Goal: Task Accomplishment & Management: Use online tool/utility

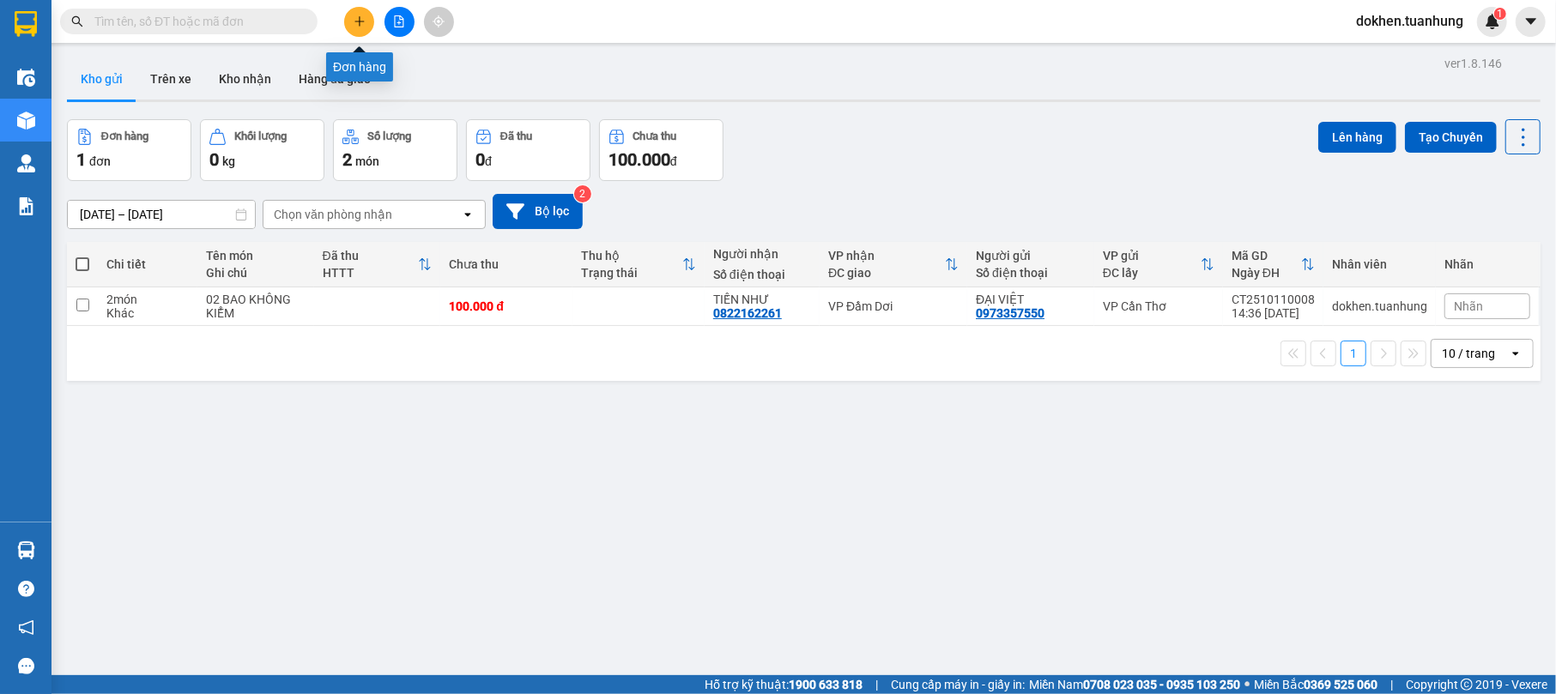
click at [364, 21] on icon "plus" at bounding box center [359, 21] width 9 height 1
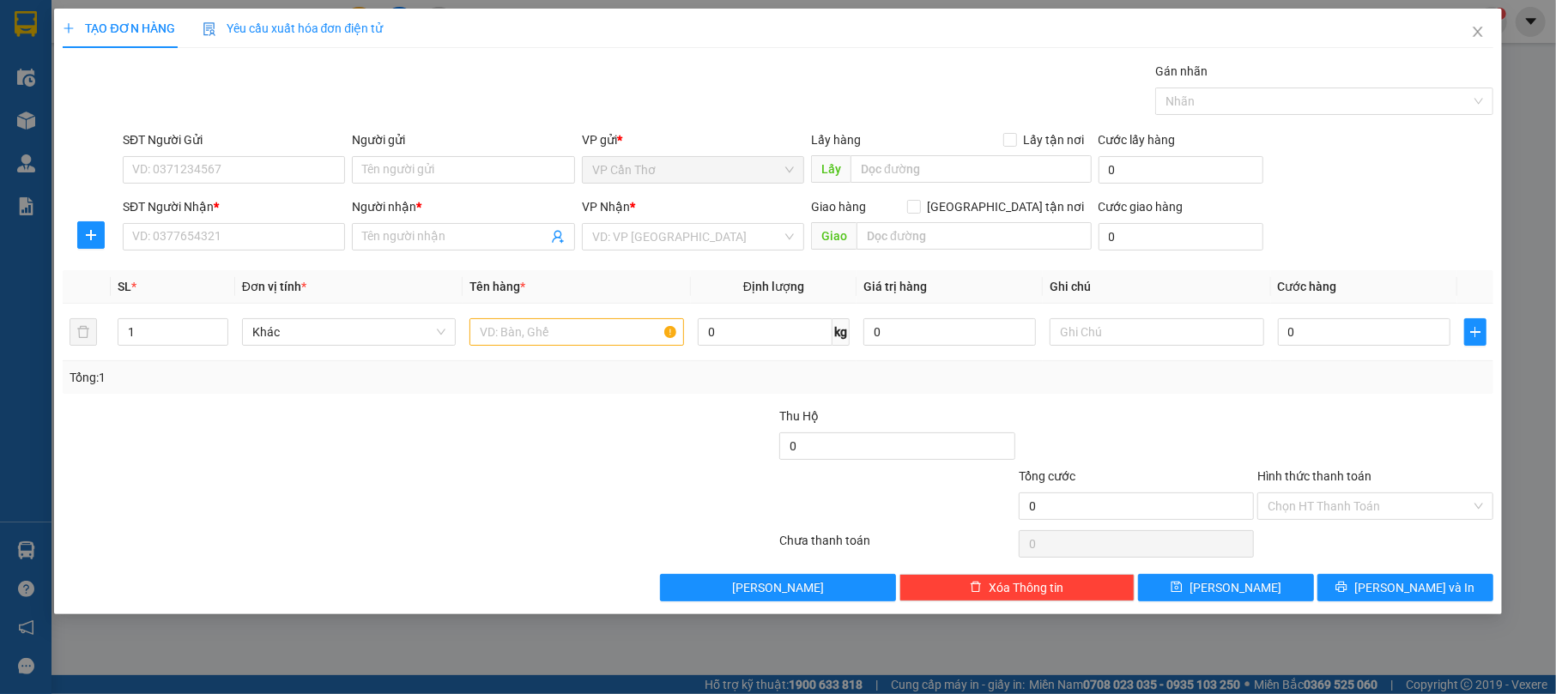
click at [652, 221] on div "VP Nhận *" at bounding box center [693, 210] width 222 height 26
click at [664, 233] on input "search" at bounding box center [687, 237] width 190 height 26
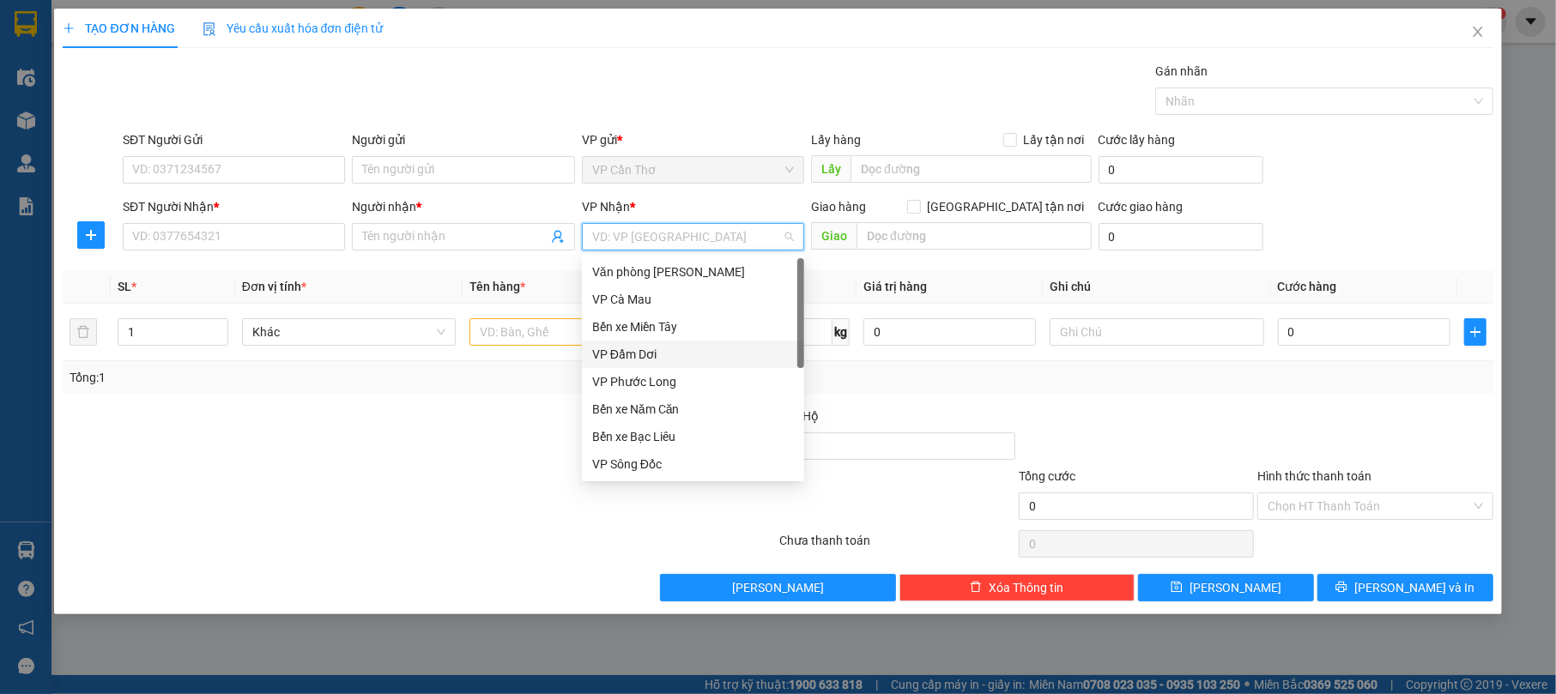
click at [685, 358] on div "VP Đầm Dơi" at bounding box center [693, 354] width 202 height 19
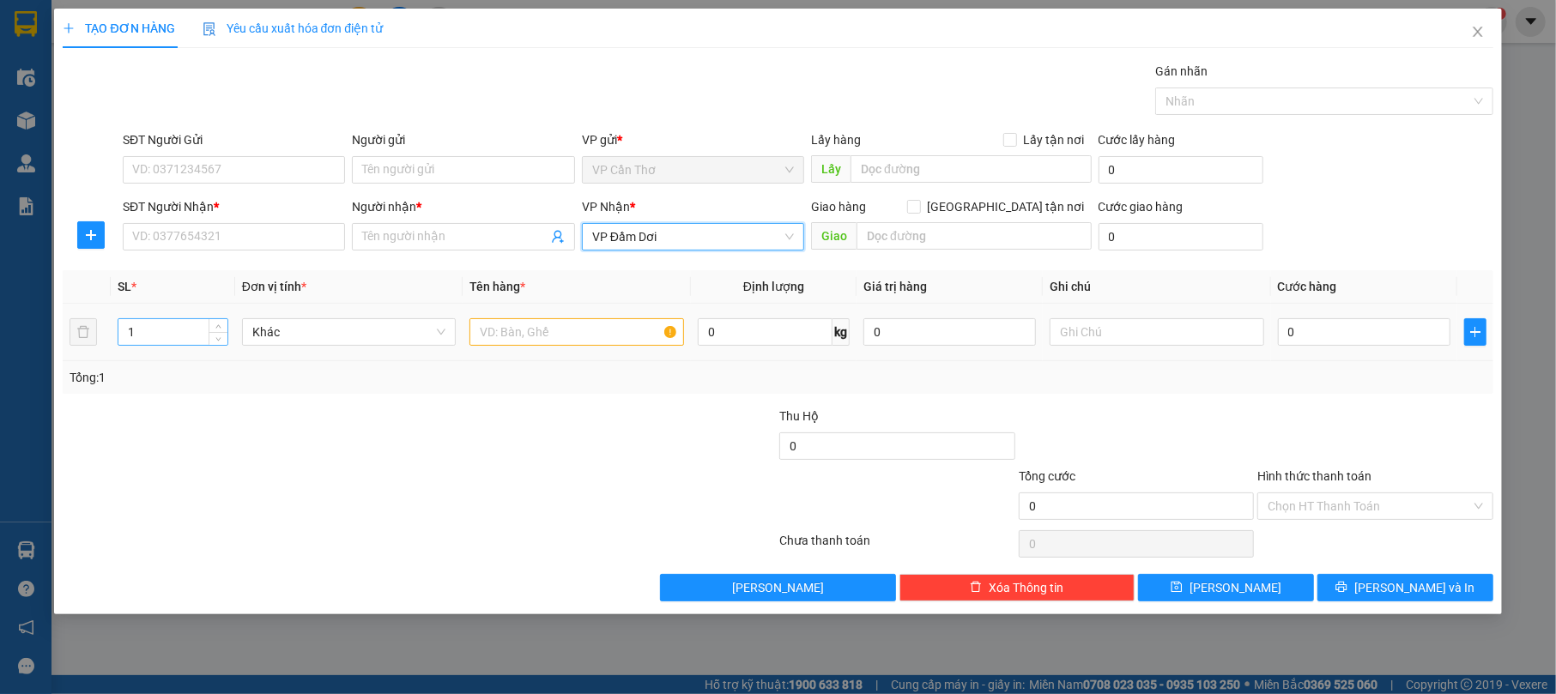
click at [148, 338] on input "1" at bounding box center [172, 332] width 109 height 26
type input "2"
click at [309, 170] on input "SĐT Người Gửi" at bounding box center [234, 169] width 222 height 27
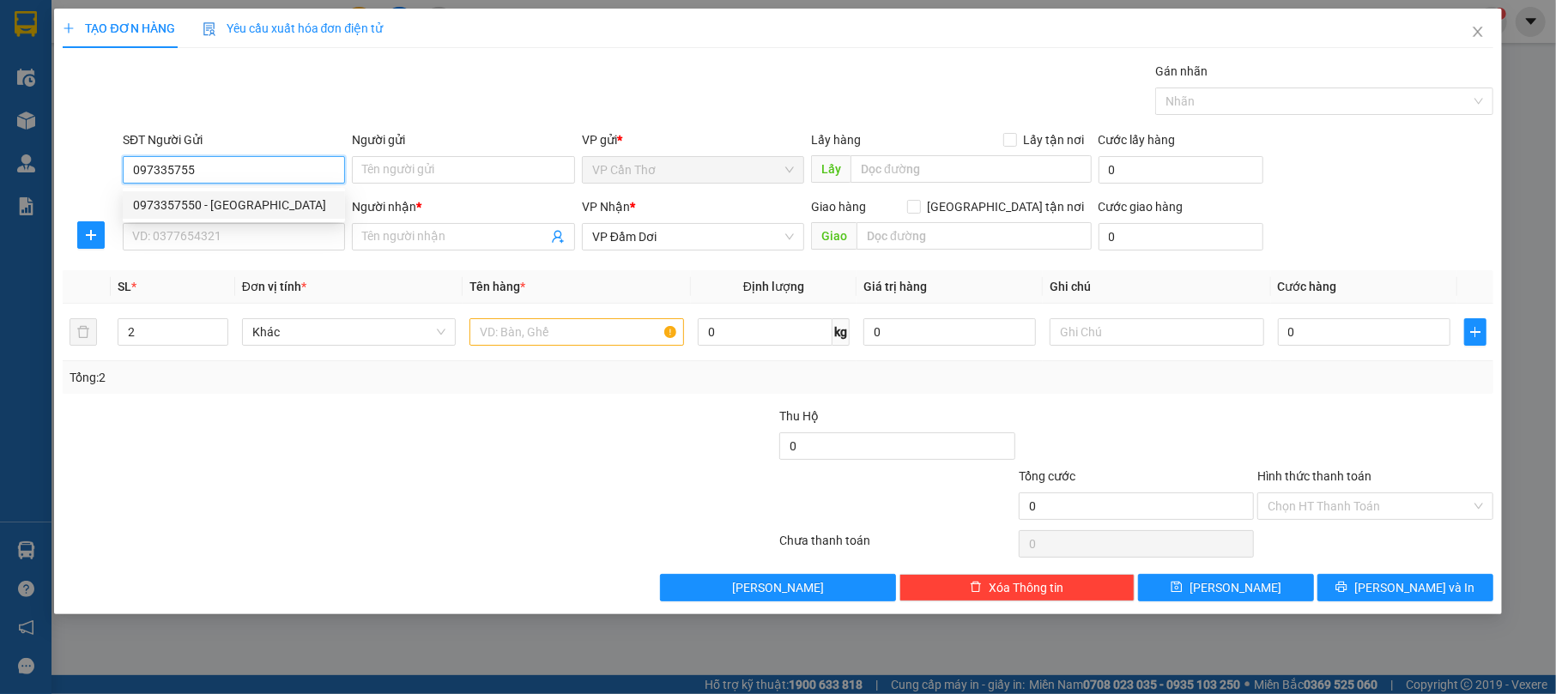
click at [289, 200] on div "0973357550 - [GEOGRAPHIC_DATA]" at bounding box center [234, 205] width 202 height 19
type input "0973357550"
type input "ĐẠI VIỆT"
type input "0973357550"
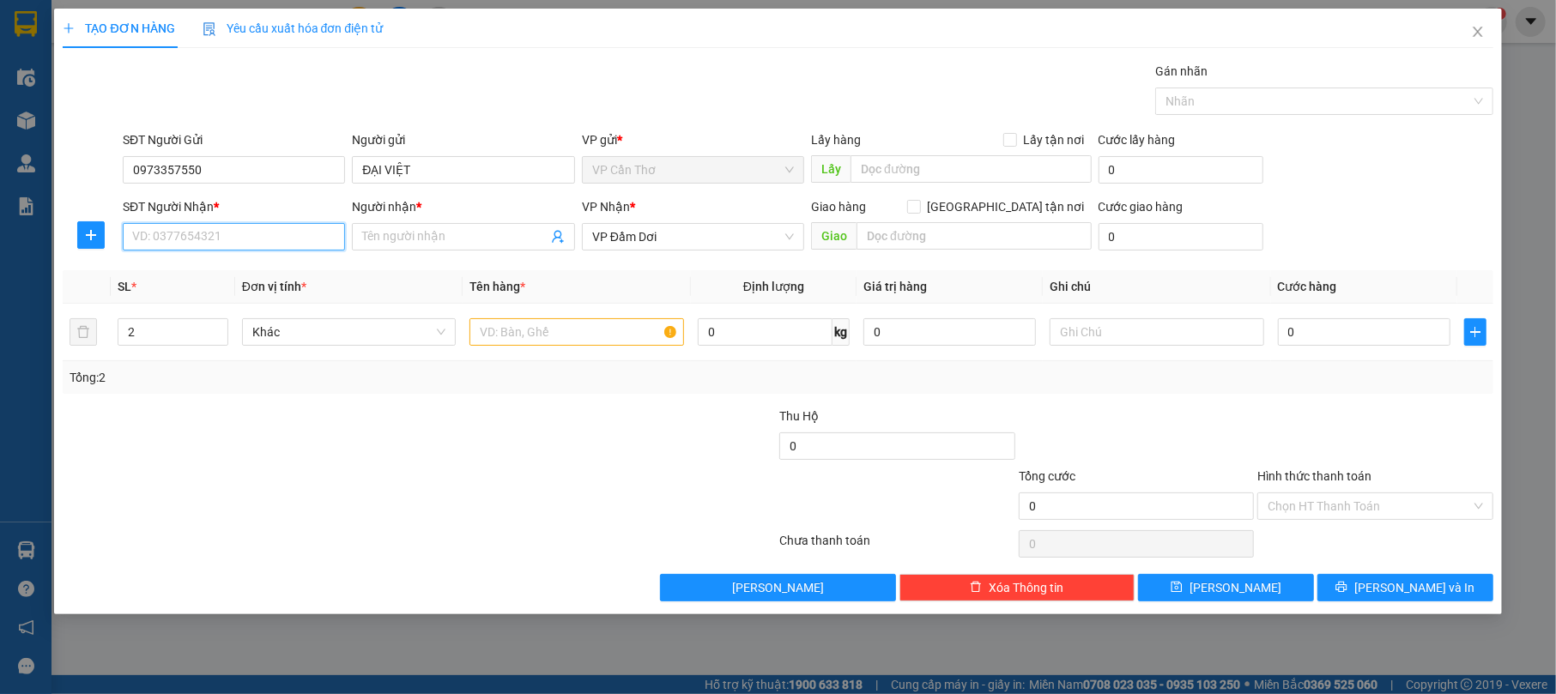
click at [287, 237] on input "SĐT Người Nhận *" at bounding box center [234, 236] width 222 height 27
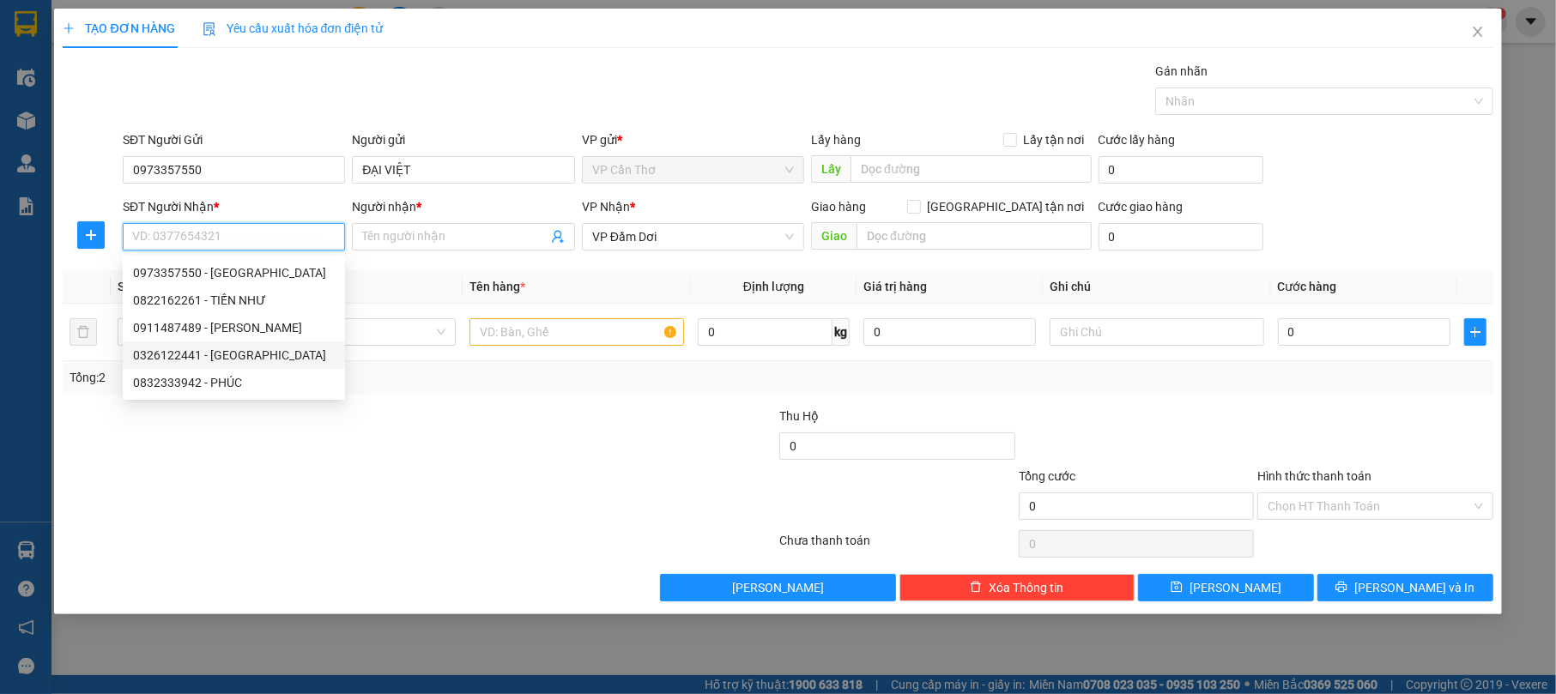
click at [311, 355] on div "0326122441 - [GEOGRAPHIC_DATA]" at bounding box center [234, 355] width 202 height 19
type input "0326122441"
type input "[PERSON_NAME]"
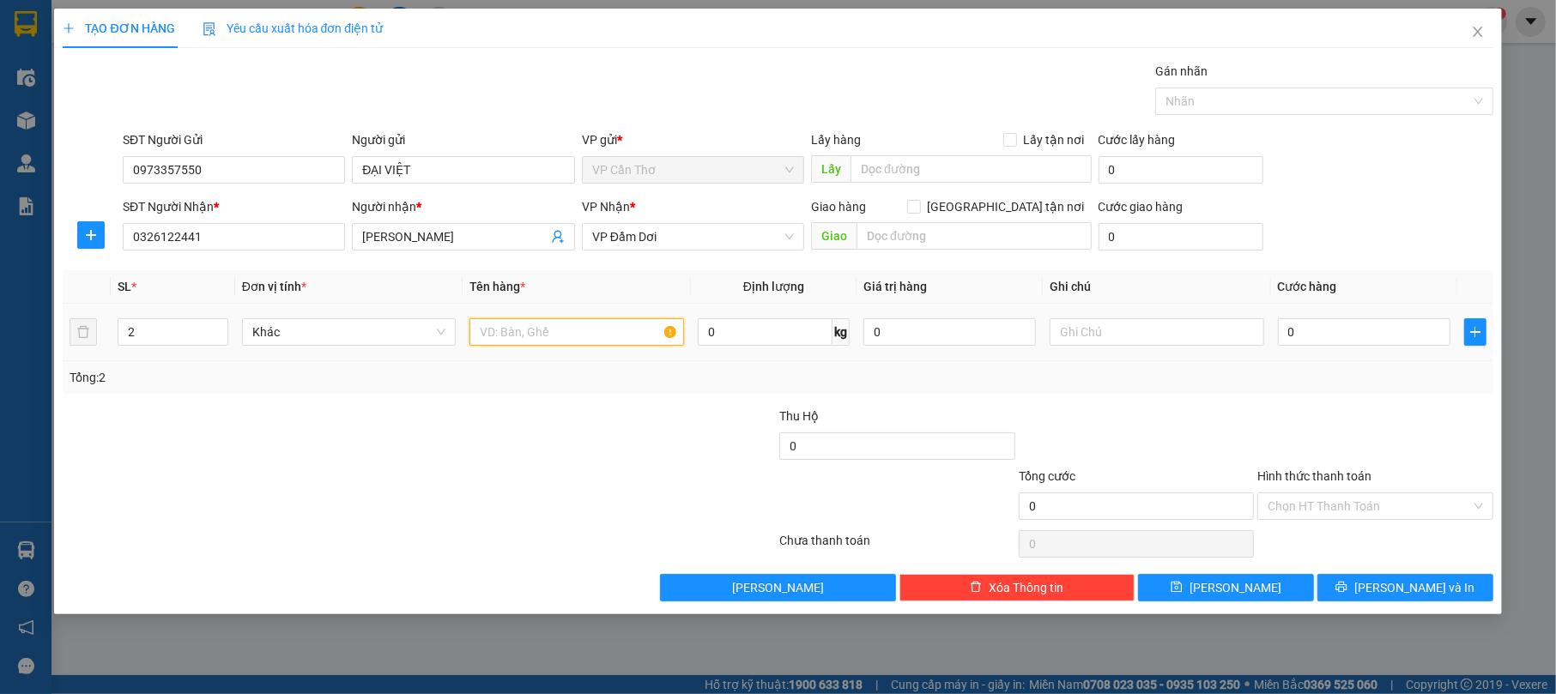
click at [512, 335] on input "text" at bounding box center [577, 331] width 215 height 27
type input "02 THÙNG KHÔNG KIỂM"
click at [1313, 330] on input "0" at bounding box center [1364, 331] width 173 height 27
type input "6"
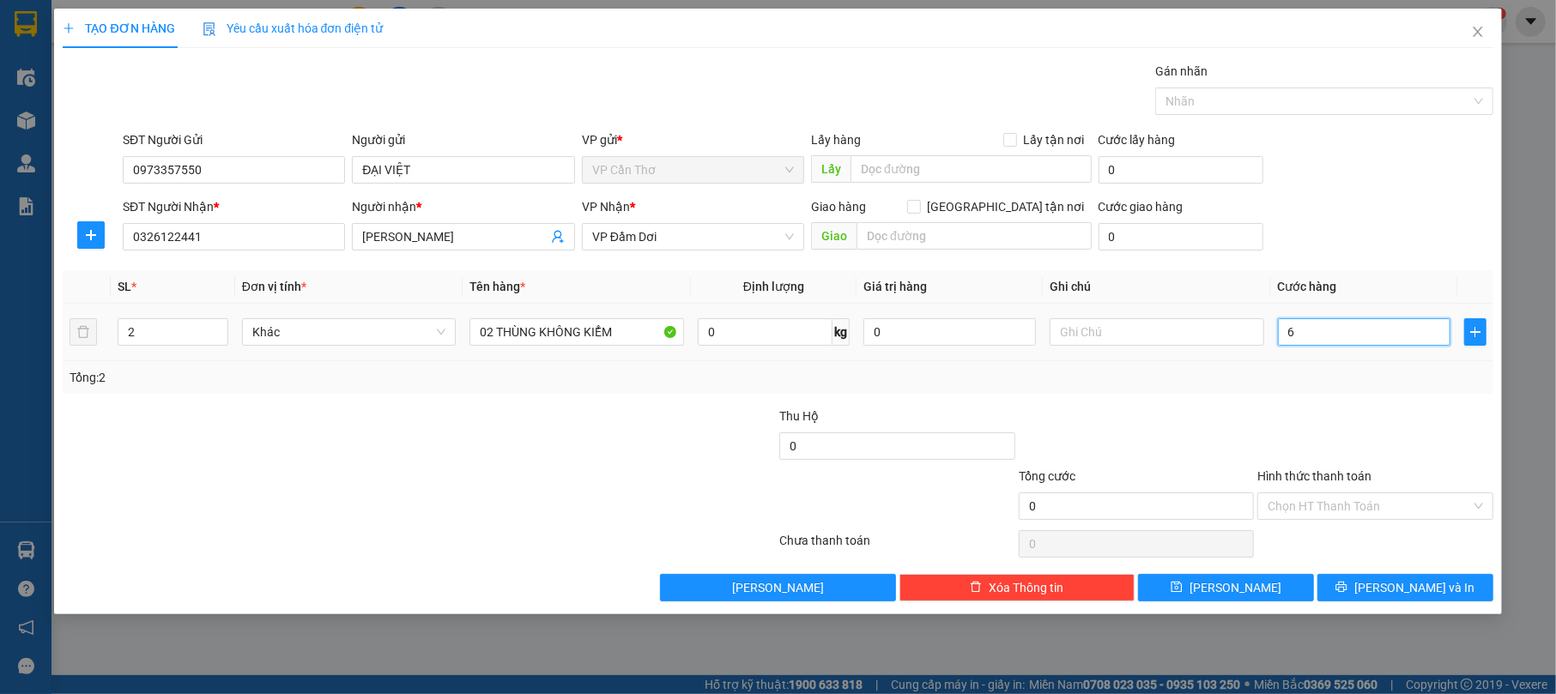
type input "6"
type input "60"
type input "600"
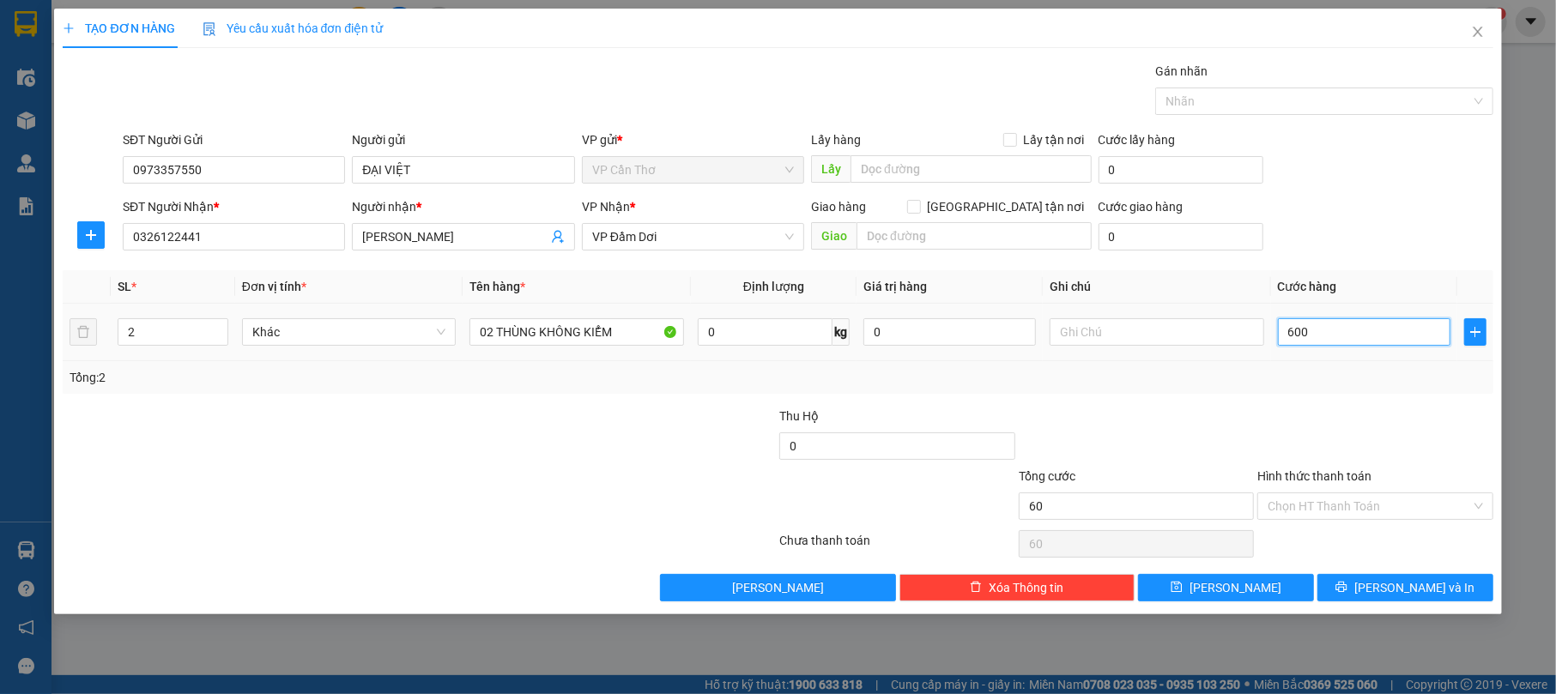
type input "600"
type input "6.000"
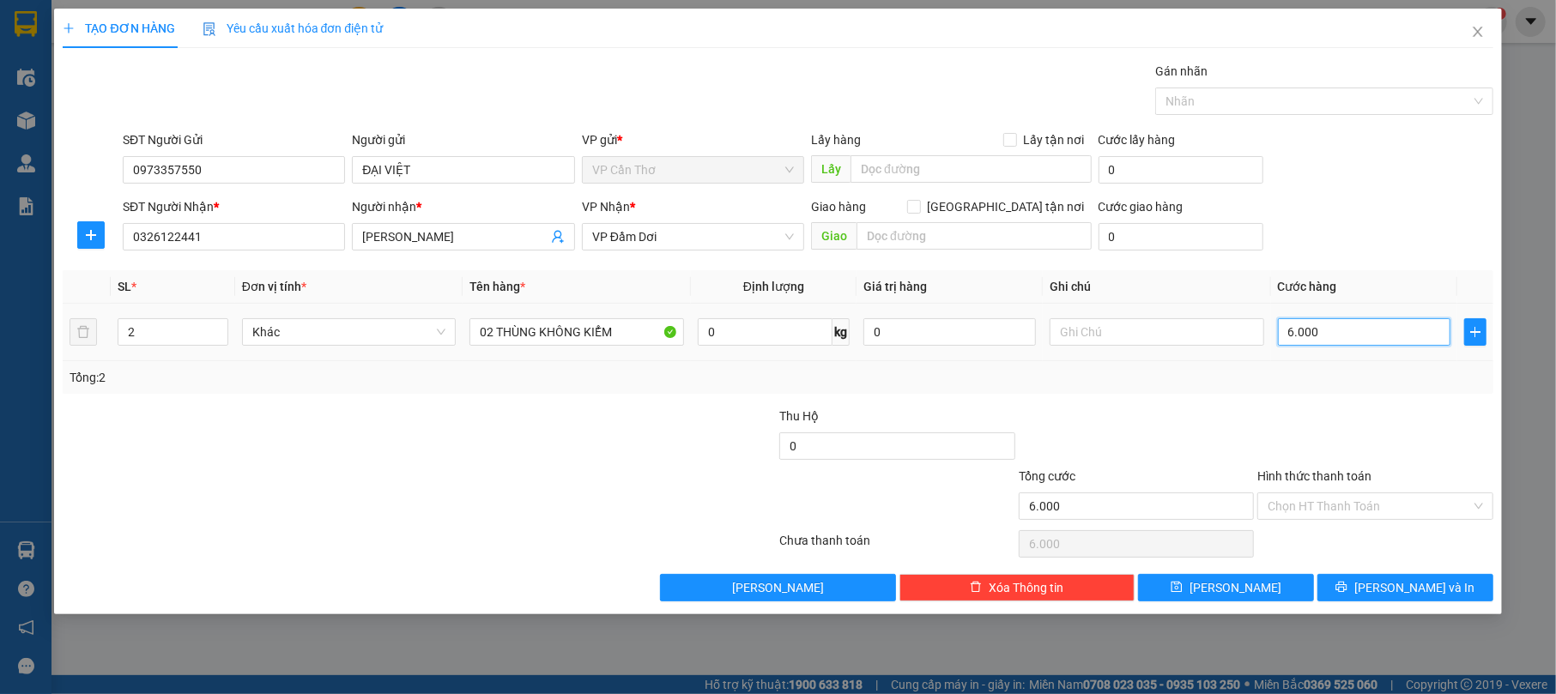
type input "60.000"
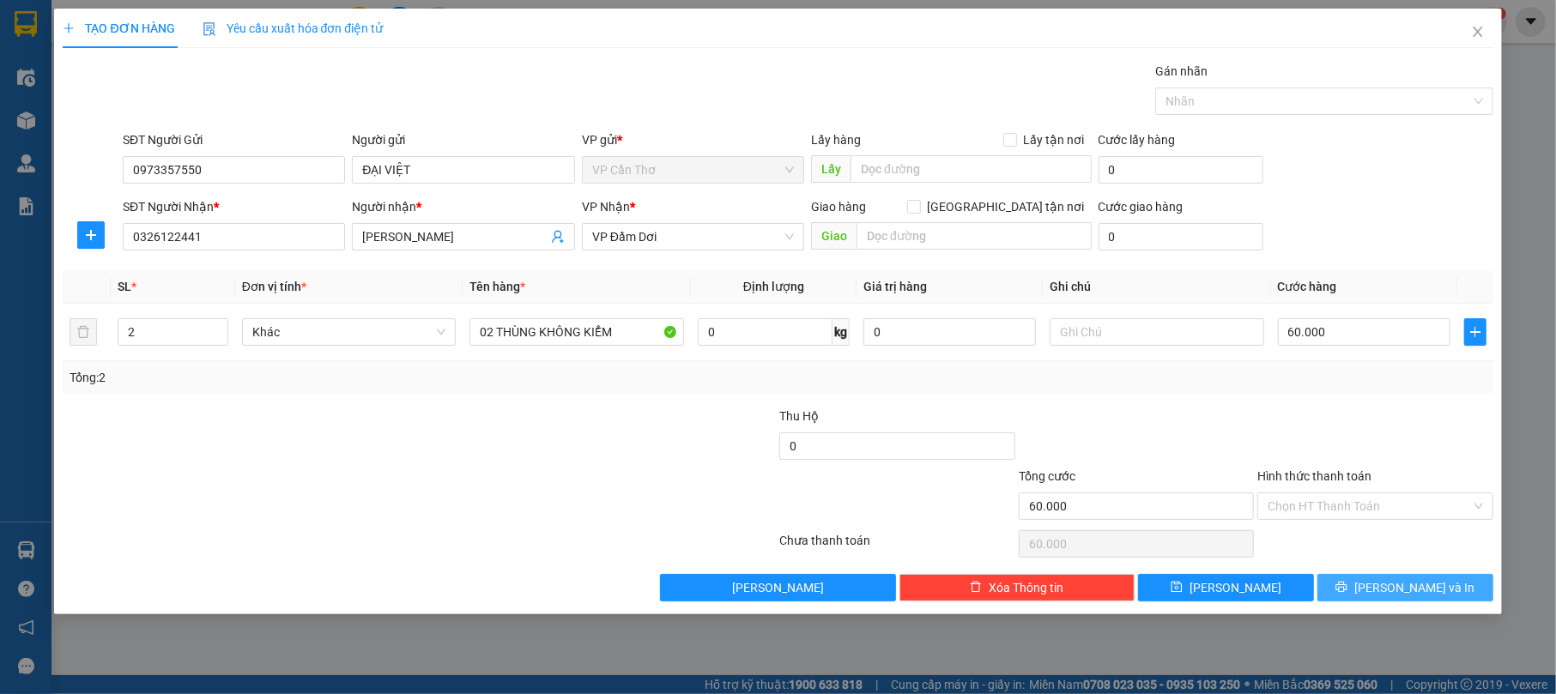
click at [1425, 591] on span "[PERSON_NAME] và In" at bounding box center [1414, 588] width 120 height 19
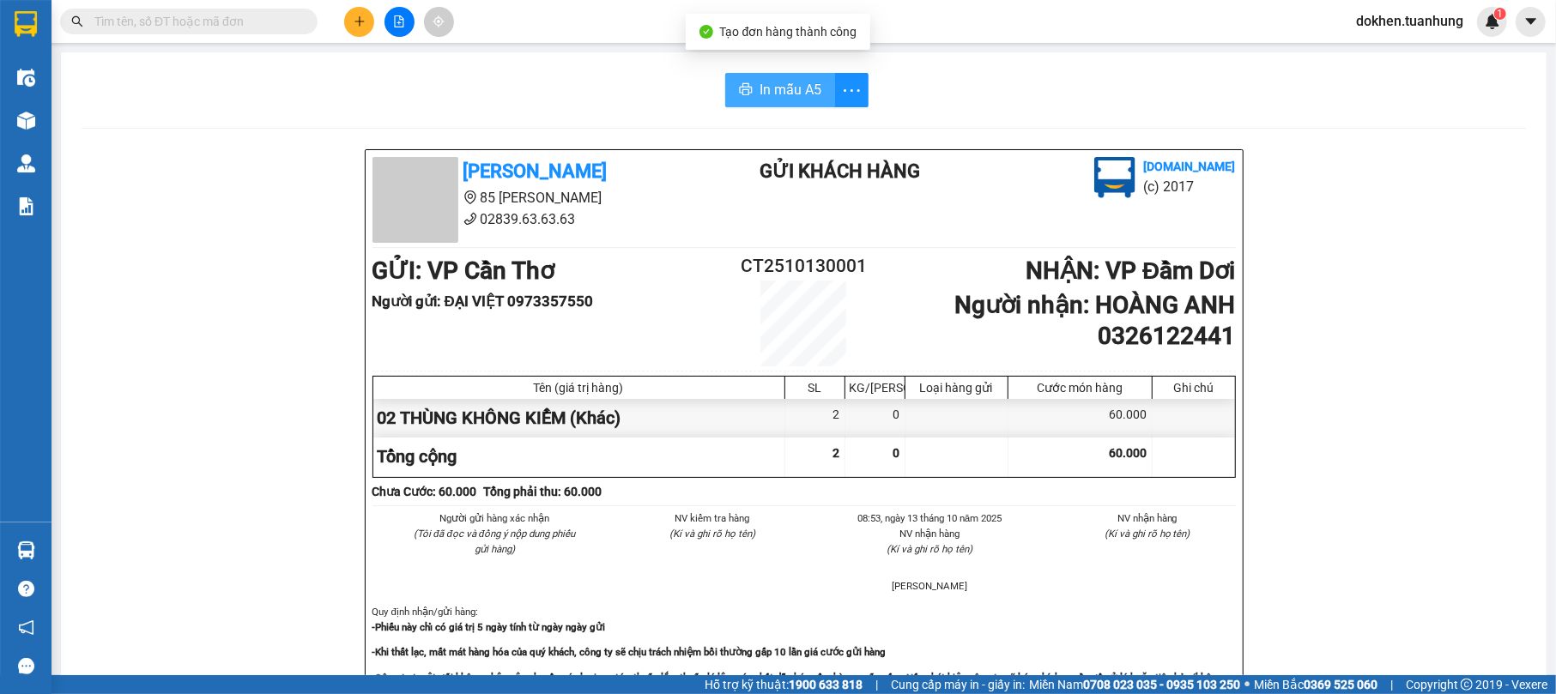
click at [783, 93] on span "In mẫu A5" at bounding box center [791, 89] width 62 height 21
click at [769, 82] on span "In mẫu A5" at bounding box center [791, 89] width 62 height 21
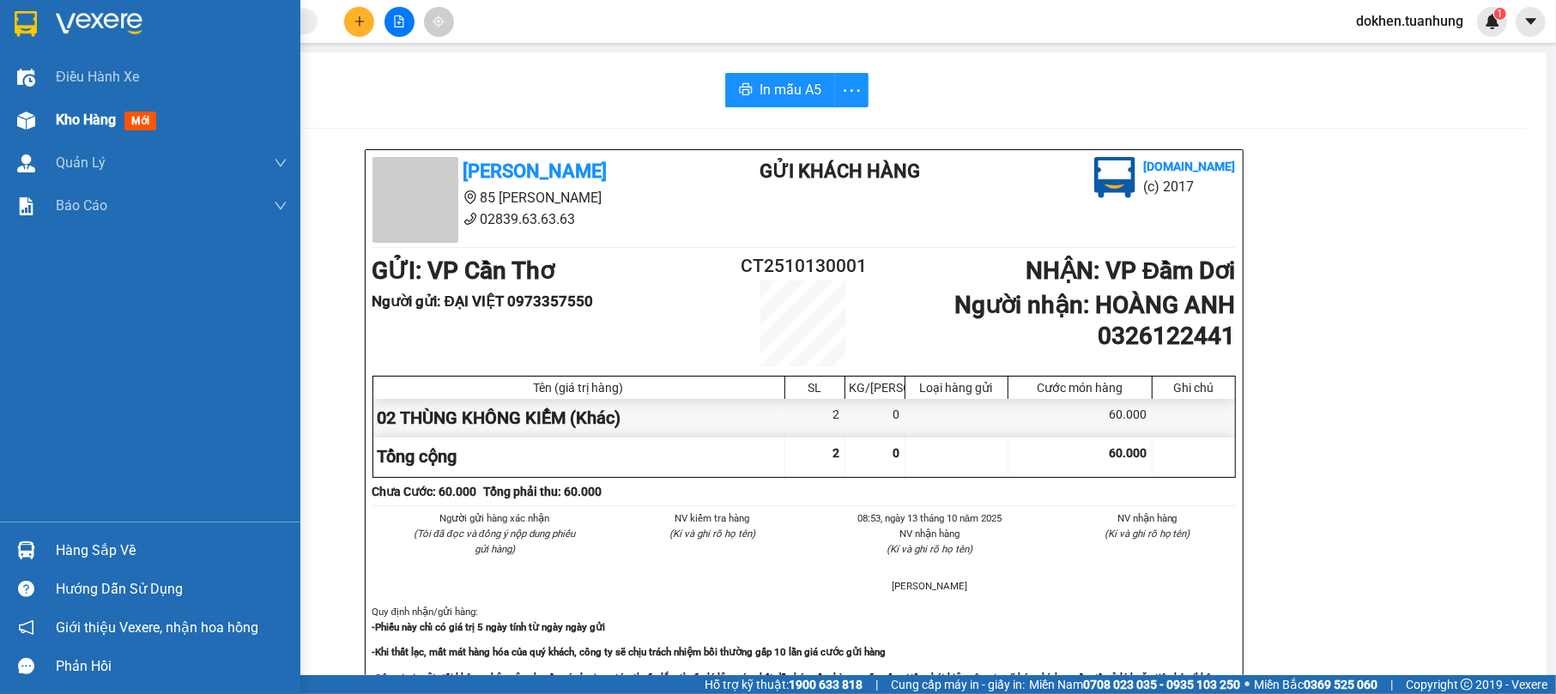
click at [94, 122] on span "Kho hàng" at bounding box center [86, 120] width 60 height 16
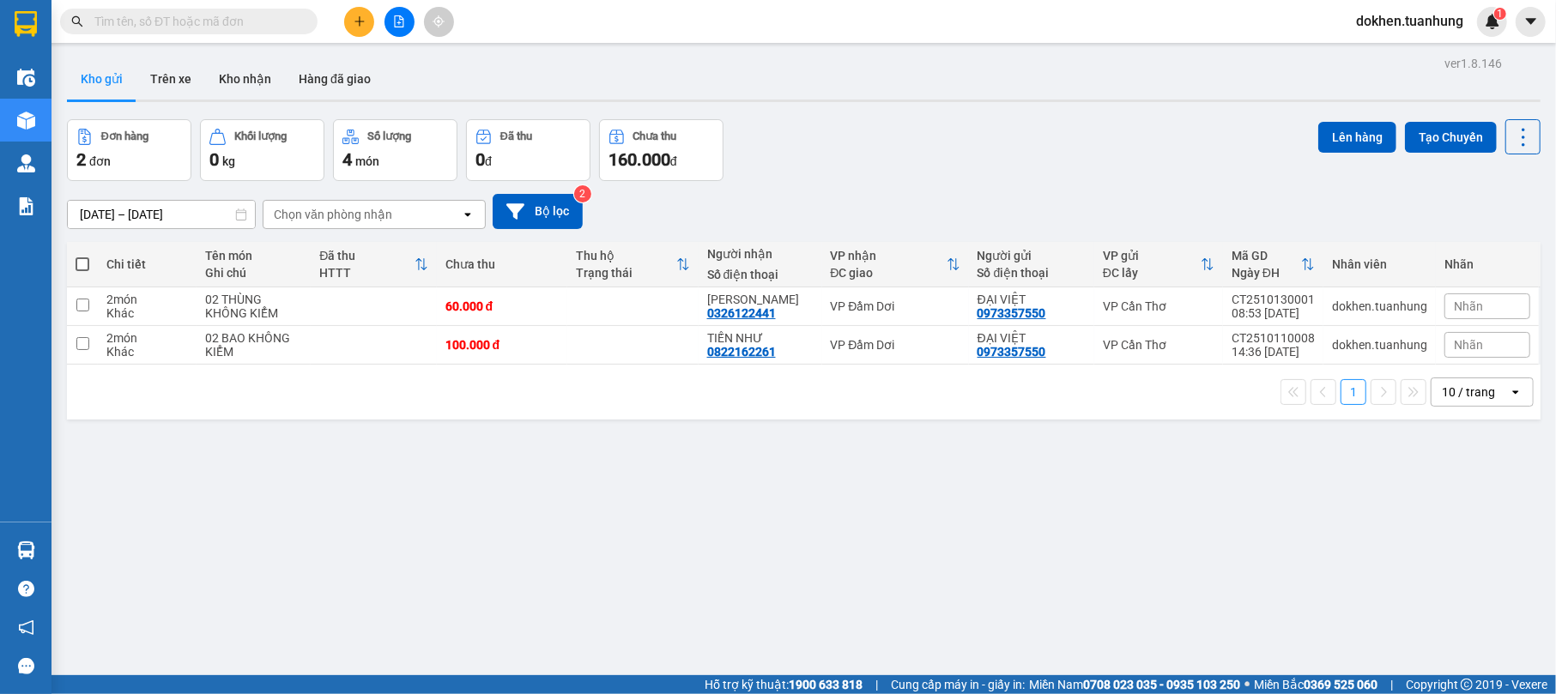
click at [558, 536] on div "ver 1.8.146 Kho gửi Trên xe Kho nhận Hàng đã giao Đơn hàng 2 đơn Khối lượng 0 k…" at bounding box center [804, 399] width 1488 height 694
click at [210, 15] on input "text" at bounding box center [195, 21] width 203 height 19
click at [276, 12] on input "text" at bounding box center [195, 21] width 203 height 19
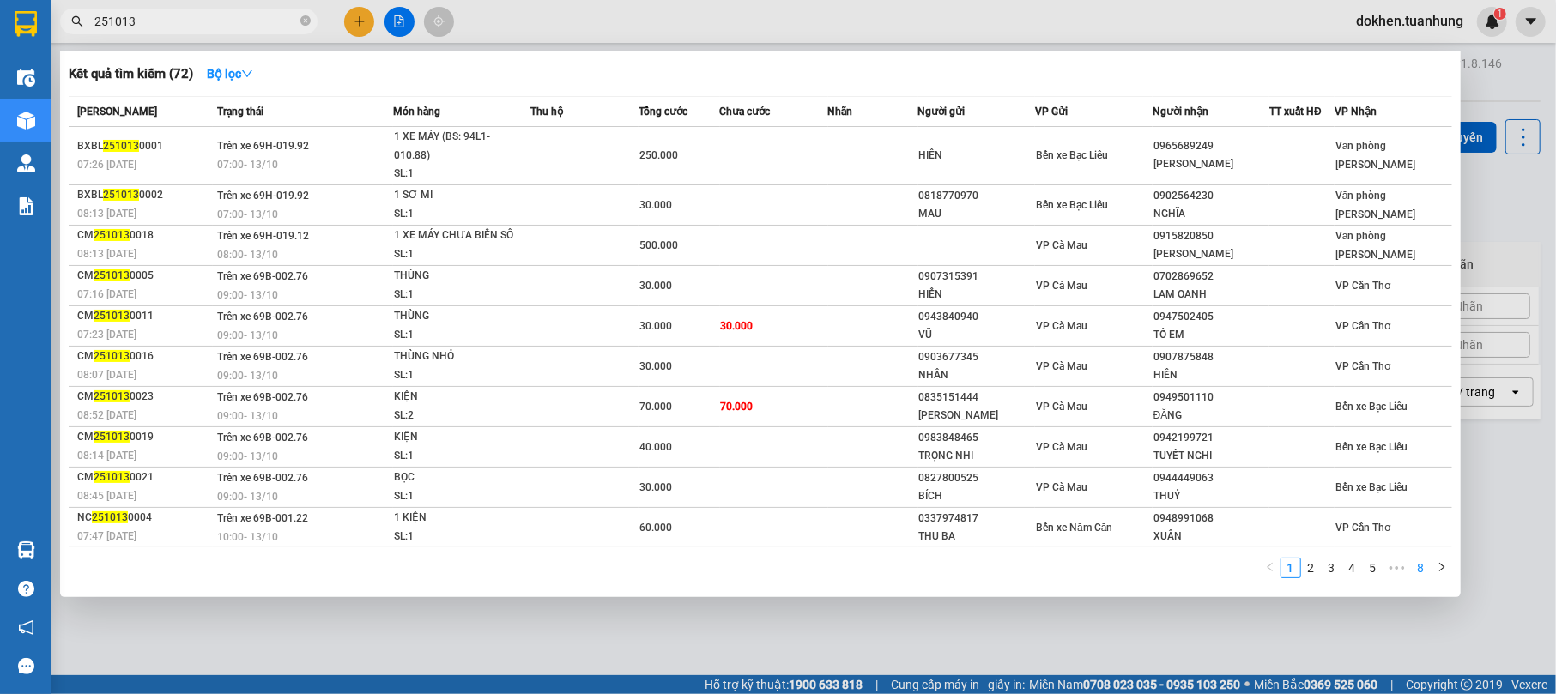
type input "251013"
click at [1419, 570] on link "8" at bounding box center [1421, 568] width 19 height 19
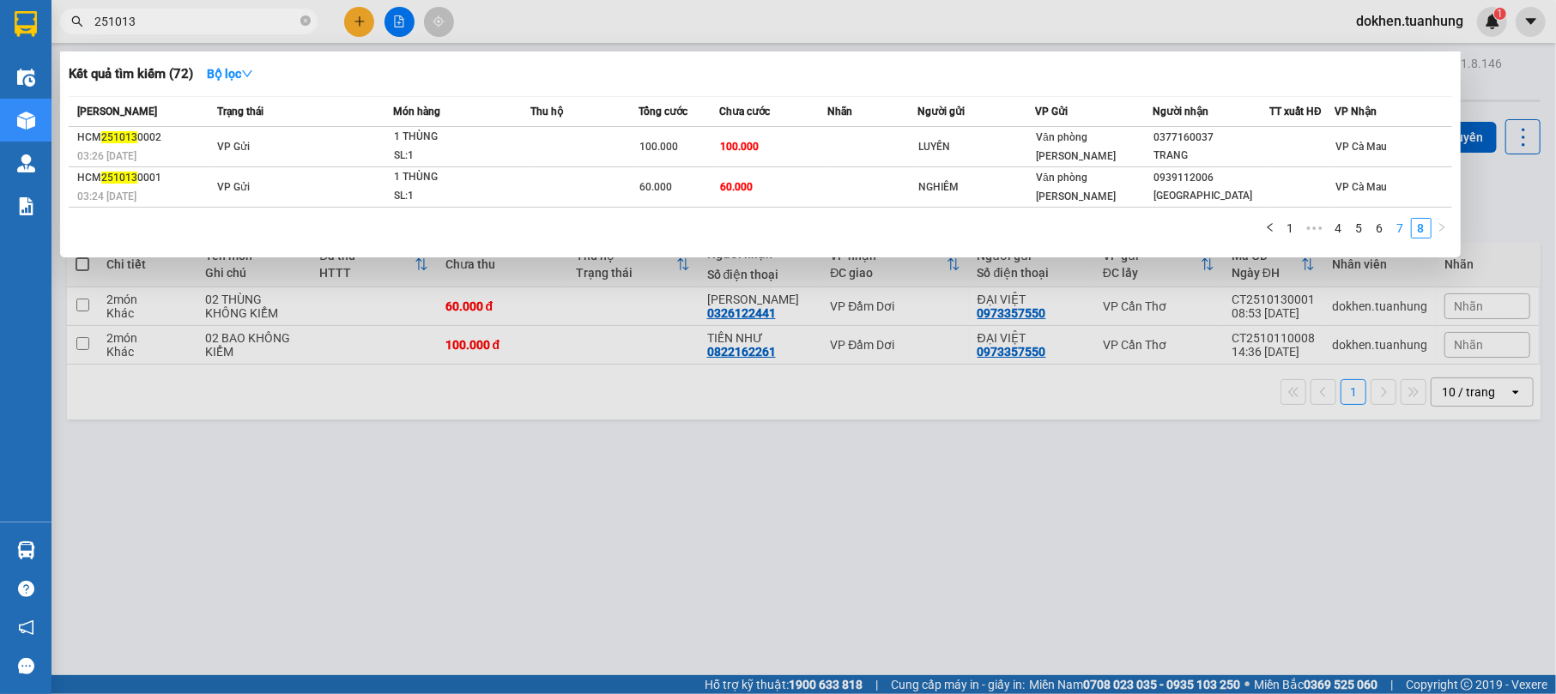
click at [1401, 228] on link "7" at bounding box center [1400, 228] width 19 height 19
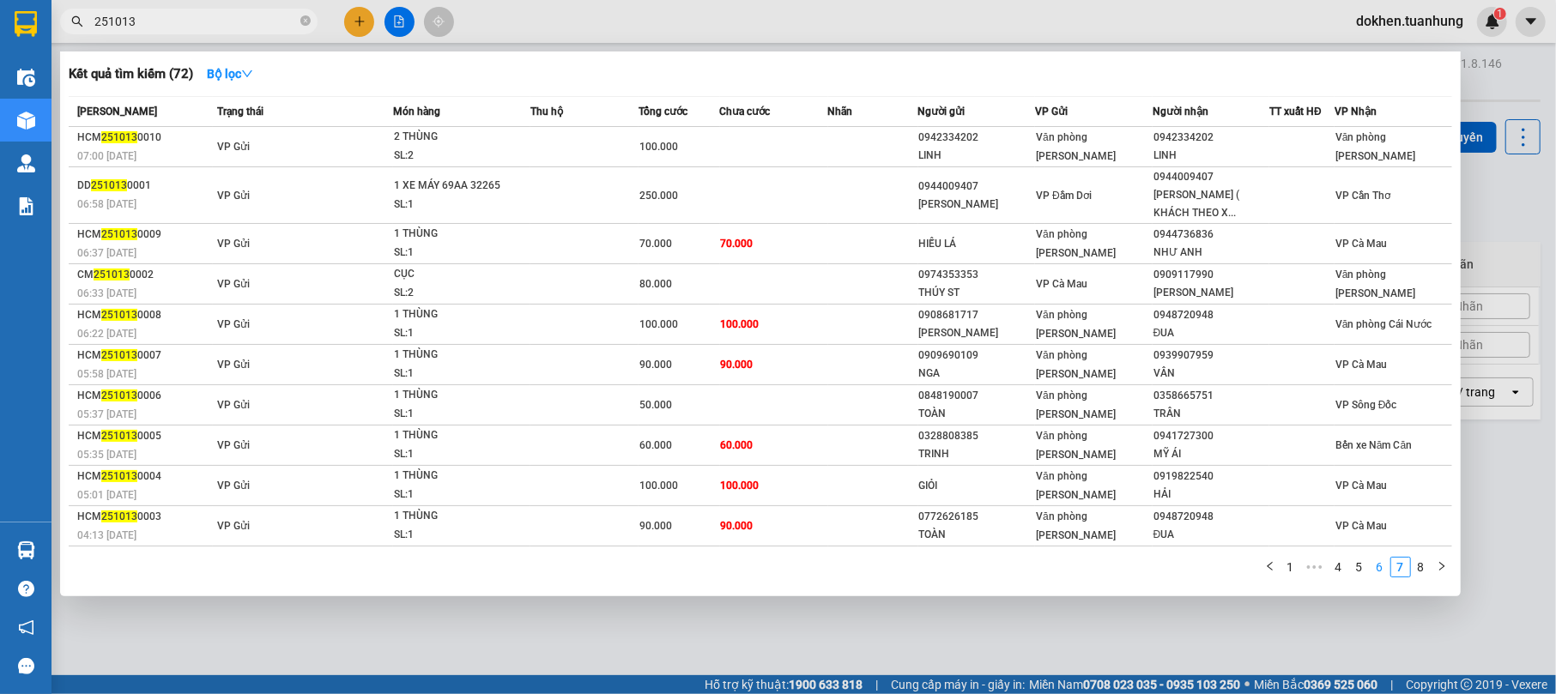
click at [1377, 567] on link "6" at bounding box center [1380, 567] width 19 height 19
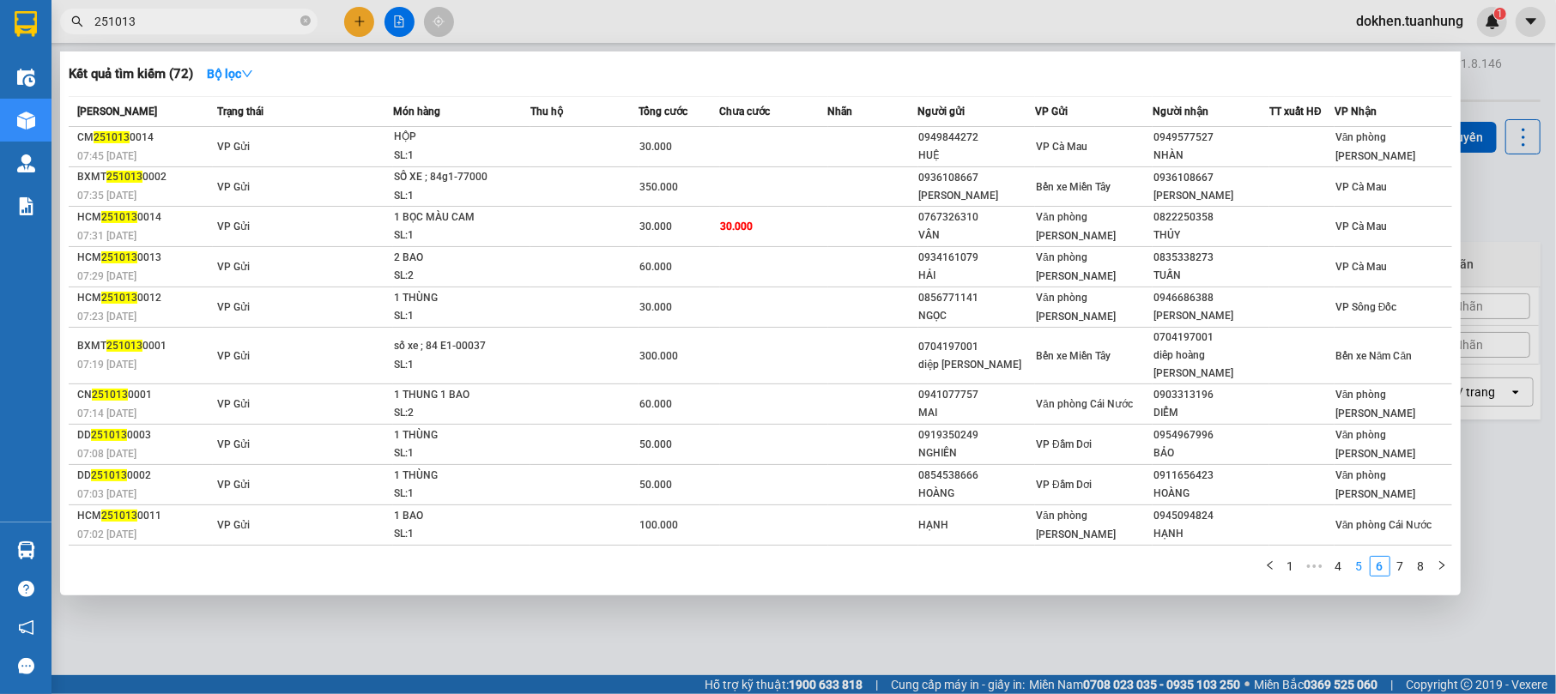
click at [1356, 557] on link "5" at bounding box center [1359, 566] width 19 height 19
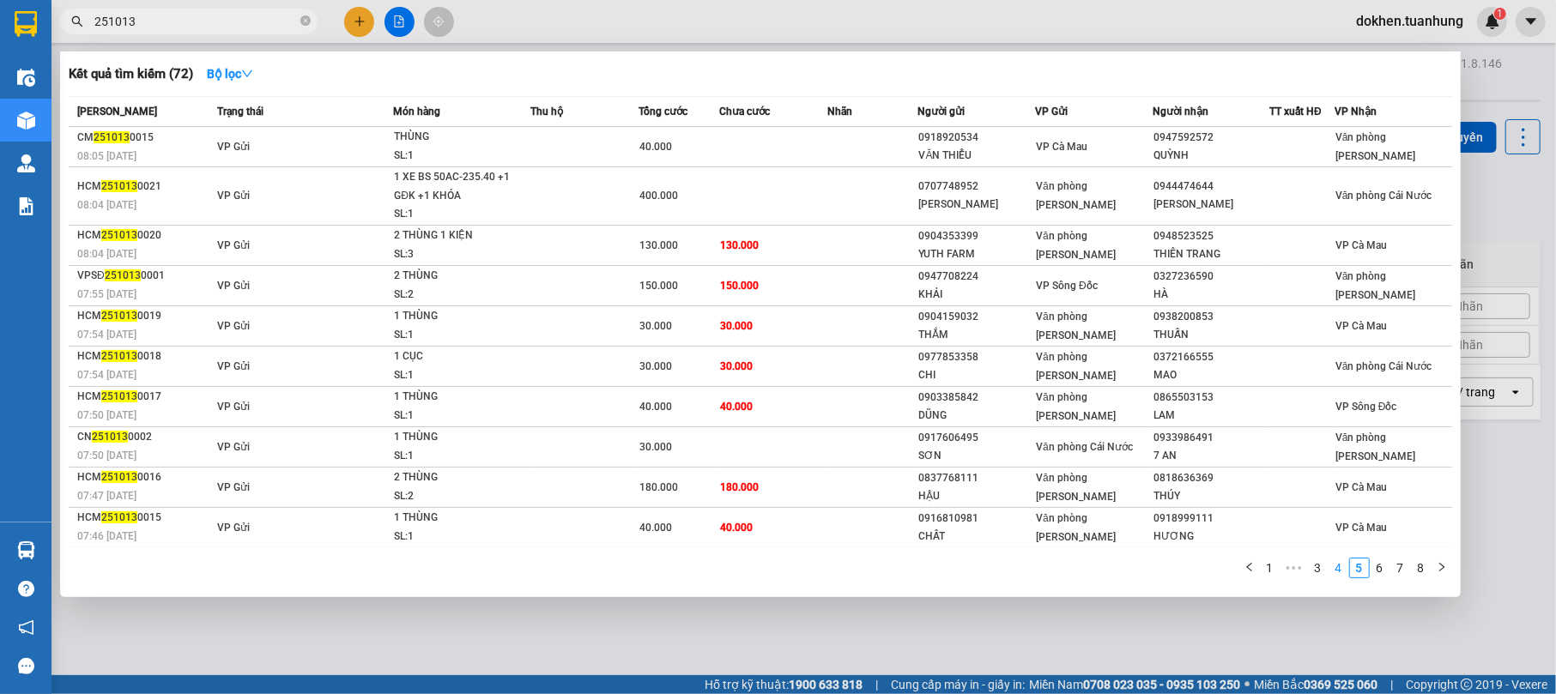
click at [1339, 567] on link "4" at bounding box center [1339, 568] width 19 height 19
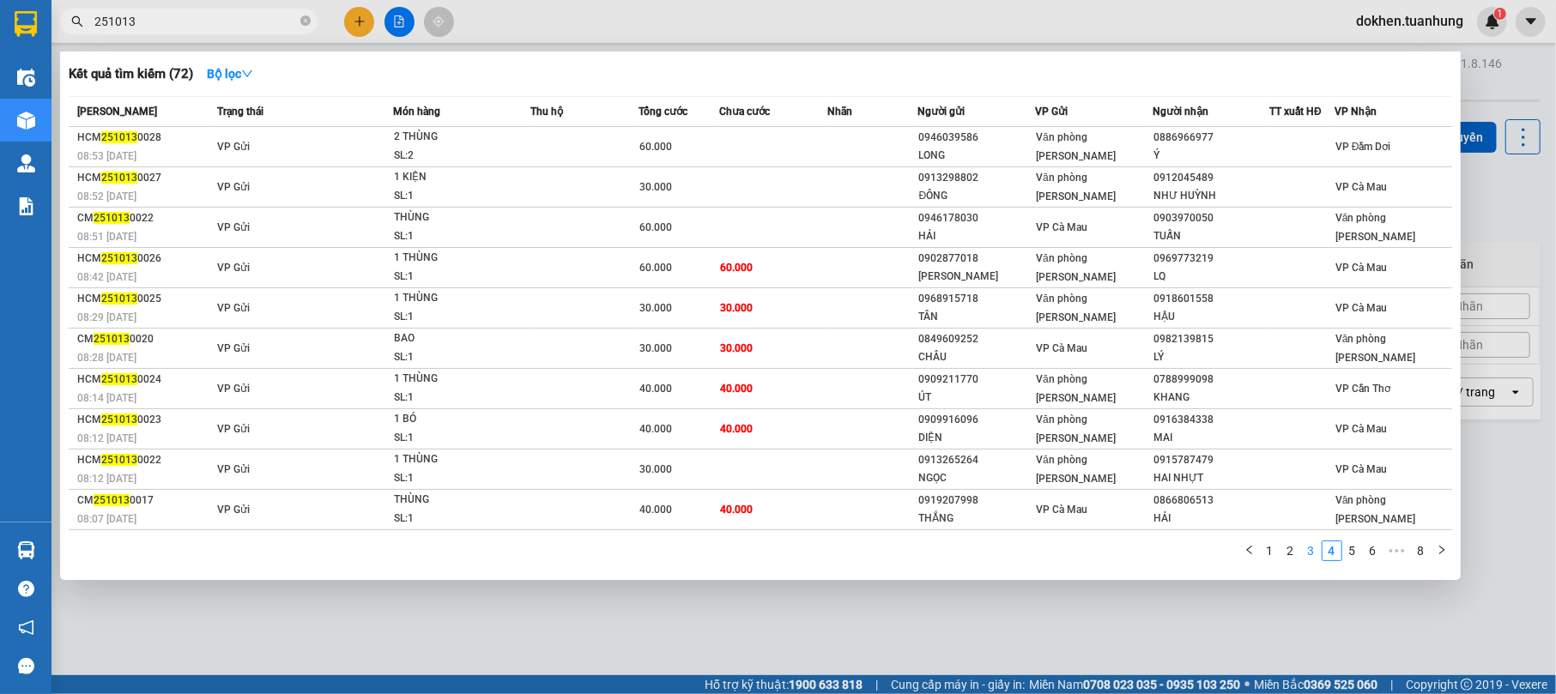
click at [1312, 551] on link "3" at bounding box center [1311, 551] width 19 height 19
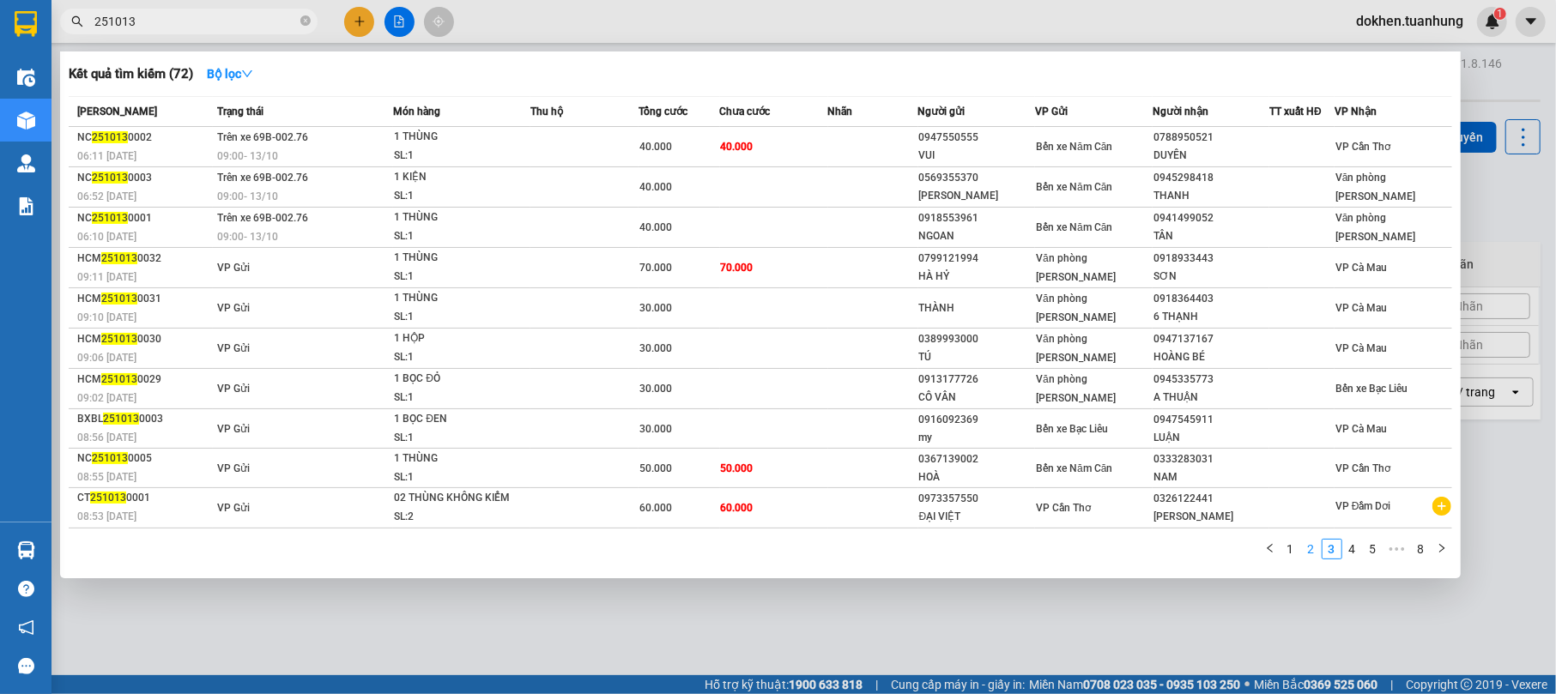
click at [1310, 559] on link "2" at bounding box center [1311, 549] width 19 height 19
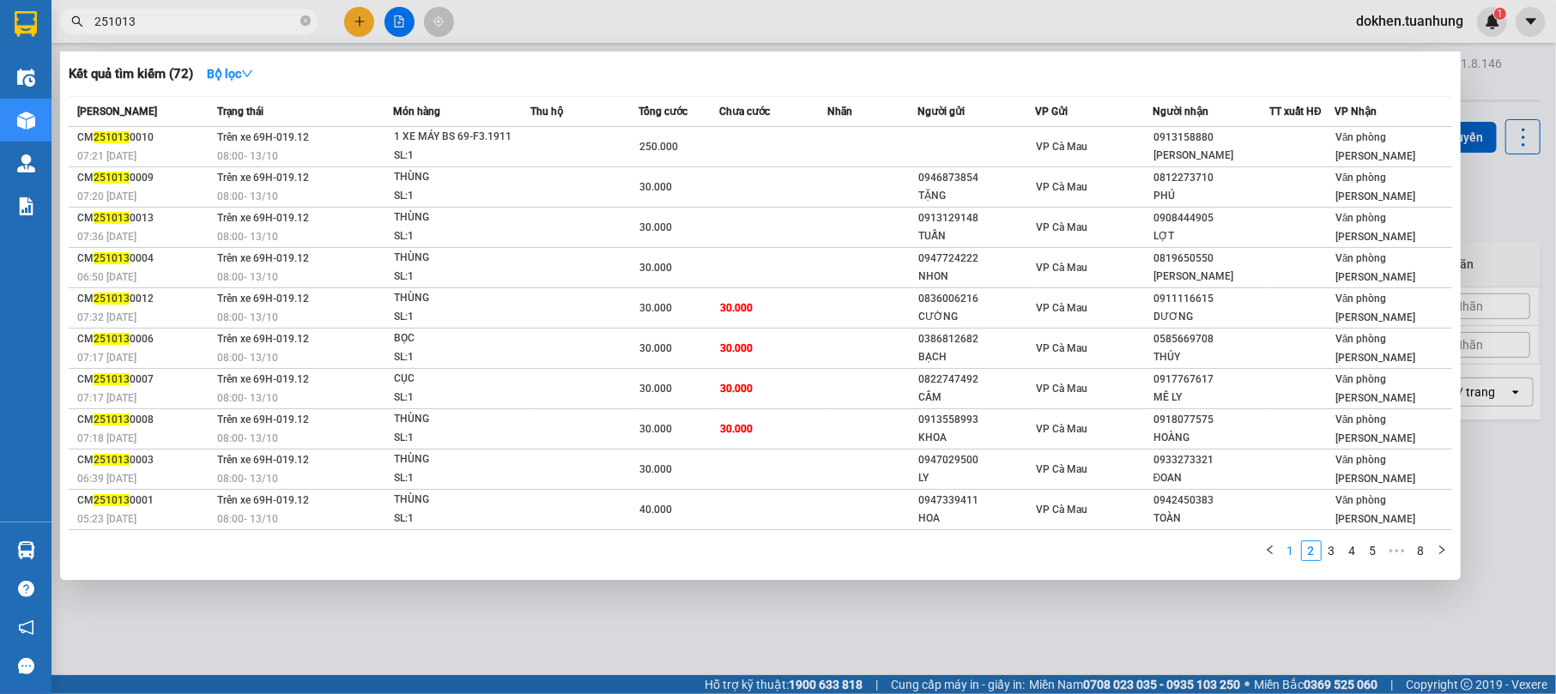
click at [1288, 546] on link "1" at bounding box center [1291, 551] width 19 height 19
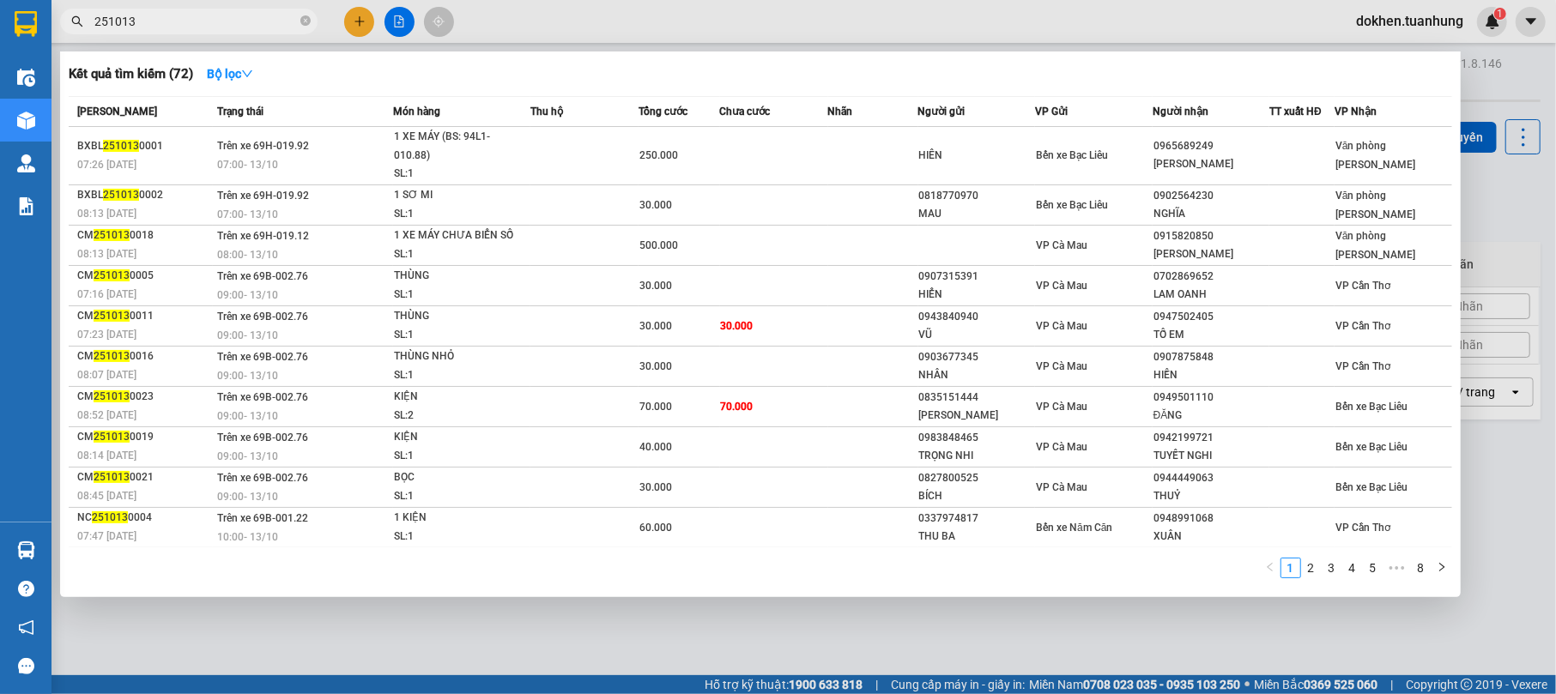
click at [1174, 626] on div at bounding box center [778, 347] width 1556 height 694
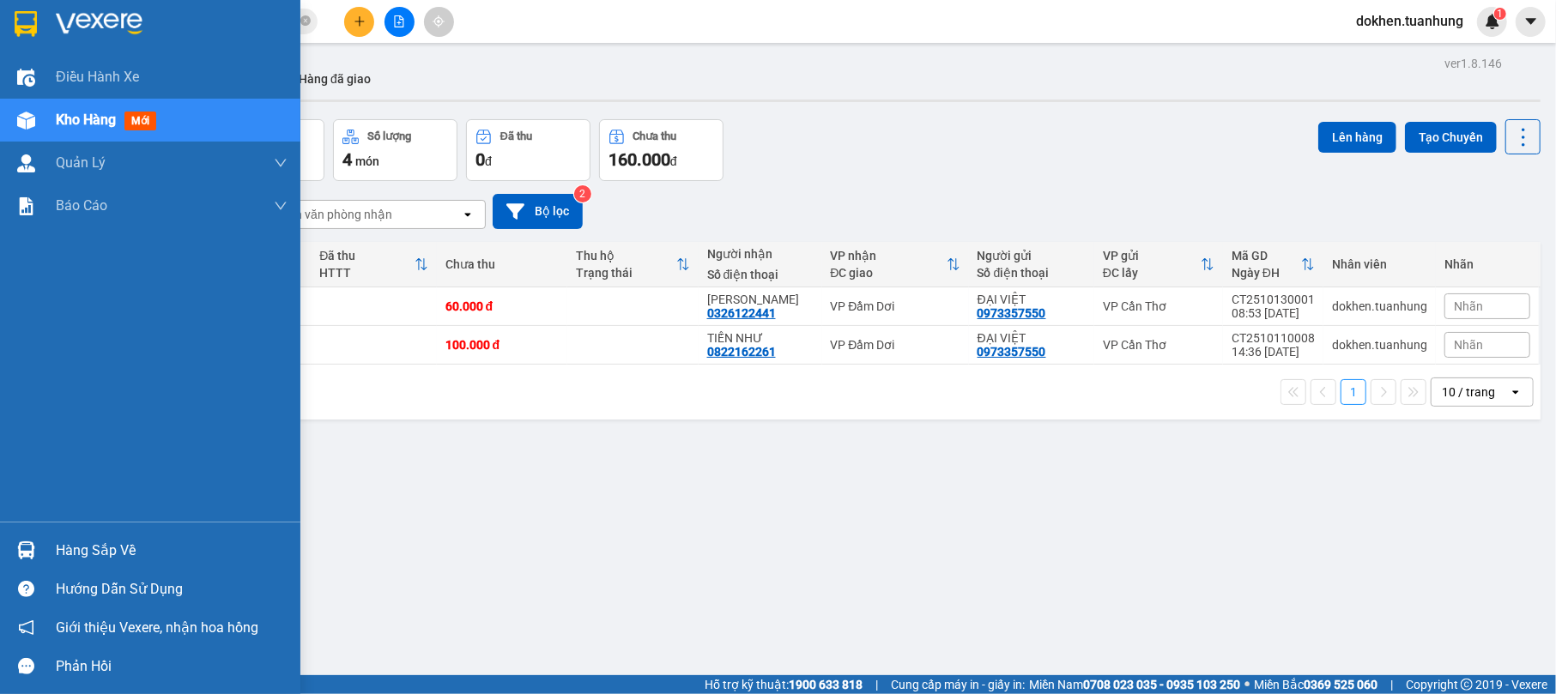
click at [114, 543] on div "Hàng sắp về" at bounding box center [172, 551] width 232 height 26
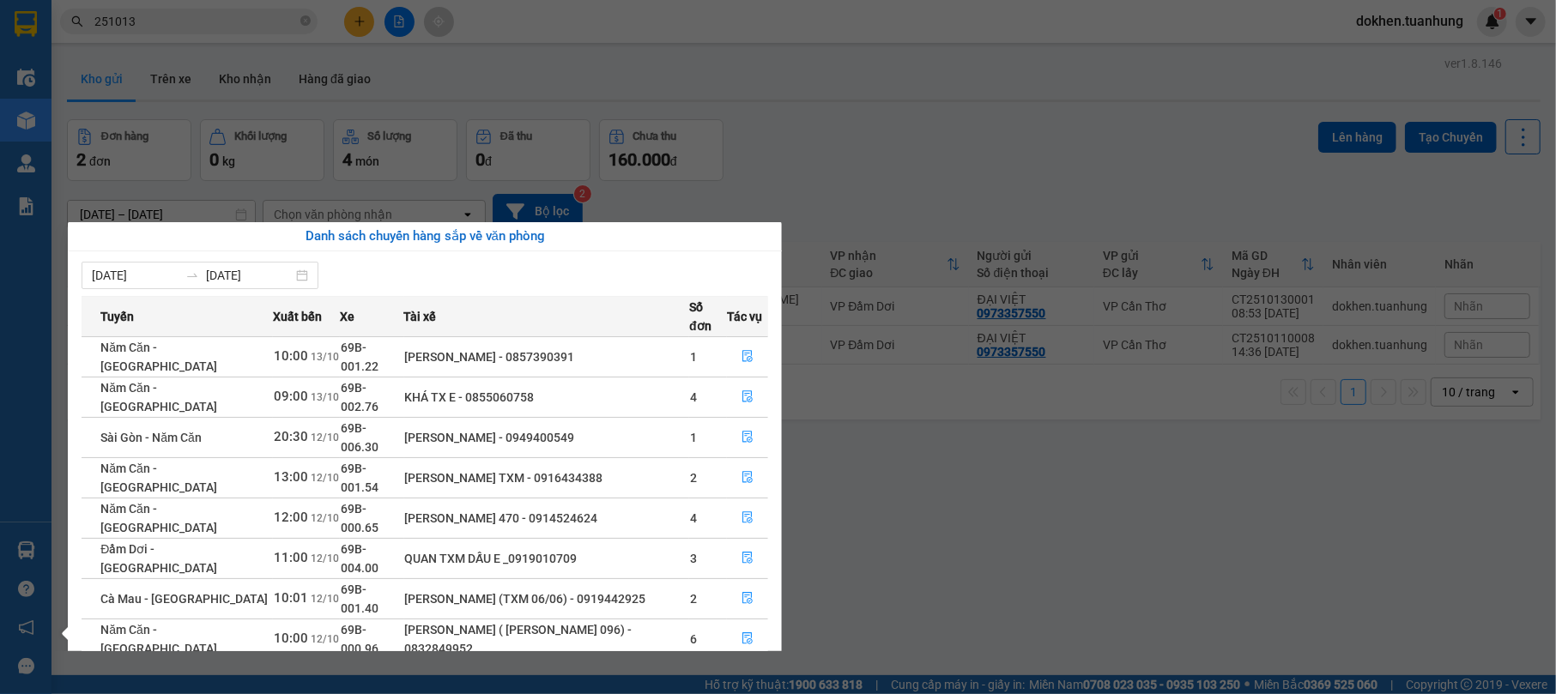
click at [907, 560] on section "Kết quả tìm kiếm ( 72 ) Bộ lọc Mã ĐH Trạng thái Món hàng Thu hộ Tổng cước Chưa …" at bounding box center [778, 347] width 1556 height 694
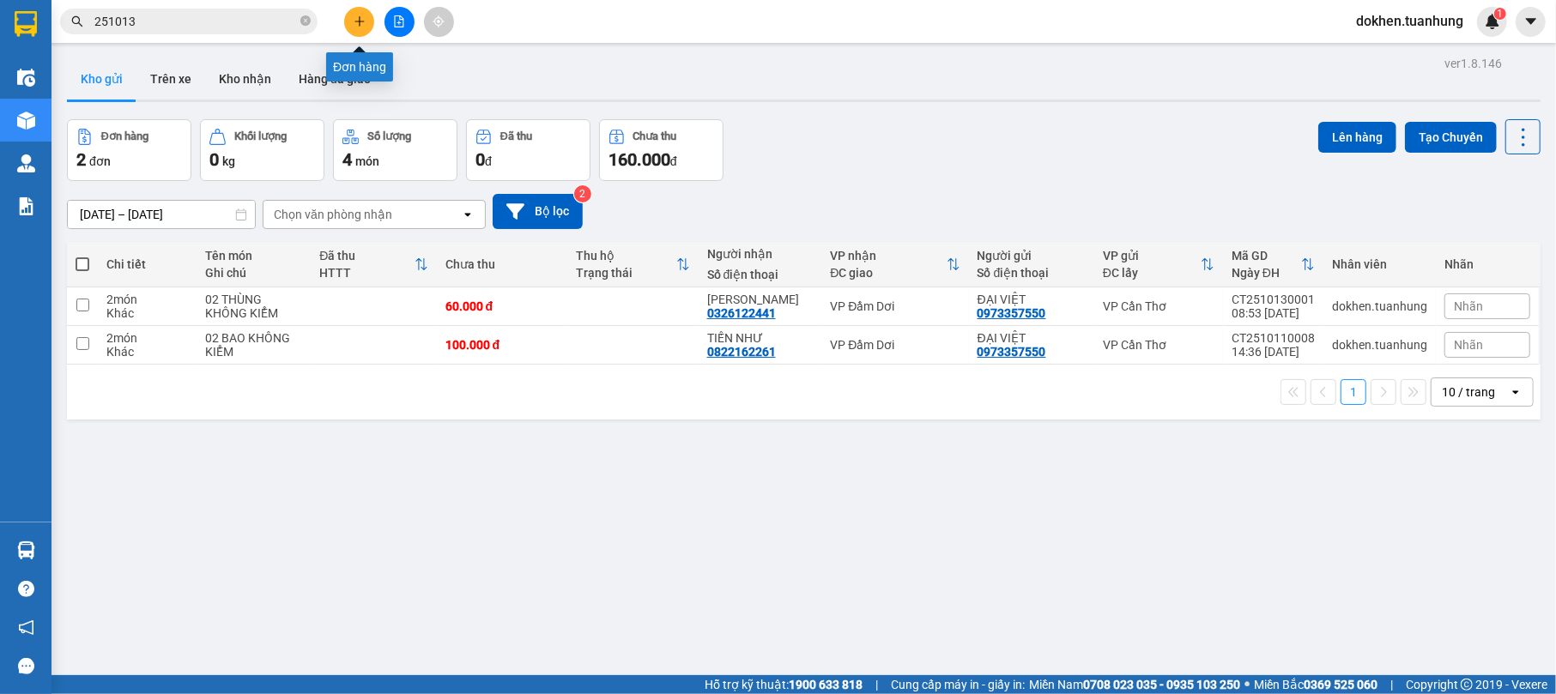
click at [354, 19] on icon "plus" at bounding box center [360, 21] width 12 height 12
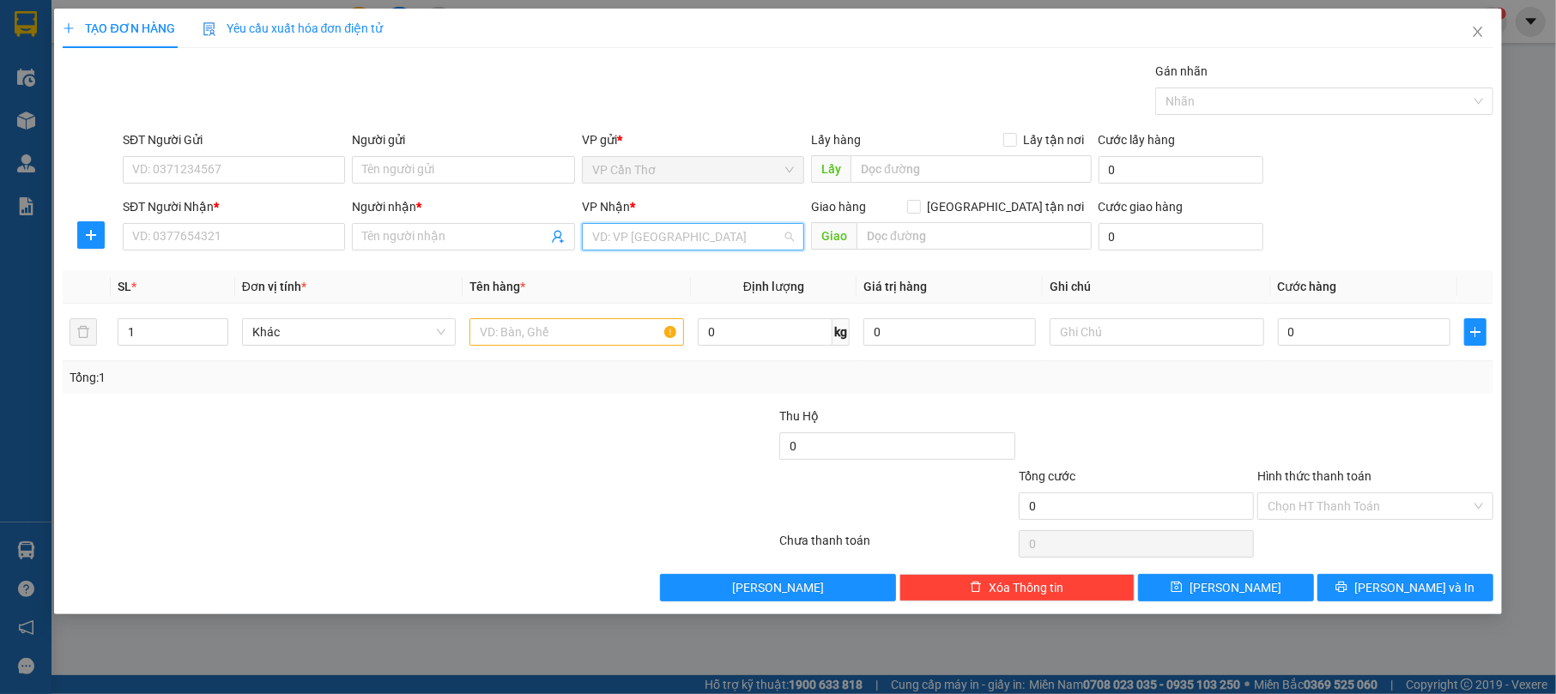
click at [657, 228] on input "search" at bounding box center [687, 237] width 190 height 26
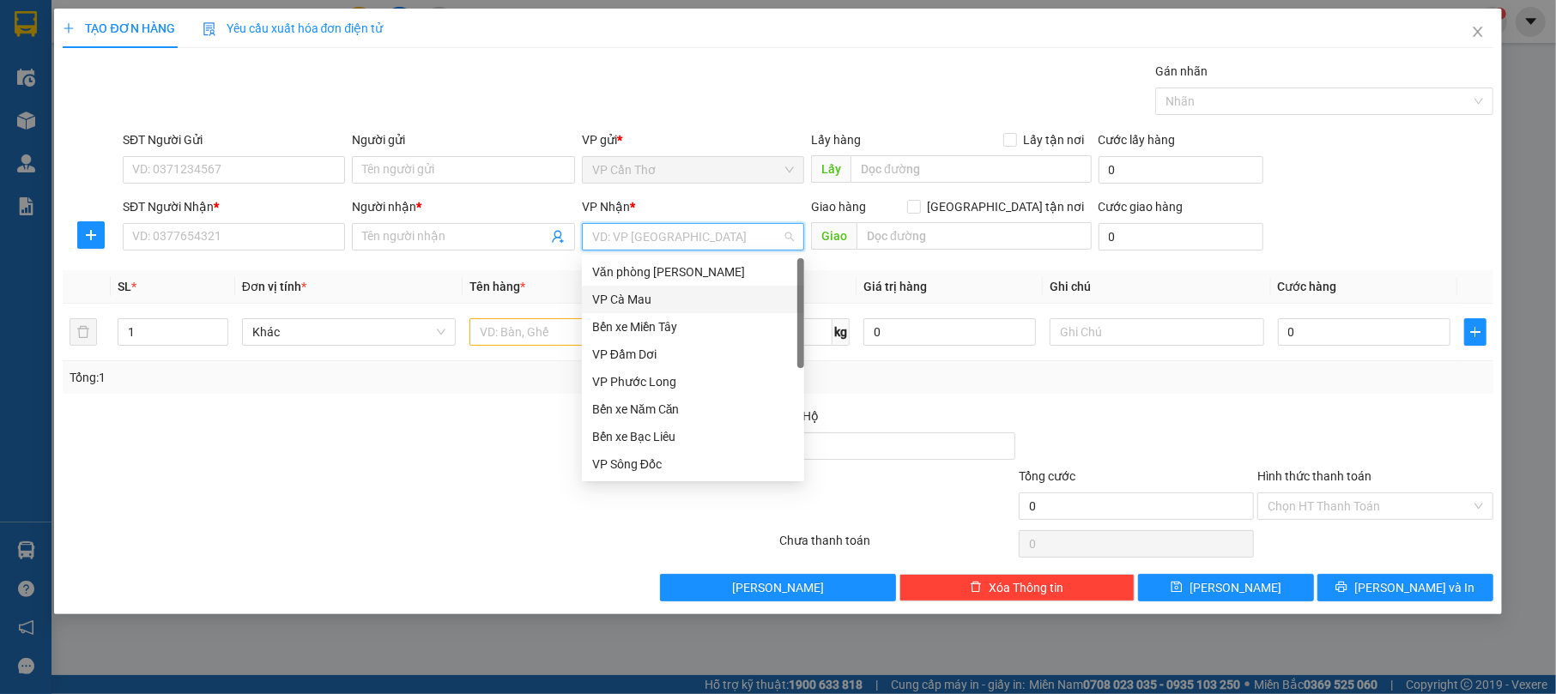
click at [680, 296] on div "VP Cà Mau" at bounding box center [693, 299] width 202 height 19
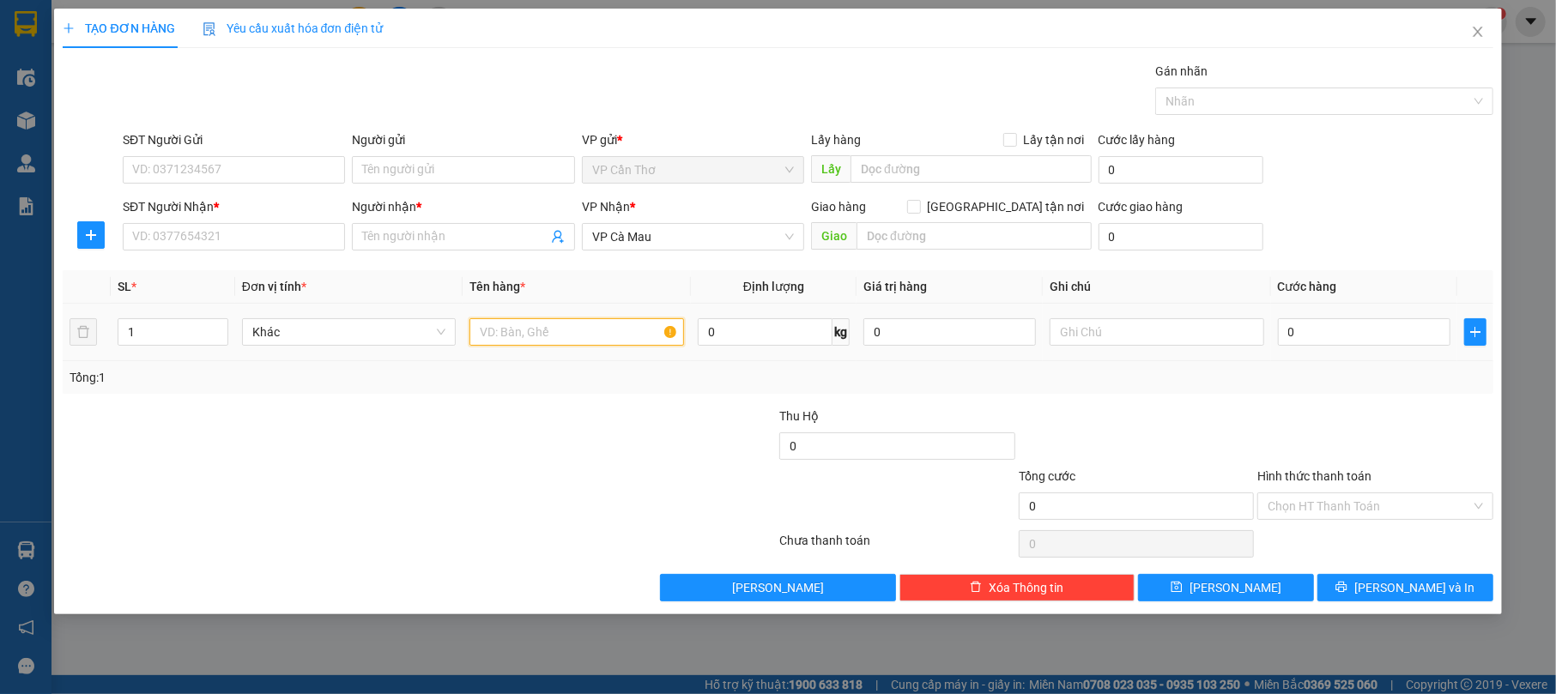
click at [578, 338] on input "text" at bounding box center [577, 331] width 215 height 27
type input "01 THÙNG KHÔNG KIỂM"
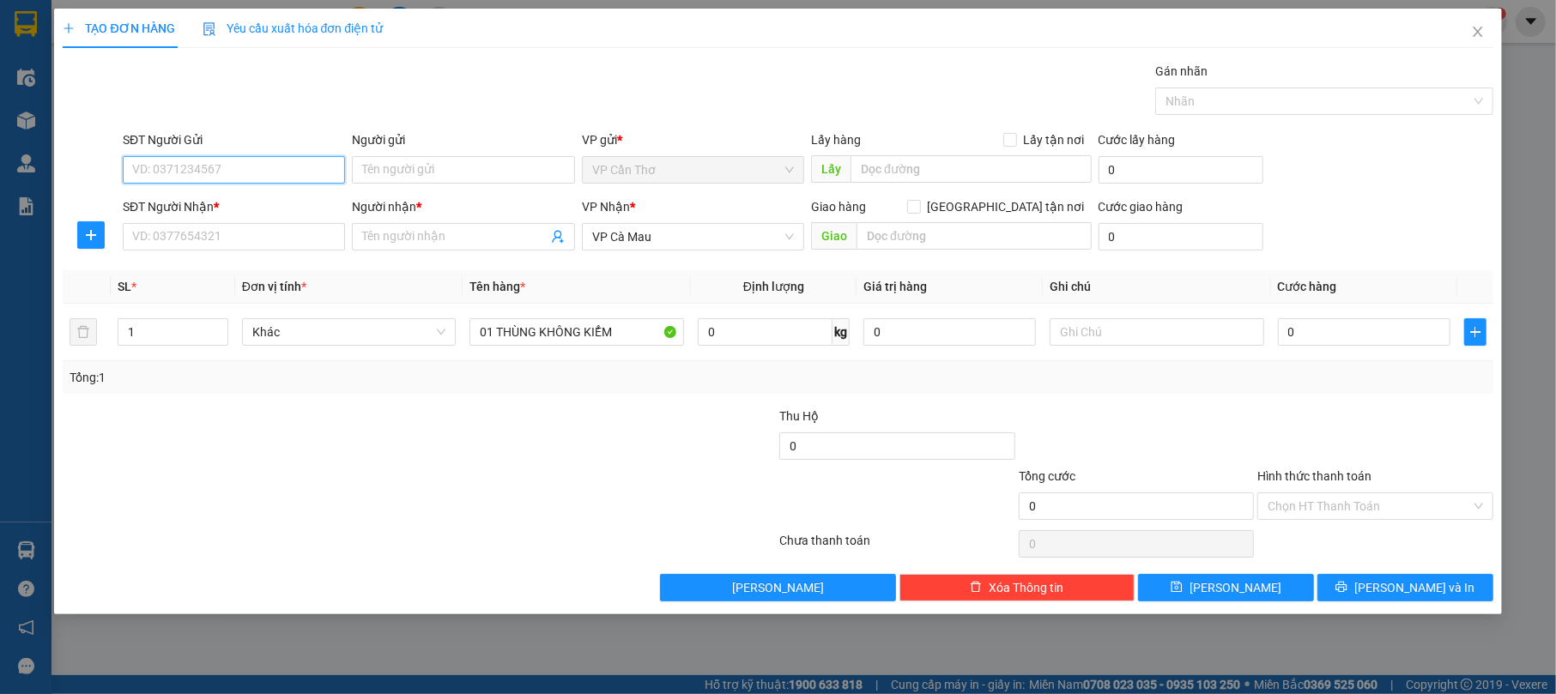
click at [304, 163] on input "SĐT Người Gửi" at bounding box center [234, 169] width 222 height 27
type input "0936447418"
click at [323, 203] on div "0936447418 - NGHĨA" at bounding box center [234, 205] width 202 height 19
type input "NGHĨA"
type input "0936447418"
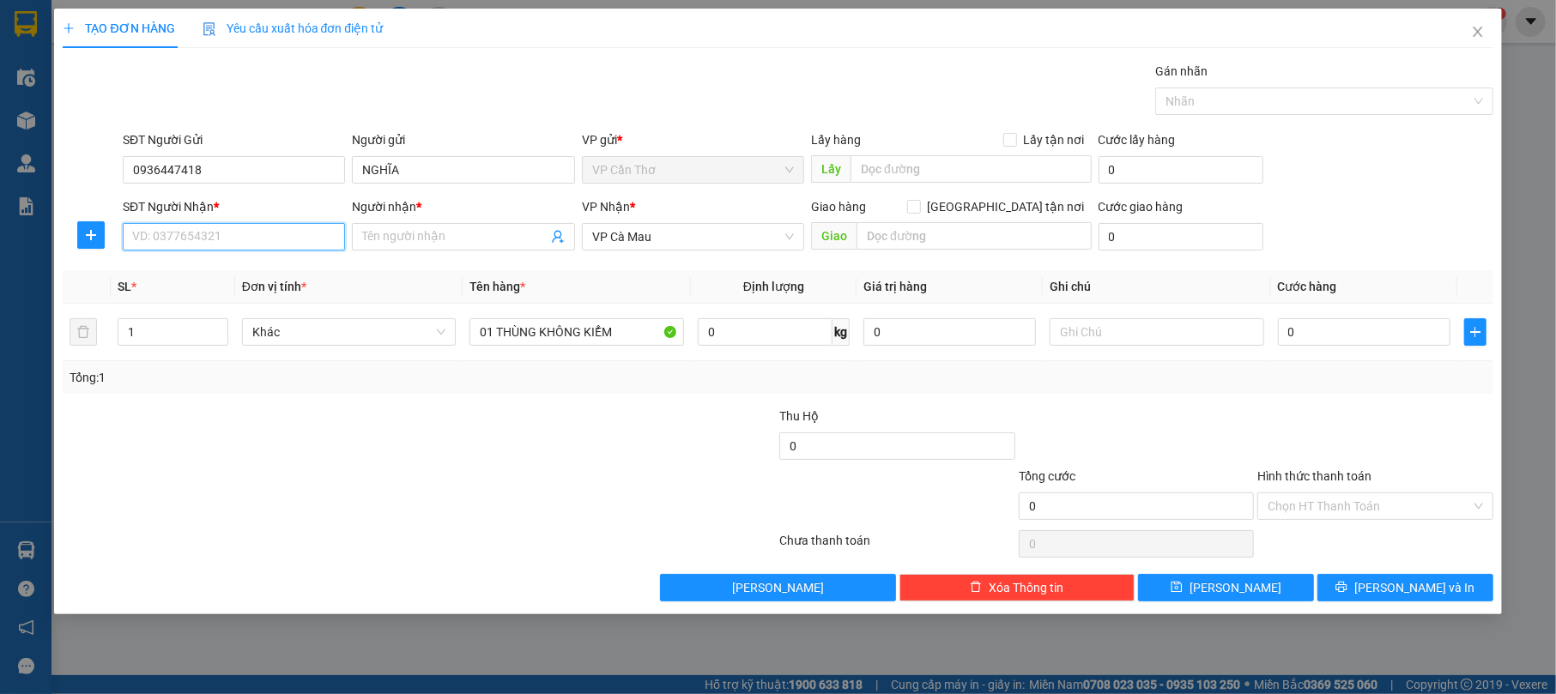
click at [324, 235] on input "SĐT Người Nhận *" at bounding box center [234, 236] width 222 height 27
click at [264, 276] on div "0889348906 - HƯNG" at bounding box center [234, 273] width 202 height 19
type input "0889348906"
type input "HƯNG"
click at [264, 276] on div "0889348906 - HƯNG" at bounding box center [234, 273] width 202 height 19
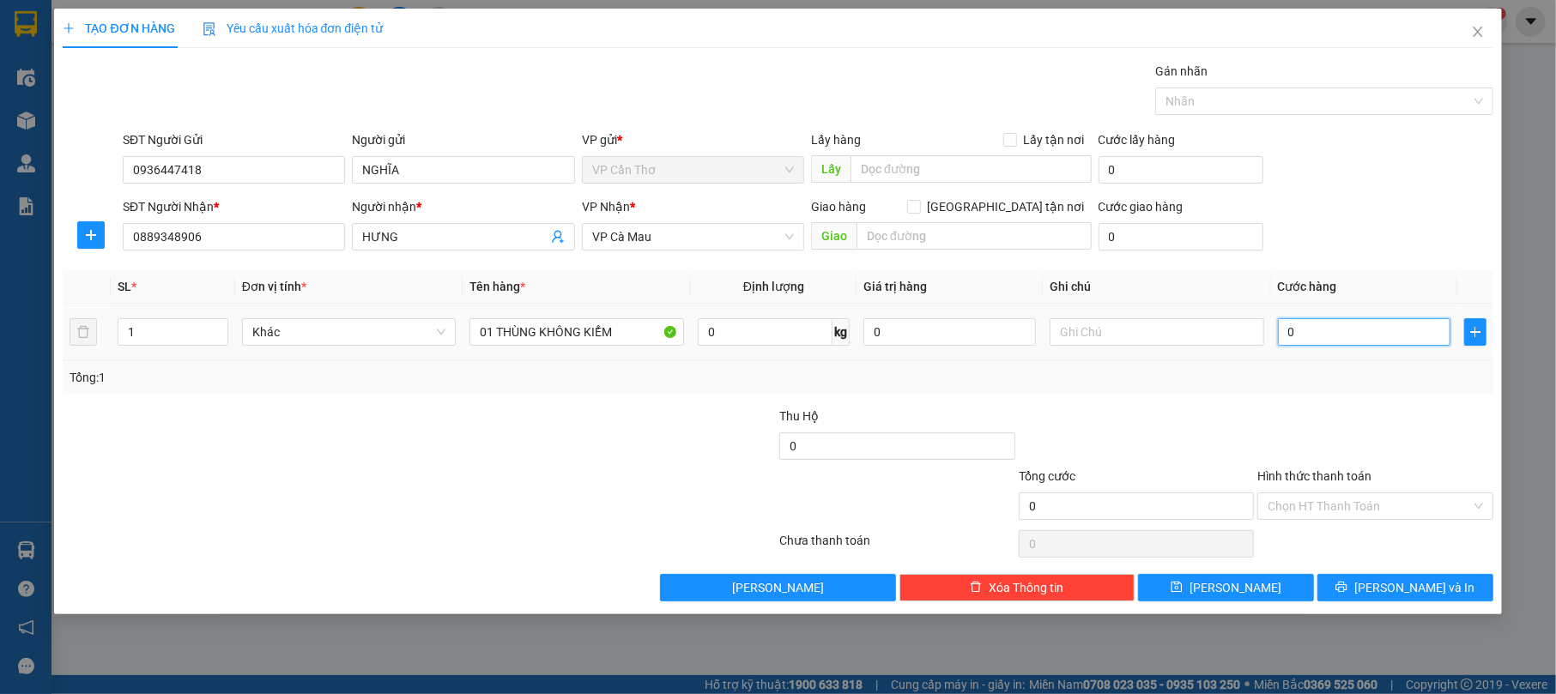
click at [1291, 337] on input "0" at bounding box center [1364, 331] width 173 height 27
type input "4"
type input "40"
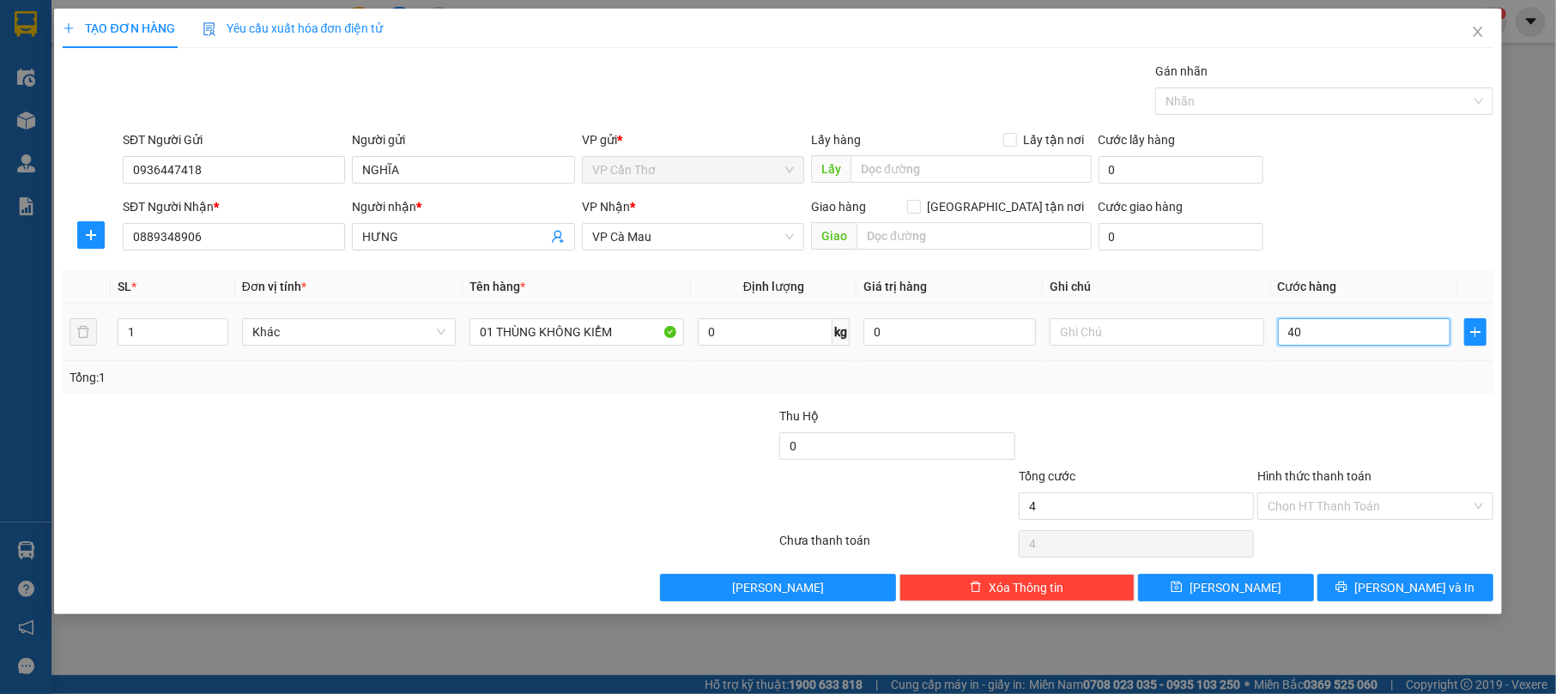
type input "40"
type input "400"
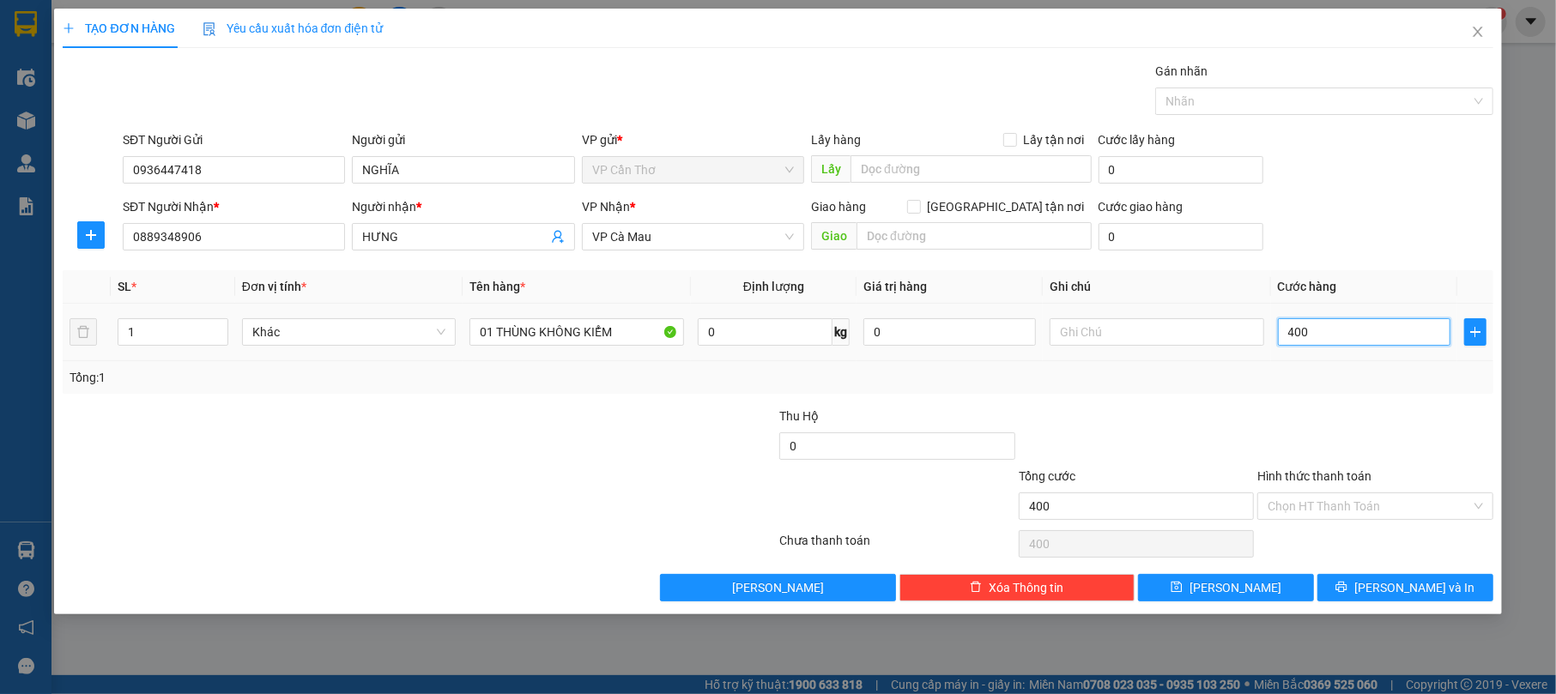
type input "4.000"
type input "40.000"
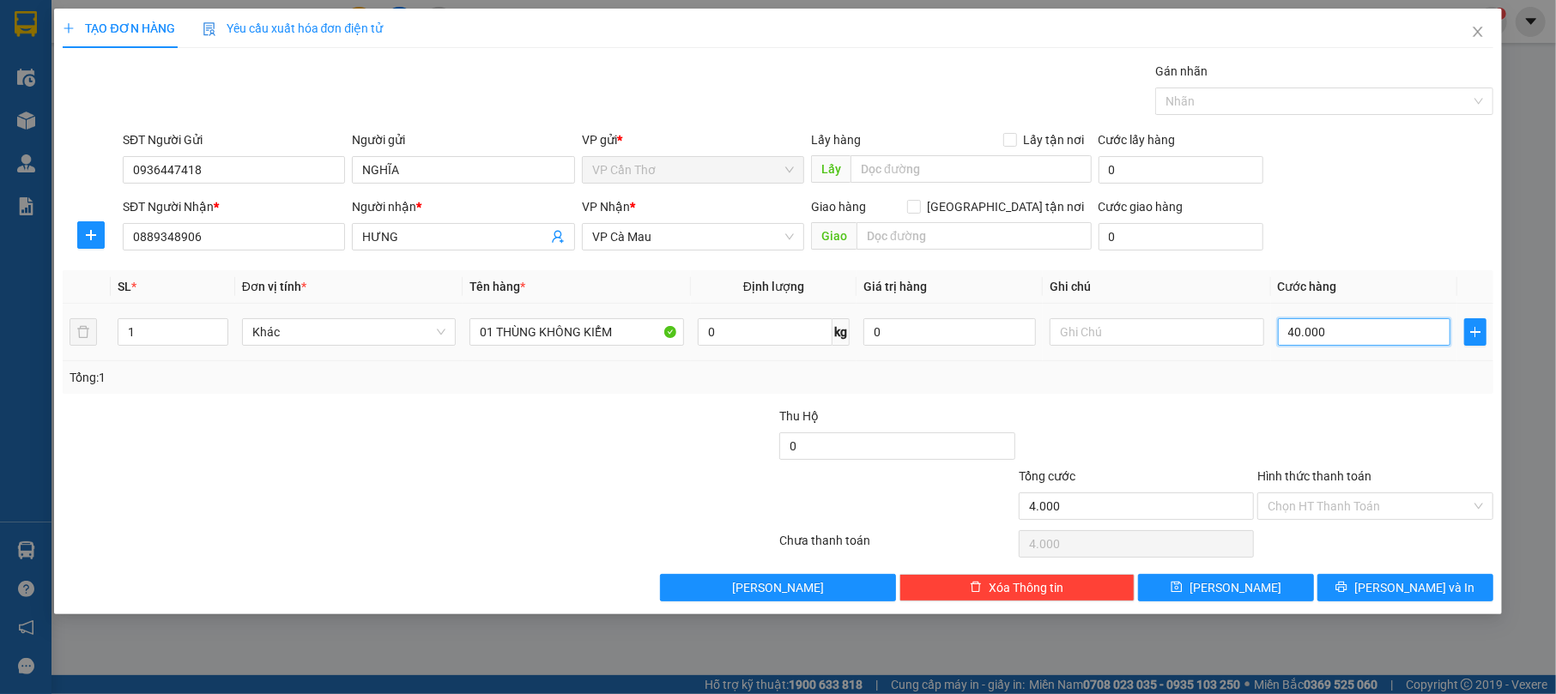
type input "40.000"
click at [1449, 502] on input "Hình thức thanh toán" at bounding box center [1369, 507] width 203 height 26
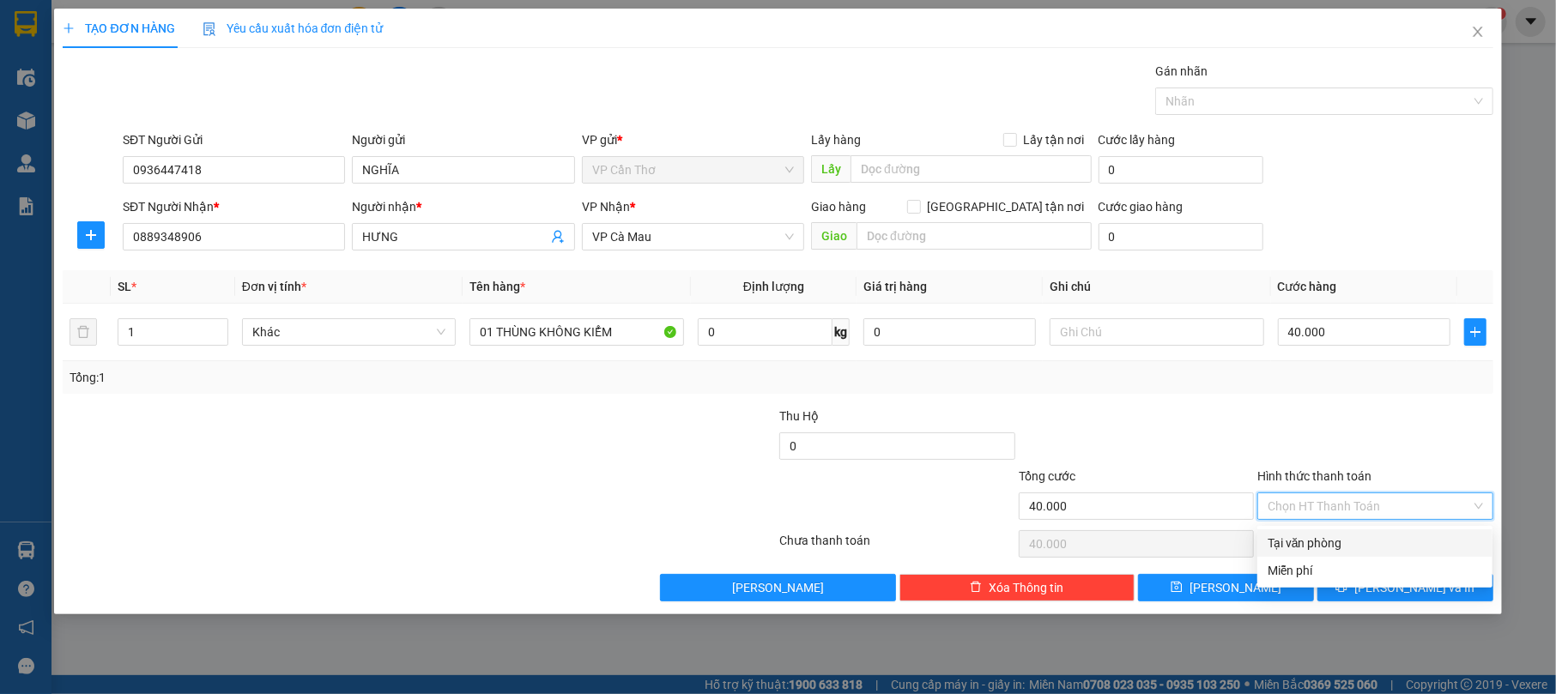
click at [1423, 546] on div "Tại văn phòng" at bounding box center [1375, 543] width 215 height 19
type input "0"
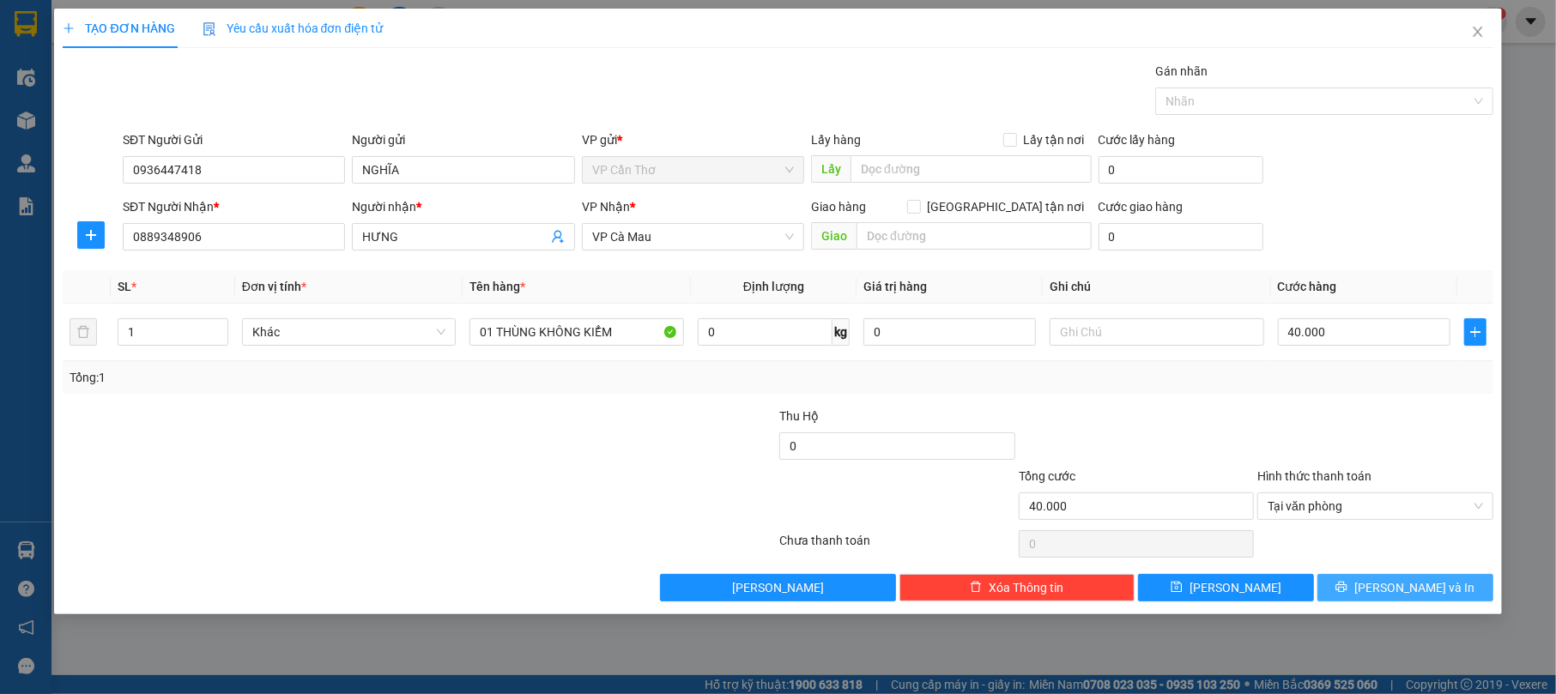
click at [1452, 584] on button "[PERSON_NAME] và In" at bounding box center [1406, 587] width 176 height 27
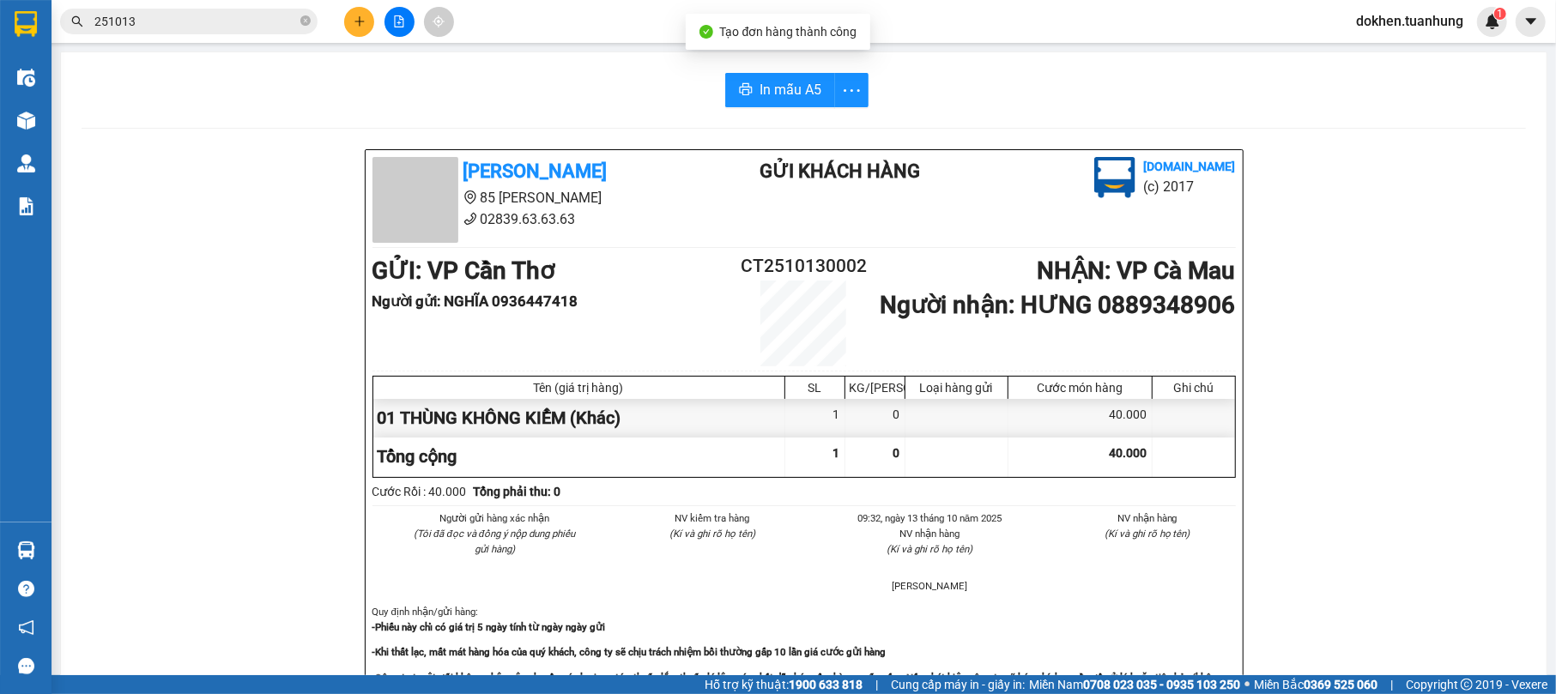
click at [783, 100] on span "In mẫu A5" at bounding box center [791, 89] width 62 height 21
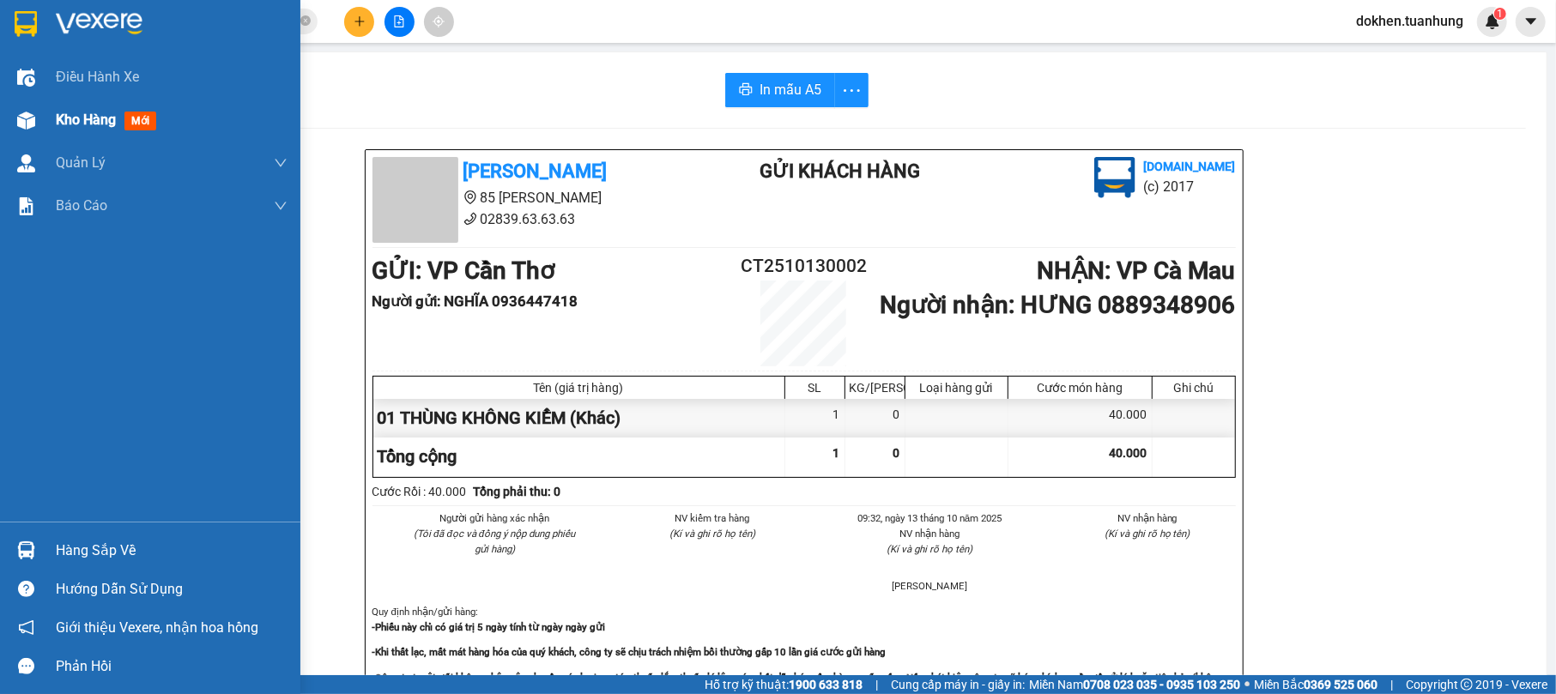
click at [67, 113] on span "Kho hàng" at bounding box center [86, 120] width 60 height 16
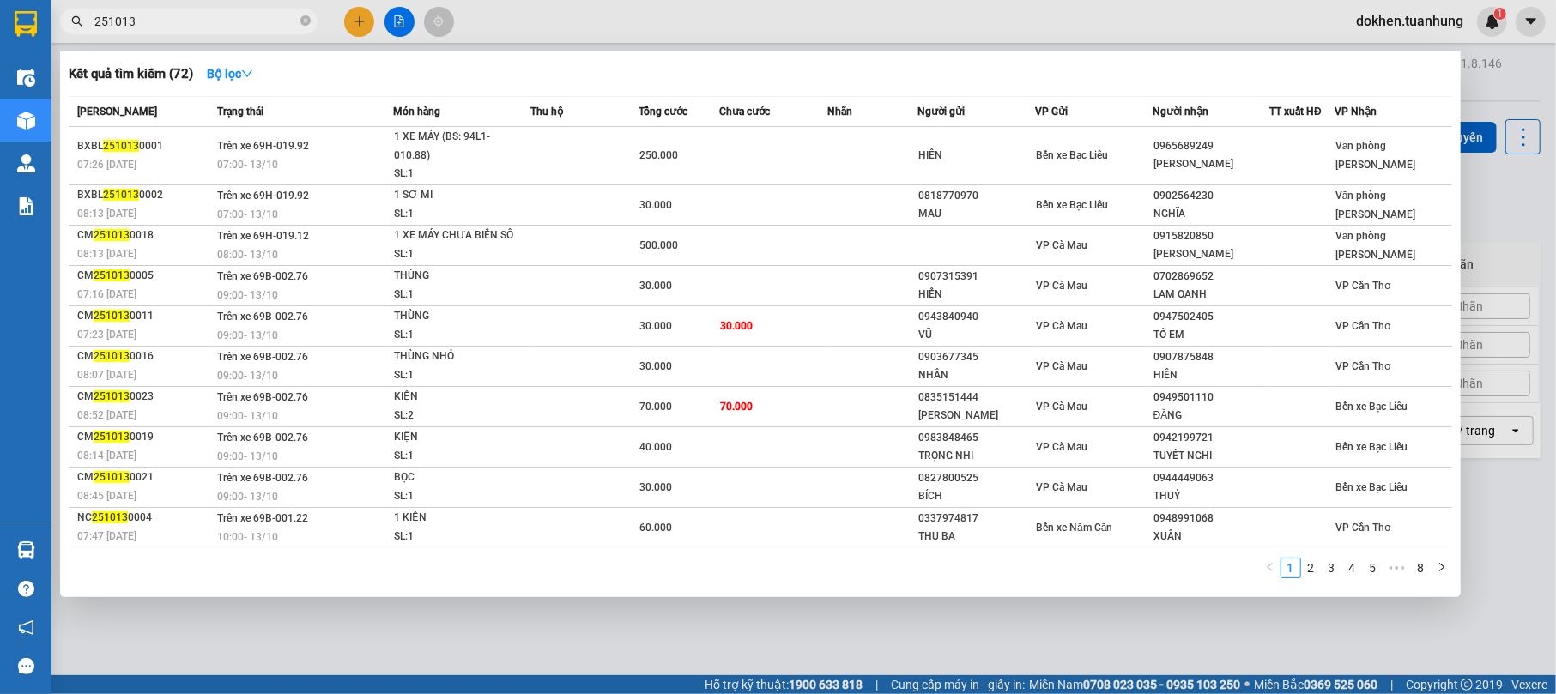
click at [197, 21] on input "251013" at bounding box center [195, 21] width 203 height 19
click at [1421, 570] on link "8" at bounding box center [1421, 568] width 19 height 19
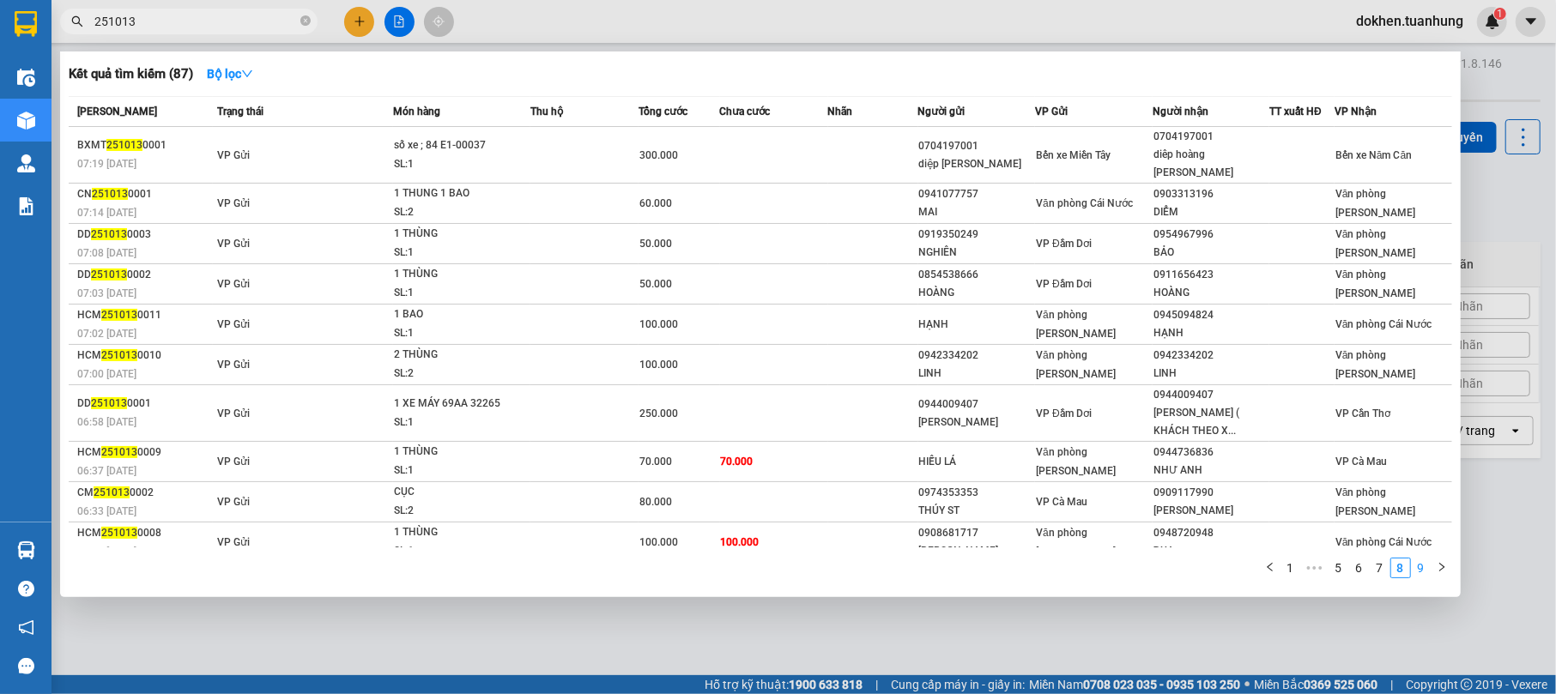
click at [1430, 564] on li "9" at bounding box center [1421, 568] width 21 height 21
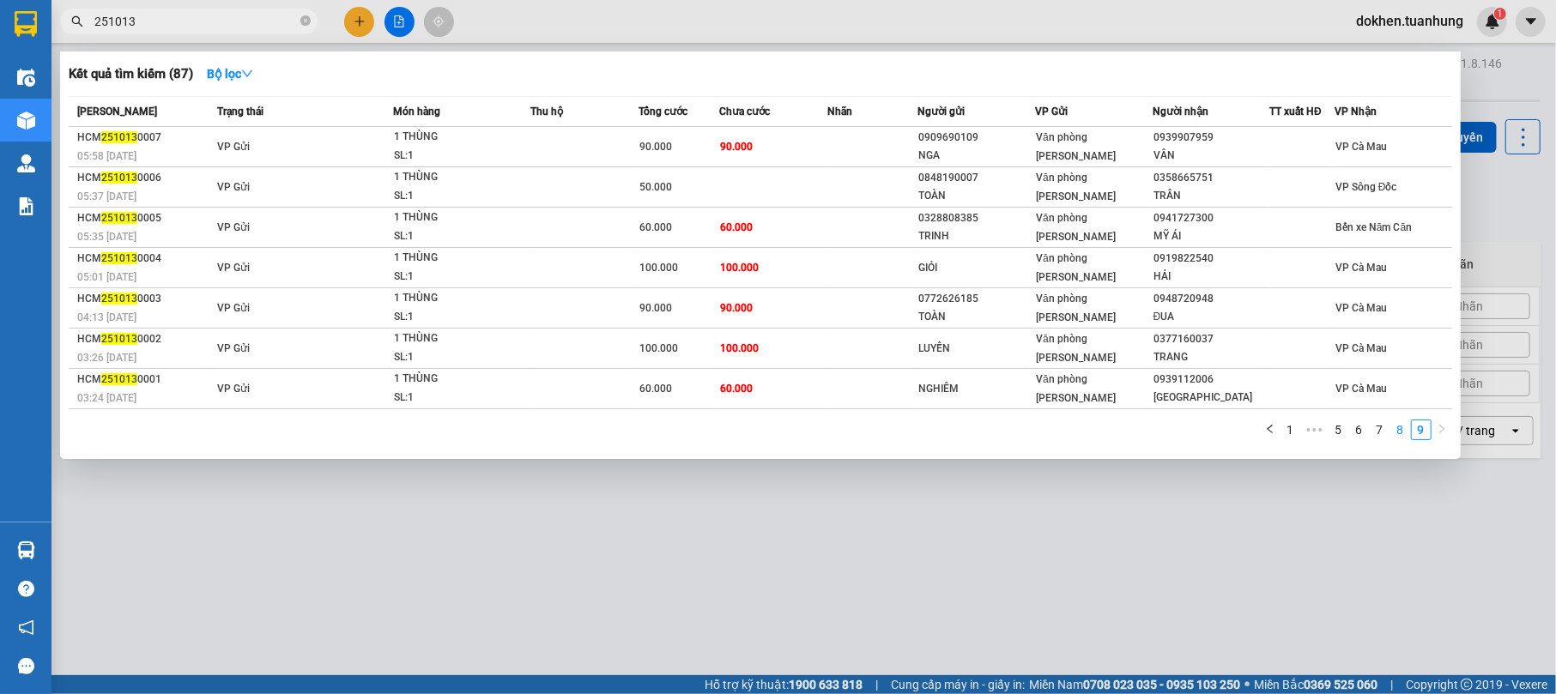
click at [1399, 429] on link "8" at bounding box center [1400, 430] width 19 height 19
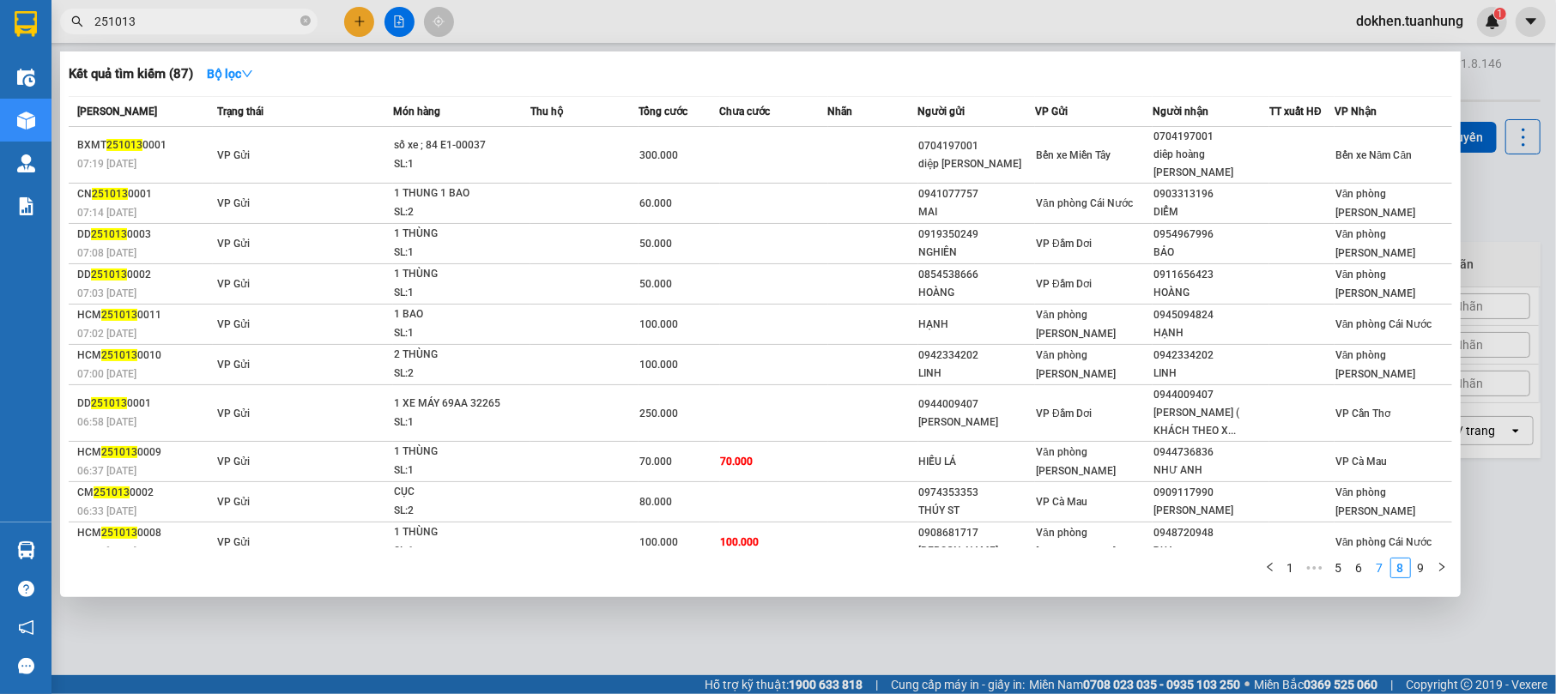
click at [1382, 568] on link "7" at bounding box center [1380, 568] width 19 height 19
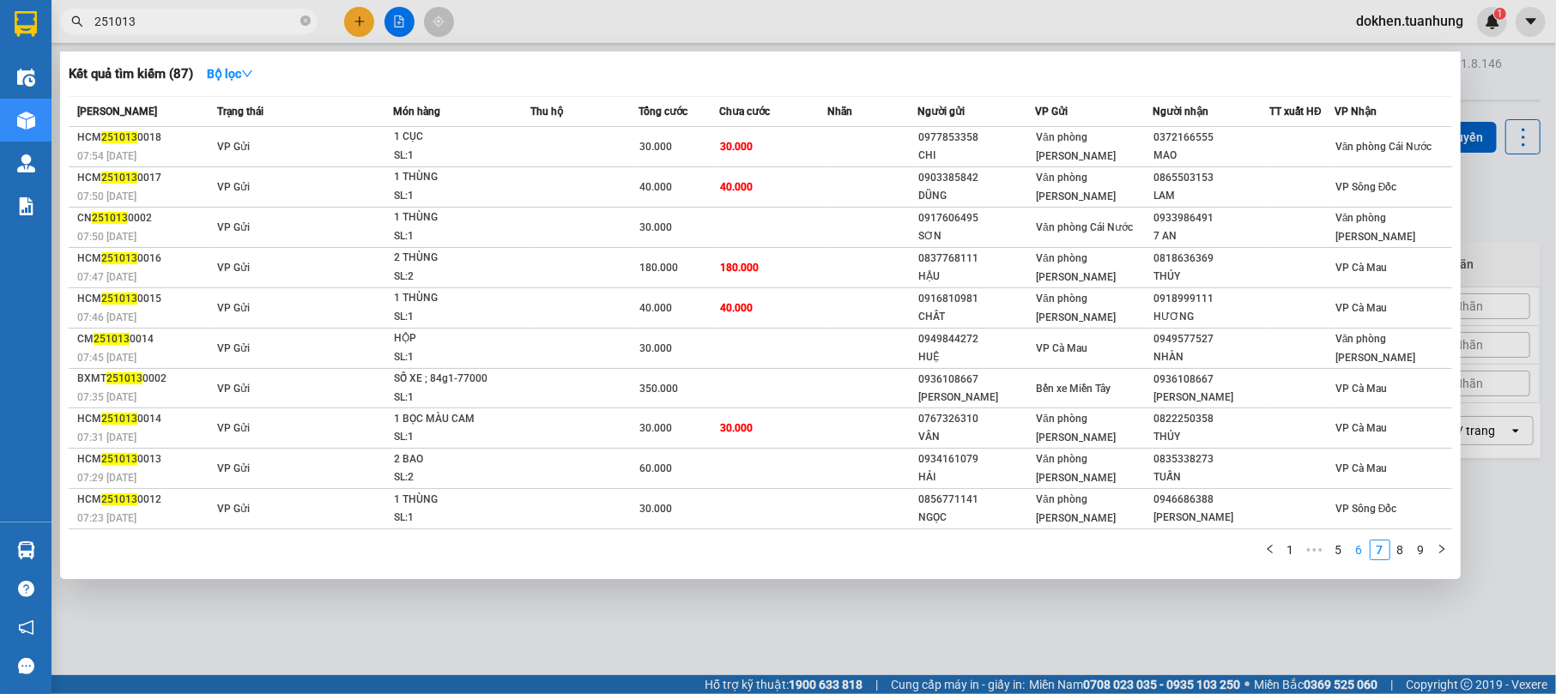
click at [1361, 548] on link "6" at bounding box center [1359, 550] width 19 height 19
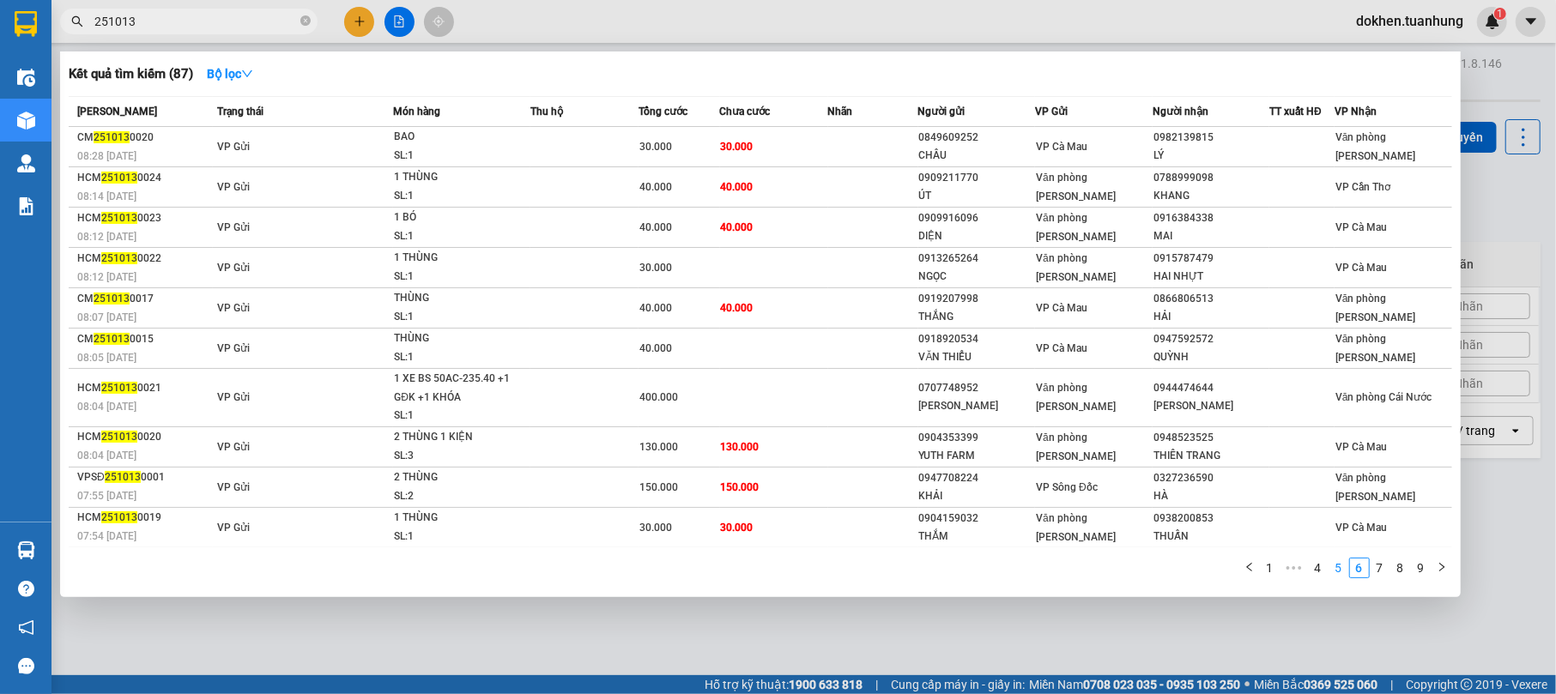
click at [1340, 563] on link "5" at bounding box center [1339, 568] width 19 height 19
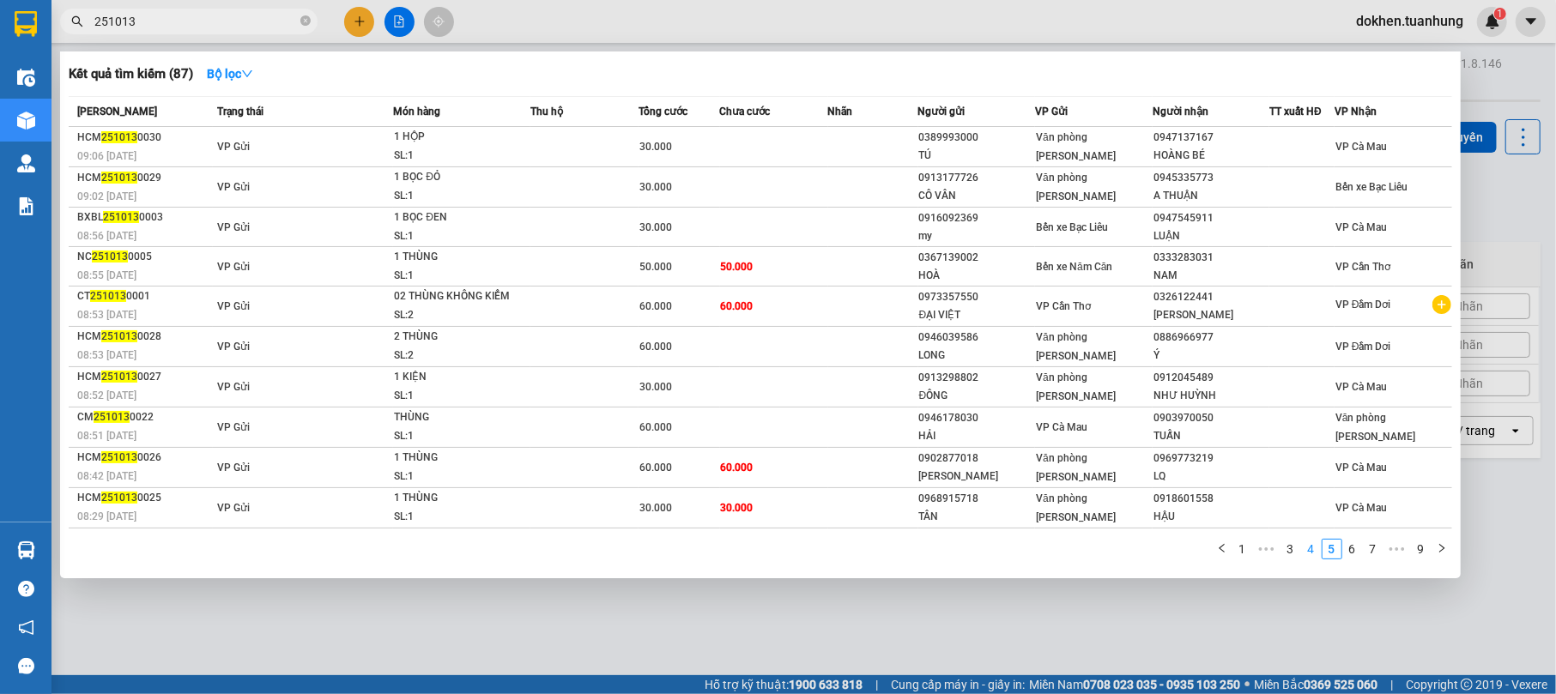
click at [1312, 543] on link "4" at bounding box center [1311, 549] width 19 height 19
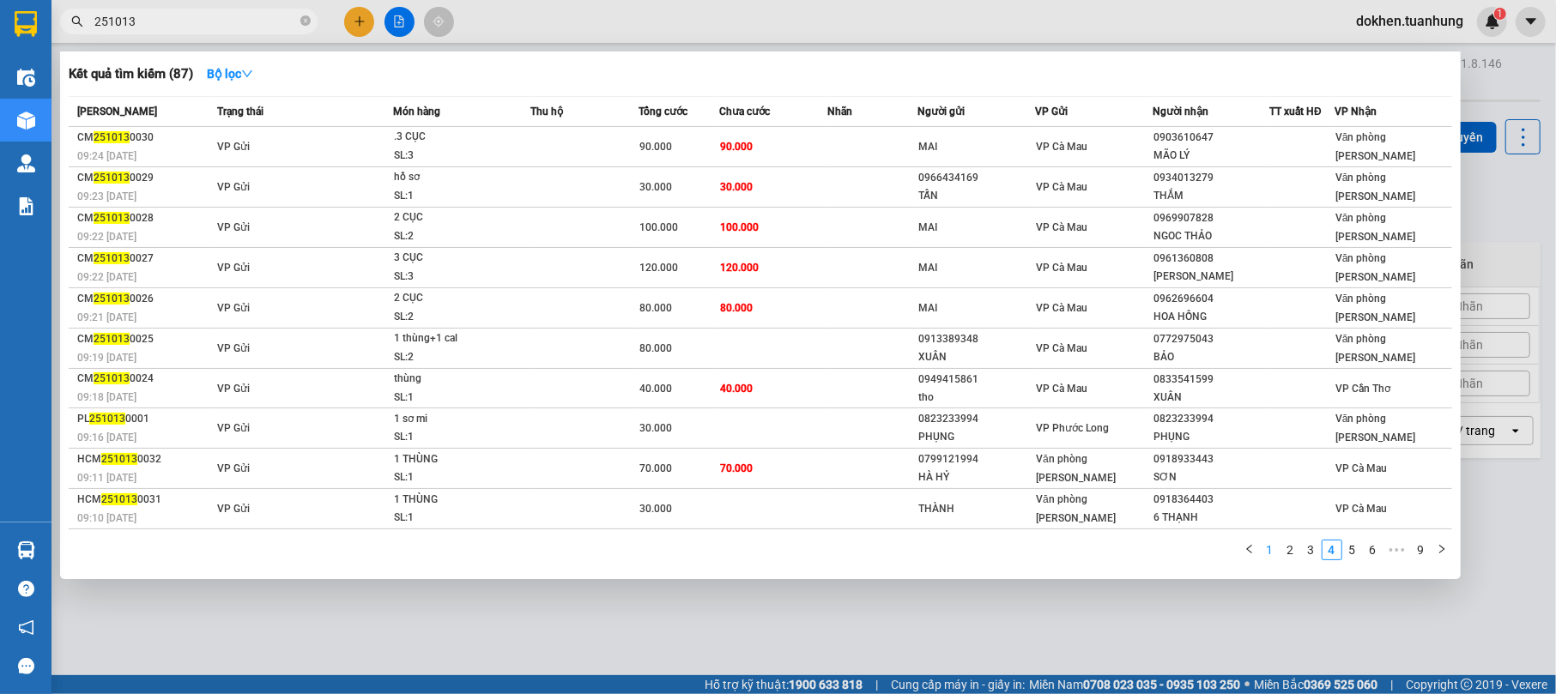
click at [1274, 544] on link "1" at bounding box center [1270, 550] width 19 height 19
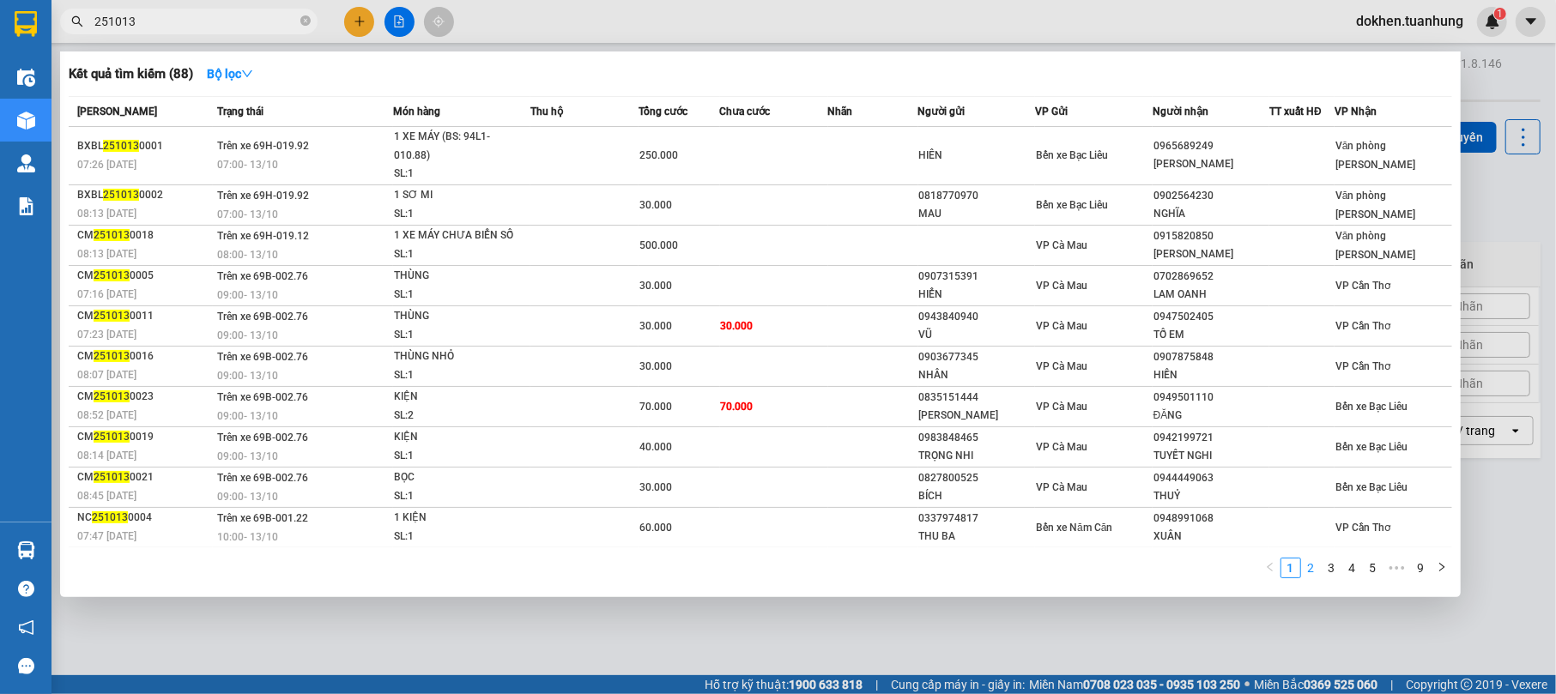
click at [1312, 563] on link "2" at bounding box center [1311, 568] width 19 height 19
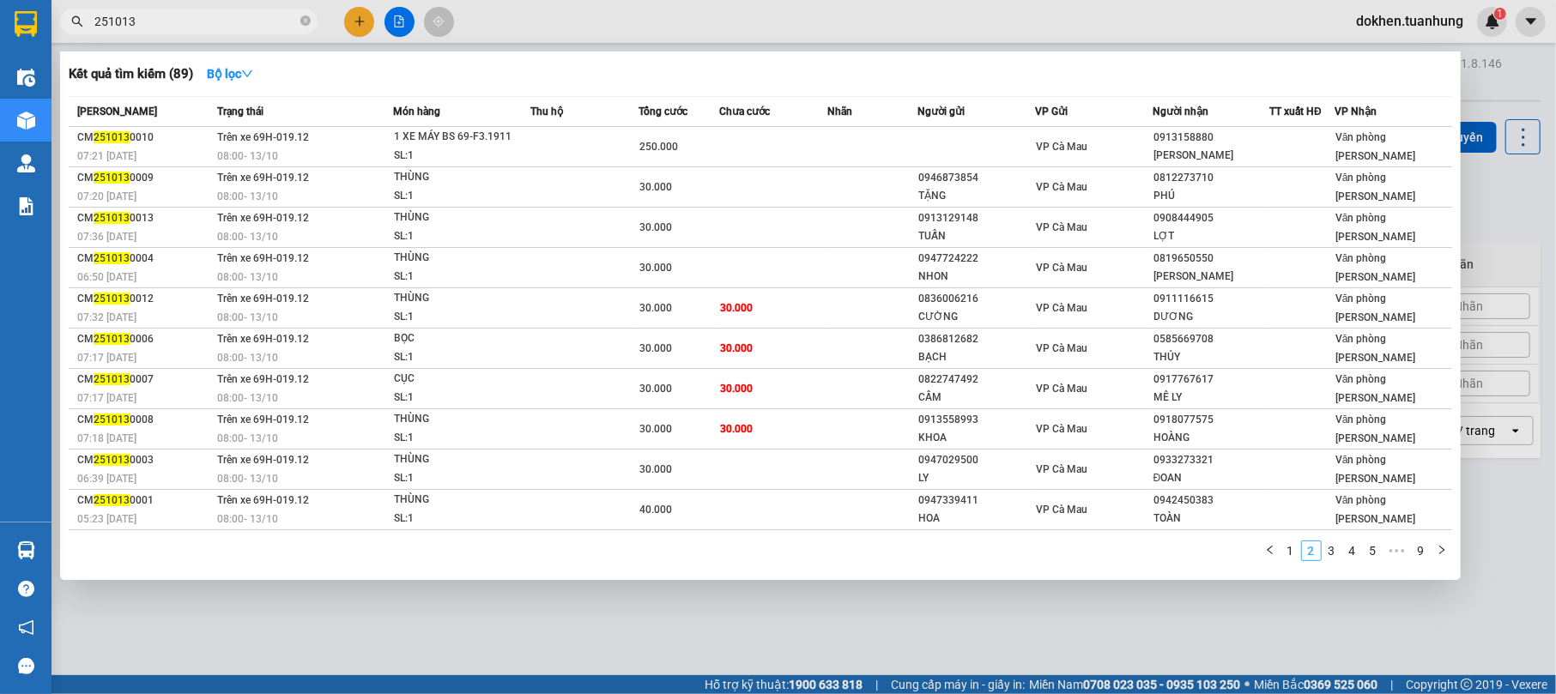
drag, startPoint x: 1312, startPoint y: 563, endPoint x: 1316, endPoint y: 548, distance: 16.0
click at [1316, 548] on link "2" at bounding box center [1311, 551] width 19 height 19
click at [1332, 553] on link "3" at bounding box center [1332, 551] width 19 height 19
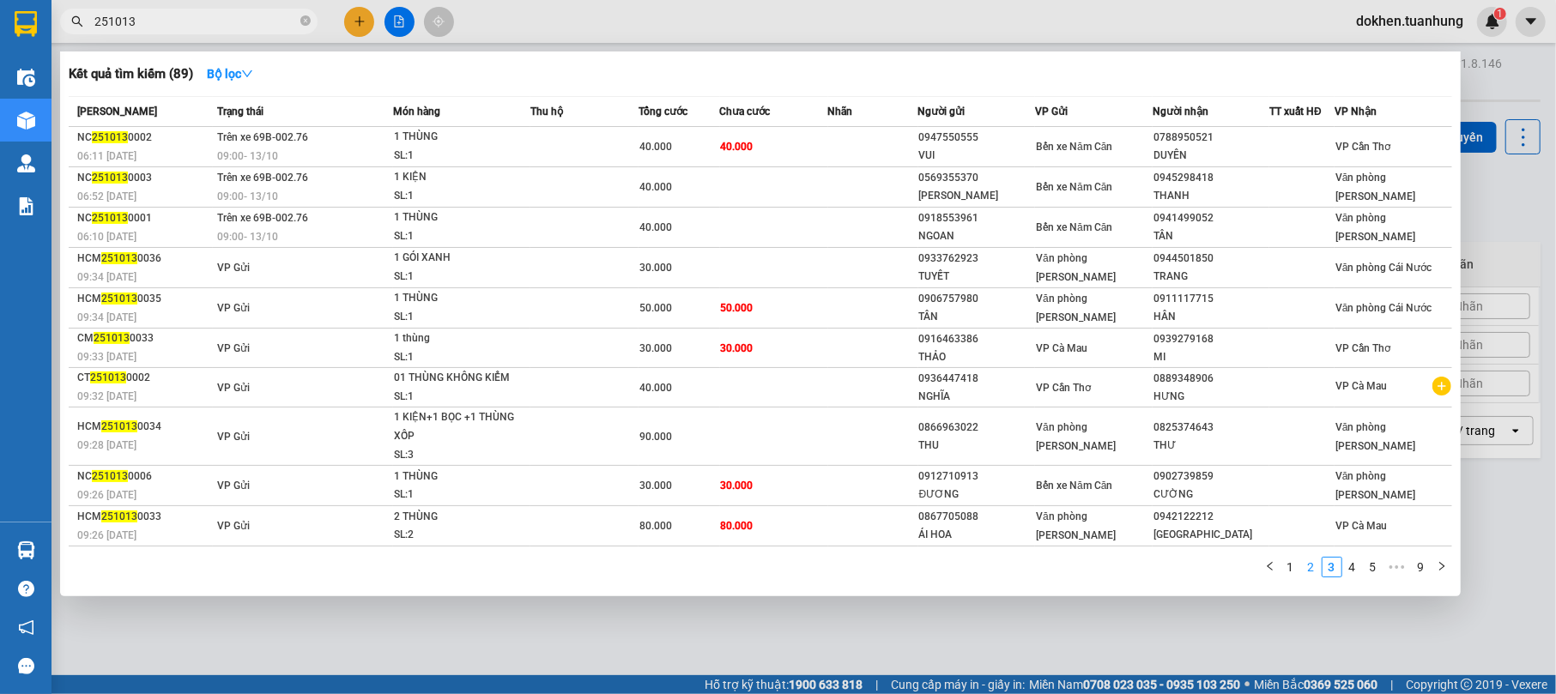
click at [1310, 567] on link "2" at bounding box center [1311, 567] width 19 height 19
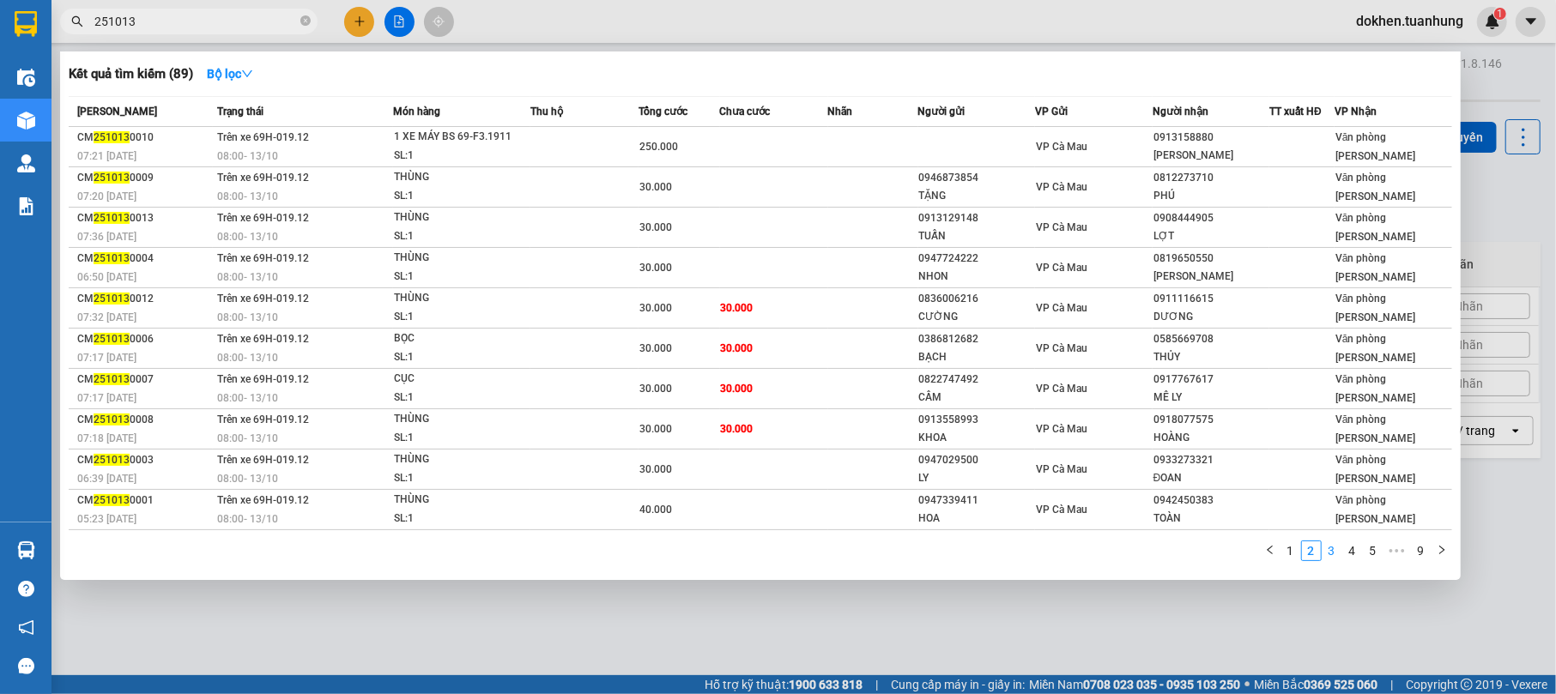
click at [1336, 546] on link "3" at bounding box center [1332, 551] width 19 height 19
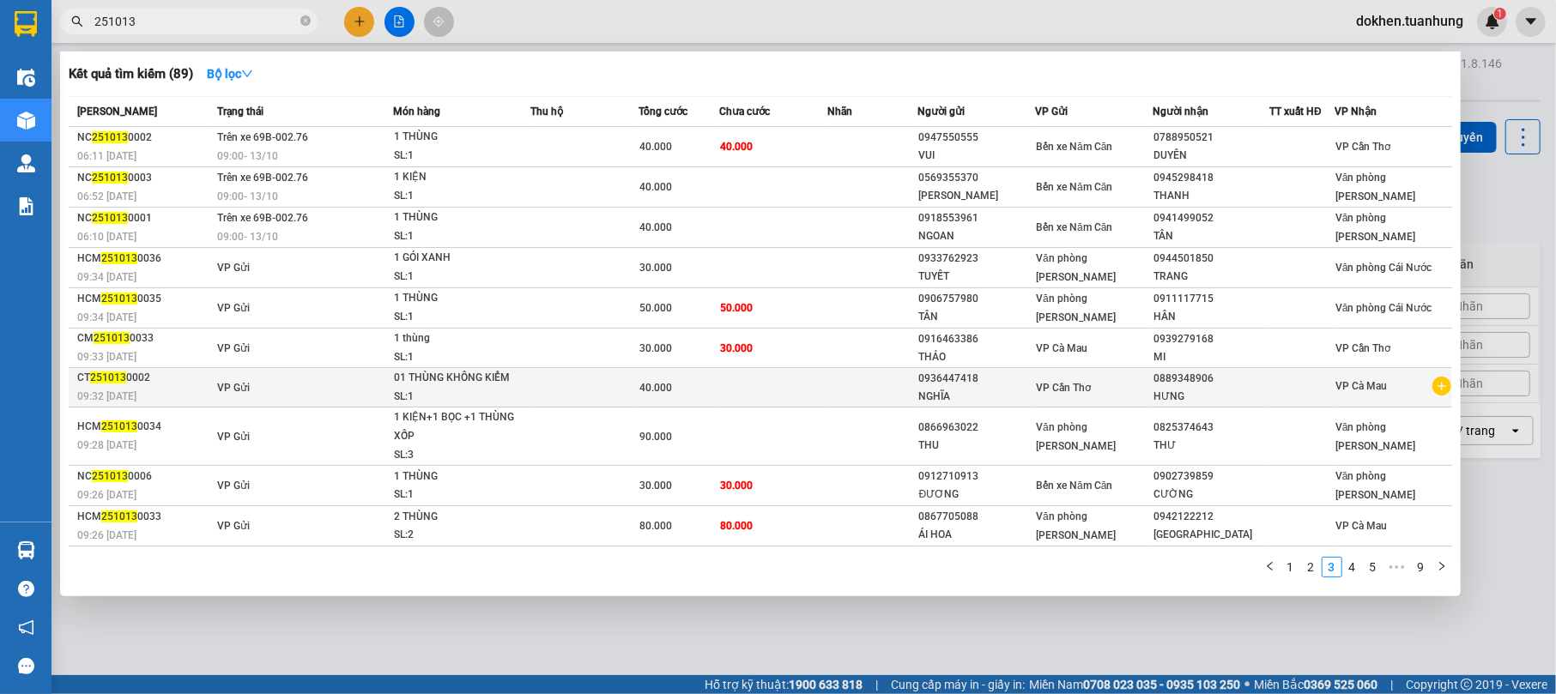
scroll to position [14, 0]
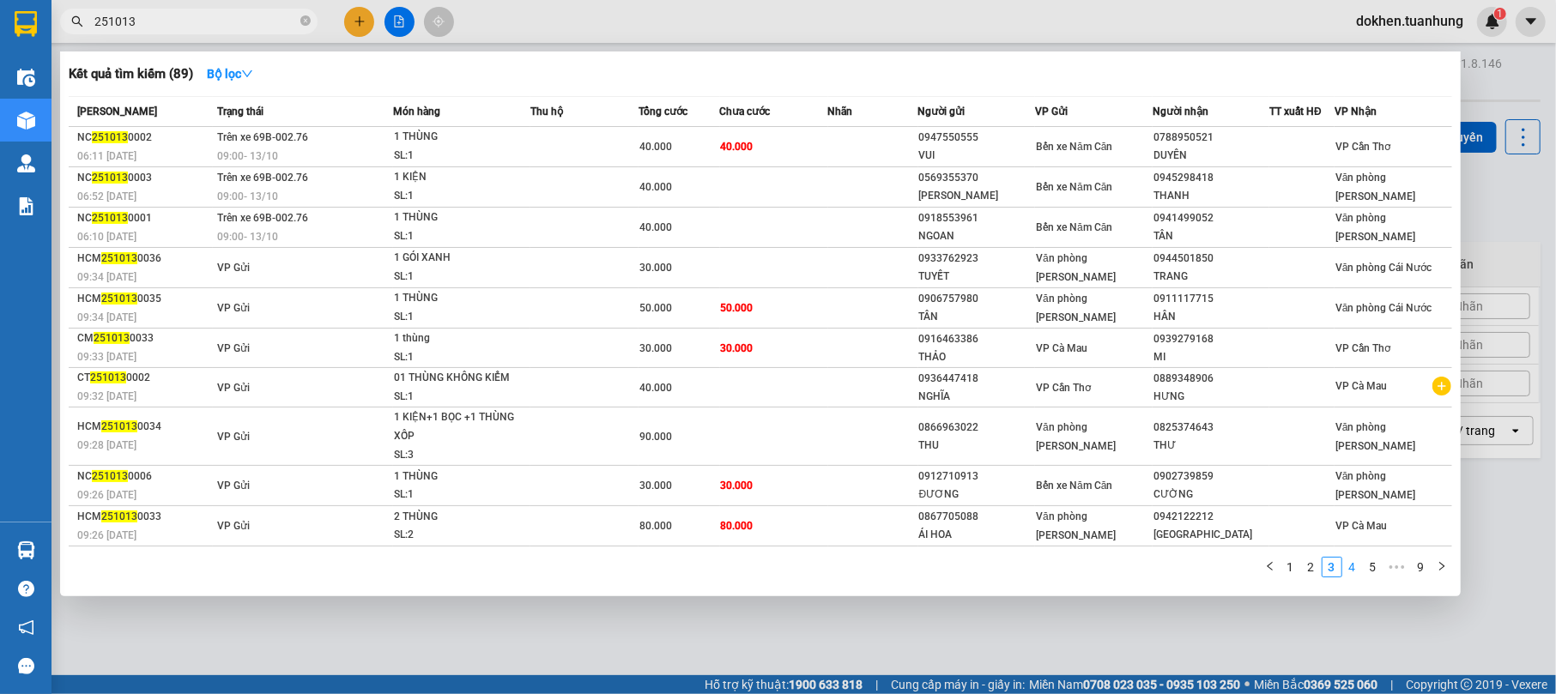
click at [1354, 561] on link "4" at bounding box center [1352, 567] width 19 height 19
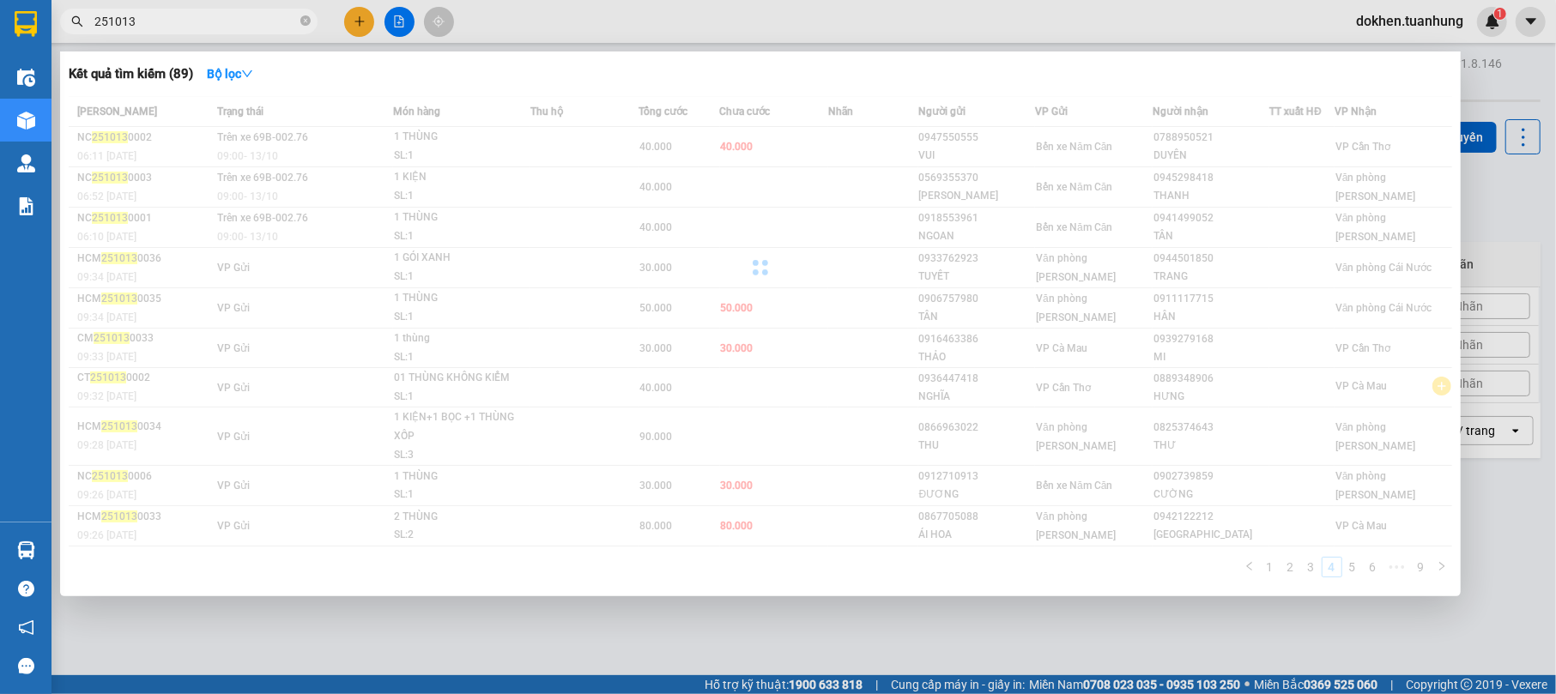
scroll to position [0, 0]
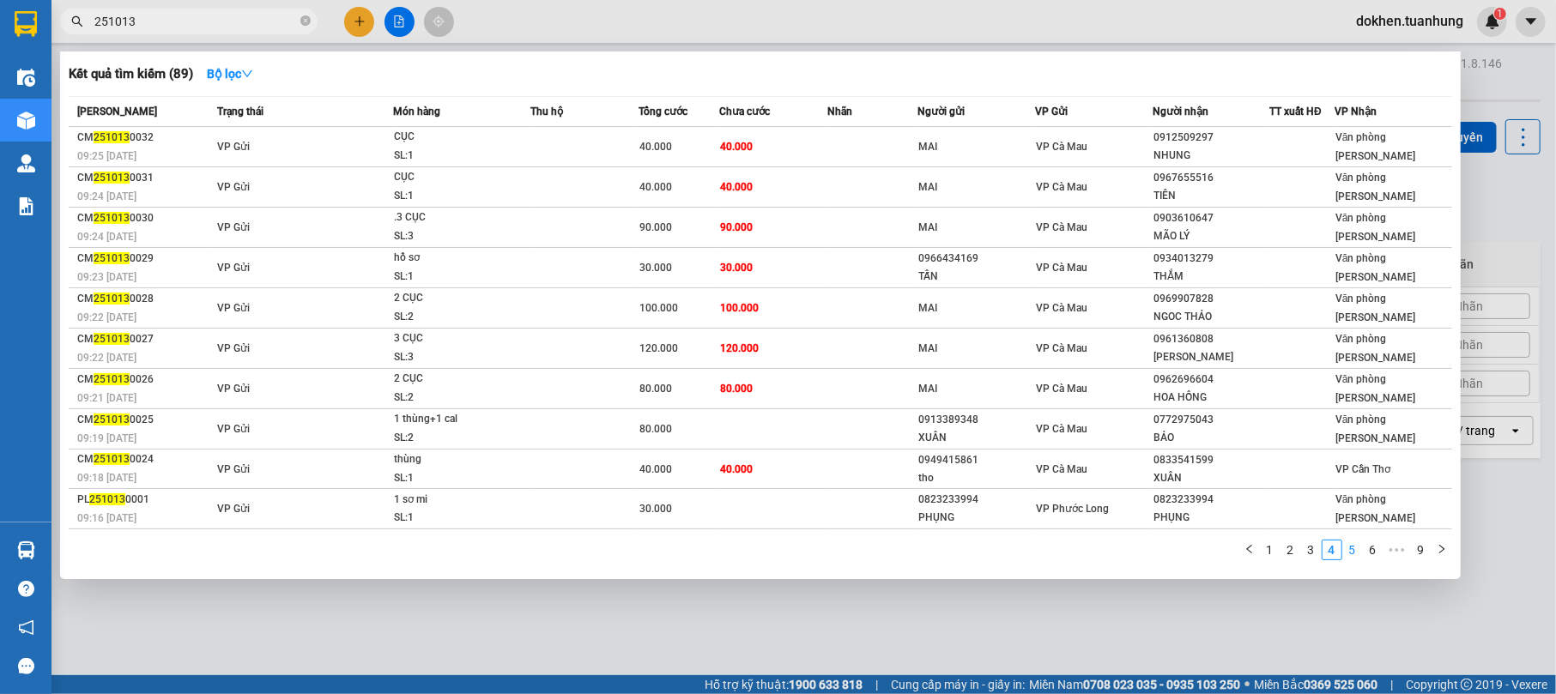
click at [1350, 548] on link "5" at bounding box center [1352, 550] width 19 height 19
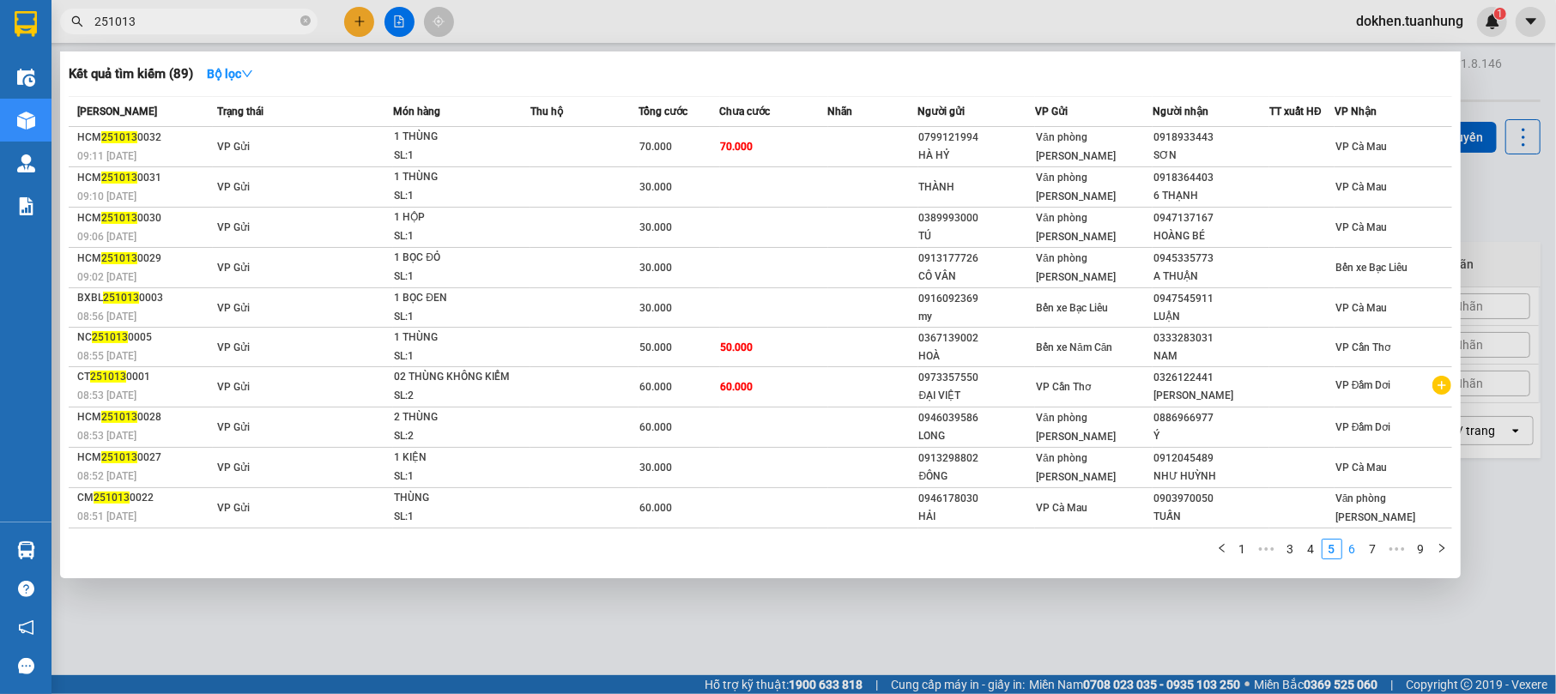
click at [1360, 549] on link "6" at bounding box center [1352, 549] width 19 height 19
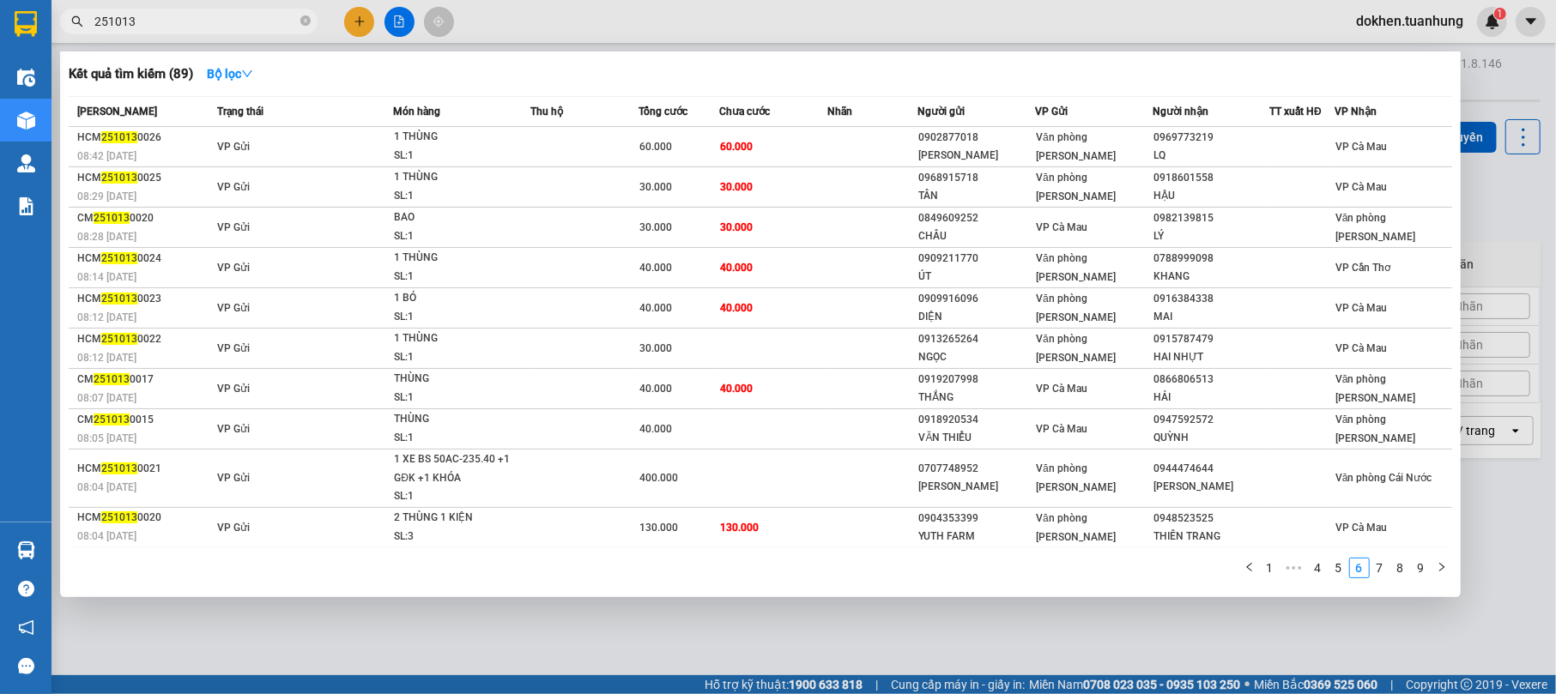
click at [1397, 627] on div at bounding box center [778, 347] width 1556 height 694
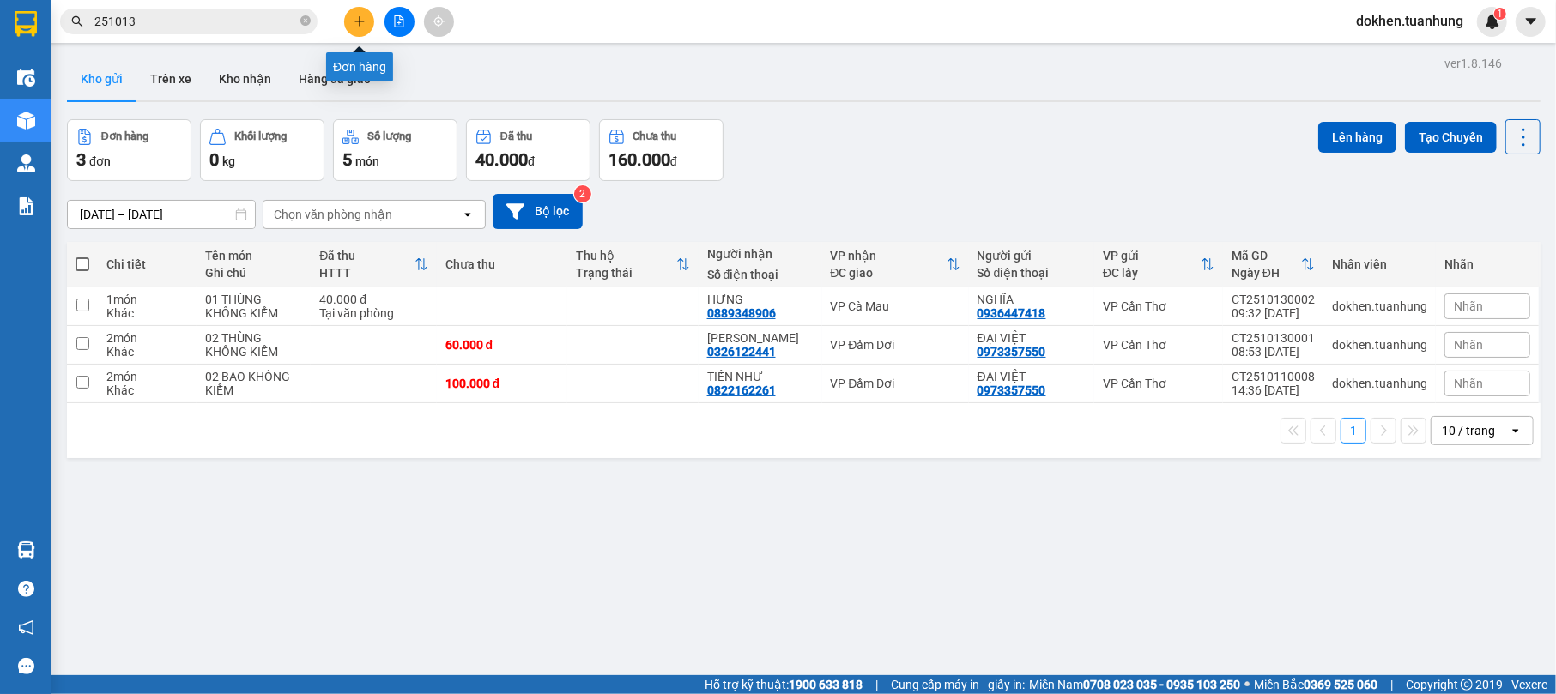
click at [364, 18] on icon "plus" at bounding box center [360, 21] width 12 height 12
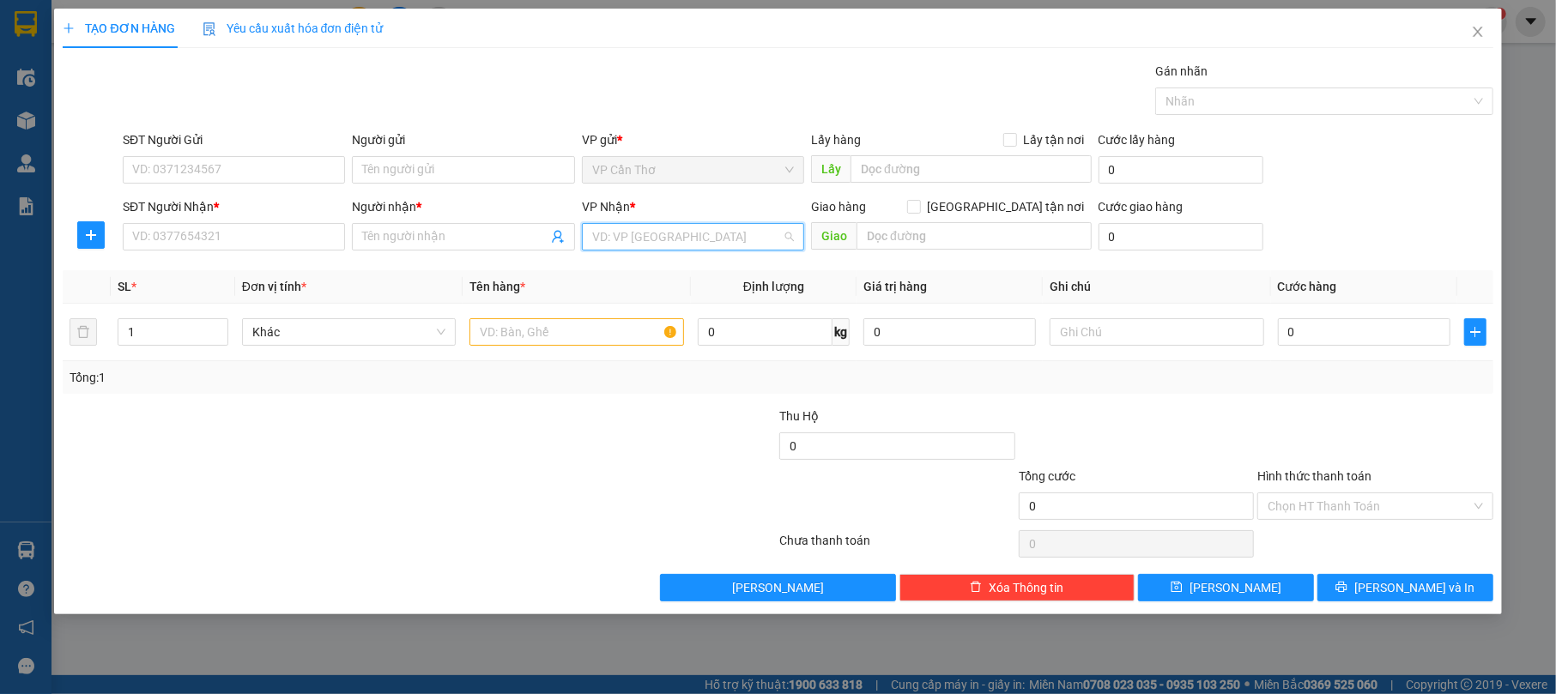
click at [723, 227] on input "search" at bounding box center [687, 237] width 190 height 26
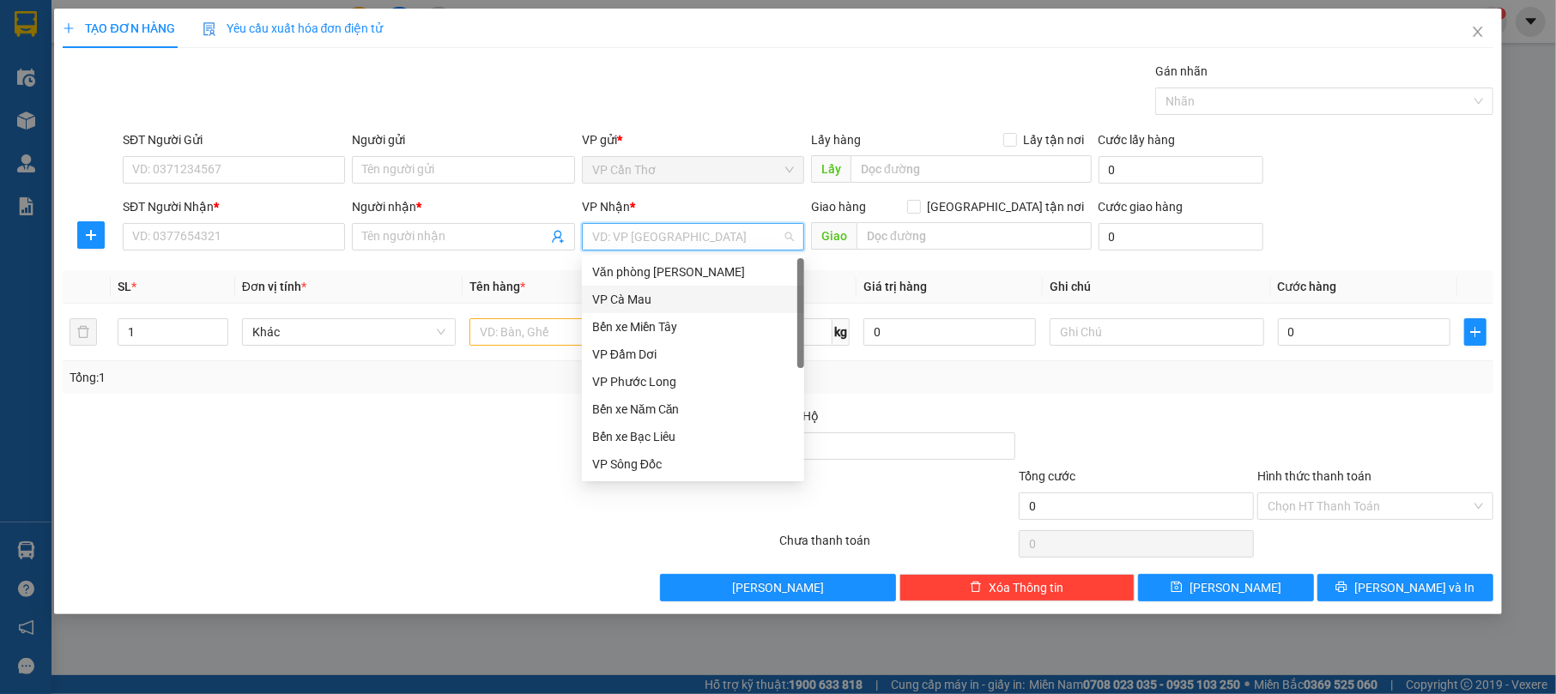
click at [688, 296] on div "VP Cà Mau" at bounding box center [693, 299] width 202 height 19
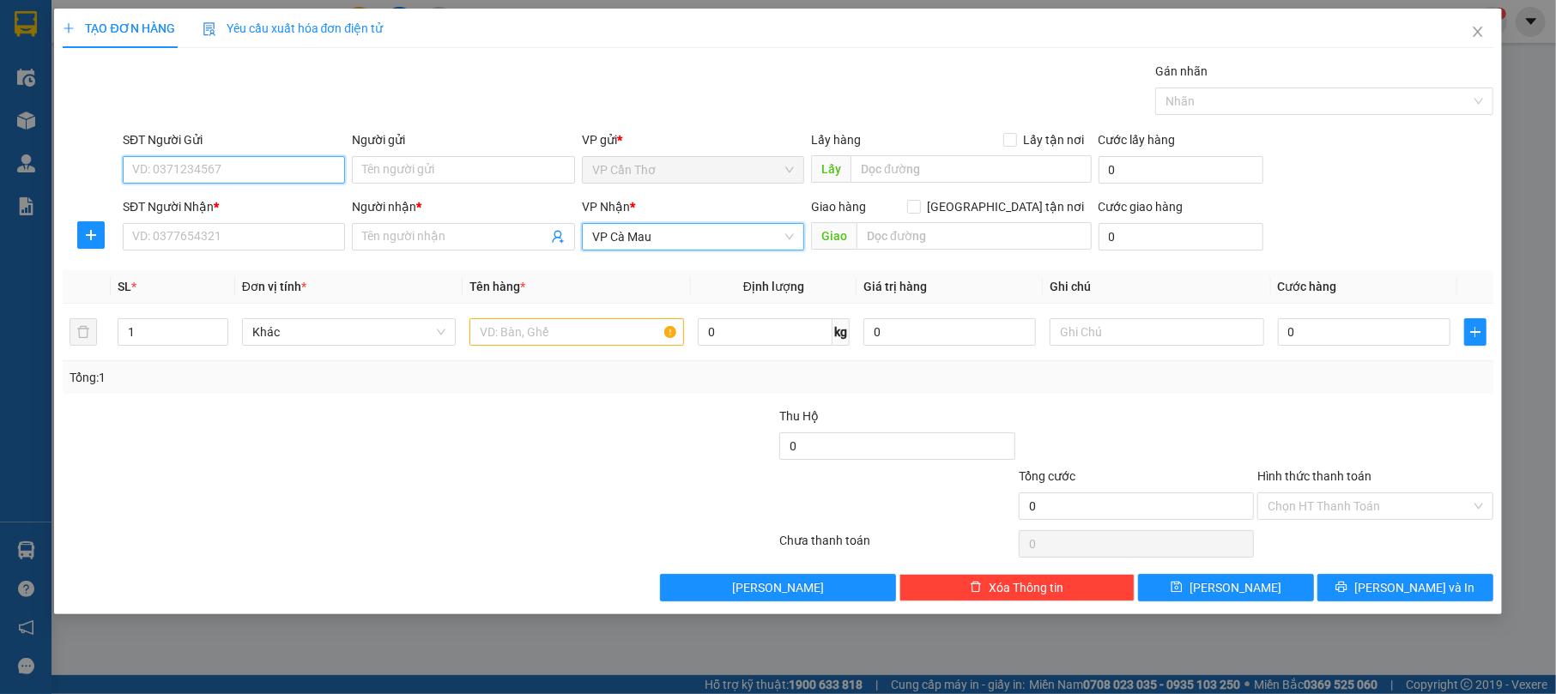
click at [173, 166] on input "SĐT Người Gửi" at bounding box center [234, 169] width 222 height 27
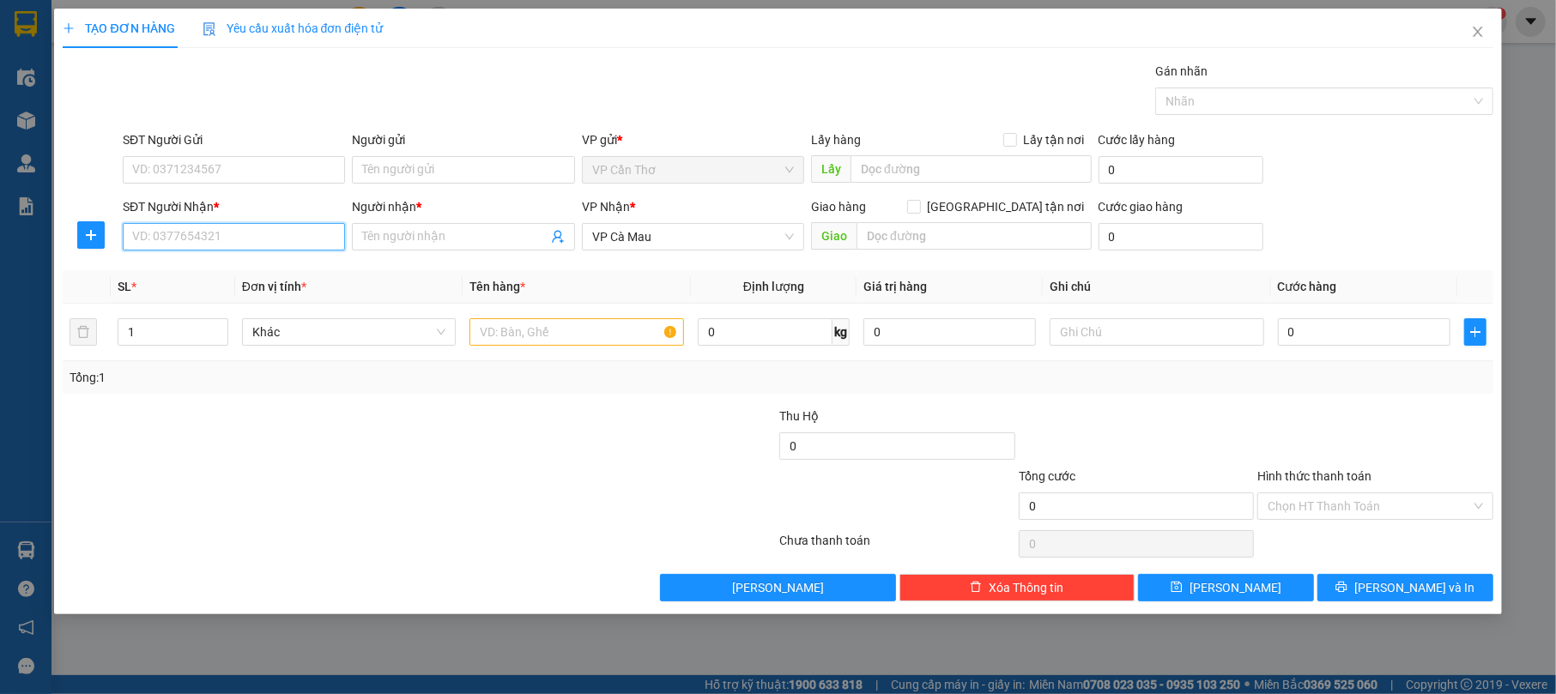
click at [187, 227] on input "SĐT Người Nhận *" at bounding box center [234, 236] width 222 height 27
type input "0967776408"
click at [258, 273] on div "0967776408 - ĐẾN" at bounding box center [234, 273] width 202 height 19
type input "ĐẾN"
type input "0967776408"
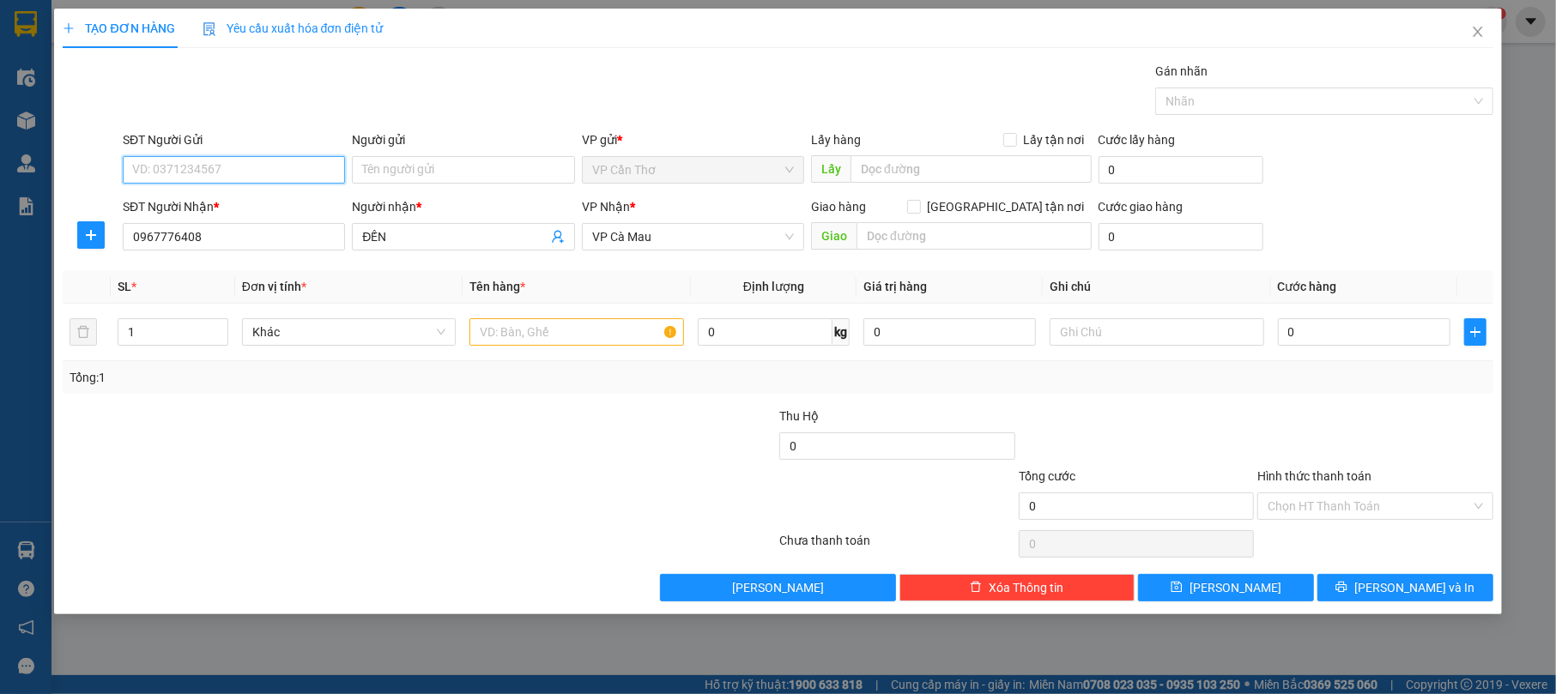
click at [265, 166] on input "SĐT Người Gửi" at bounding box center [234, 169] width 222 height 27
type input "0978177236"
click at [367, 166] on input "Người gửi" at bounding box center [463, 169] width 222 height 27
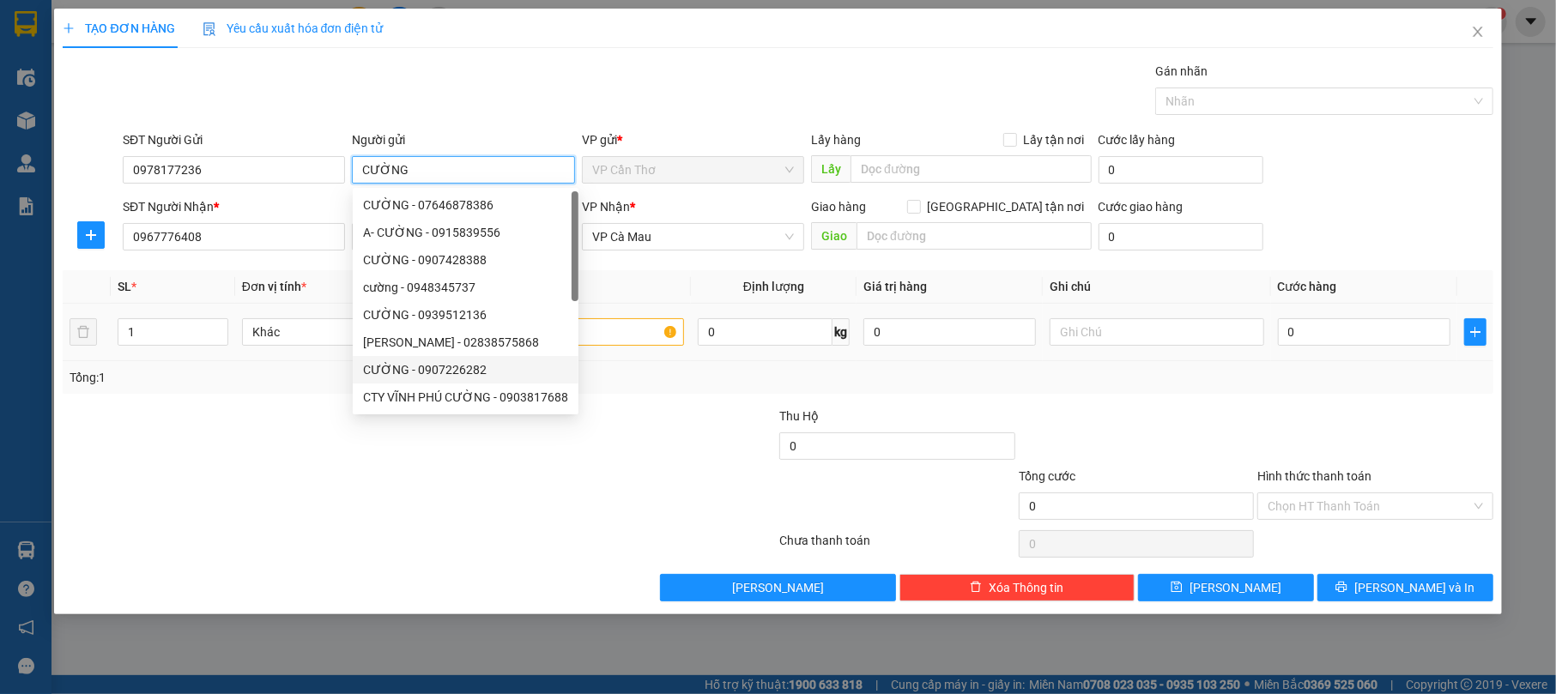
type input "CƯỜNG"
click at [597, 333] on input "text" at bounding box center [577, 331] width 215 height 27
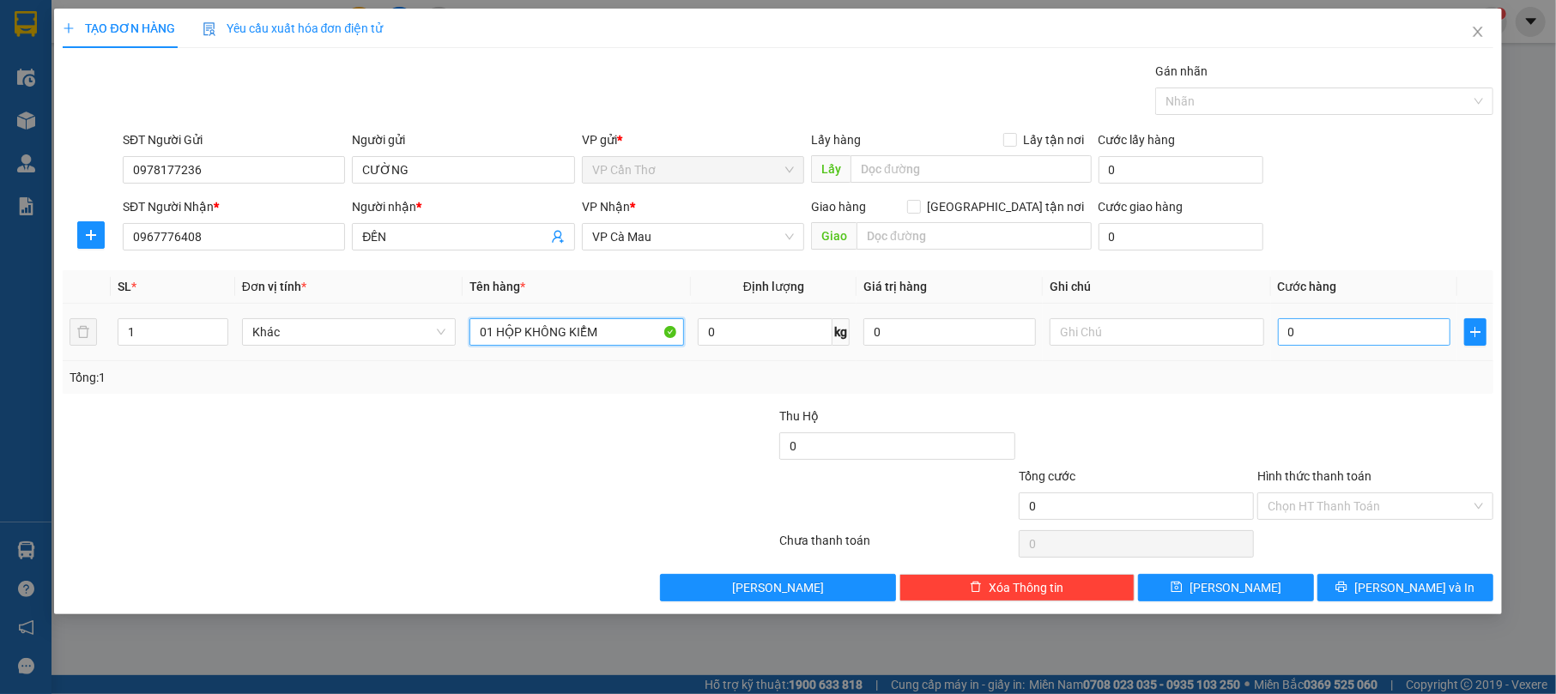
type input "01 HỘP KHÔNG KIỂM"
click at [1310, 324] on input "0" at bounding box center [1364, 331] width 173 height 27
type input "3"
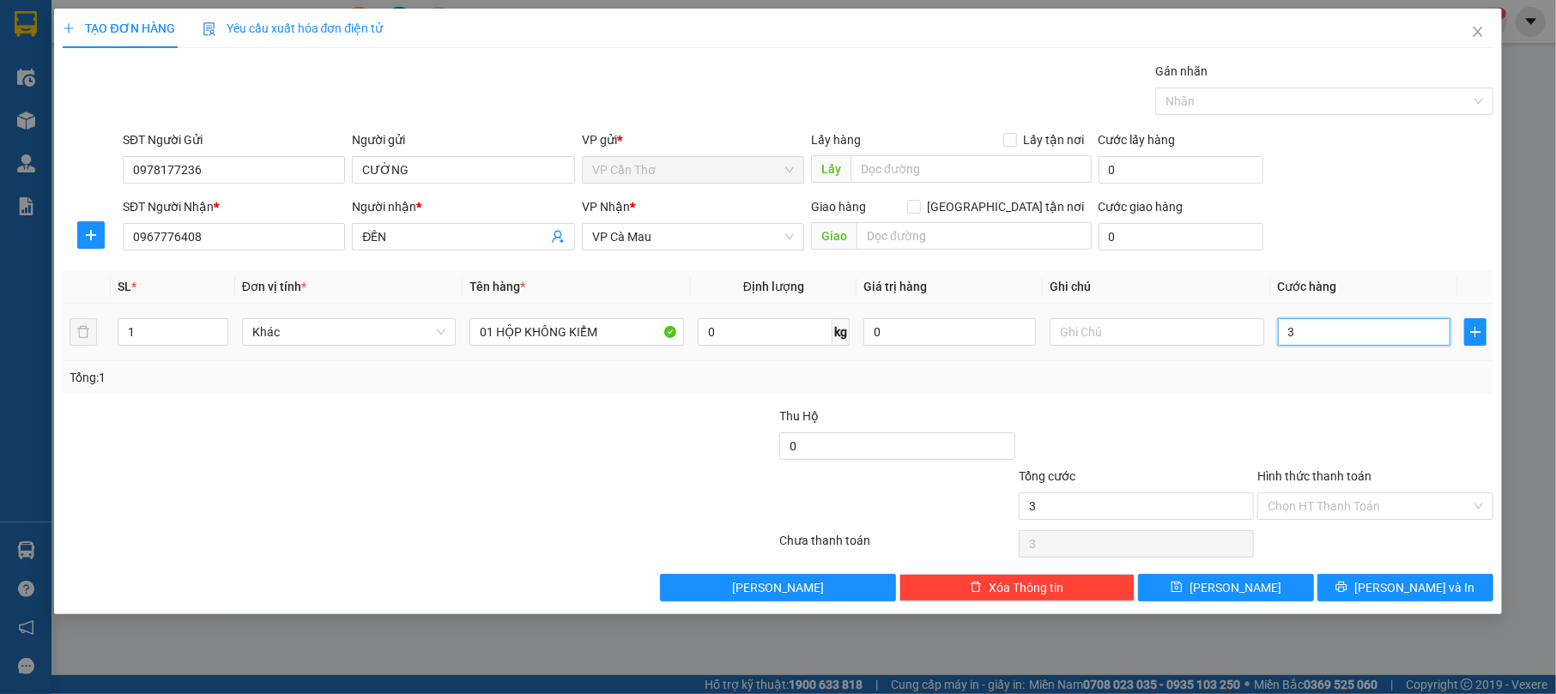
type input "30"
type input "300"
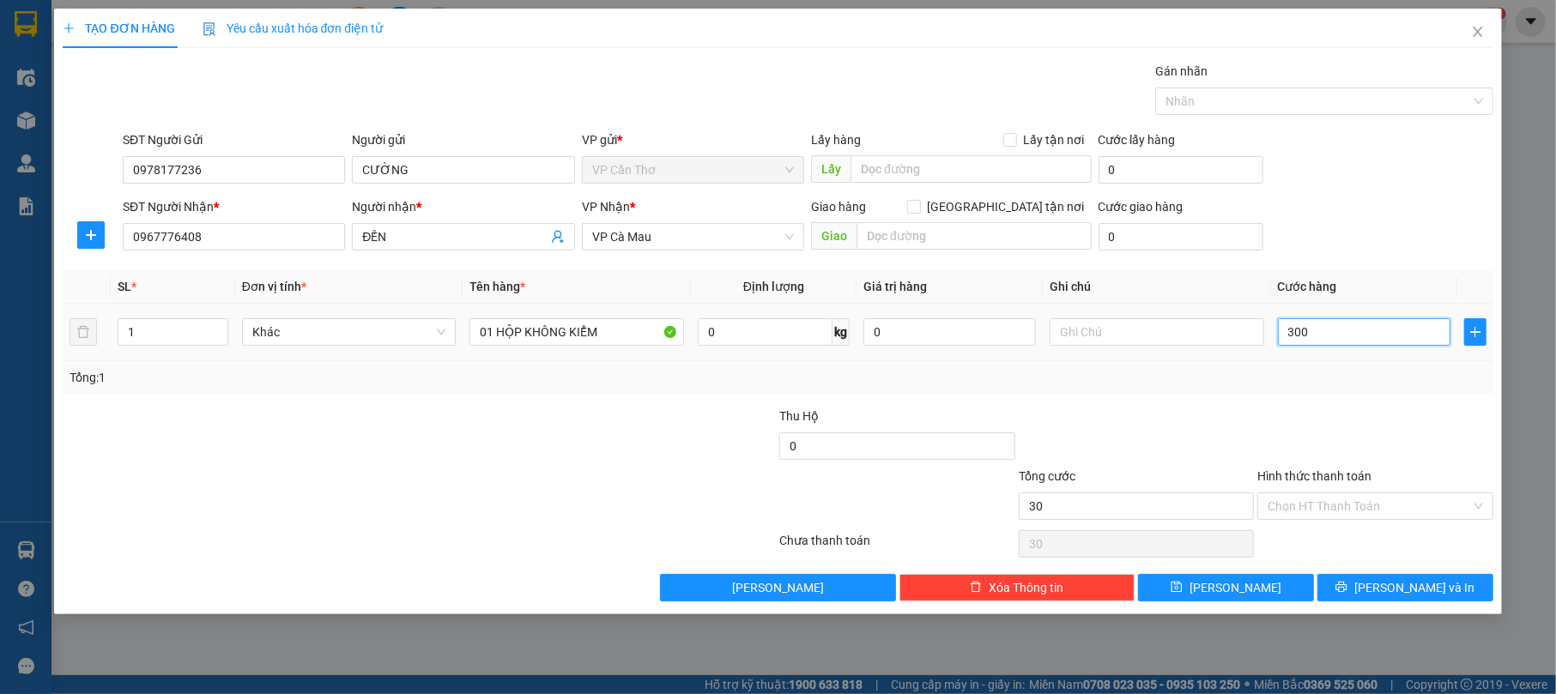
type input "300"
type input "3.000"
type input "30.000"
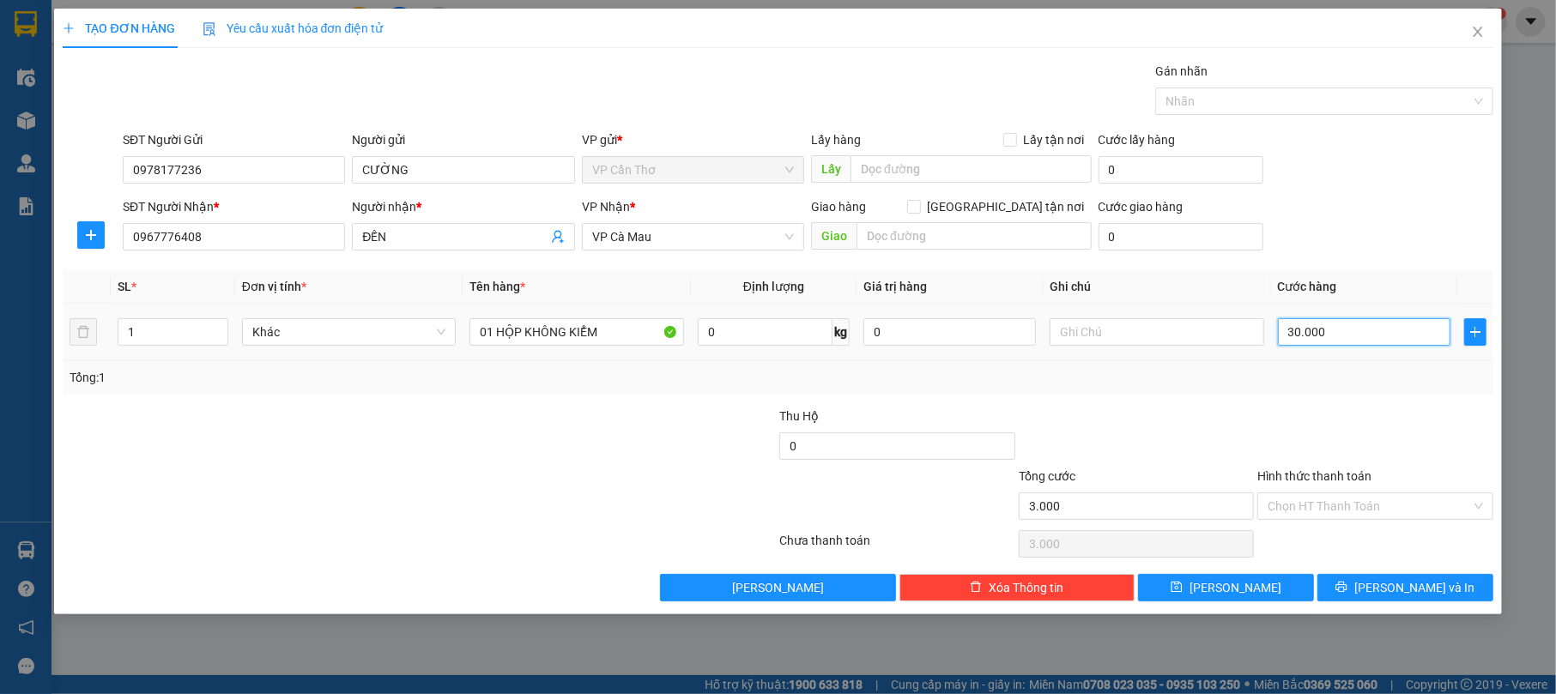
type input "30.000"
click at [1381, 513] on input "Hình thức thanh toán" at bounding box center [1369, 507] width 203 height 26
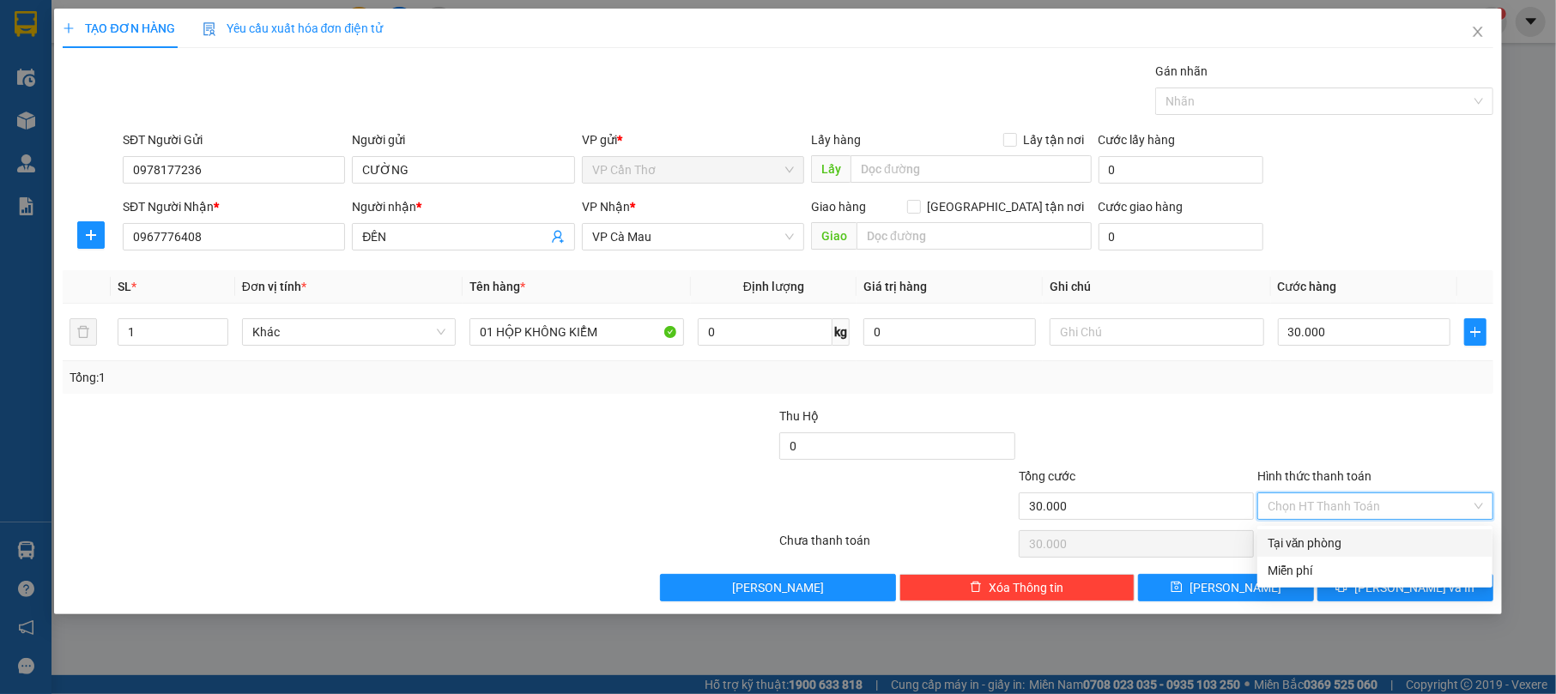
click at [1385, 536] on div "Tại văn phòng" at bounding box center [1375, 543] width 215 height 19
type input "0"
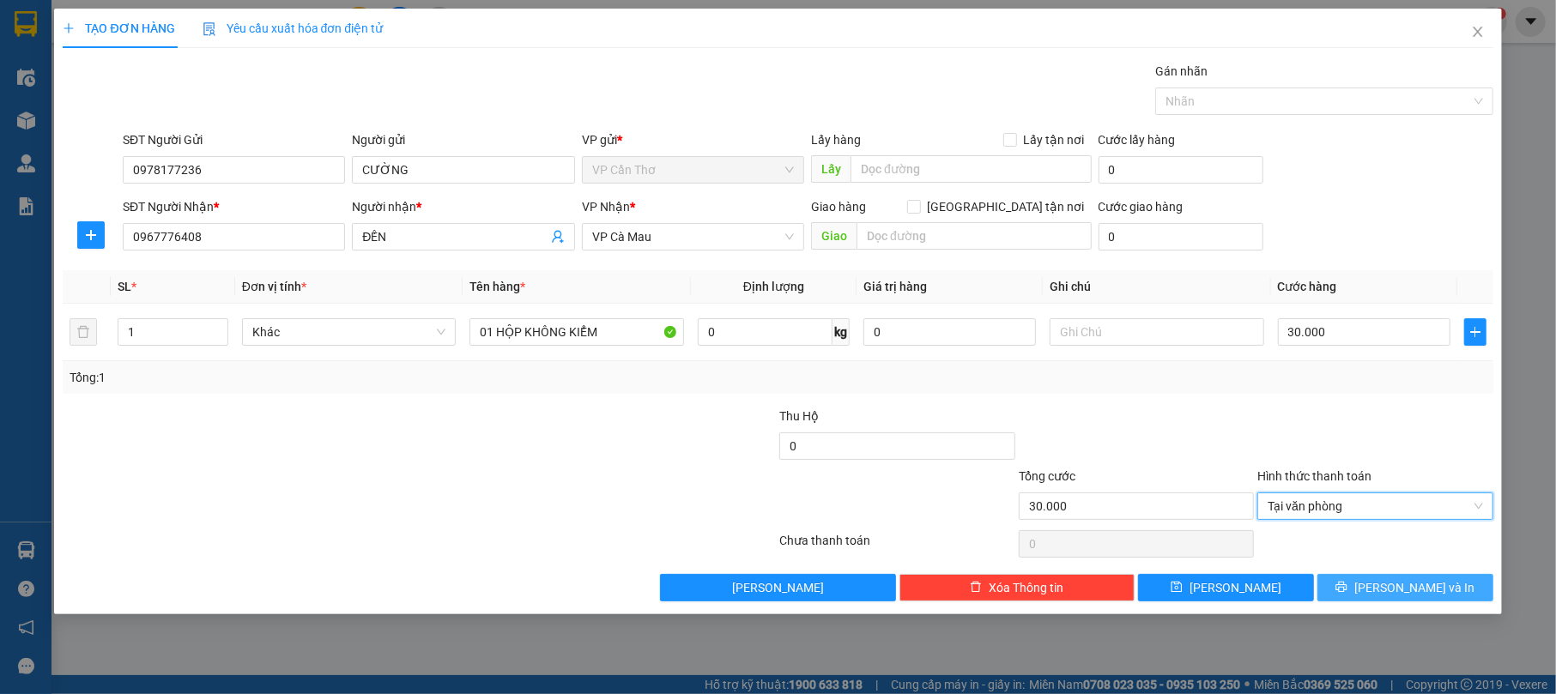
click at [1415, 592] on span "[PERSON_NAME] và In" at bounding box center [1414, 588] width 120 height 19
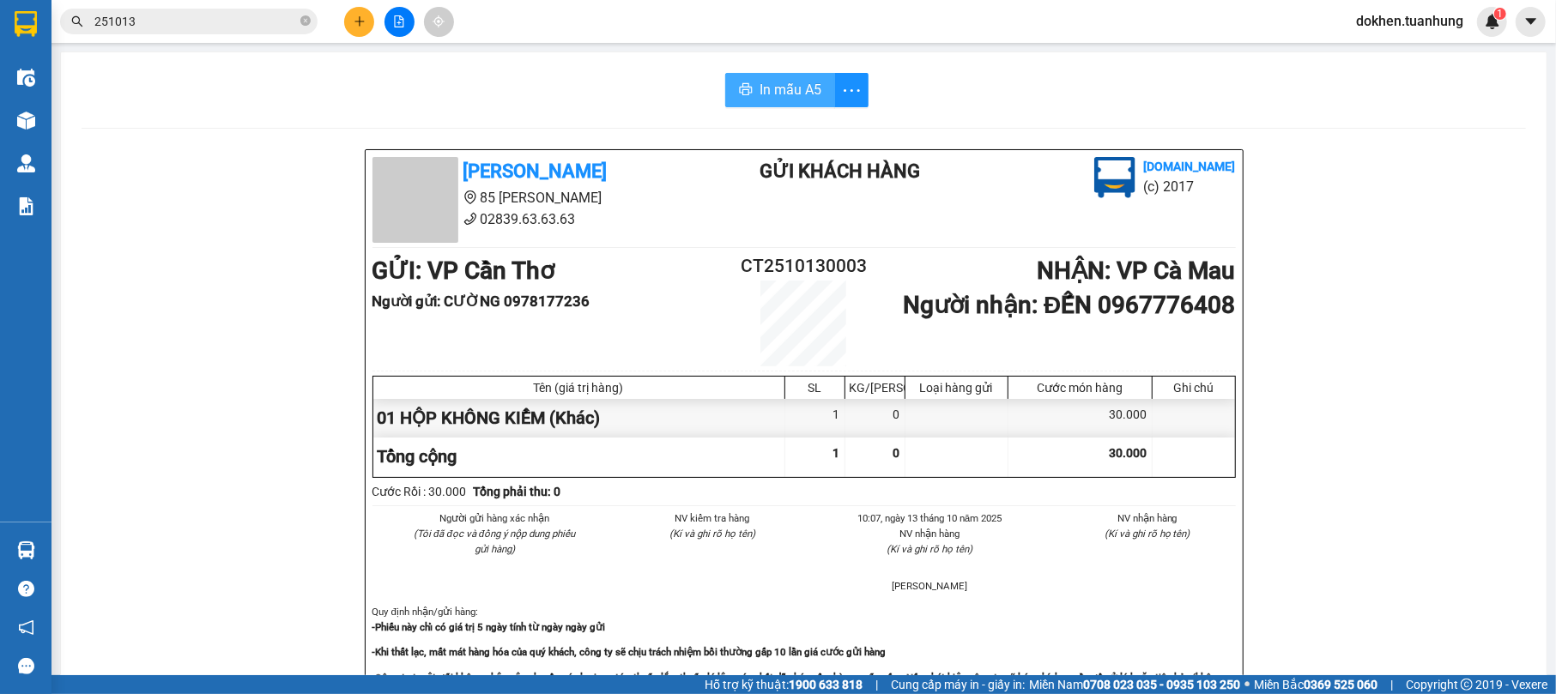
click at [740, 84] on icon "printer" at bounding box center [746, 89] width 13 height 12
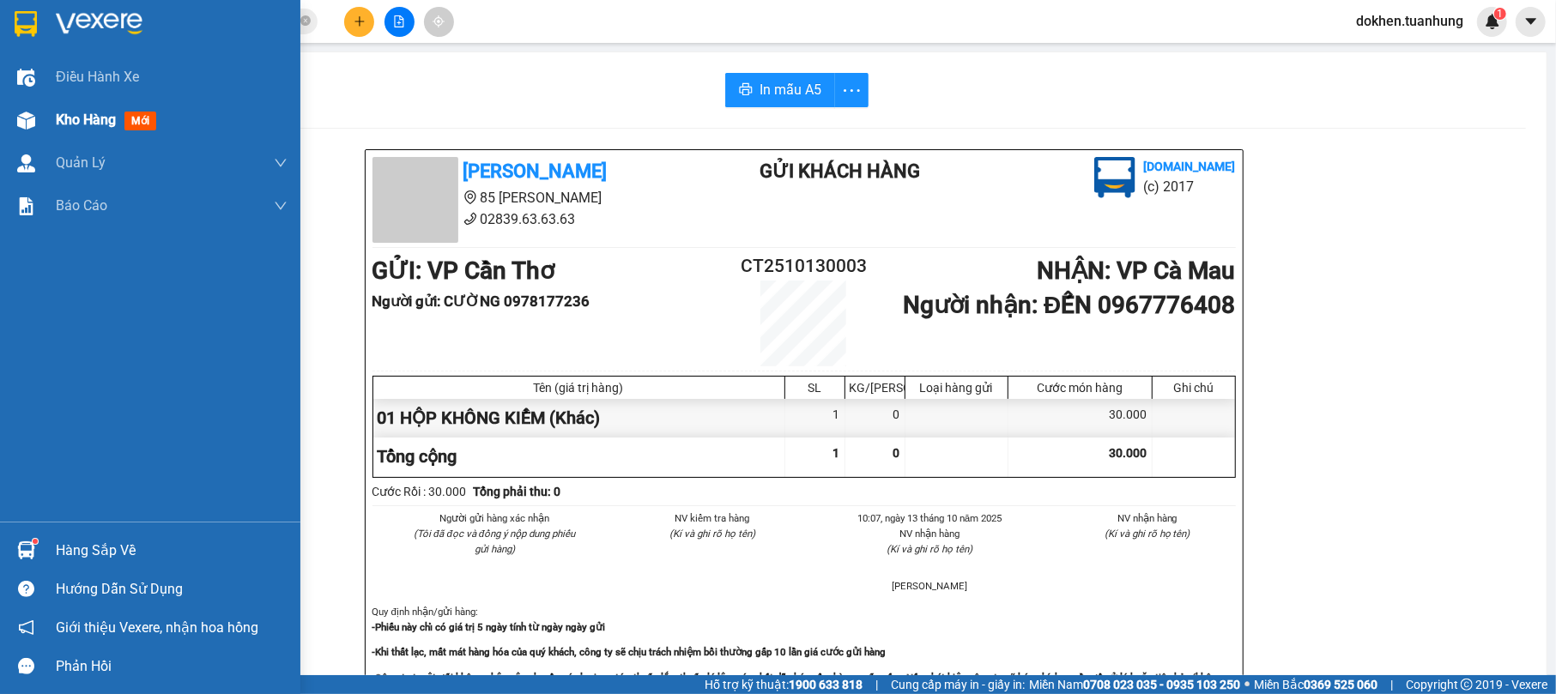
click at [72, 117] on span "Kho hàng" at bounding box center [86, 120] width 60 height 16
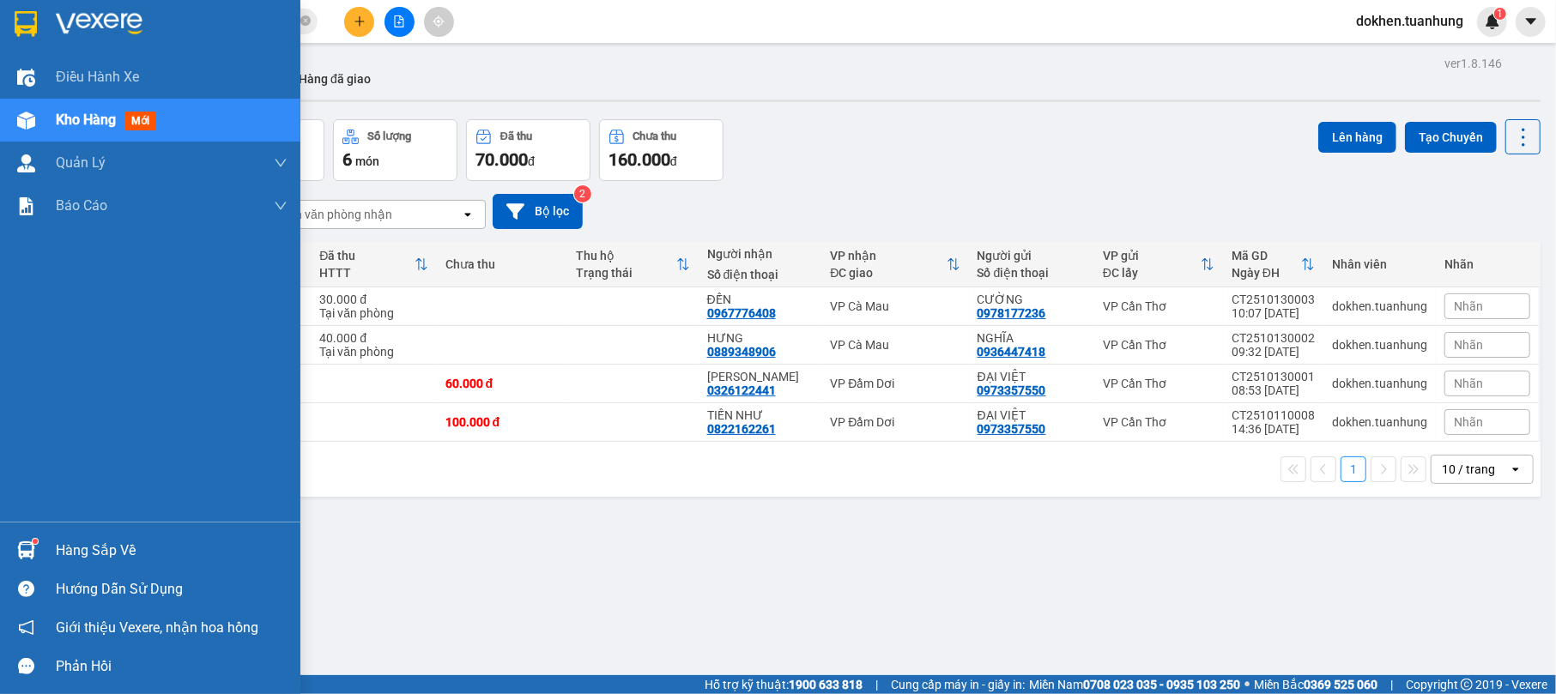
click at [84, 553] on div "Hàng sắp về" at bounding box center [172, 551] width 232 height 26
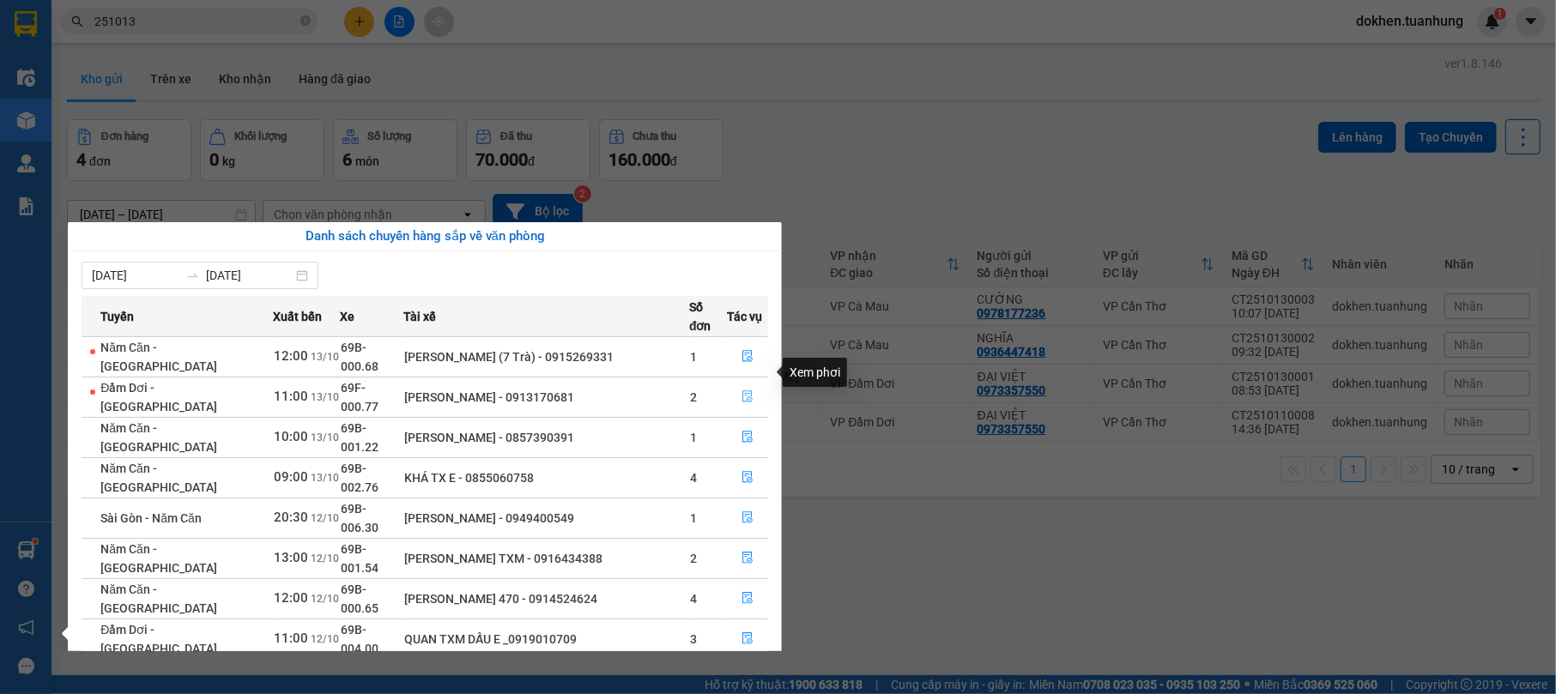
click at [742, 391] on icon "file-done" at bounding box center [747, 397] width 10 height 12
click at [742, 372] on main "ver 1.8.146 Kho gửi Trên xe Kho nhận Hàng đã giao Đơn hàng 4 đơn Khối lượng 0 k…" at bounding box center [778, 338] width 1556 height 676
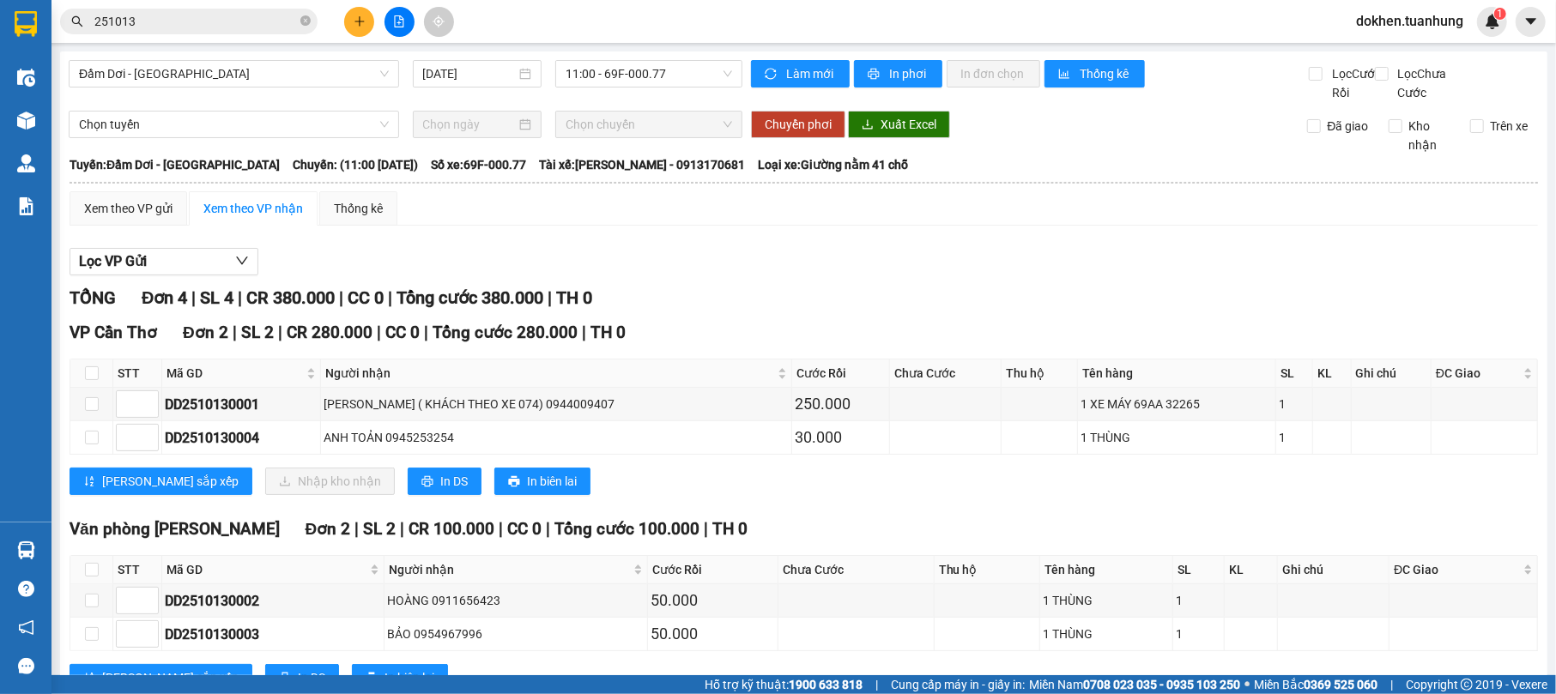
scroll to position [89, 0]
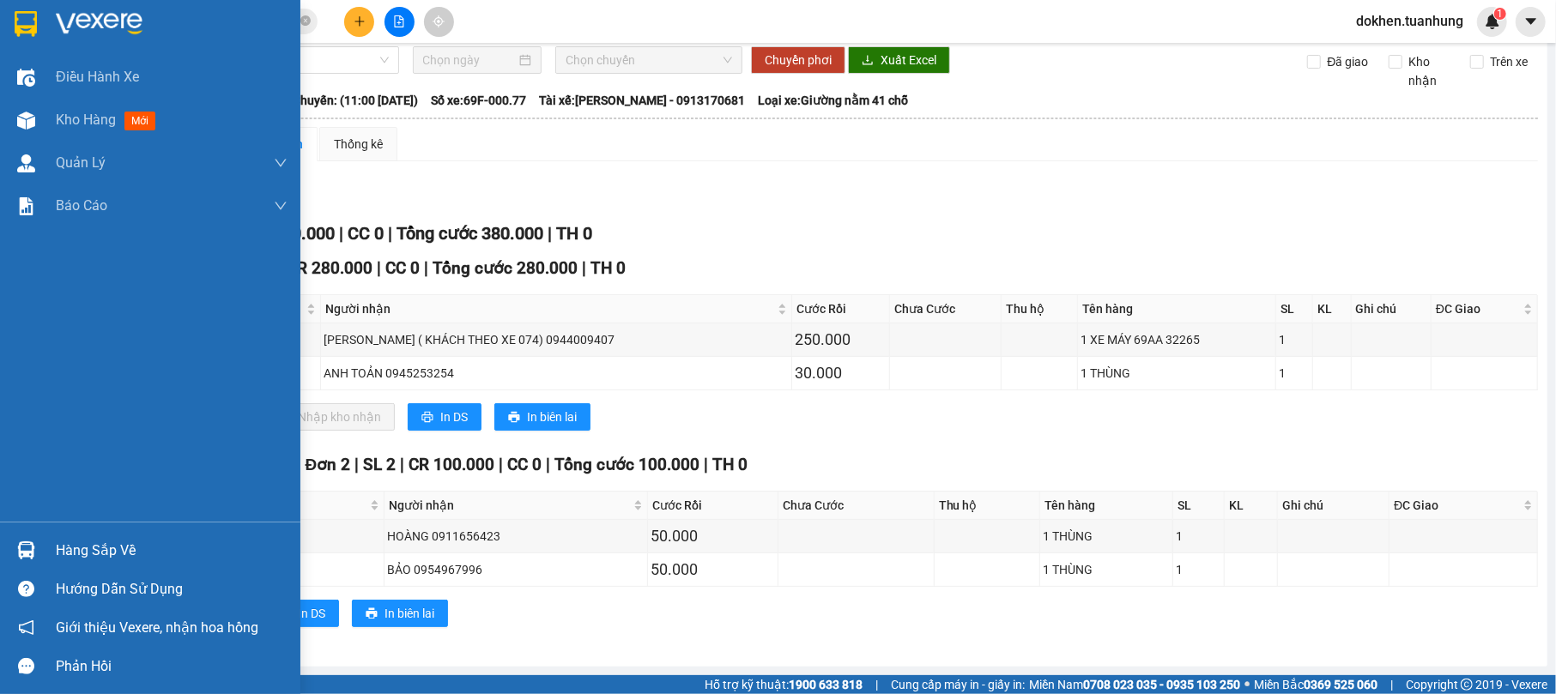
click at [110, 551] on div "Hàng sắp về" at bounding box center [172, 551] width 232 height 26
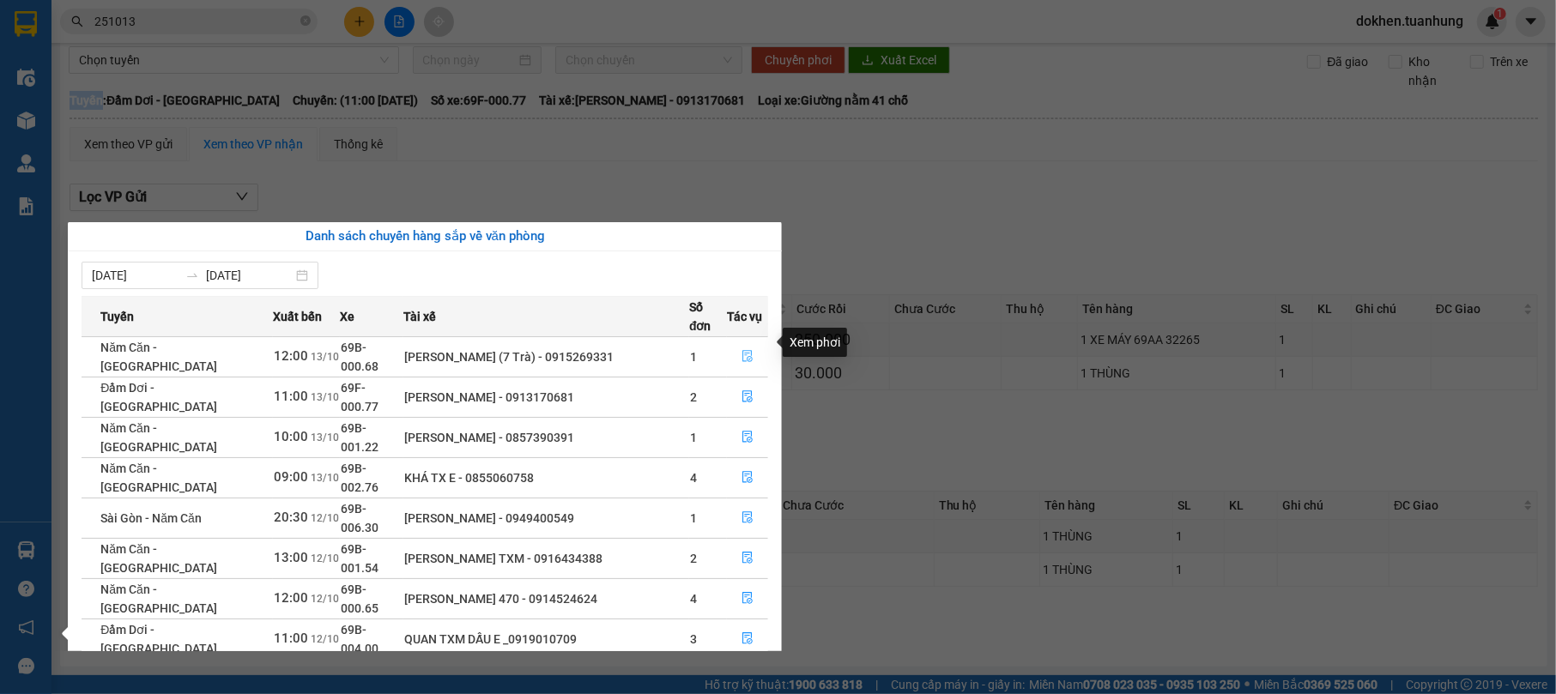
click at [742, 350] on icon "file-done" at bounding box center [748, 356] width 12 height 12
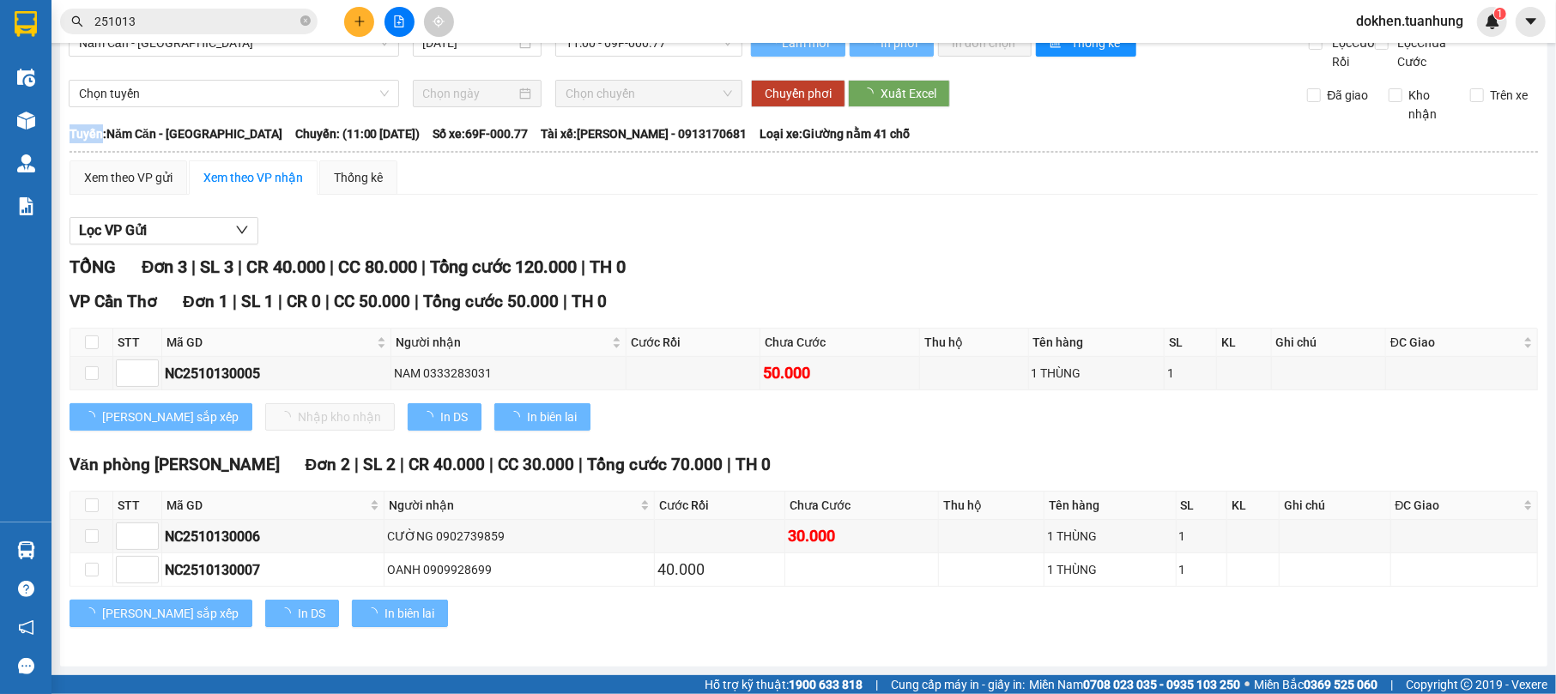
scroll to position [55, 0]
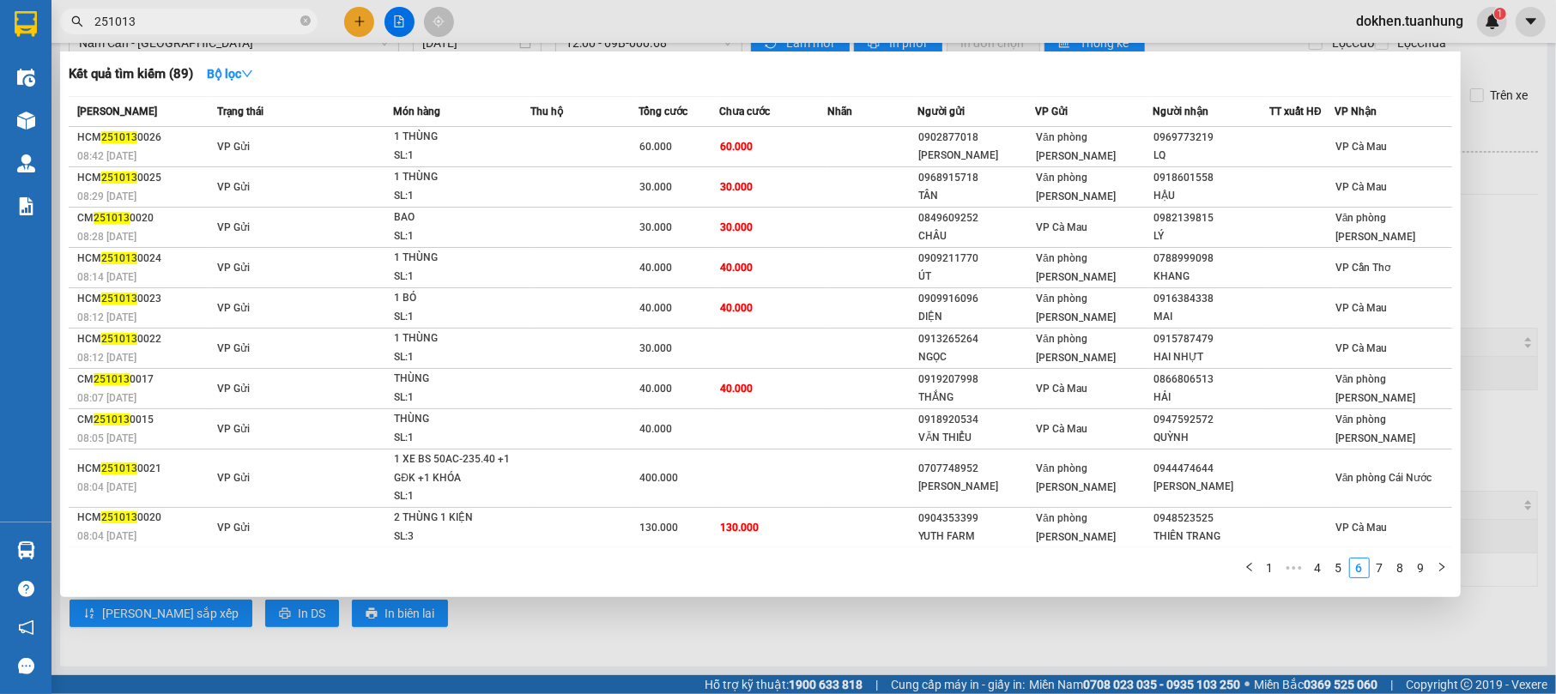
click at [194, 17] on input "251013" at bounding box center [195, 21] width 203 height 19
click at [1343, 563] on link "5" at bounding box center [1339, 568] width 19 height 19
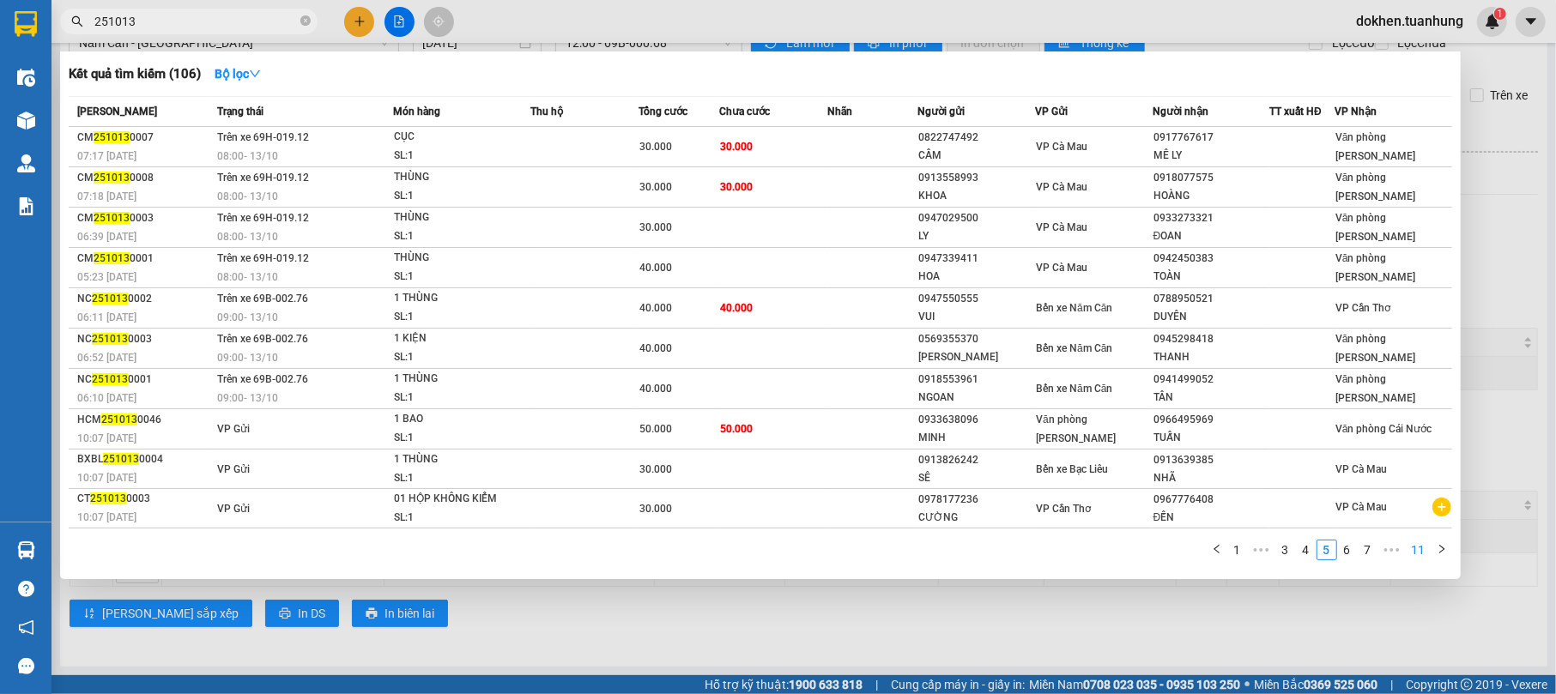
click at [1418, 555] on link "11" at bounding box center [1419, 550] width 24 height 19
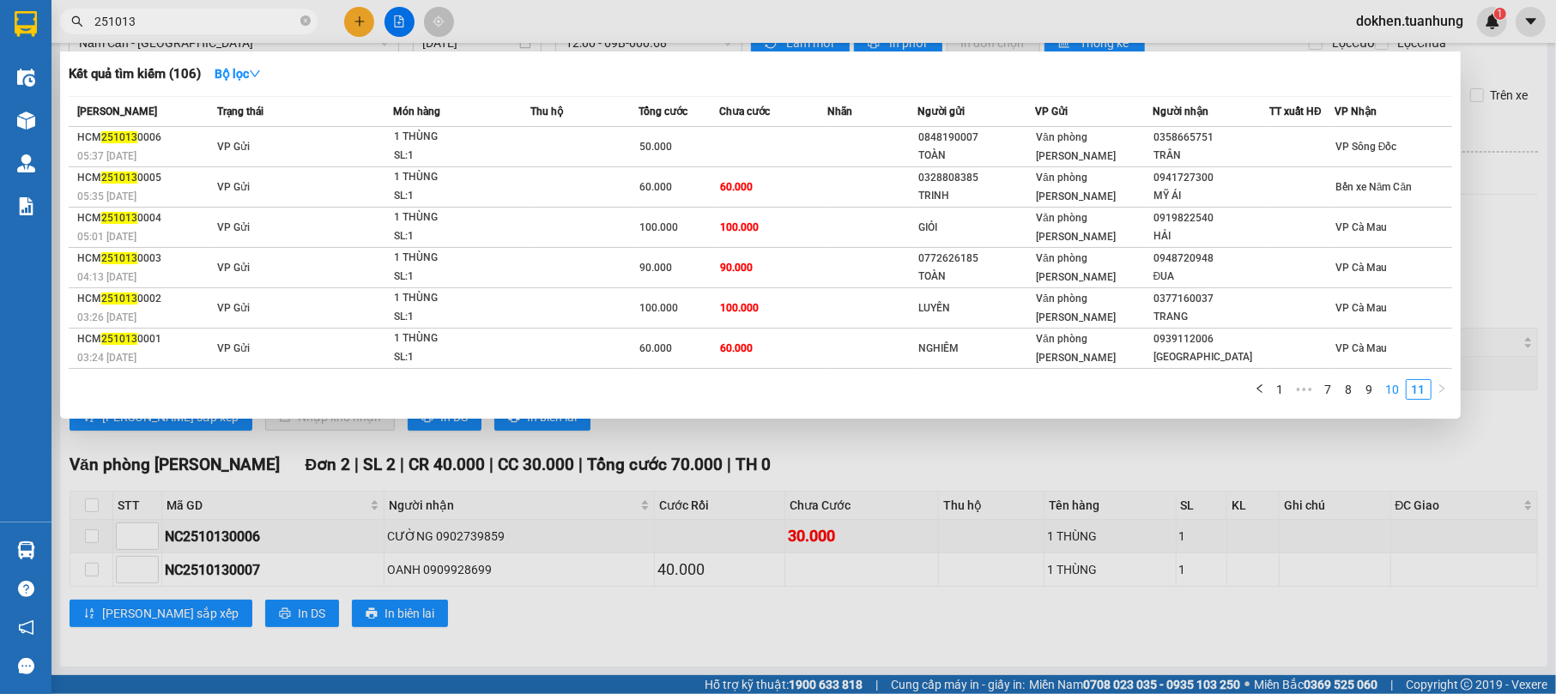
click at [1391, 389] on link "10" at bounding box center [1393, 389] width 24 height 19
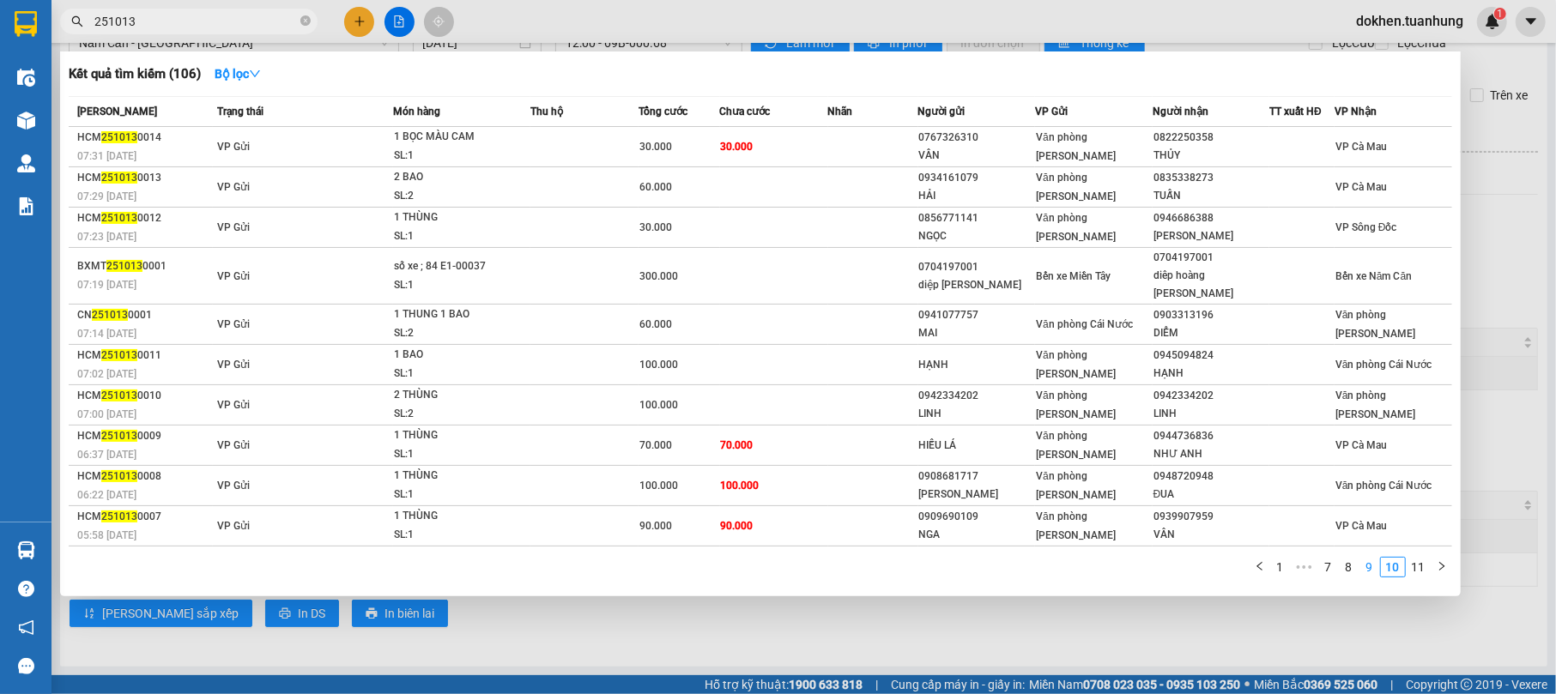
click at [1368, 558] on link "9" at bounding box center [1370, 567] width 19 height 19
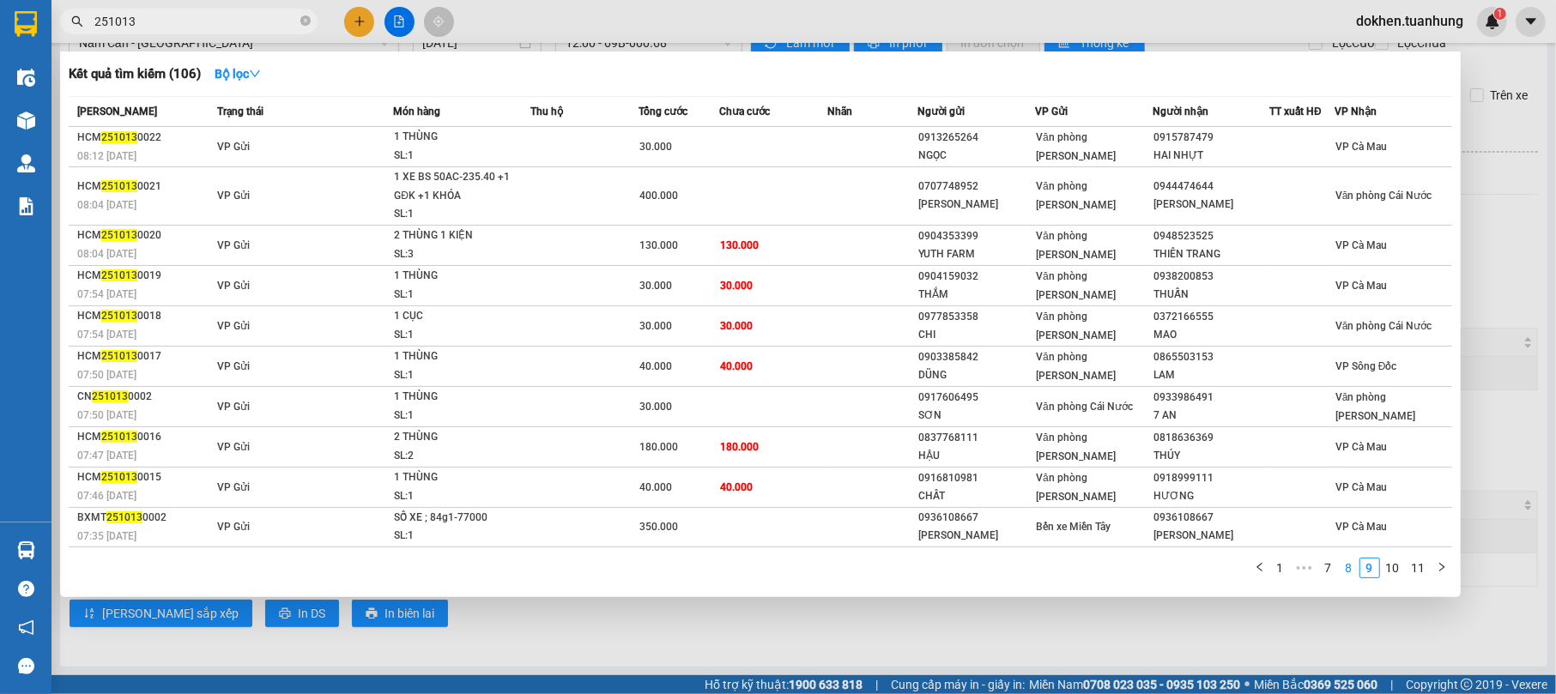
click at [1353, 565] on link "8" at bounding box center [1349, 568] width 19 height 19
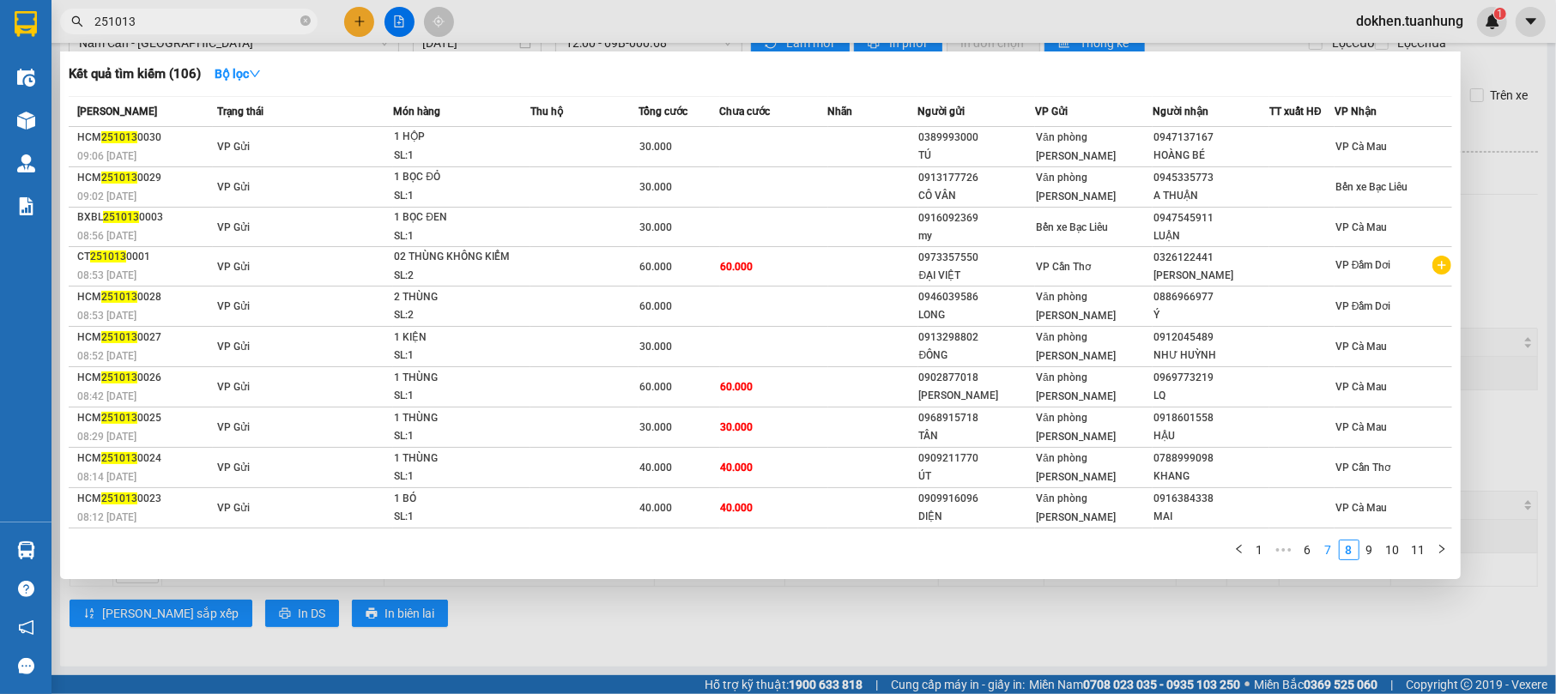
click at [1325, 547] on link "7" at bounding box center [1328, 550] width 19 height 19
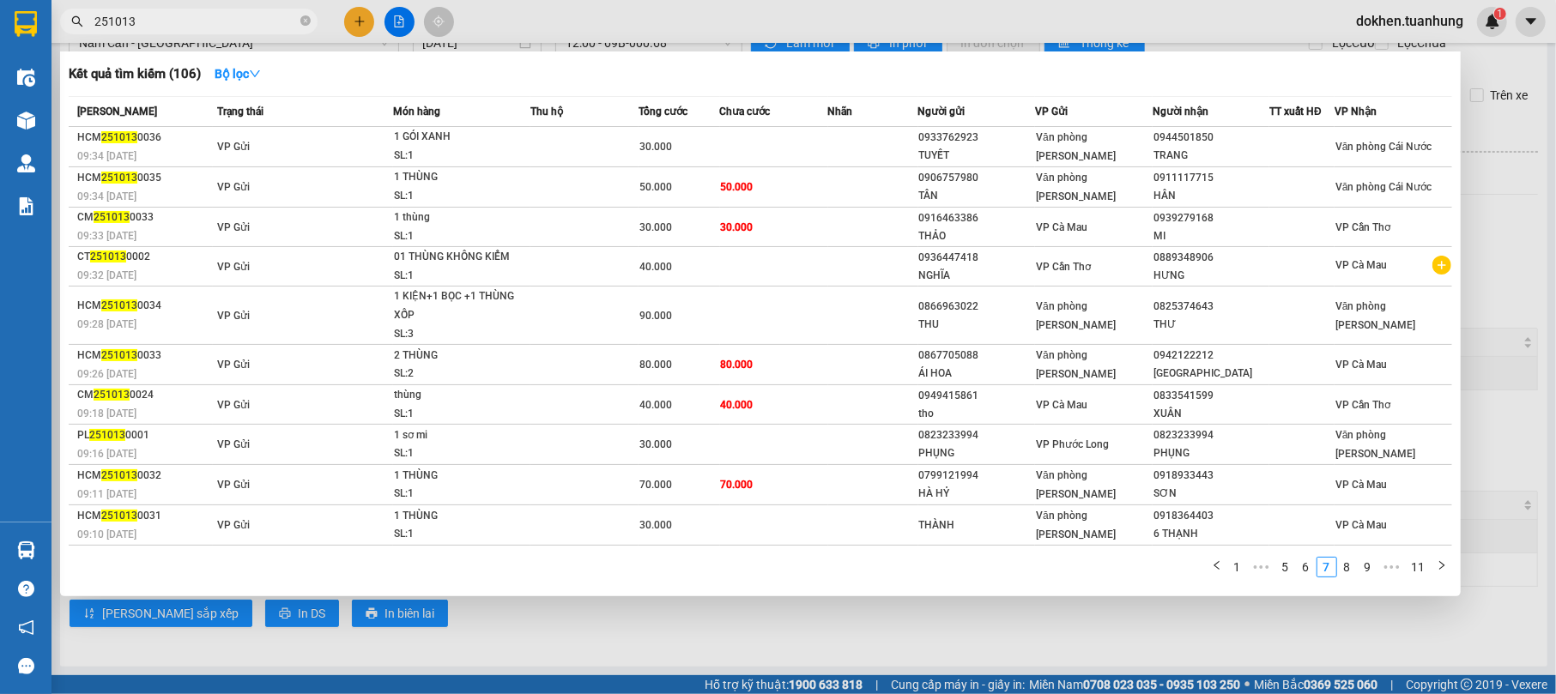
click at [359, 26] on div at bounding box center [778, 347] width 1556 height 694
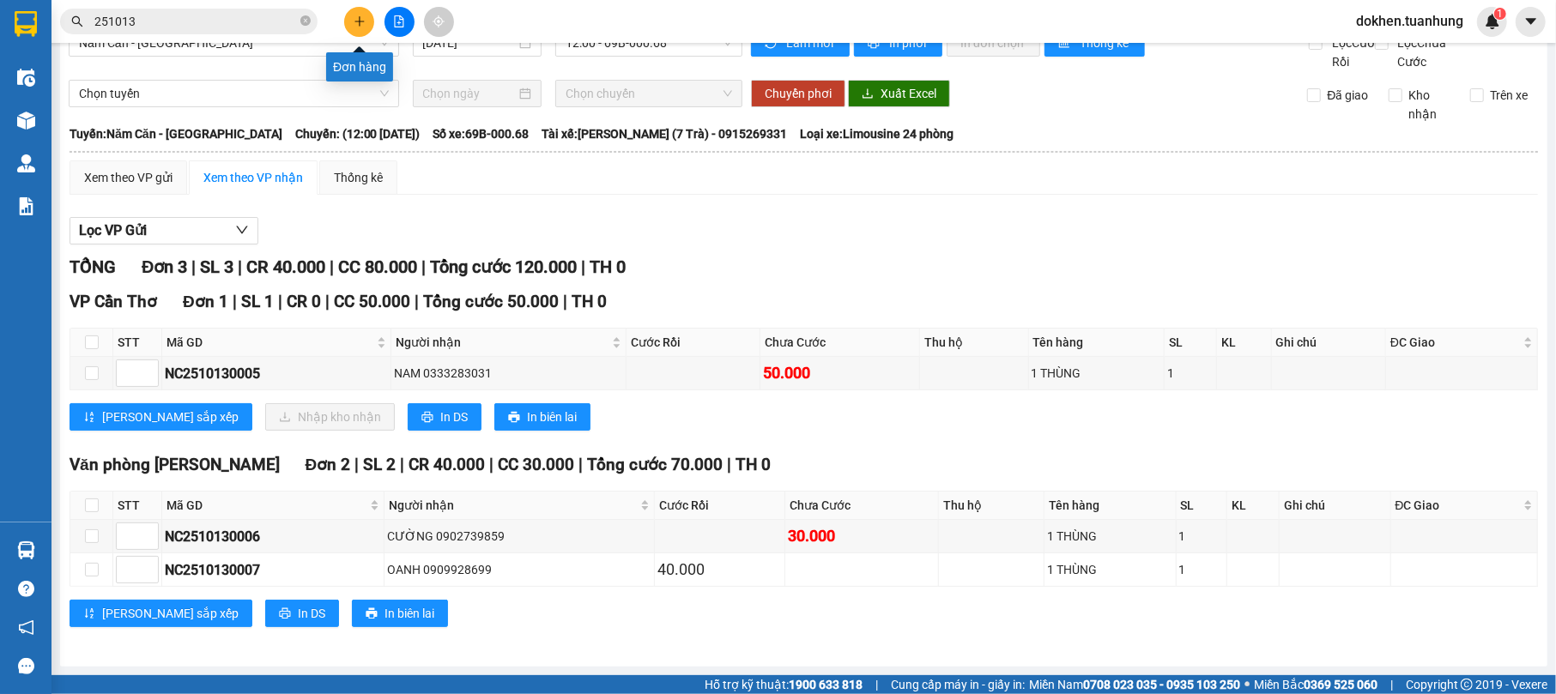
click at [357, 17] on icon "plus" at bounding box center [360, 21] width 12 height 12
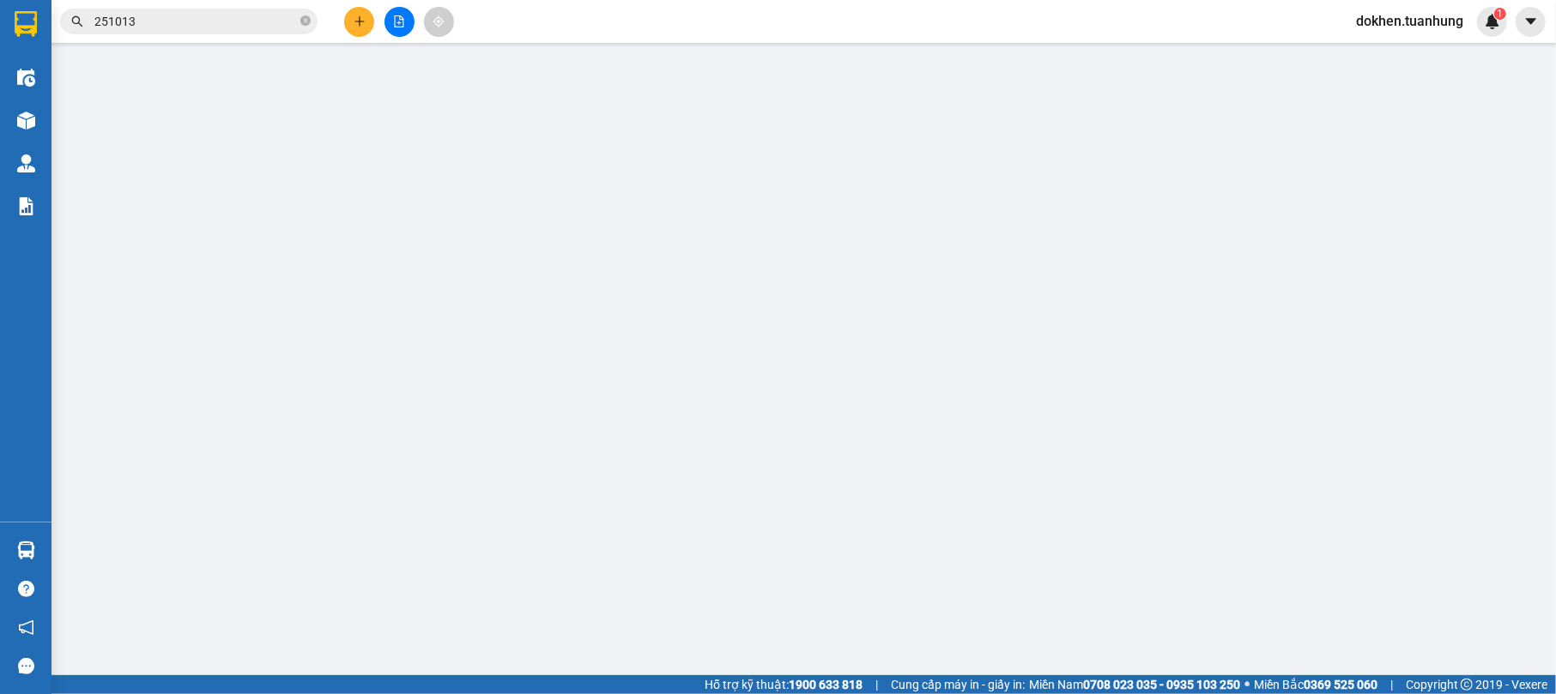
click at [357, 17] on div "Yêu cầu xuất hóa đơn điện tử" at bounding box center [293, 28] width 181 height 39
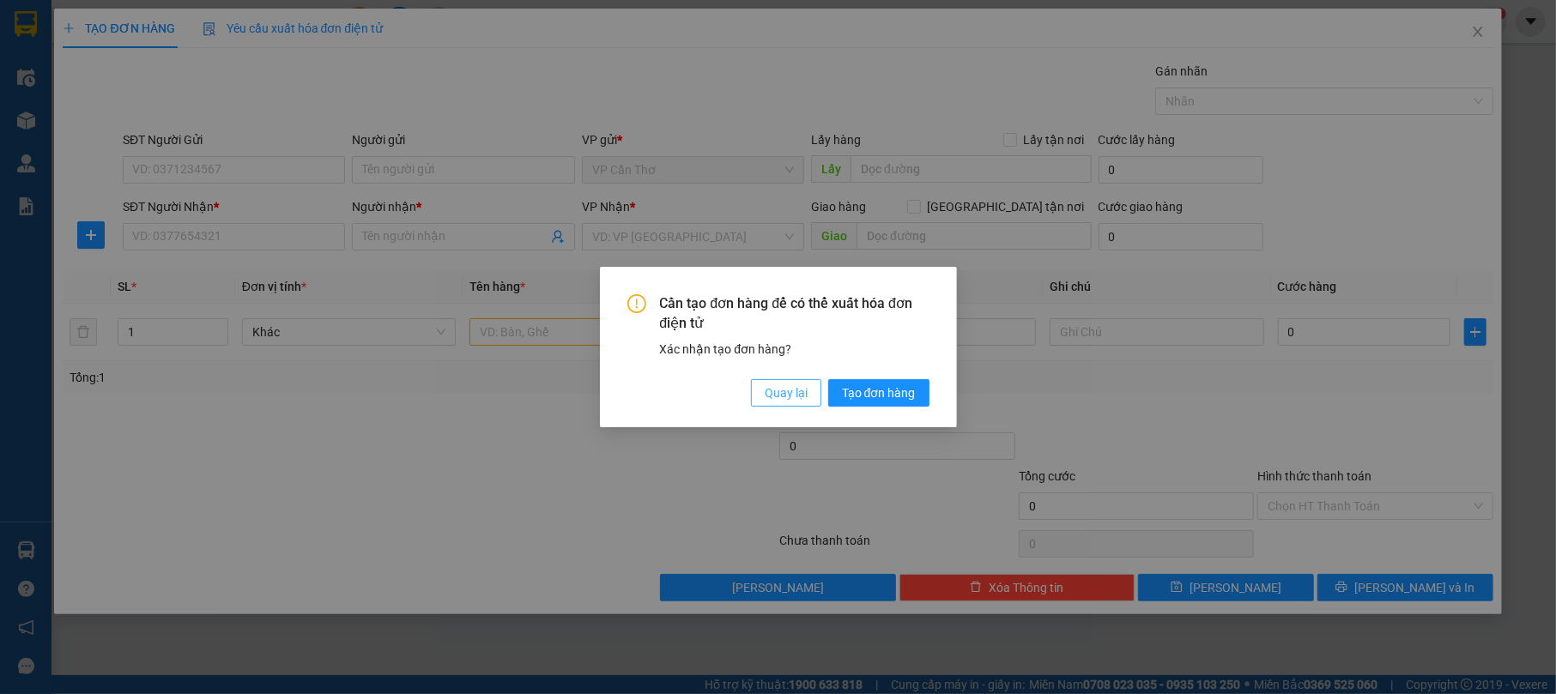
click at [802, 392] on span "Quay lại" at bounding box center [786, 393] width 43 height 19
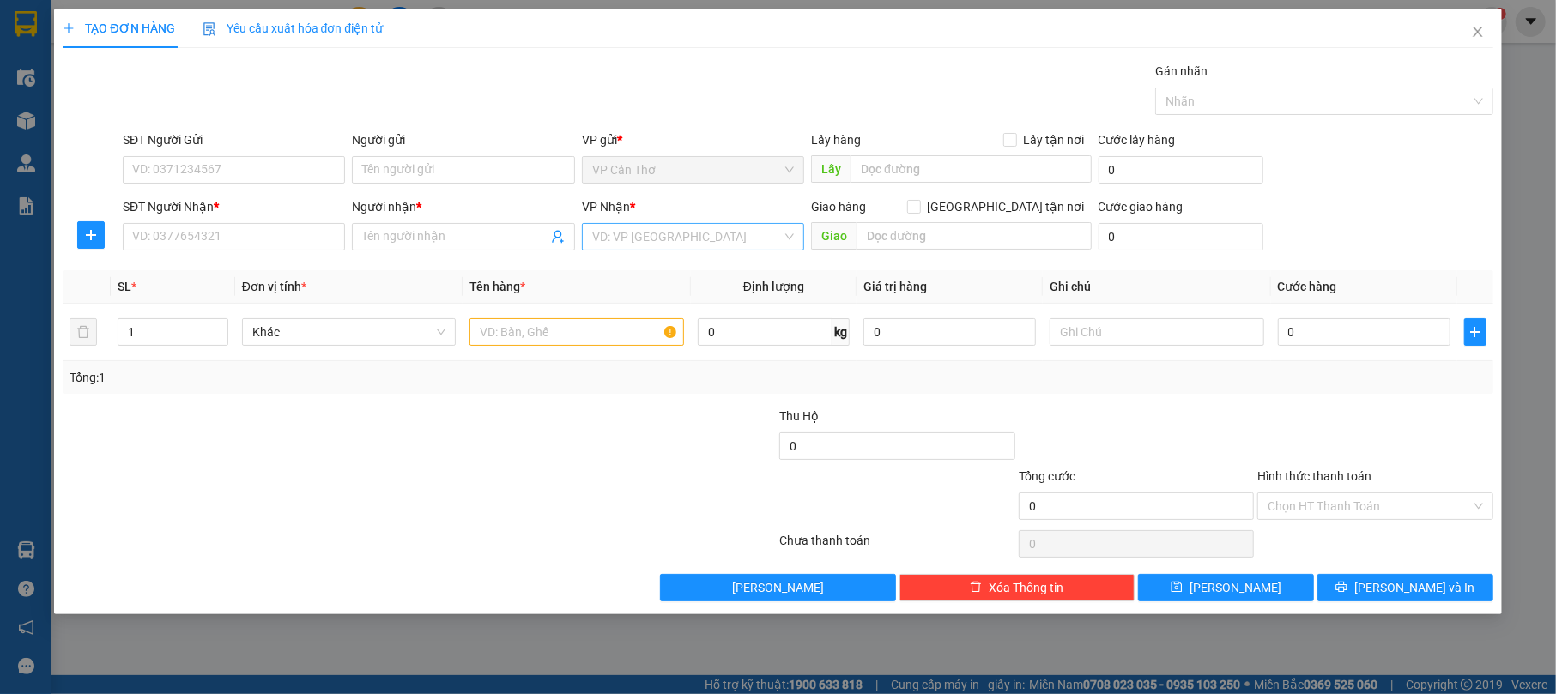
click at [667, 239] on input "search" at bounding box center [687, 237] width 190 height 26
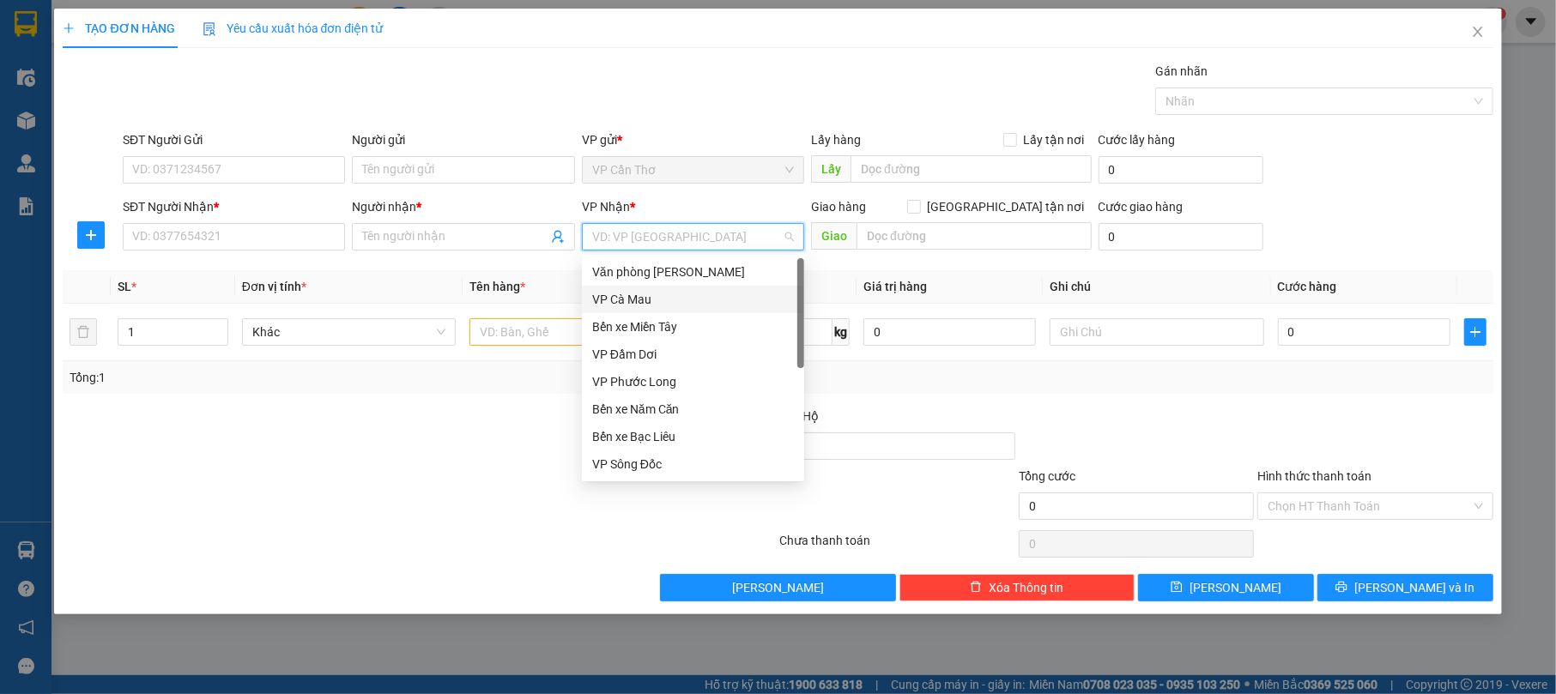
click at [698, 299] on div "VP Cà Mau" at bounding box center [693, 299] width 202 height 19
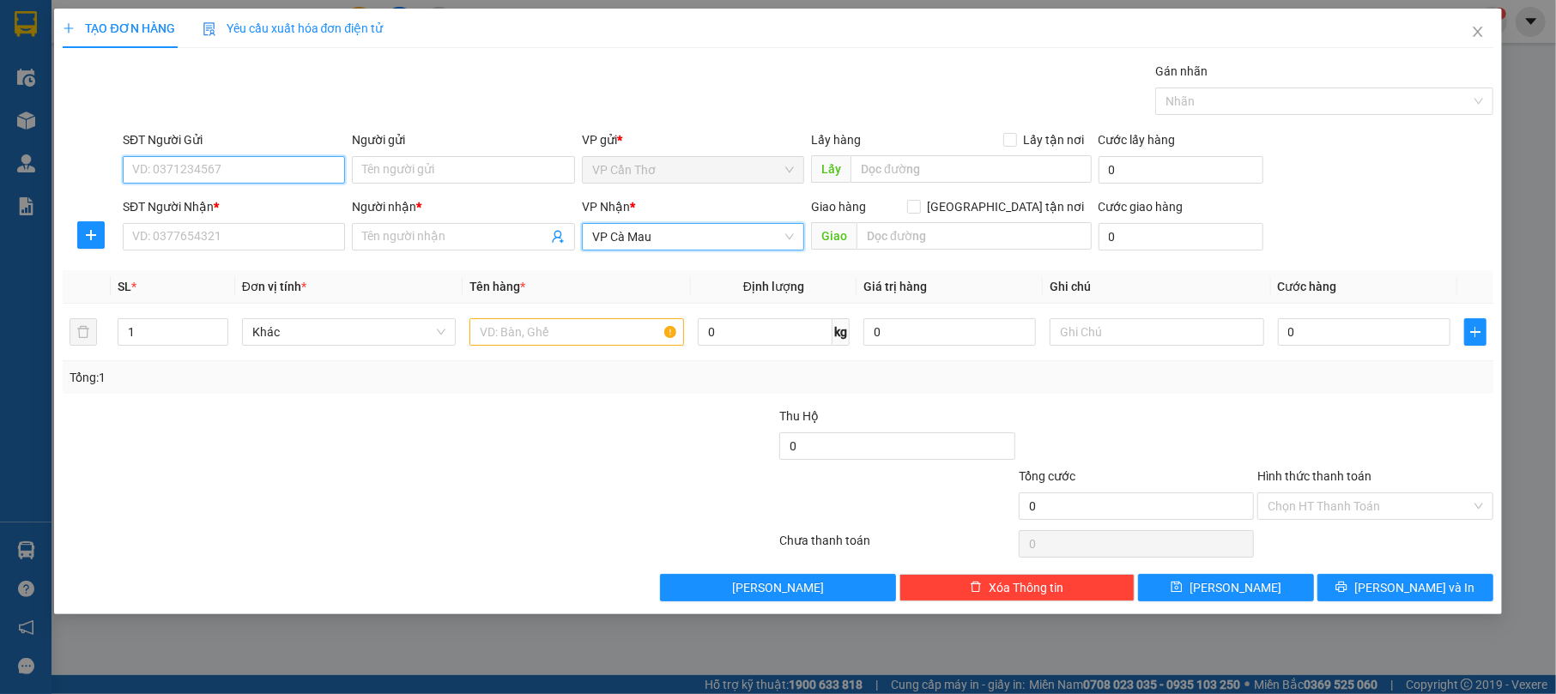
click at [319, 162] on input "SĐT Người Gửi" at bounding box center [234, 169] width 222 height 27
type input "0939392456"
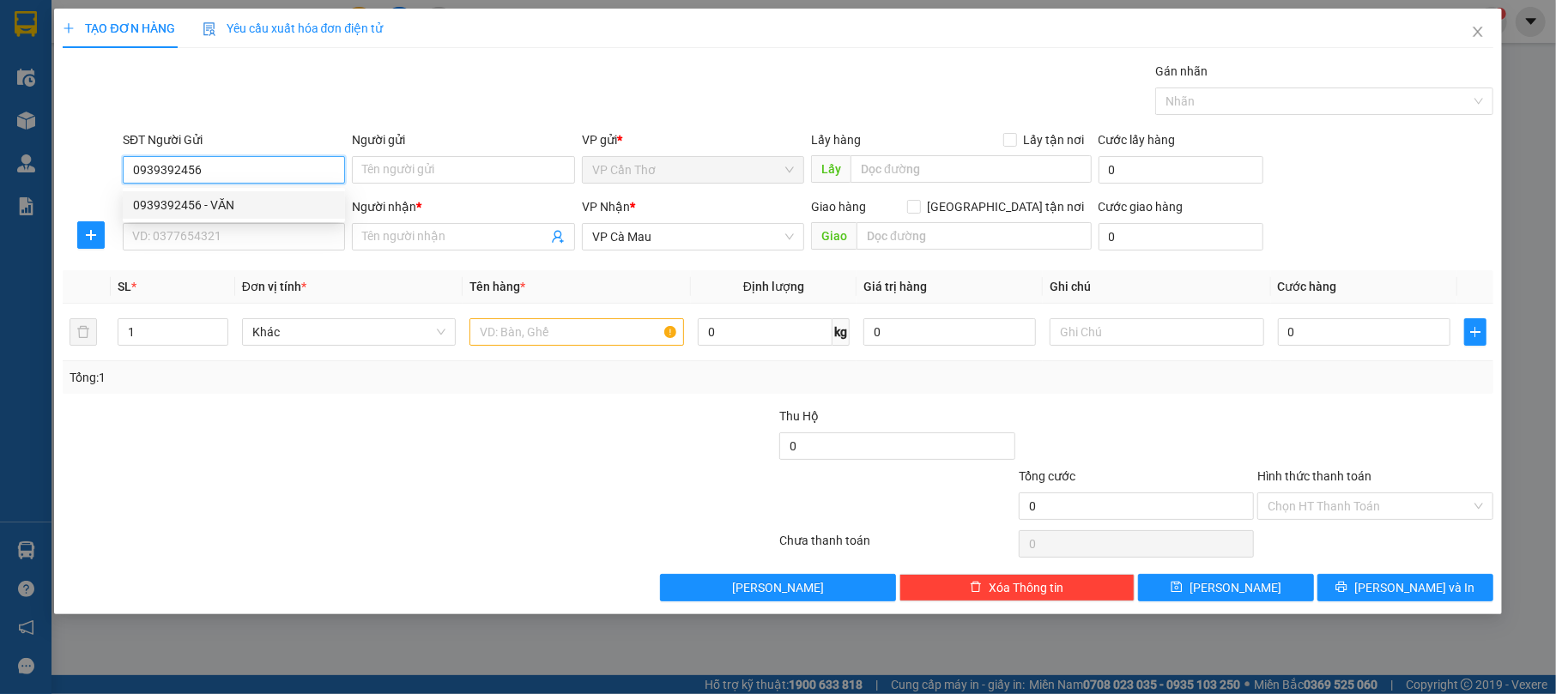
click at [310, 204] on div "0939392456 - VĂN" at bounding box center [234, 205] width 202 height 19
type input "VĂN"
type input "0939392456"
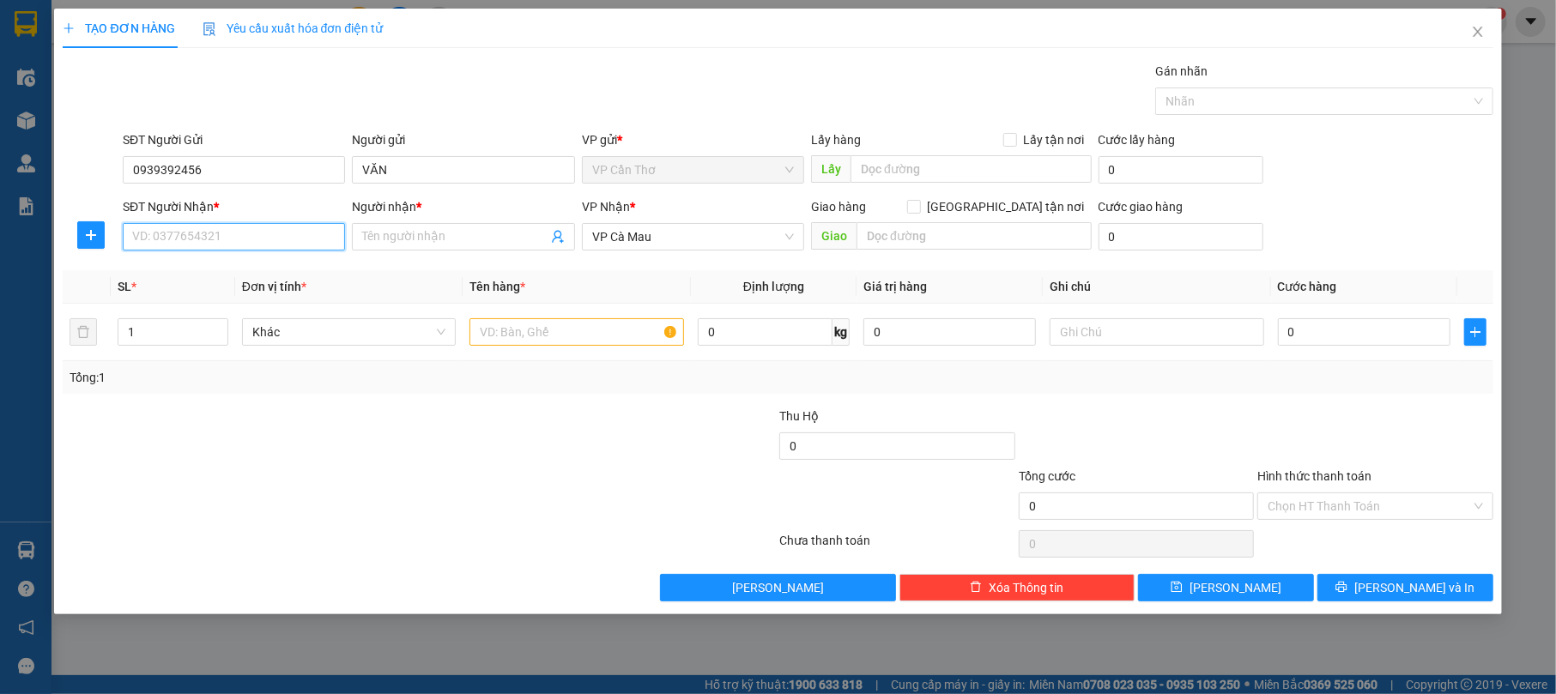
click at [316, 239] on input "SĐT Người Nhận *" at bounding box center [234, 236] width 222 height 27
click at [317, 266] on div "0918087802 - [GEOGRAPHIC_DATA]" at bounding box center [234, 273] width 202 height 19
type input "0918087802"
type input "ĐỨC"
click at [484, 330] on input "text" at bounding box center [577, 331] width 215 height 27
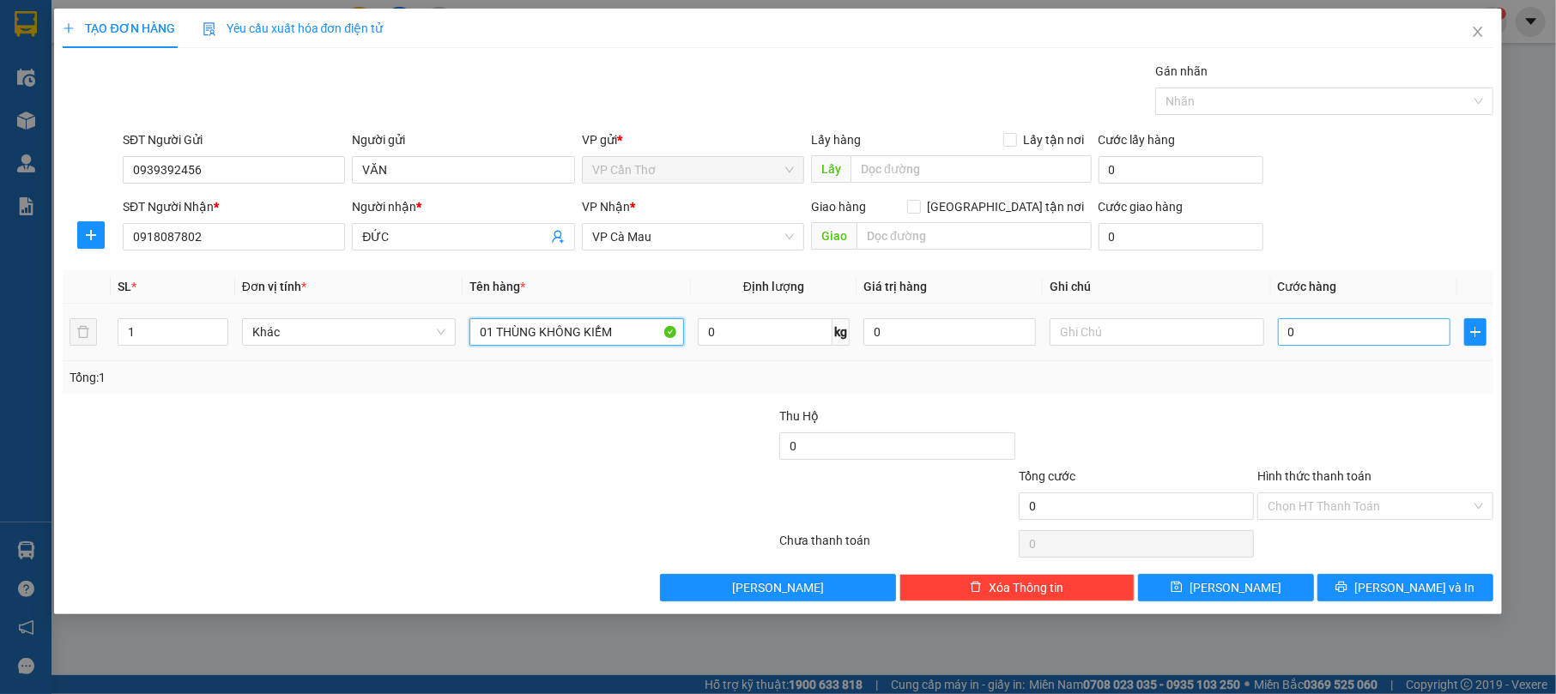
type input "01 THÙNG KHÔNG KIỂM"
click at [1341, 330] on input "0" at bounding box center [1364, 331] width 173 height 27
type input "3"
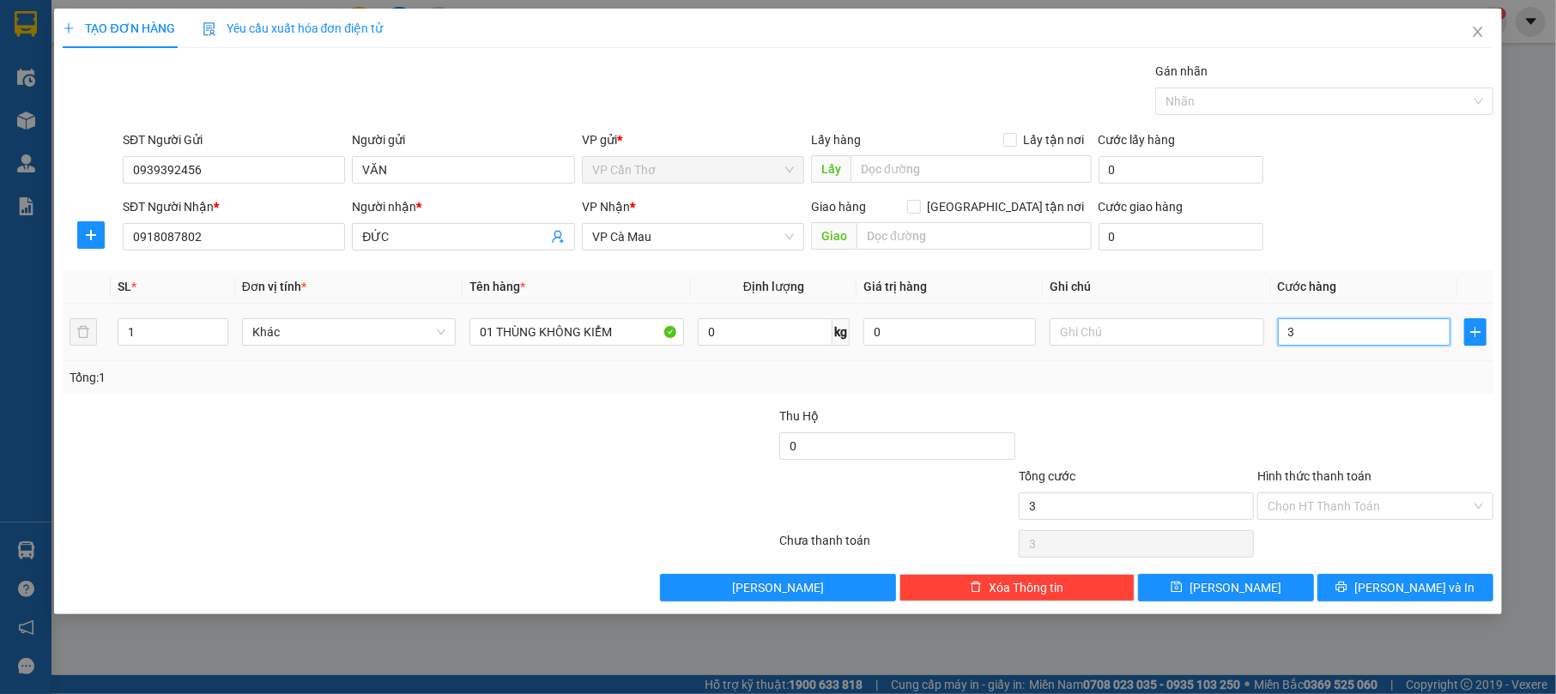
type input "30"
type input "300"
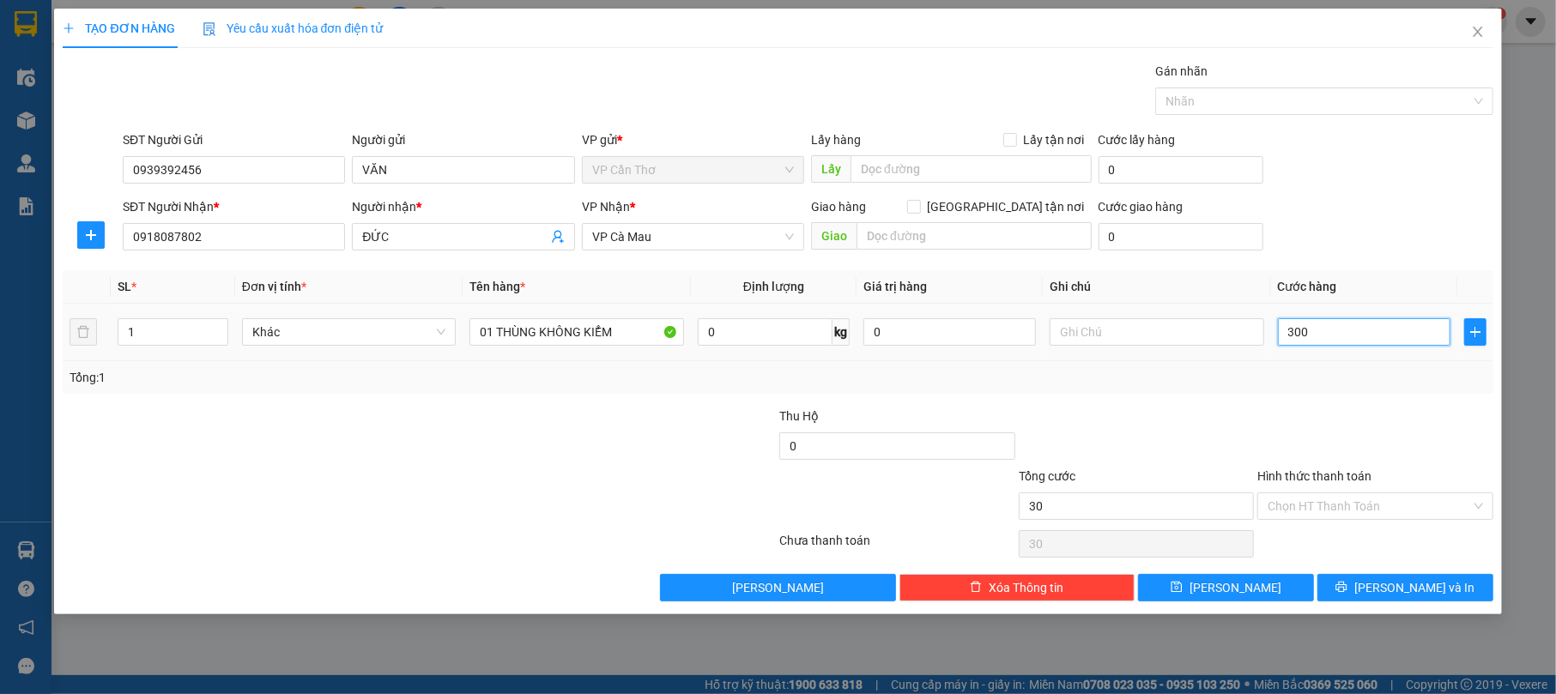
type input "300"
type input "3.000"
type input "30.000"
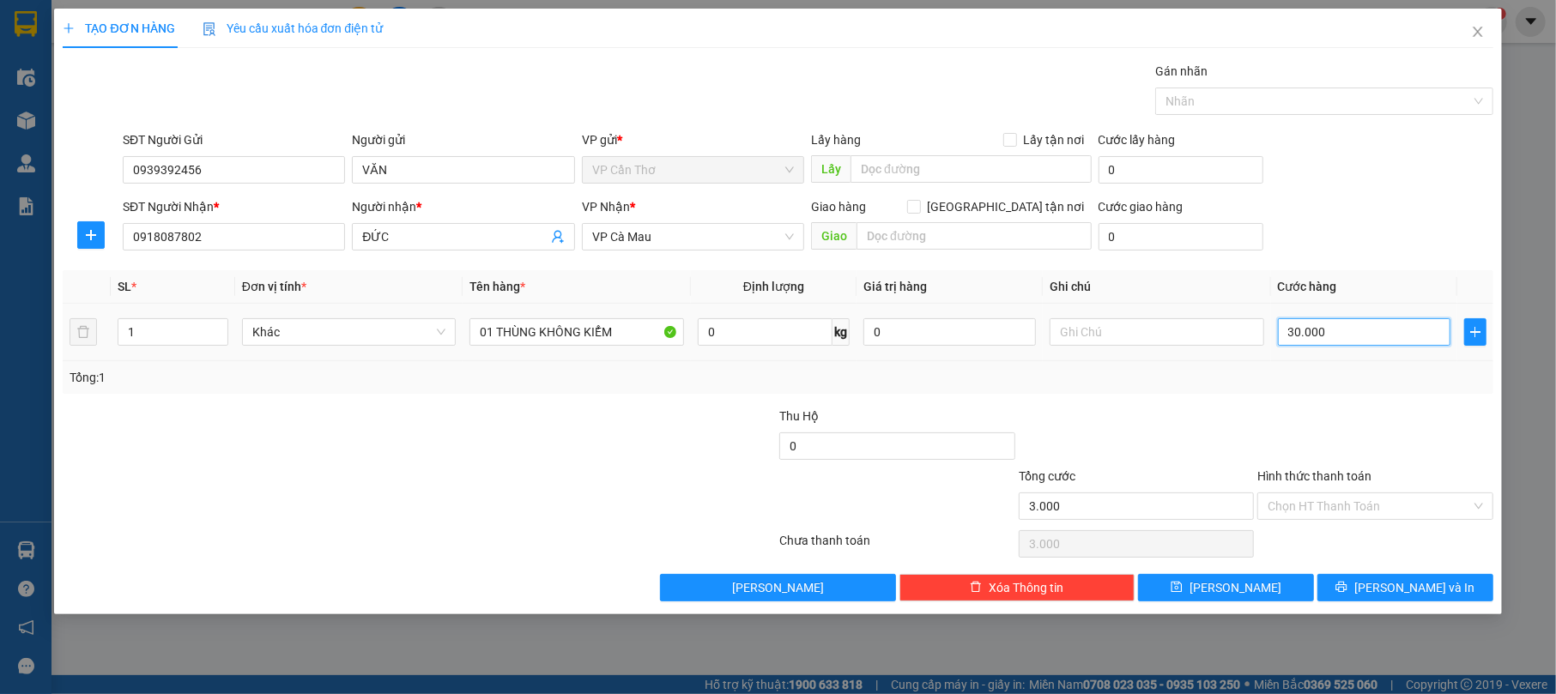
type input "30.000"
click at [1395, 509] on input "Hình thức thanh toán" at bounding box center [1369, 507] width 203 height 26
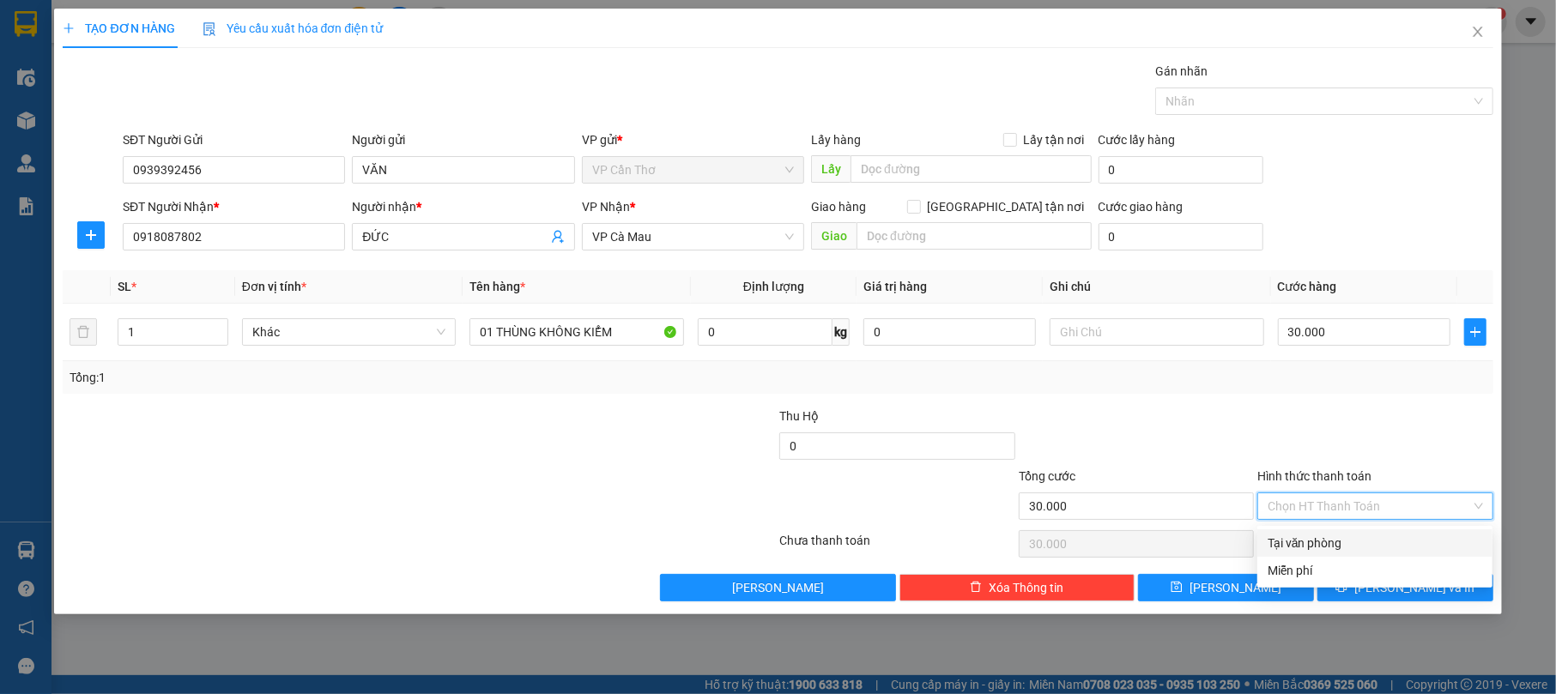
click at [1413, 546] on div "Tại văn phòng" at bounding box center [1375, 543] width 215 height 19
type input "0"
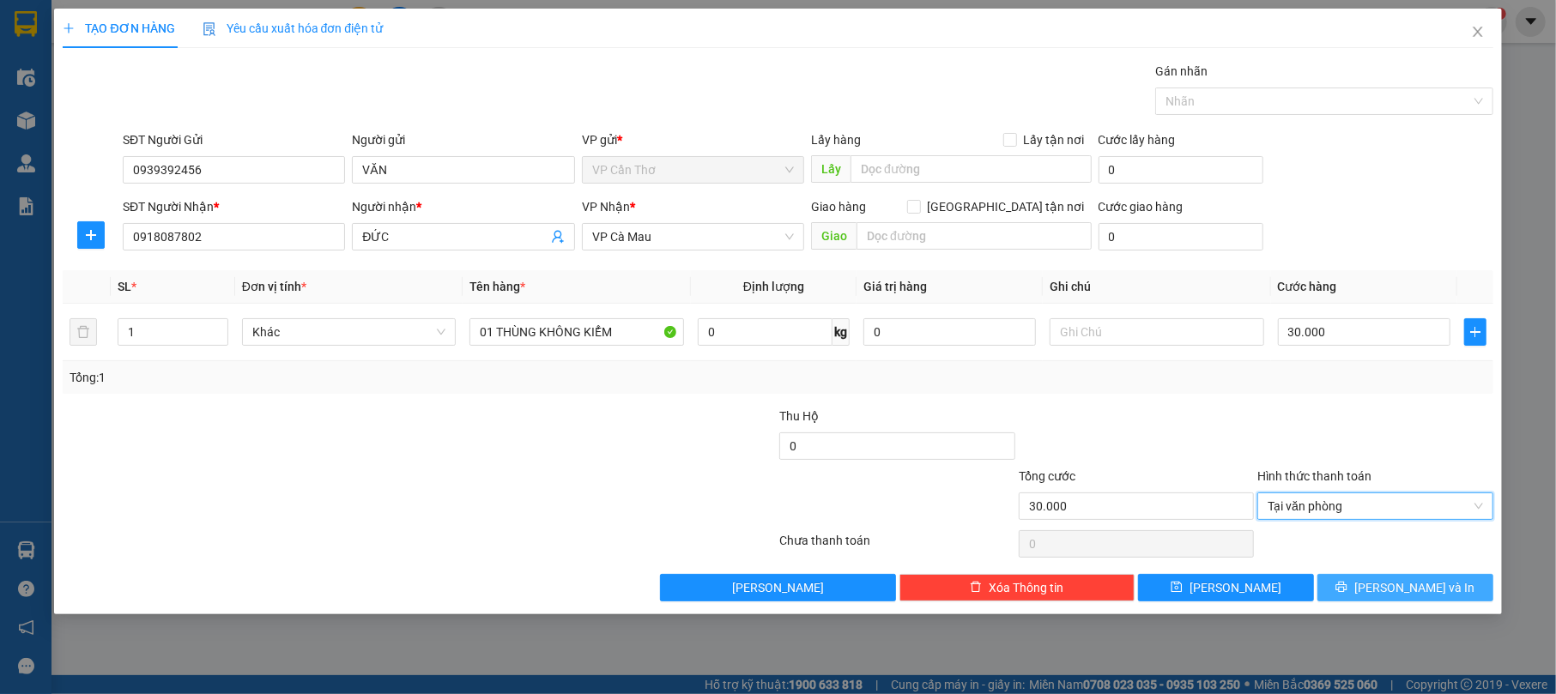
click at [1426, 591] on span "[PERSON_NAME] và In" at bounding box center [1414, 588] width 120 height 19
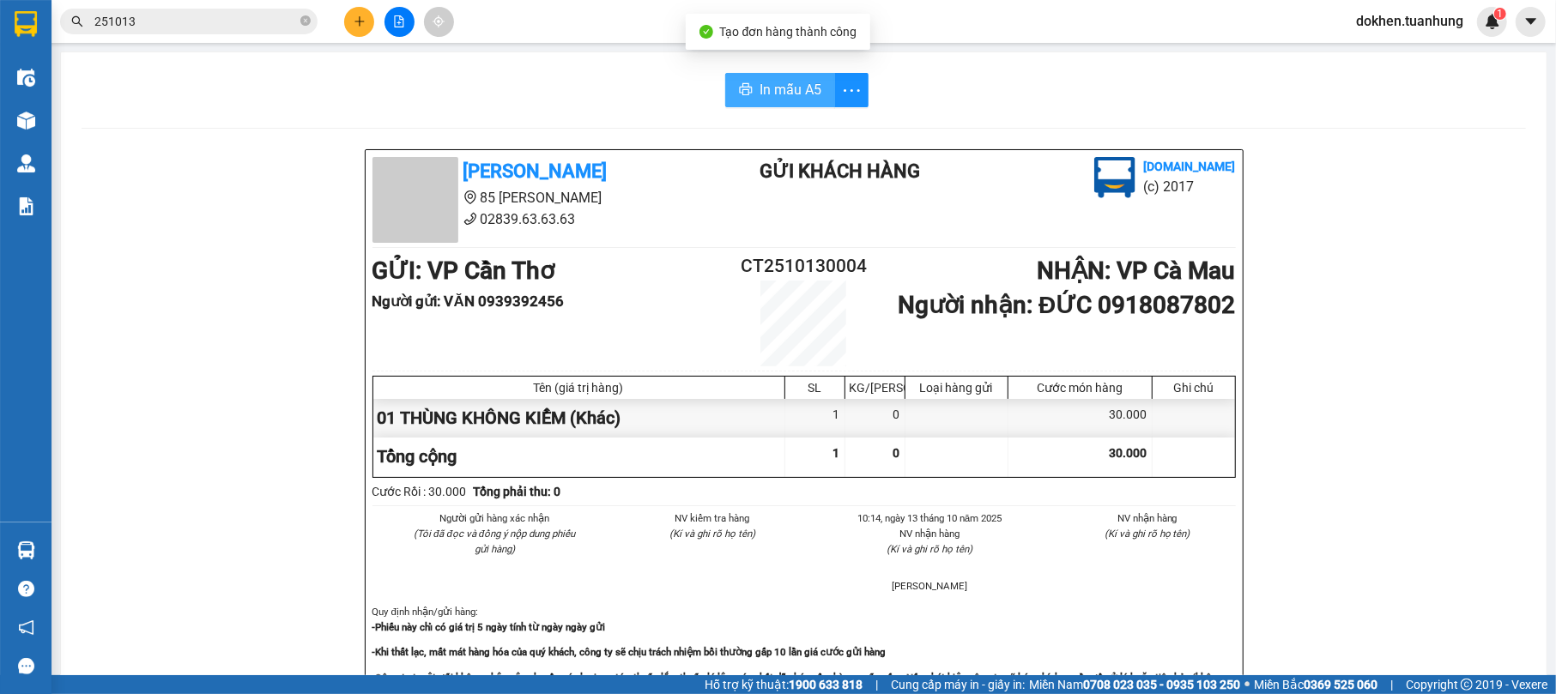
click at [769, 96] on span "In mẫu A5" at bounding box center [791, 89] width 62 height 21
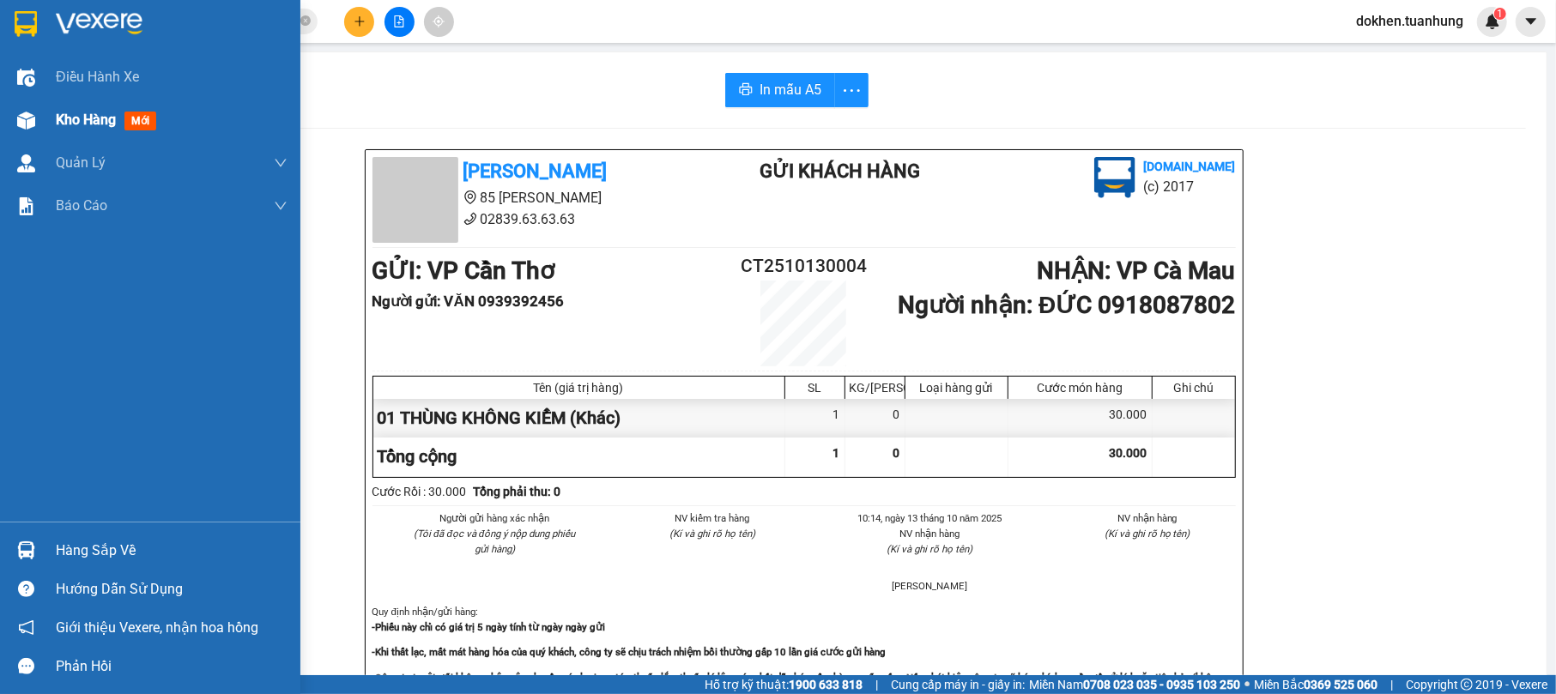
click at [104, 127] on span "Kho hàng" at bounding box center [86, 120] width 60 height 16
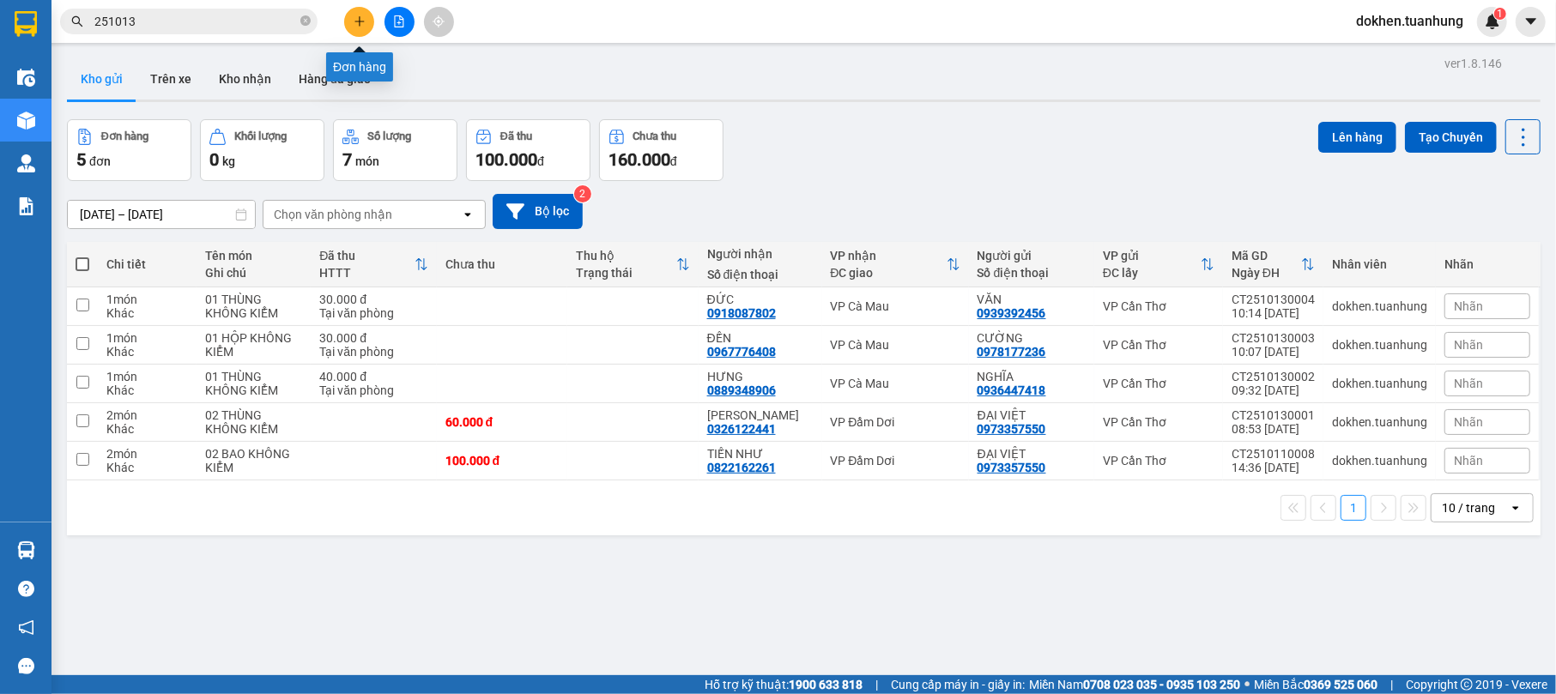
click at [358, 21] on icon "plus" at bounding box center [360, 21] width 12 height 12
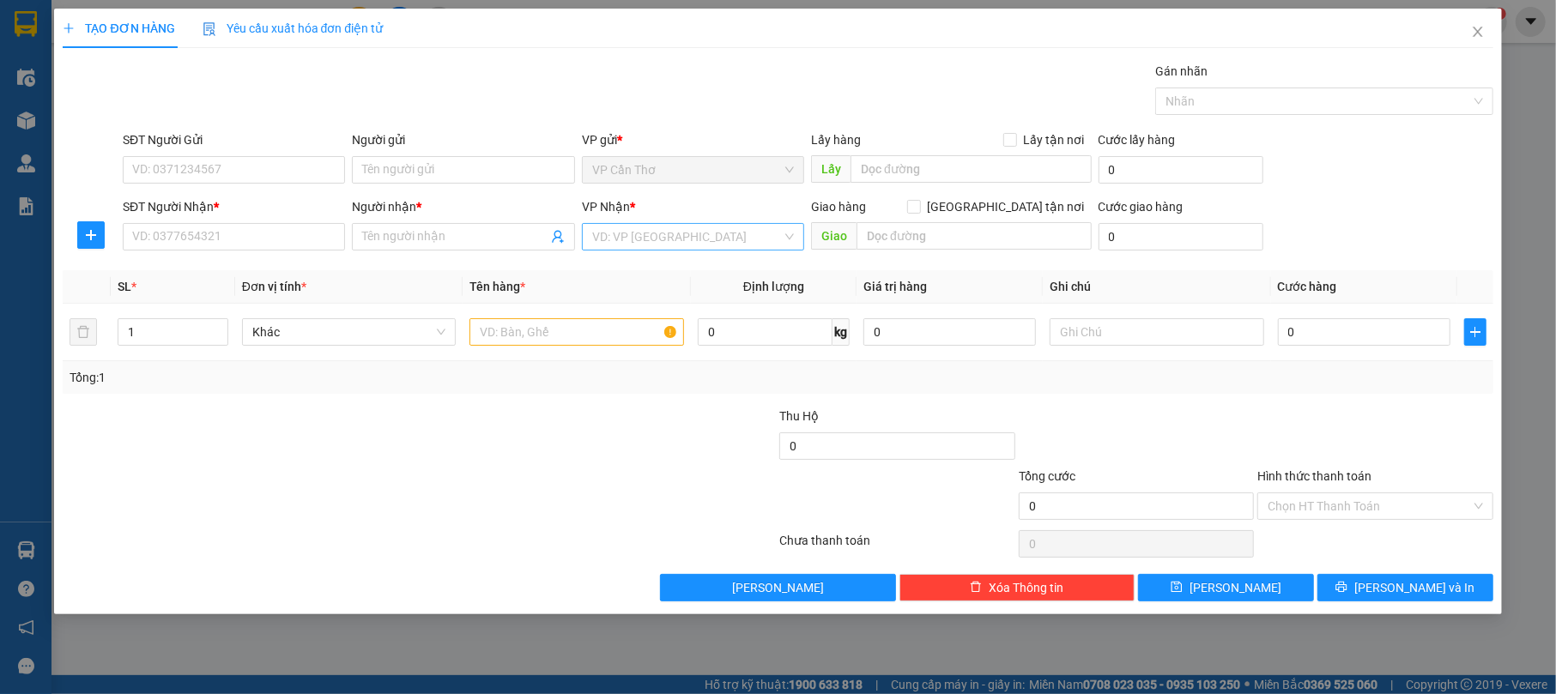
click at [623, 242] on input "search" at bounding box center [687, 237] width 190 height 26
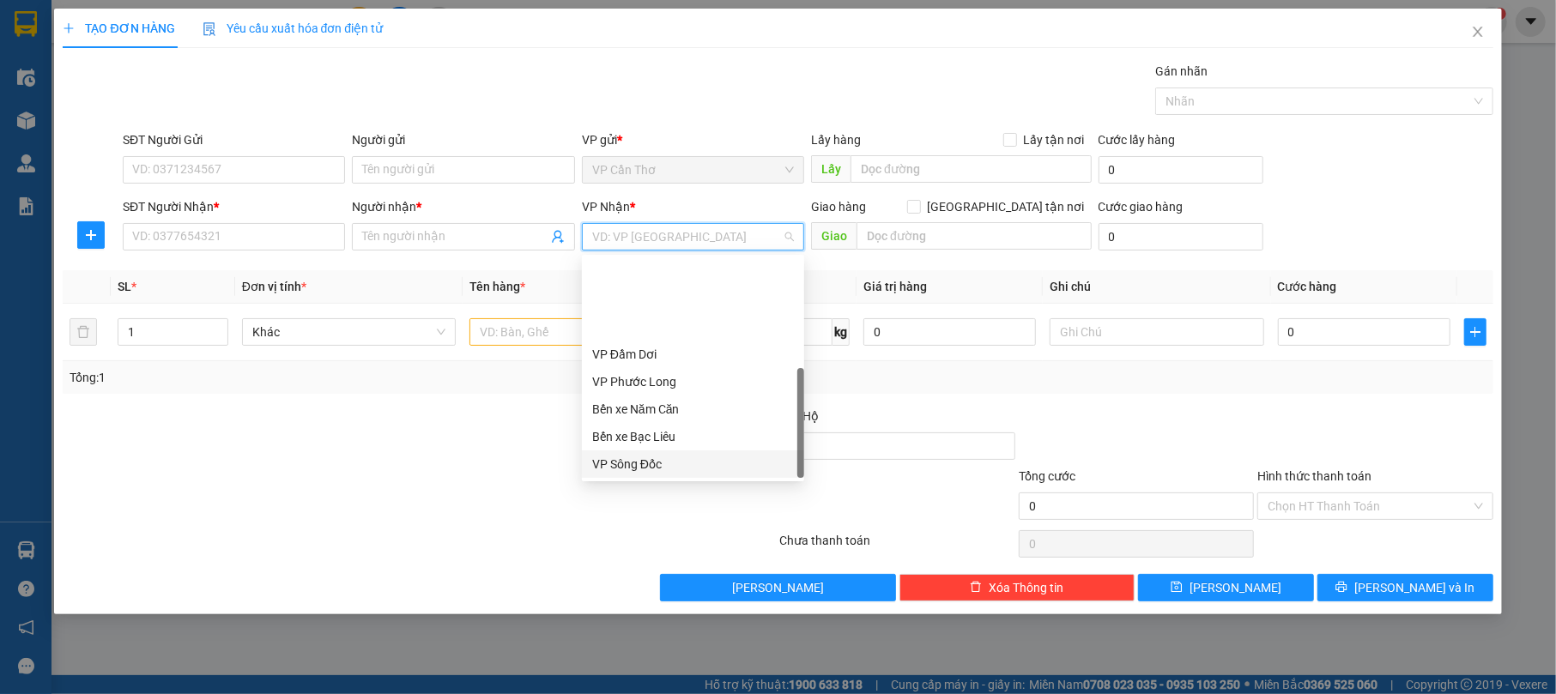
scroll to position [110, 0]
click at [707, 439] on div "Văn phòng Cái Nước" at bounding box center [693, 436] width 202 height 19
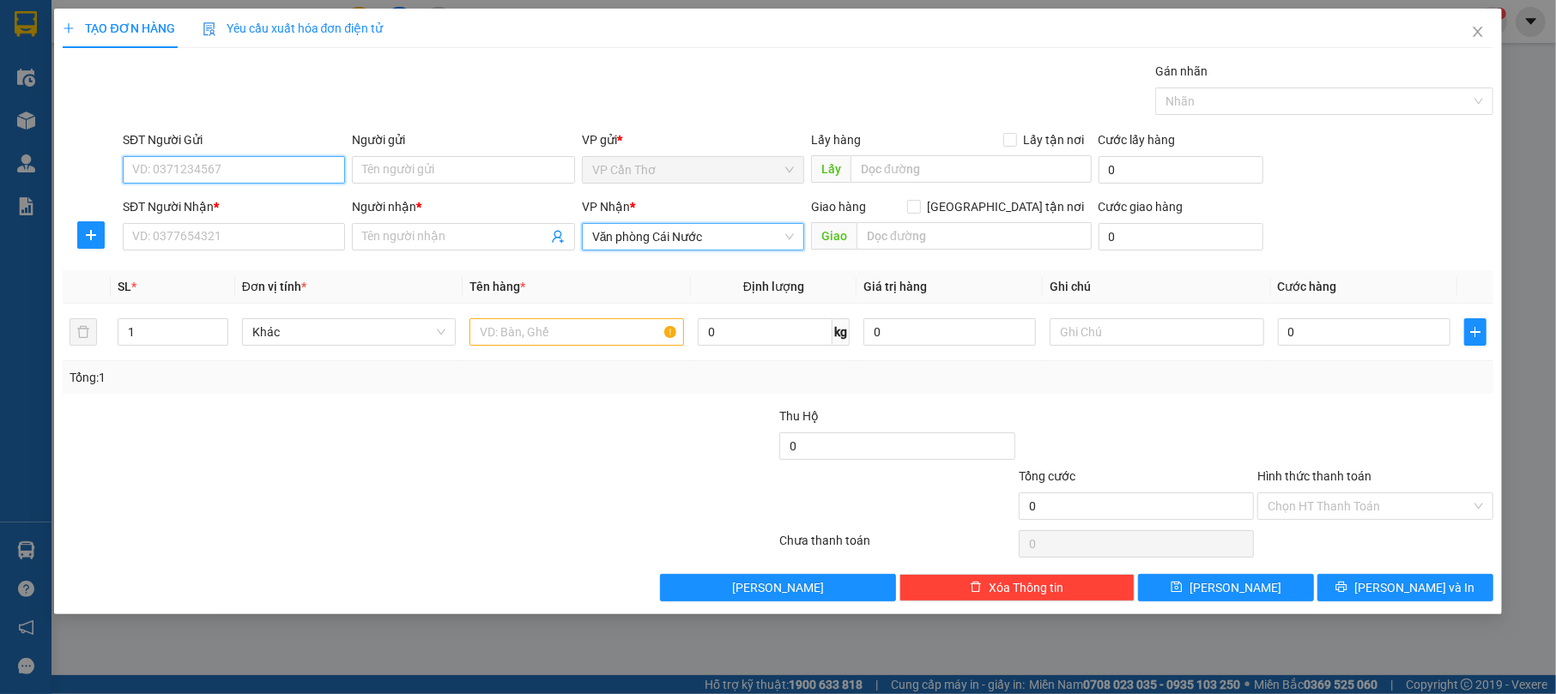
click at [278, 170] on input "SĐT Người Gửi" at bounding box center [234, 169] width 222 height 27
type input "0931013556"
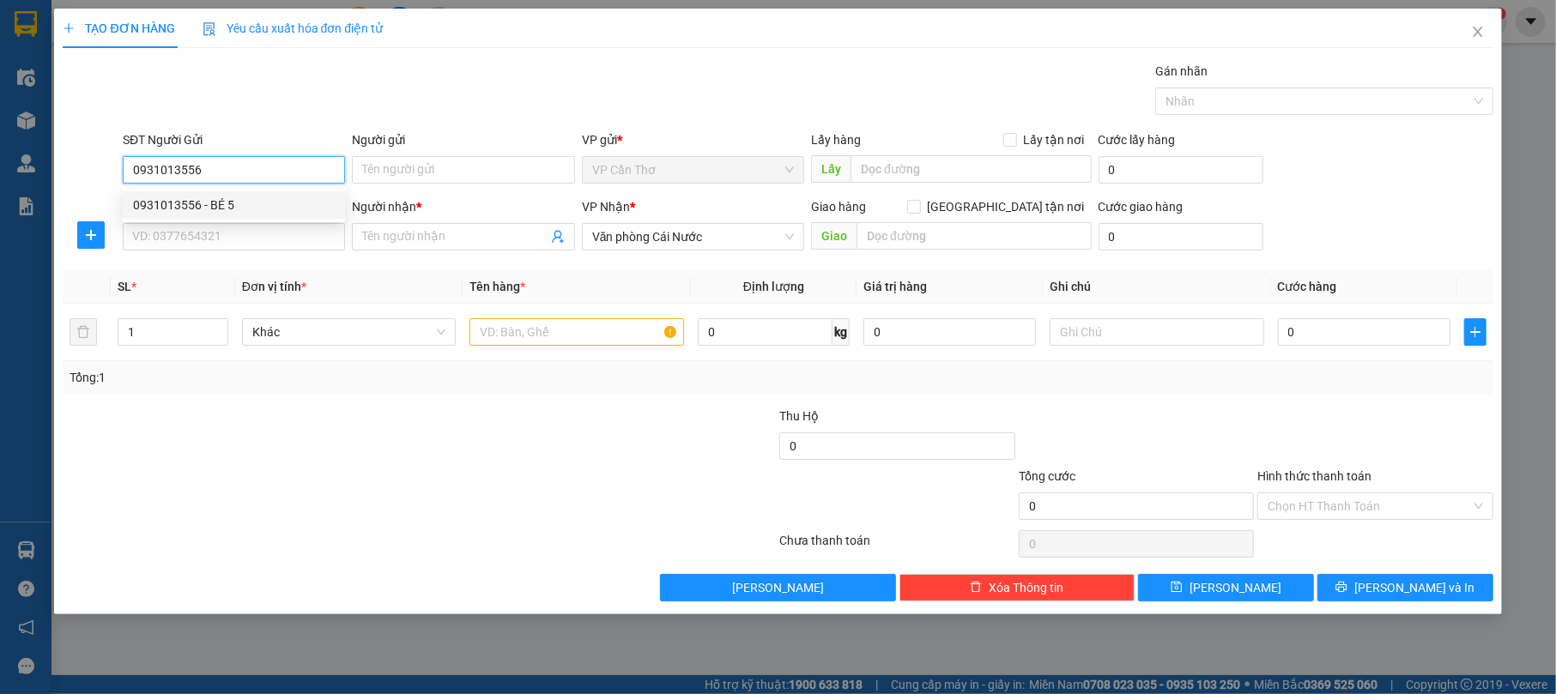
click at [304, 207] on div "0931013556 - BÉ 5" at bounding box center [234, 205] width 202 height 19
type input "BÉ 5"
type input "0931013556"
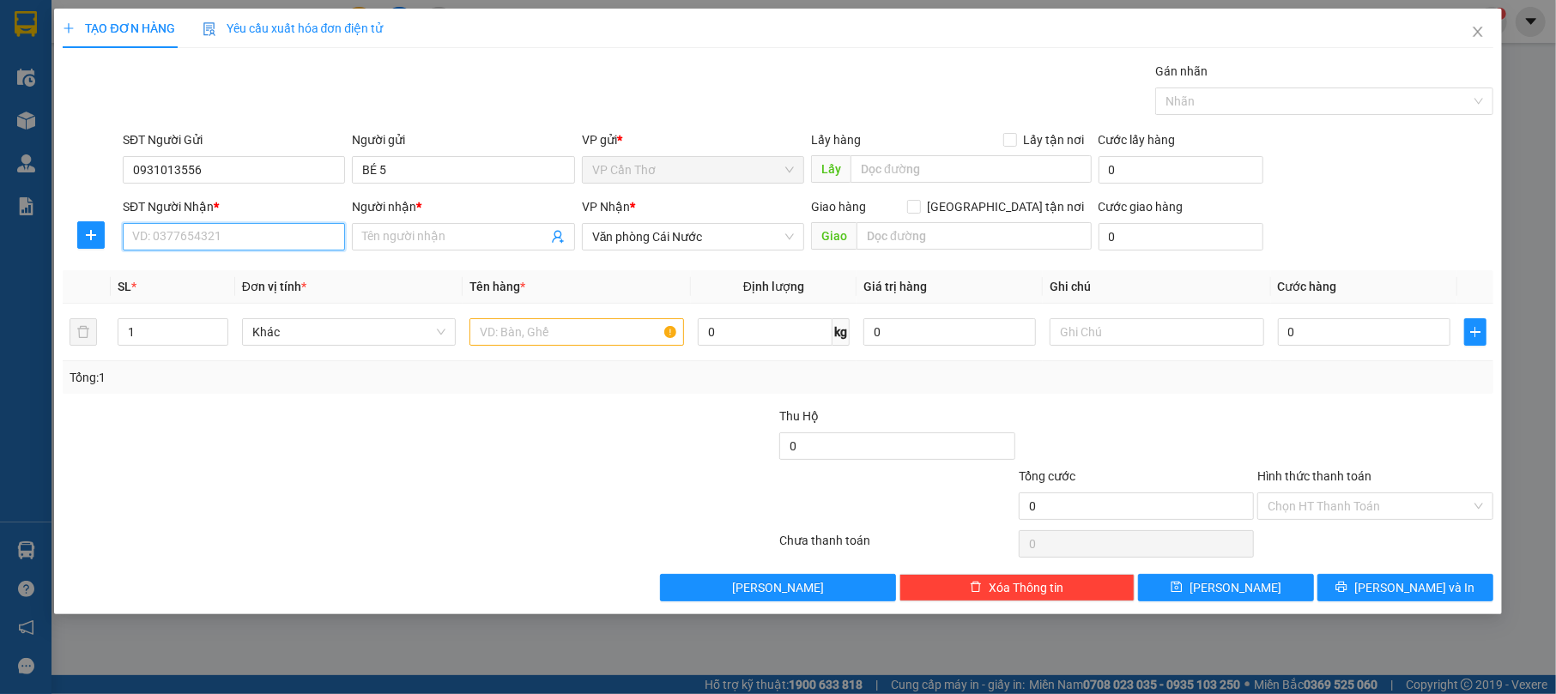
click at [318, 245] on input "SĐT Người Nhận *" at bounding box center [234, 236] width 222 height 27
click at [320, 296] on div "0916303849 - NGỌC" at bounding box center [234, 300] width 202 height 19
type input "0916303849"
type input "NGỌC"
click at [550, 335] on input "text" at bounding box center [577, 331] width 215 height 27
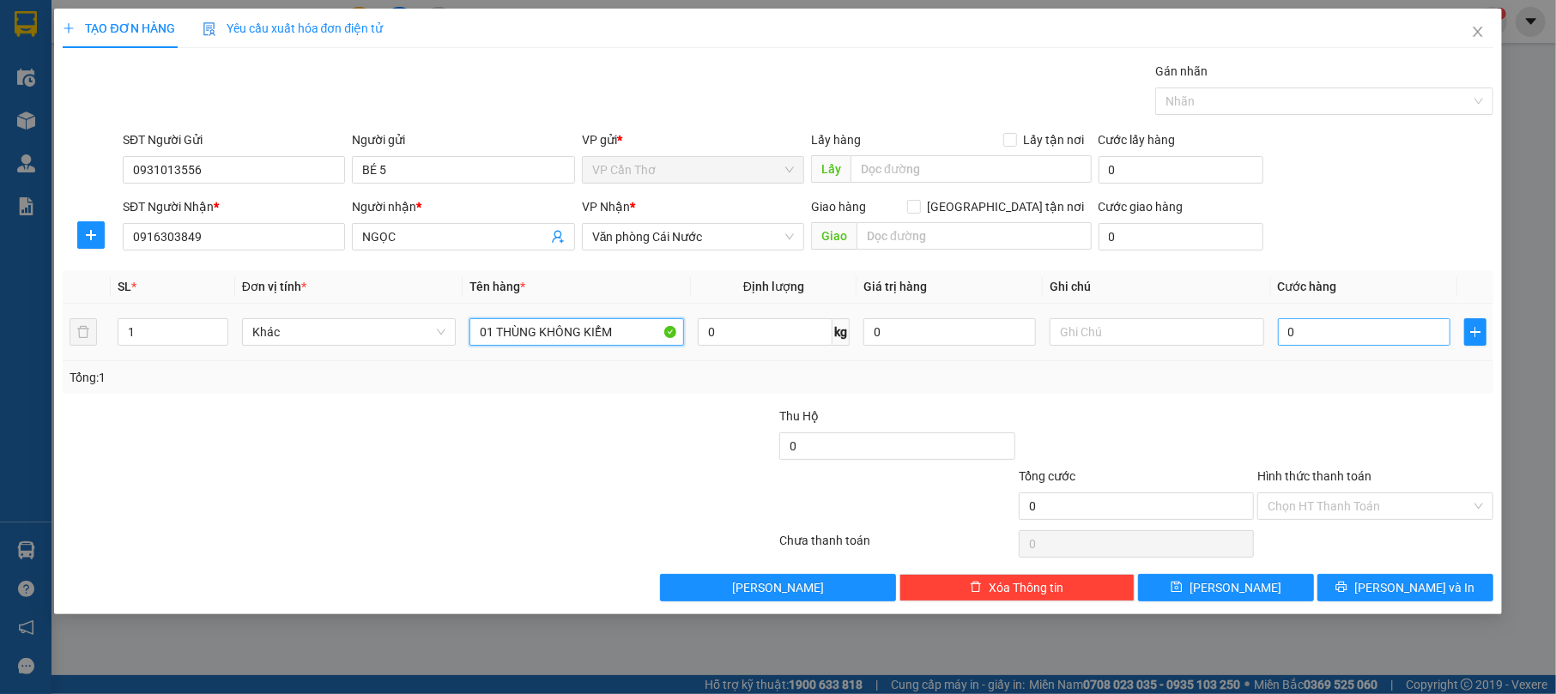
type input "01 THÙNG KHÔNG KIỂM"
click at [1320, 333] on input "0" at bounding box center [1364, 331] width 173 height 27
type input "3"
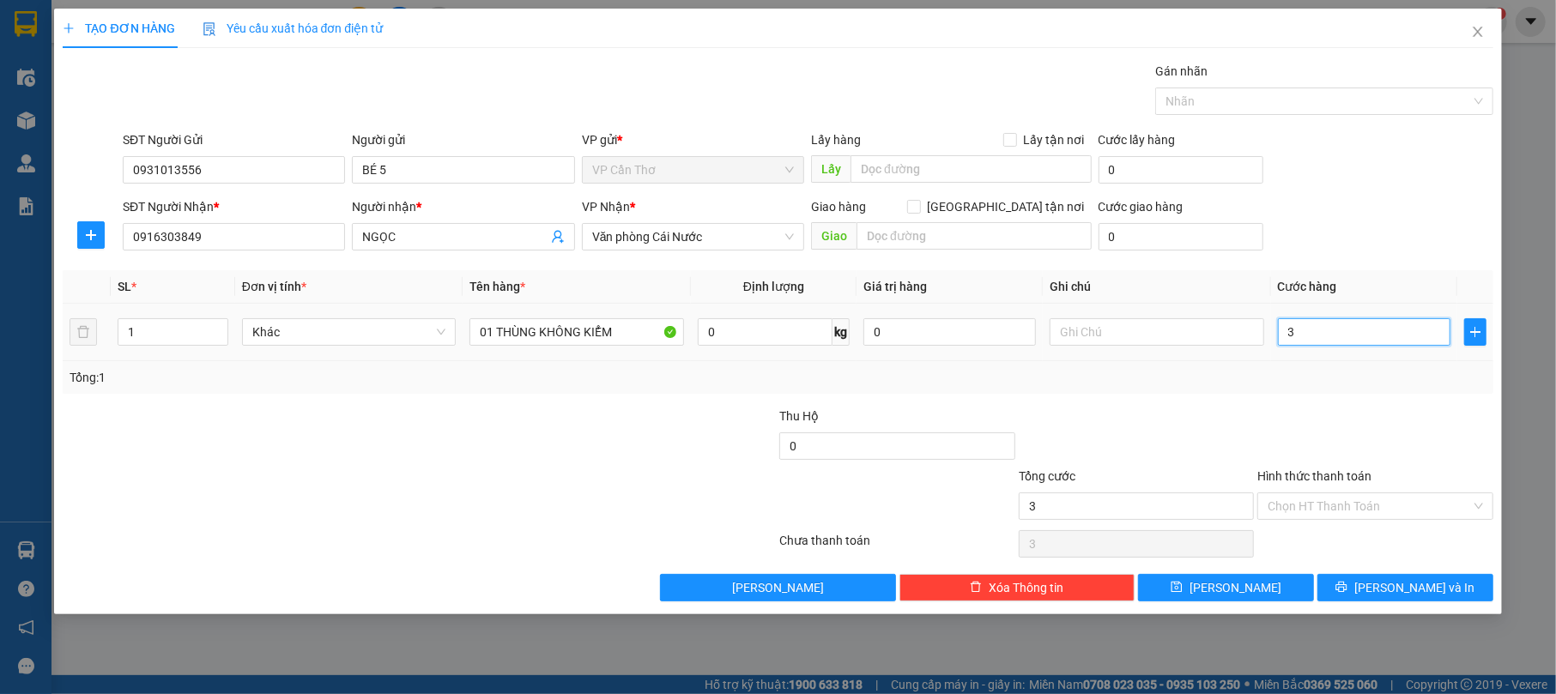
type input "30"
type input "300"
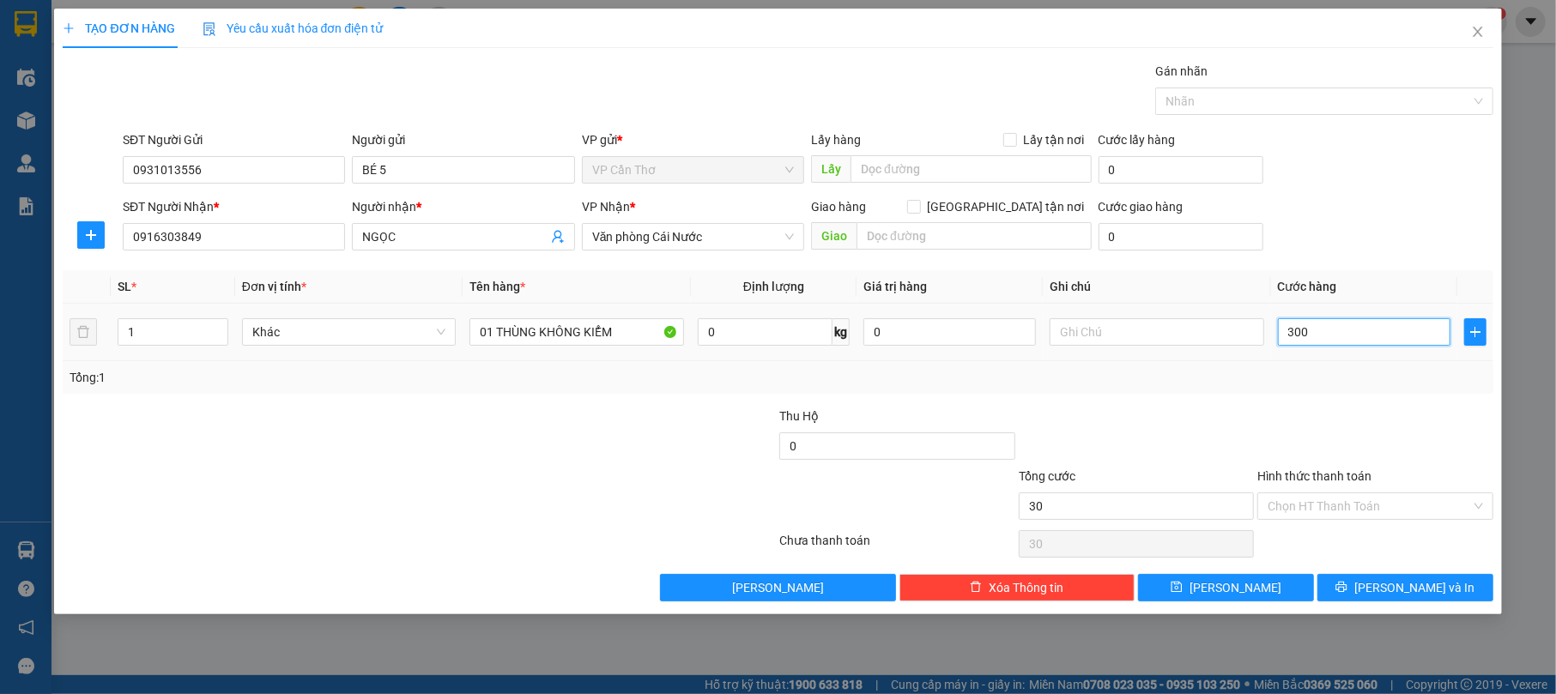
type input "300"
type input "3.000"
type input "30.000"
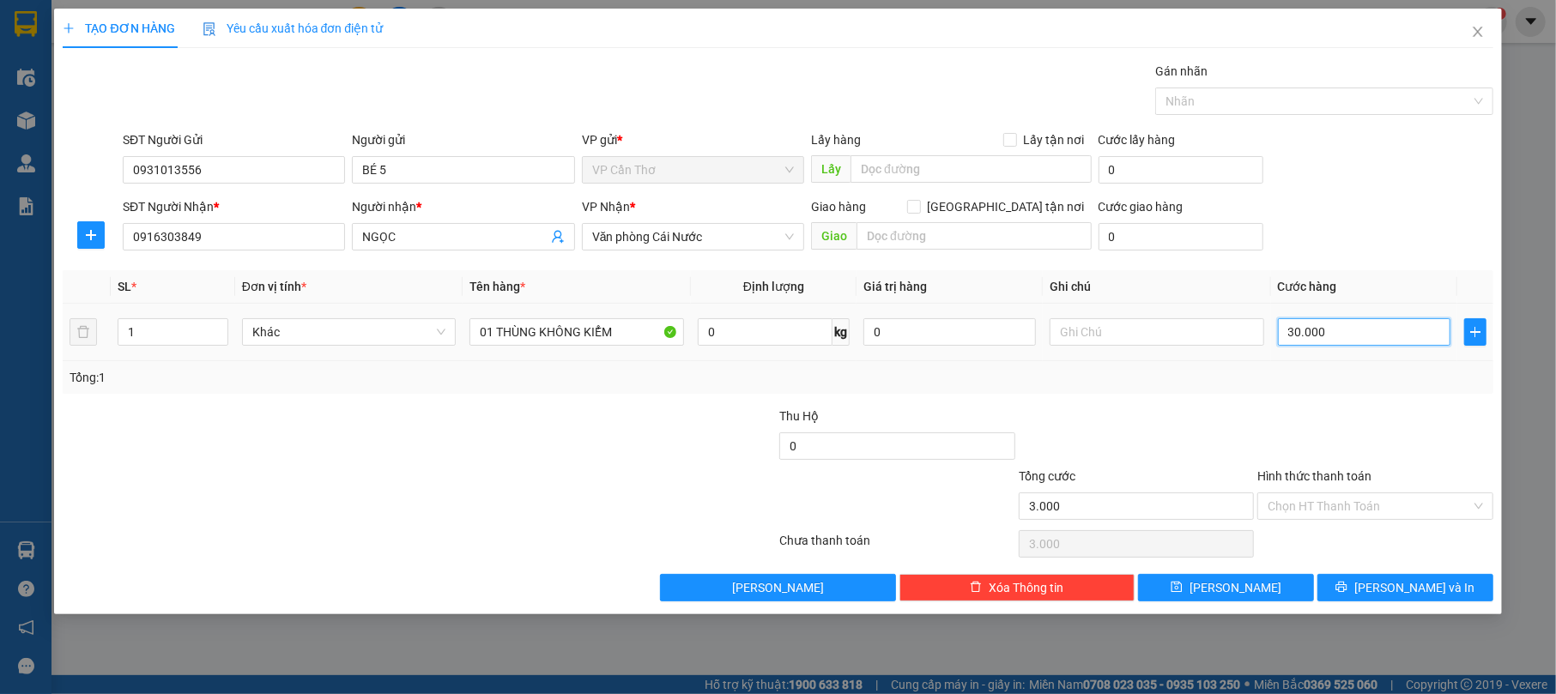
type input "30.000"
click at [1415, 509] on input "Hình thức thanh toán" at bounding box center [1369, 507] width 203 height 26
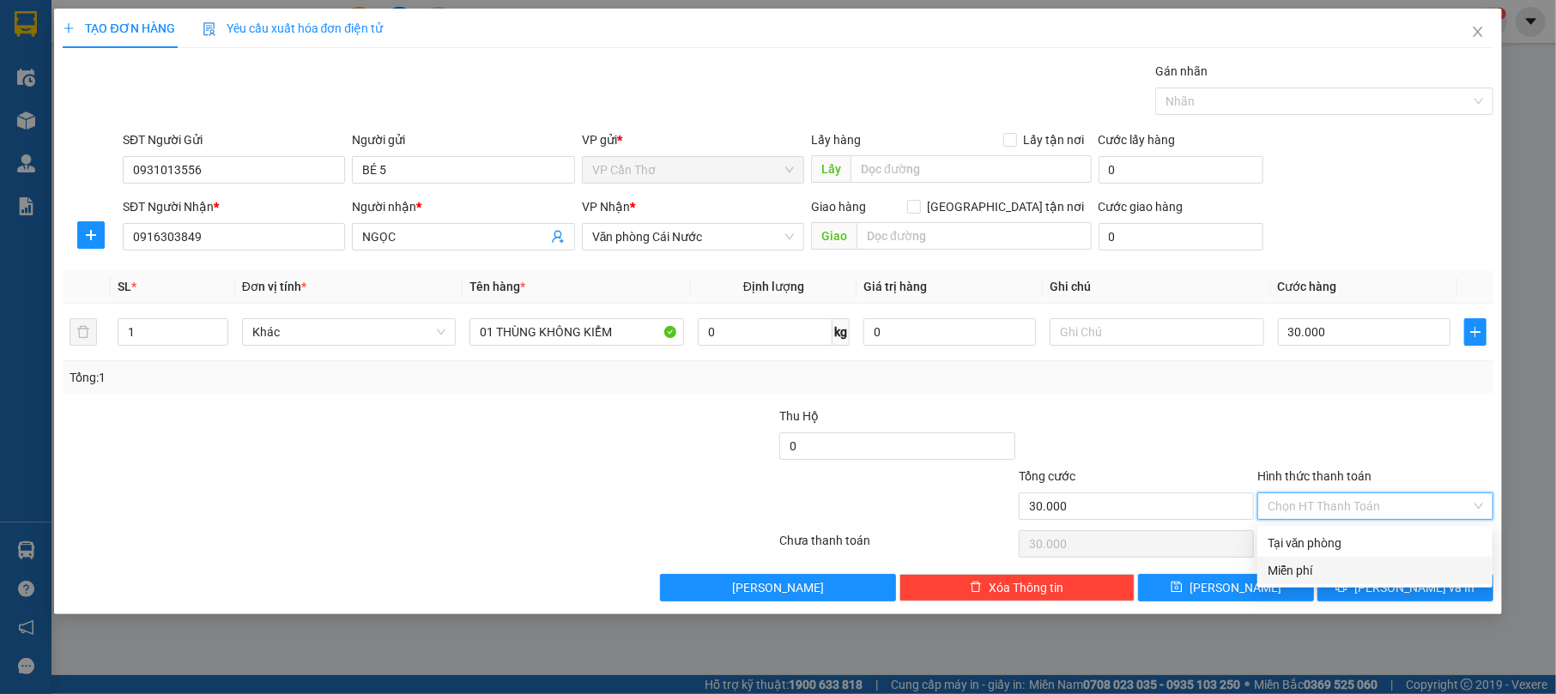
click at [1445, 548] on div "Tại văn phòng" at bounding box center [1375, 543] width 215 height 19
type input "0"
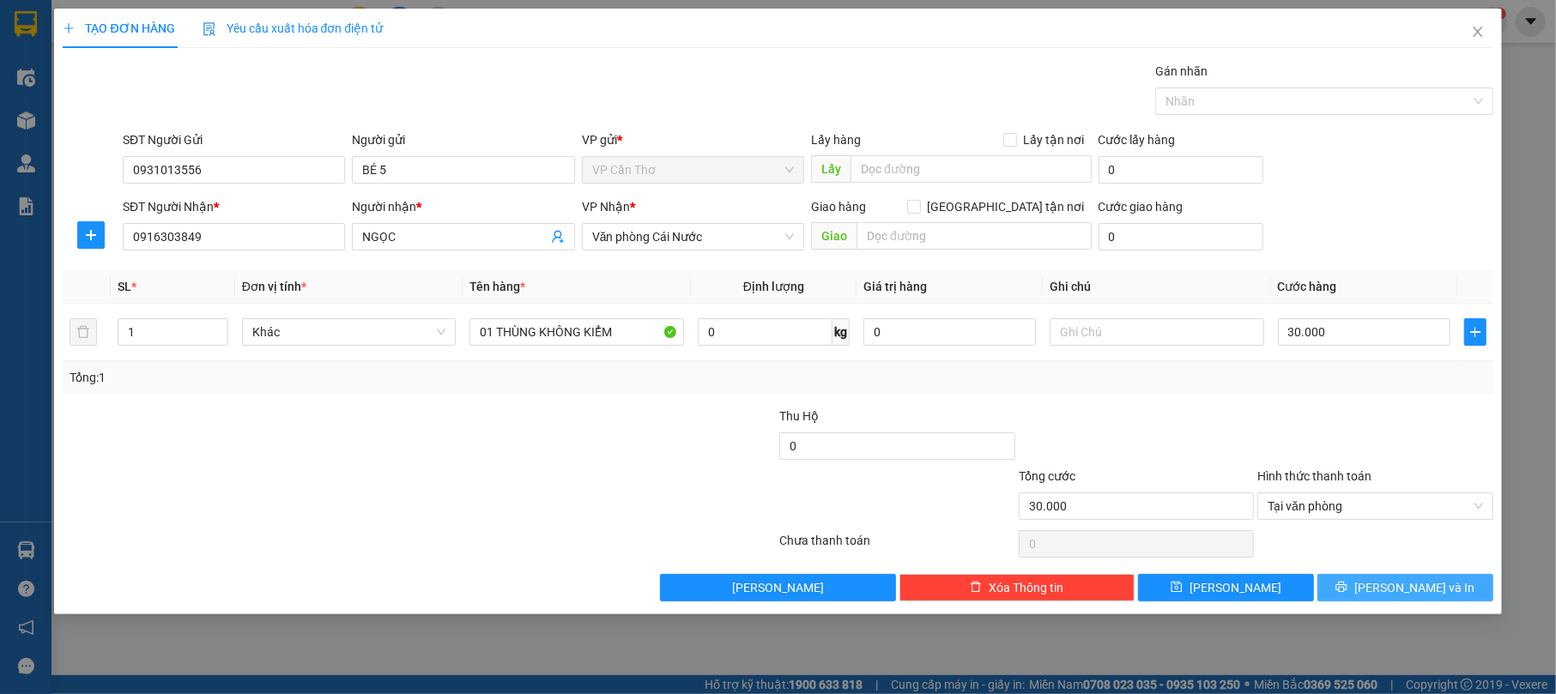
click at [1460, 588] on button "[PERSON_NAME] và In" at bounding box center [1406, 587] width 176 height 27
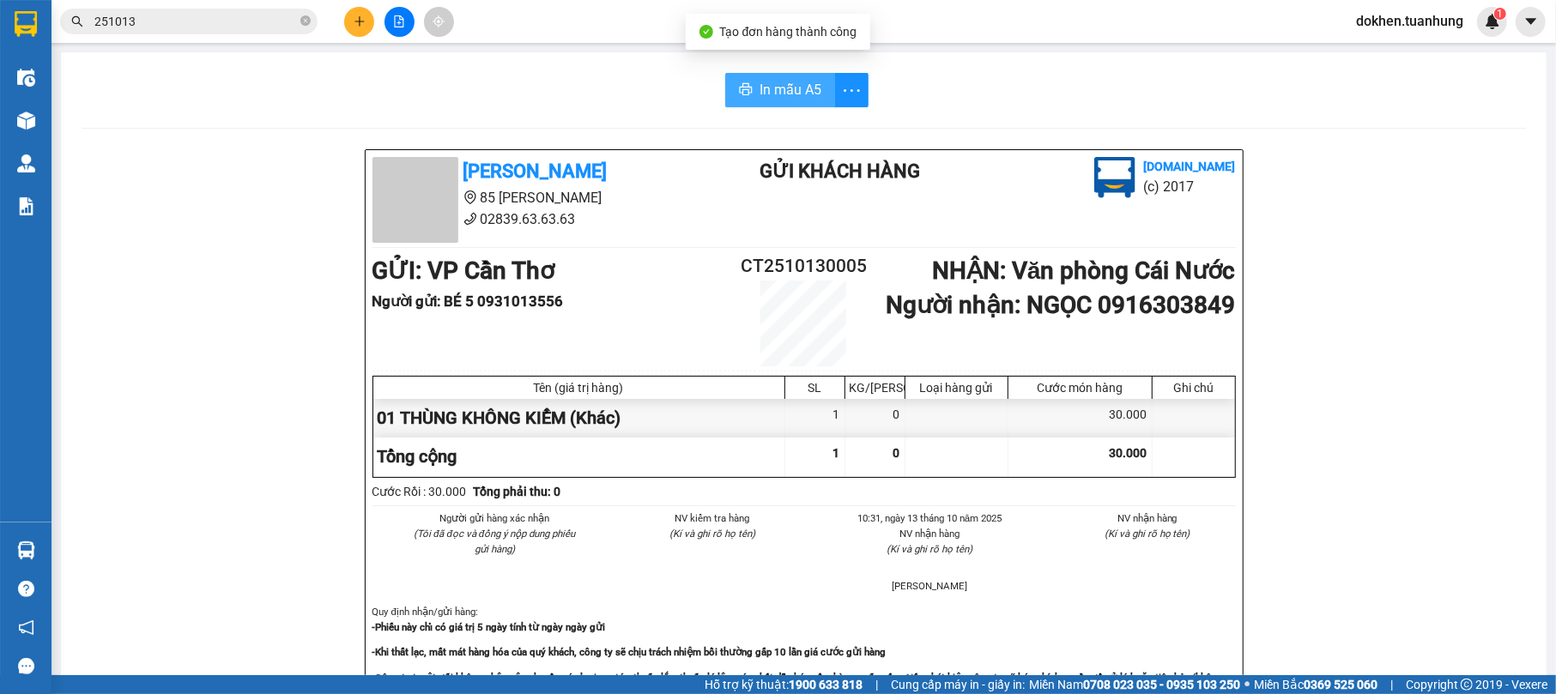
click at [760, 93] on span "In mẫu A5" at bounding box center [791, 89] width 62 height 21
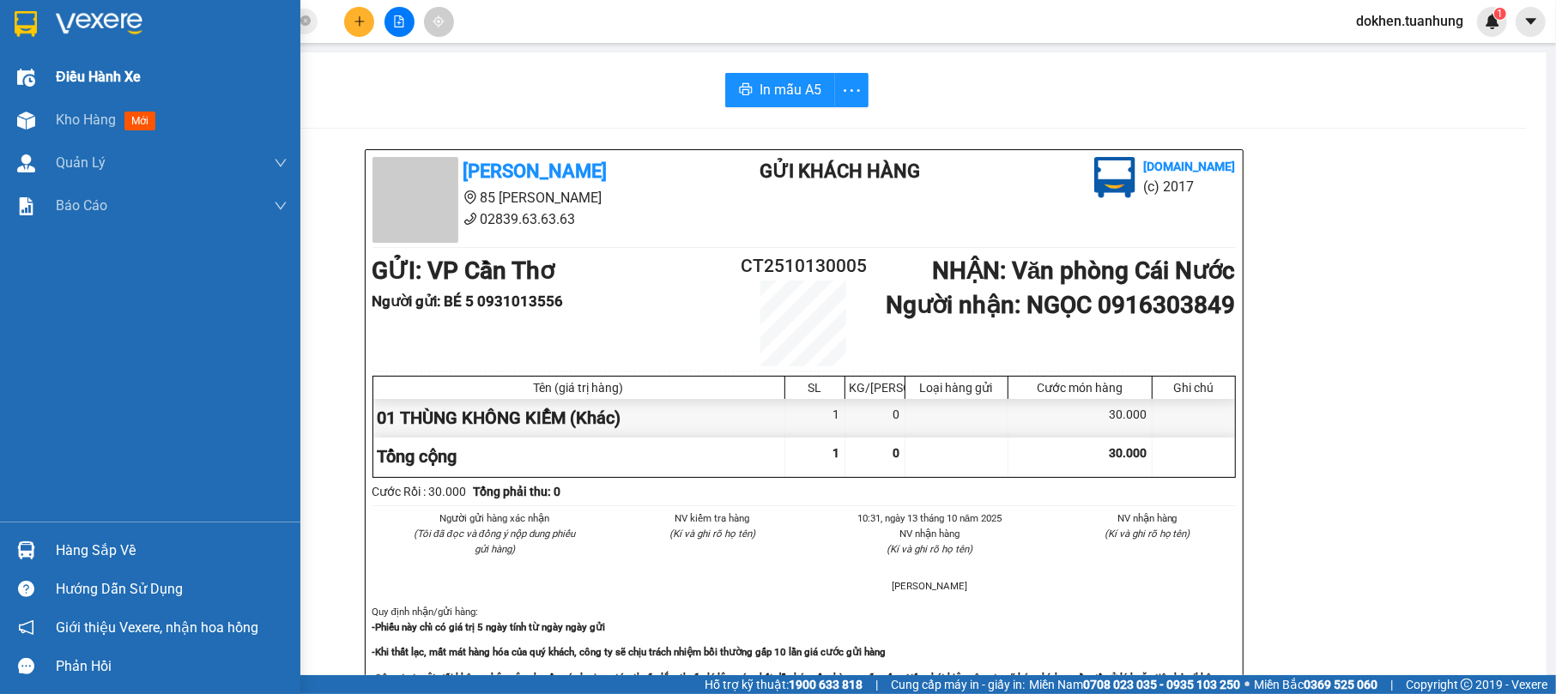
click at [67, 83] on span "Điều hành xe" at bounding box center [98, 76] width 85 height 21
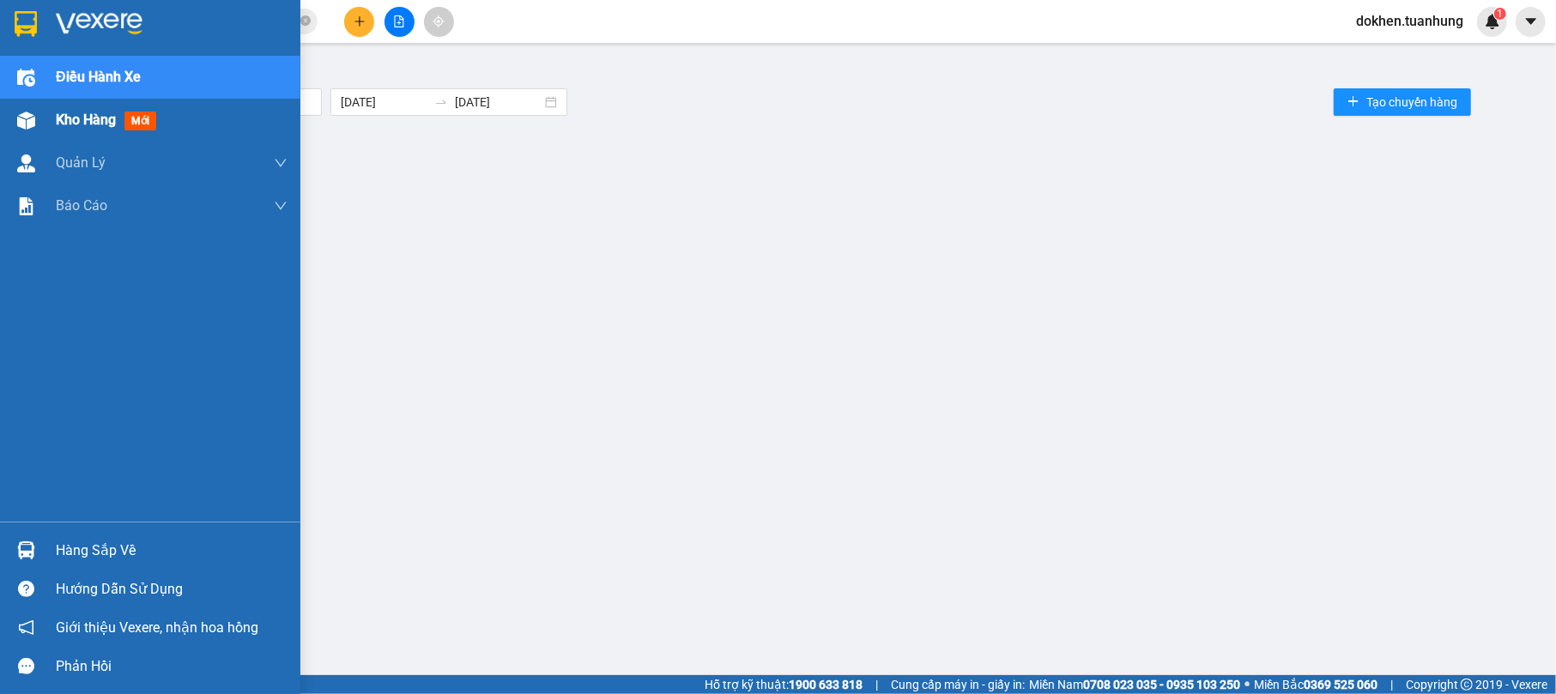
click at [66, 125] on span "Kho hàng" at bounding box center [86, 120] width 60 height 16
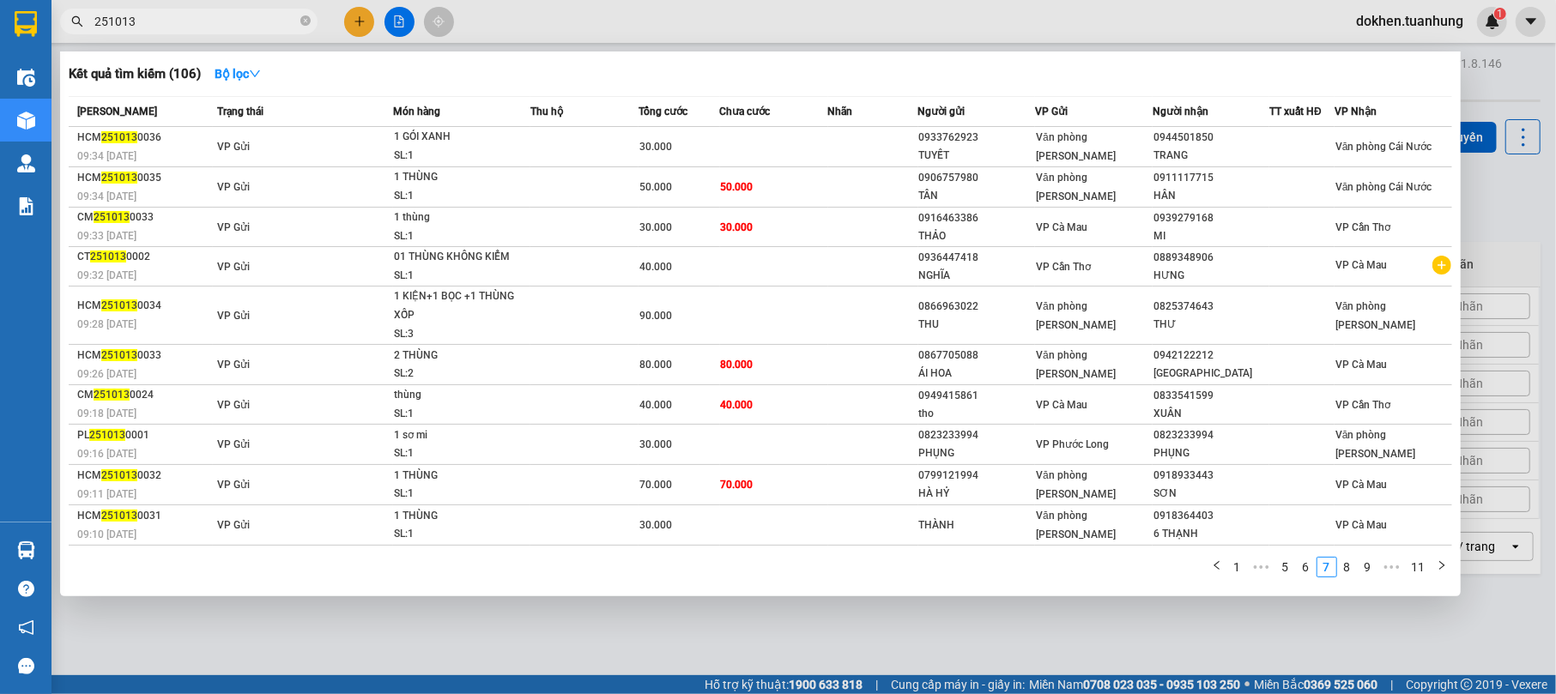
click at [210, 15] on input "251013" at bounding box center [195, 21] width 203 height 19
click at [1421, 571] on link "11" at bounding box center [1419, 567] width 24 height 19
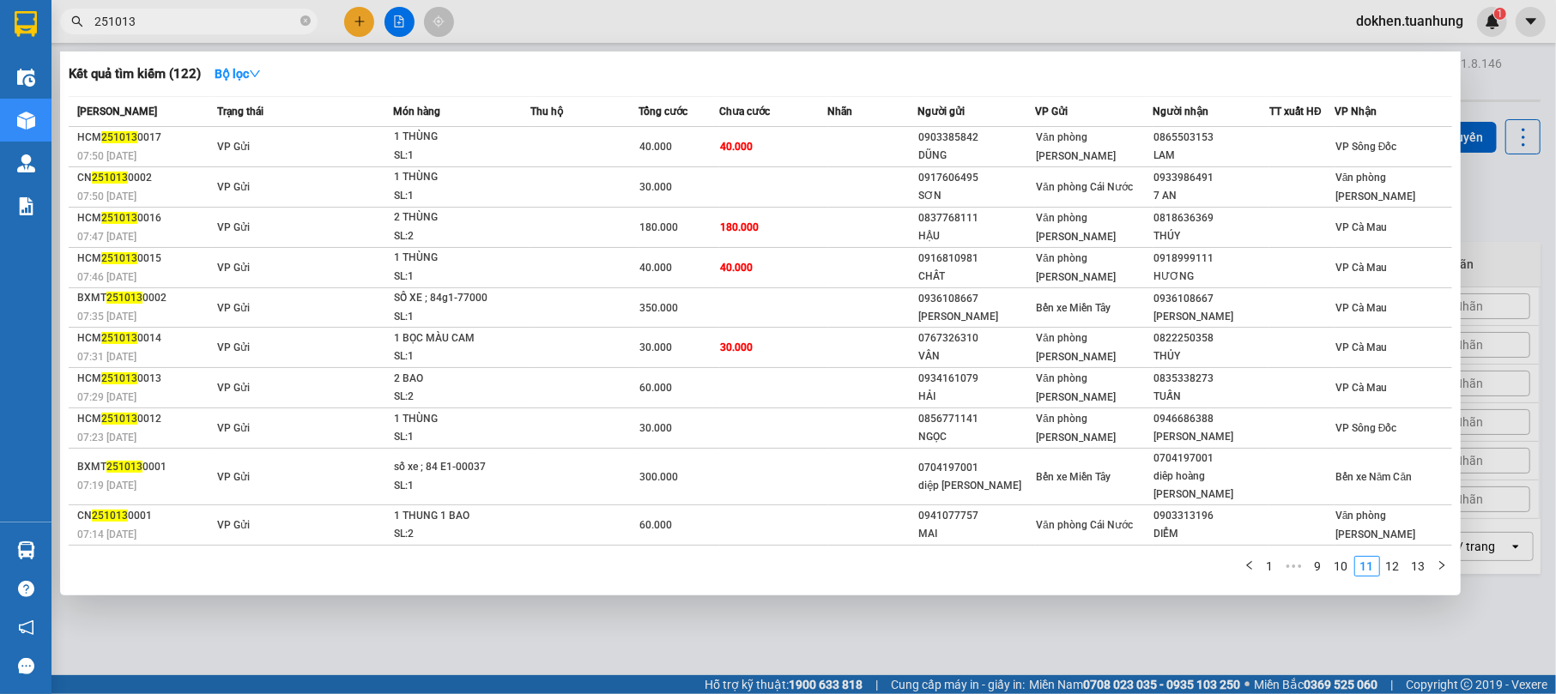
click at [1421, 557] on link "13" at bounding box center [1419, 566] width 24 height 19
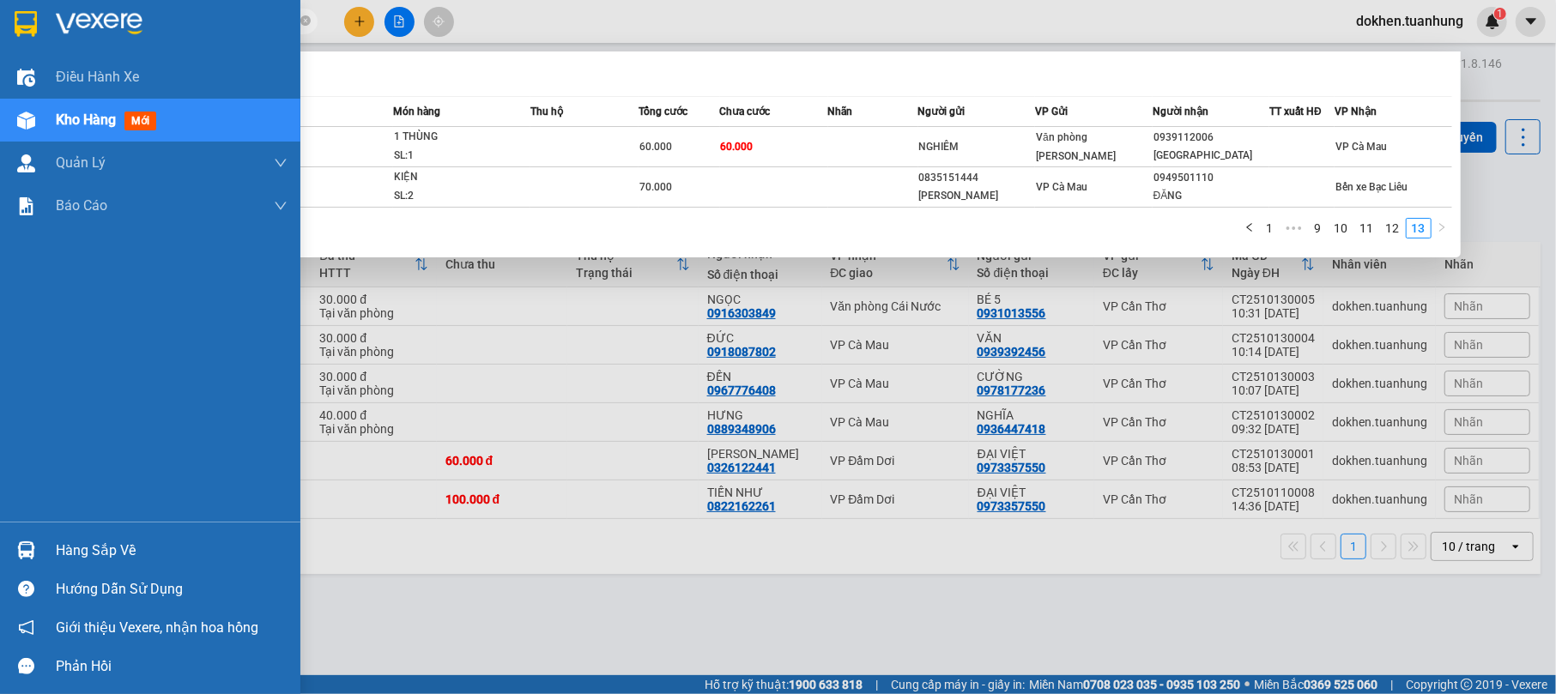
click at [112, 527] on div "Hàng sắp về Hướng dẫn sử dụng Giới thiệu Vexere, nhận hoa hồng Phản hồi" at bounding box center [150, 604] width 300 height 164
click at [113, 536] on div "Hàng sắp về" at bounding box center [150, 550] width 300 height 39
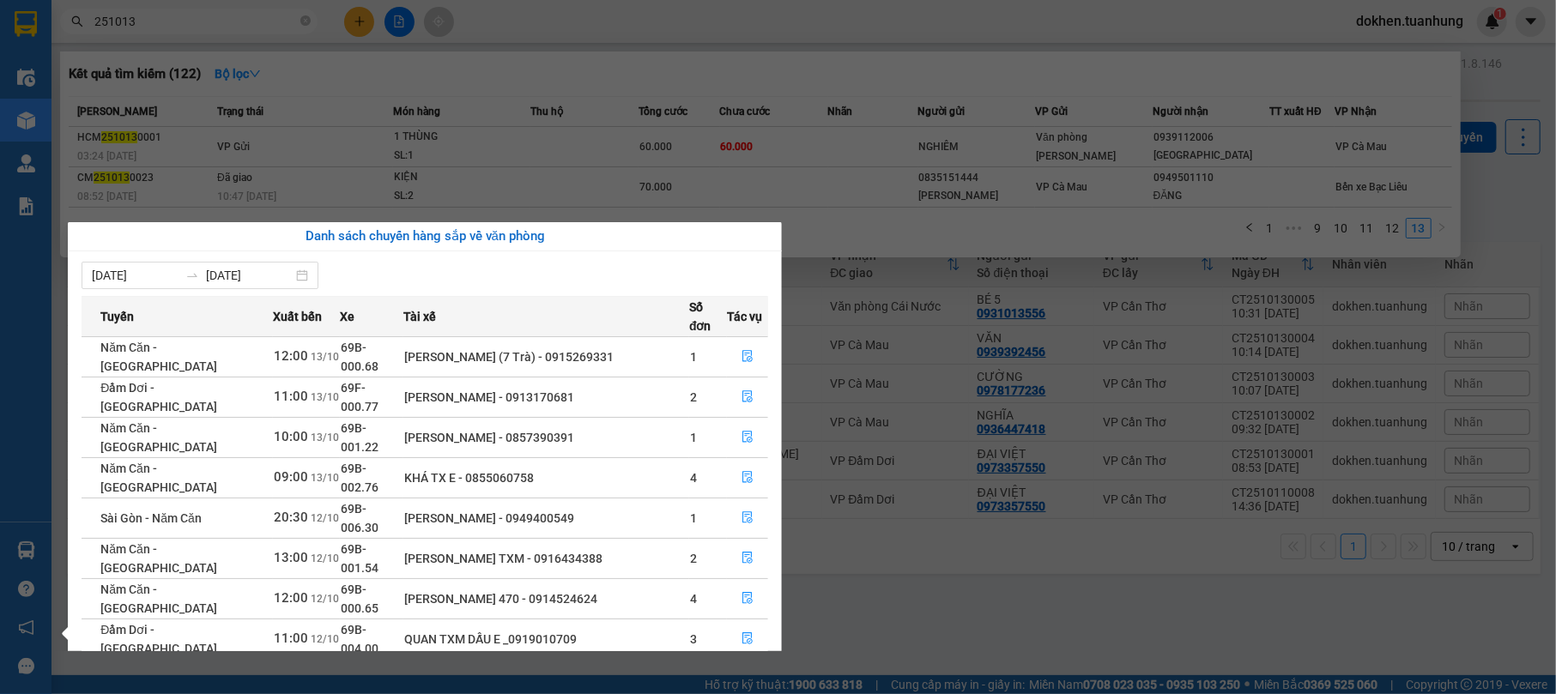
click at [1004, 644] on section "Kết quả tìm kiếm ( 122 ) Bộ lọc Mã ĐH Trạng thái Món hàng Thu hộ Tổng cước Chưa…" at bounding box center [778, 347] width 1556 height 694
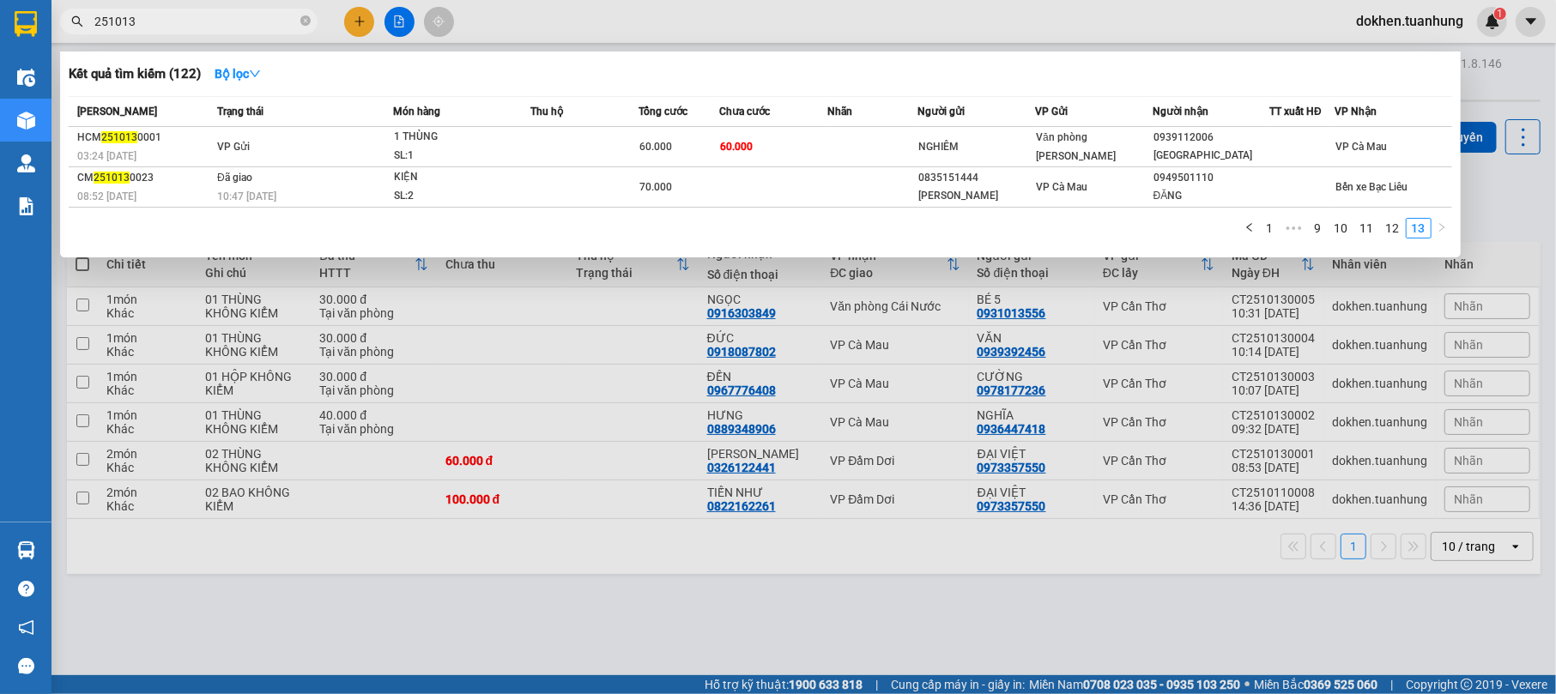
click at [587, 539] on div at bounding box center [778, 347] width 1556 height 694
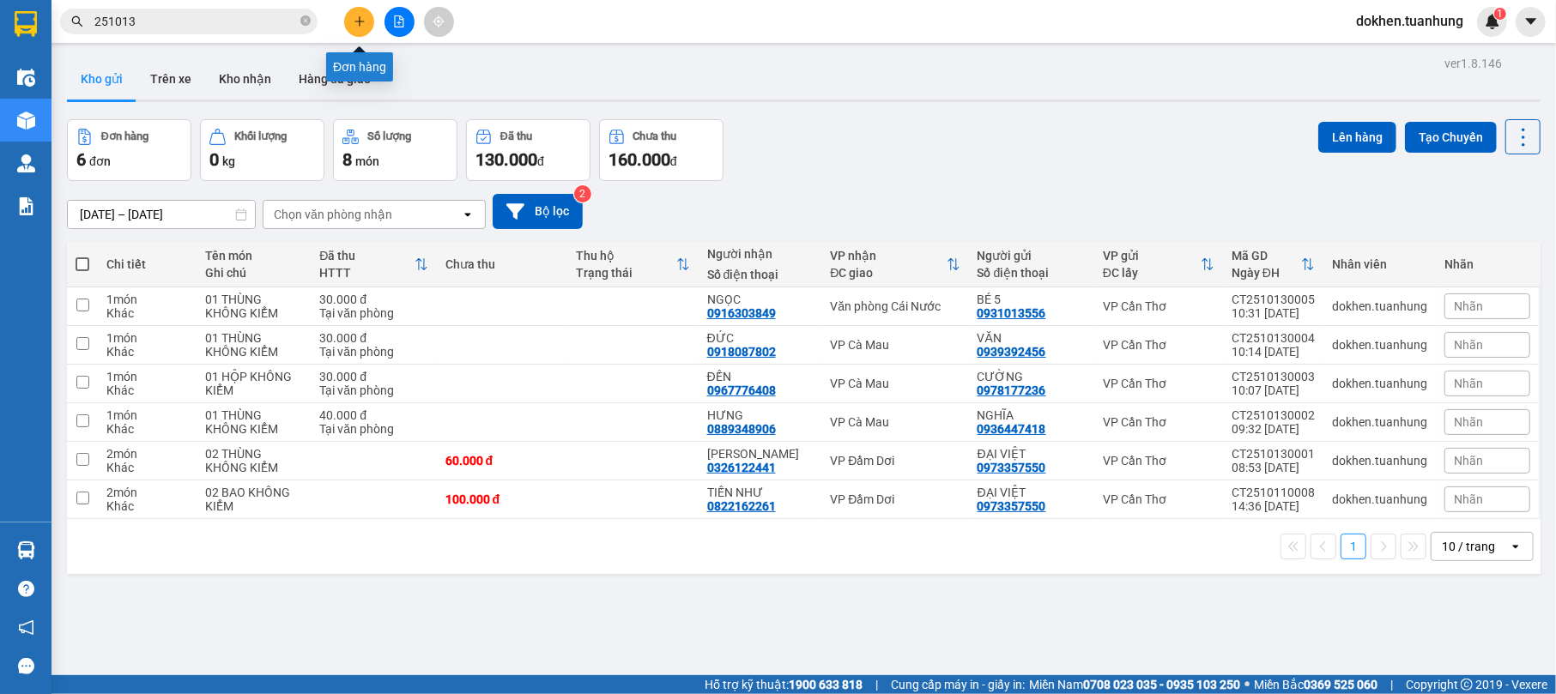
click at [359, 24] on icon "plus" at bounding box center [359, 20] width 1 height 9
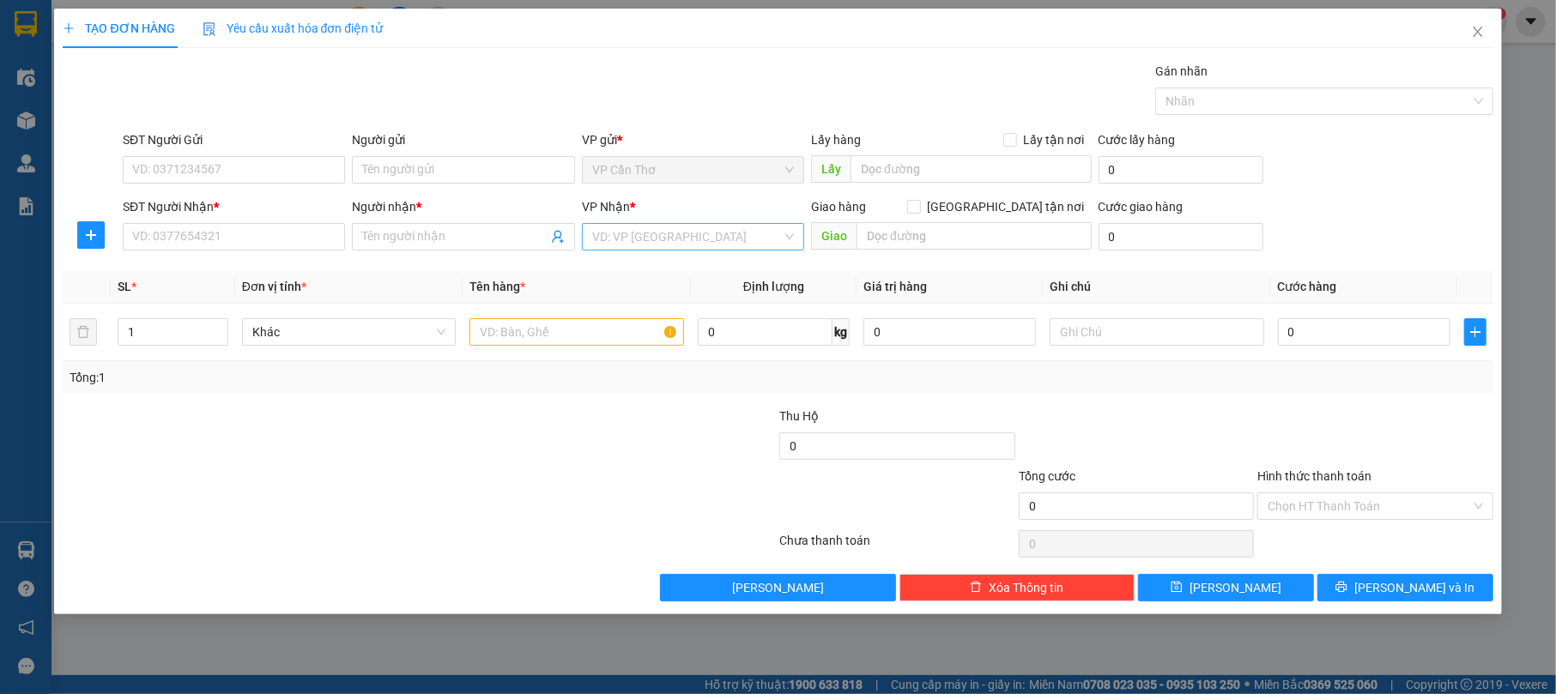
click at [609, 241] on input "search" at bounding box center [687, 237] width 190 height 26
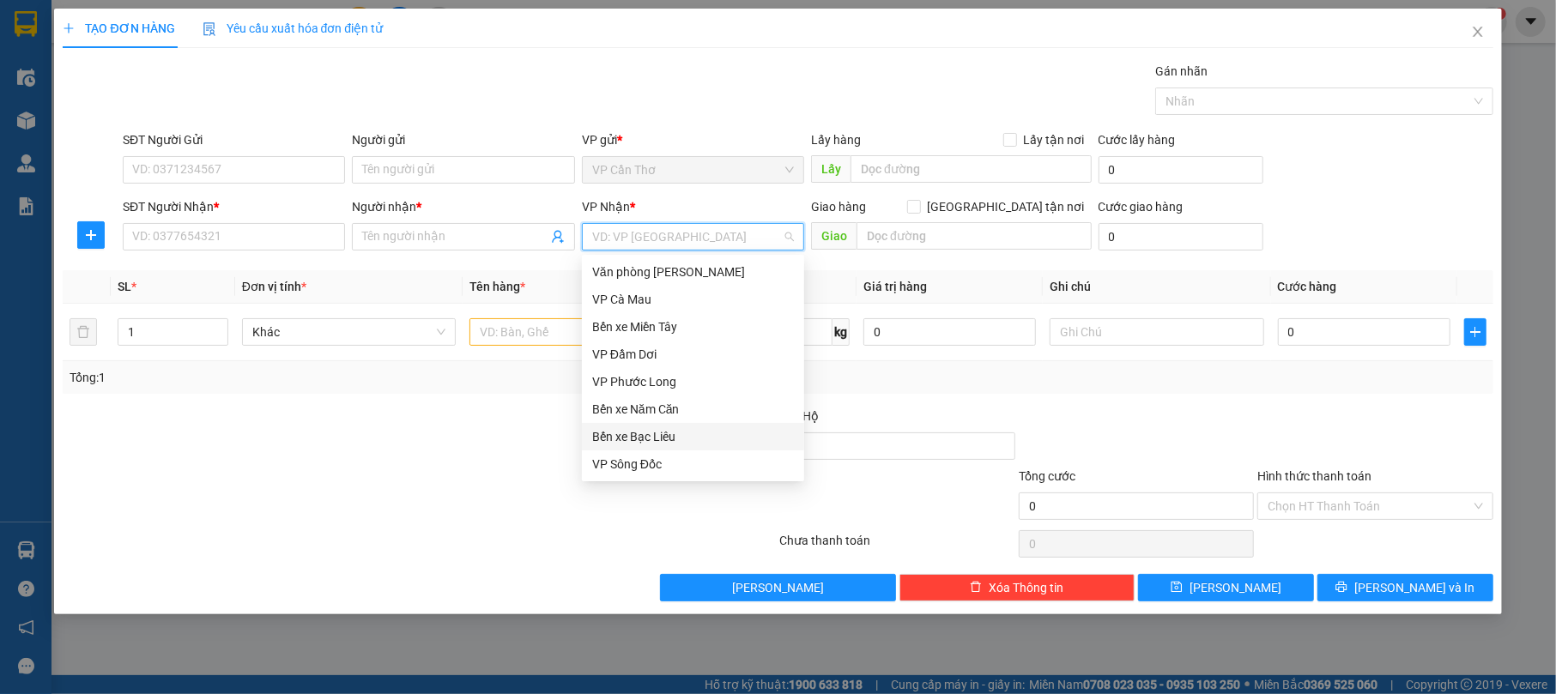
click at [646, 431] on div "Bến xe Bạc Liêu" at bounding box center [693, 436] width 202 height 19
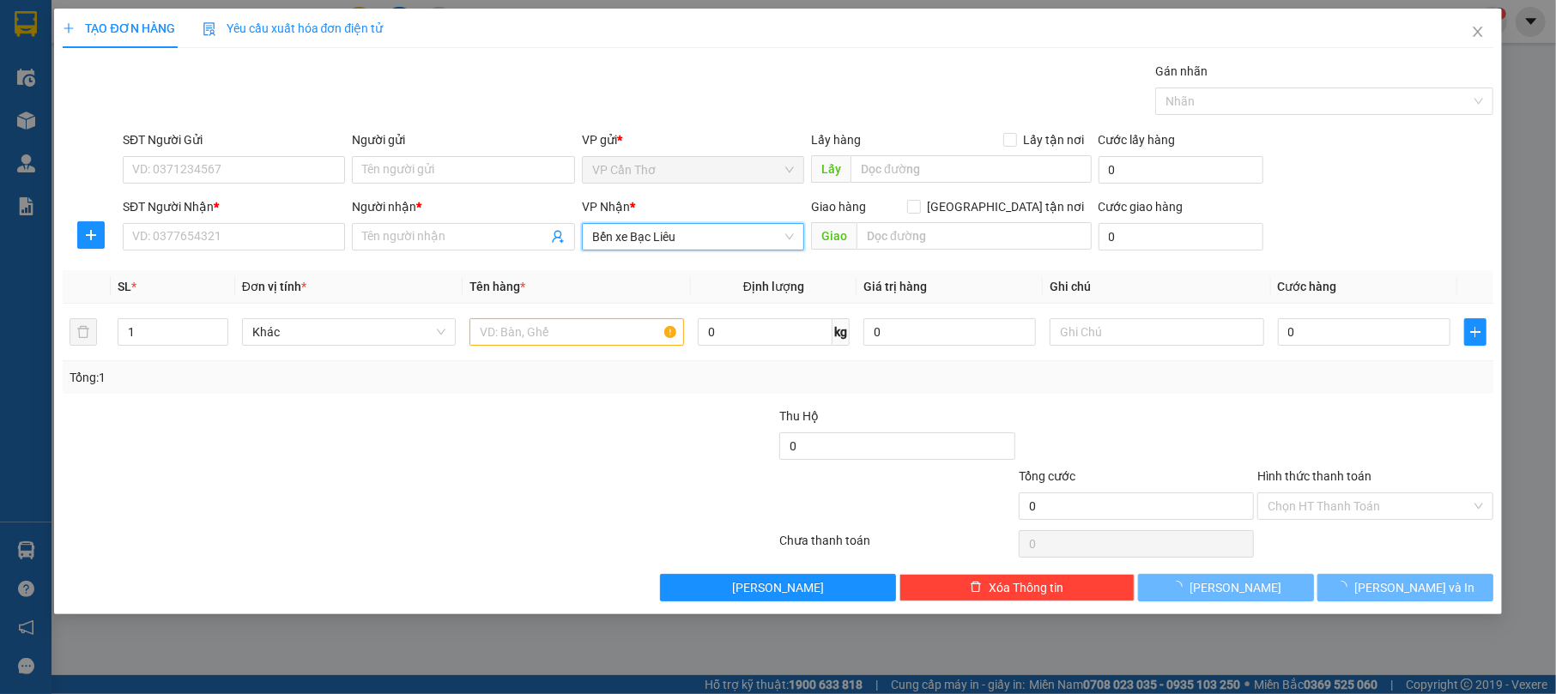
click at [646, 431] on div at bounding box center [658, 437] width 239 height 60
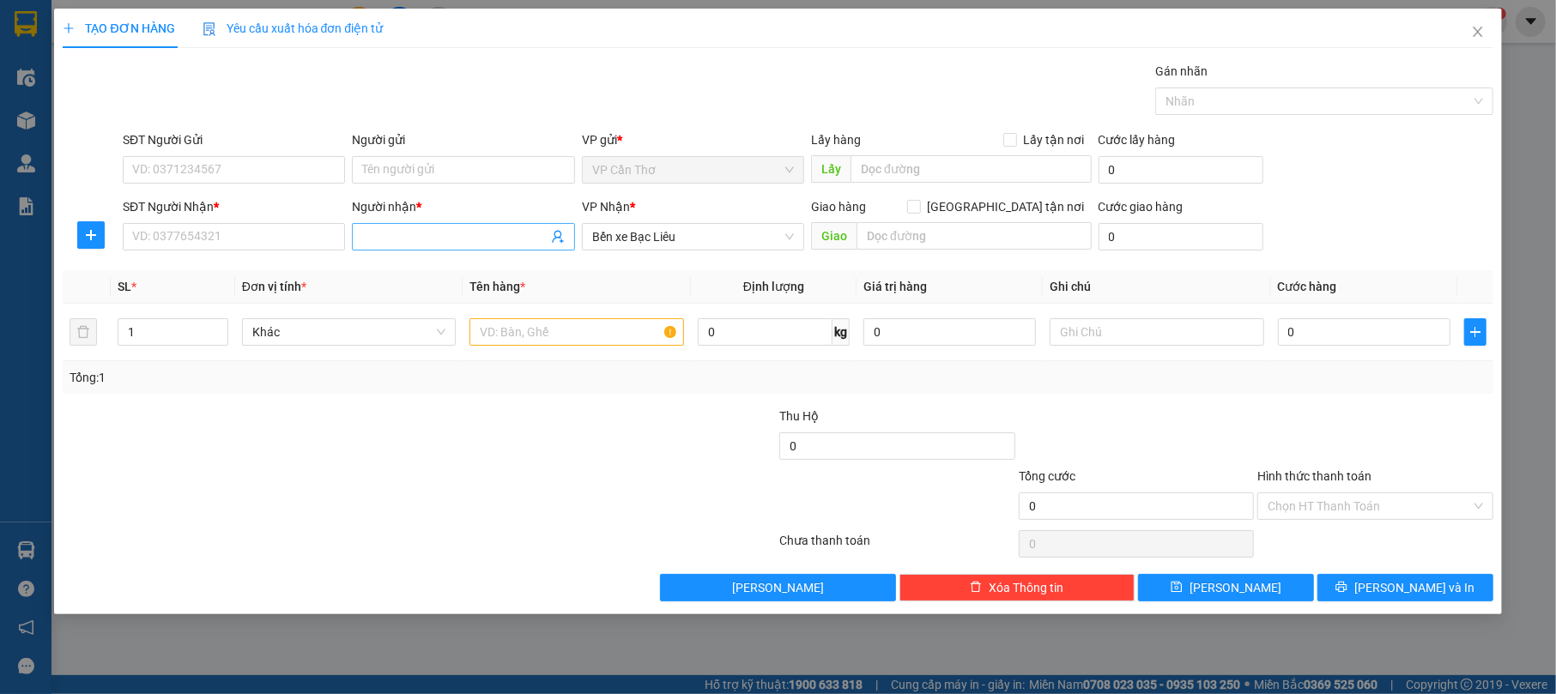
click at [407, 238] on input "Người nhận *" at bounding box center [454, 236] width 185 height 19
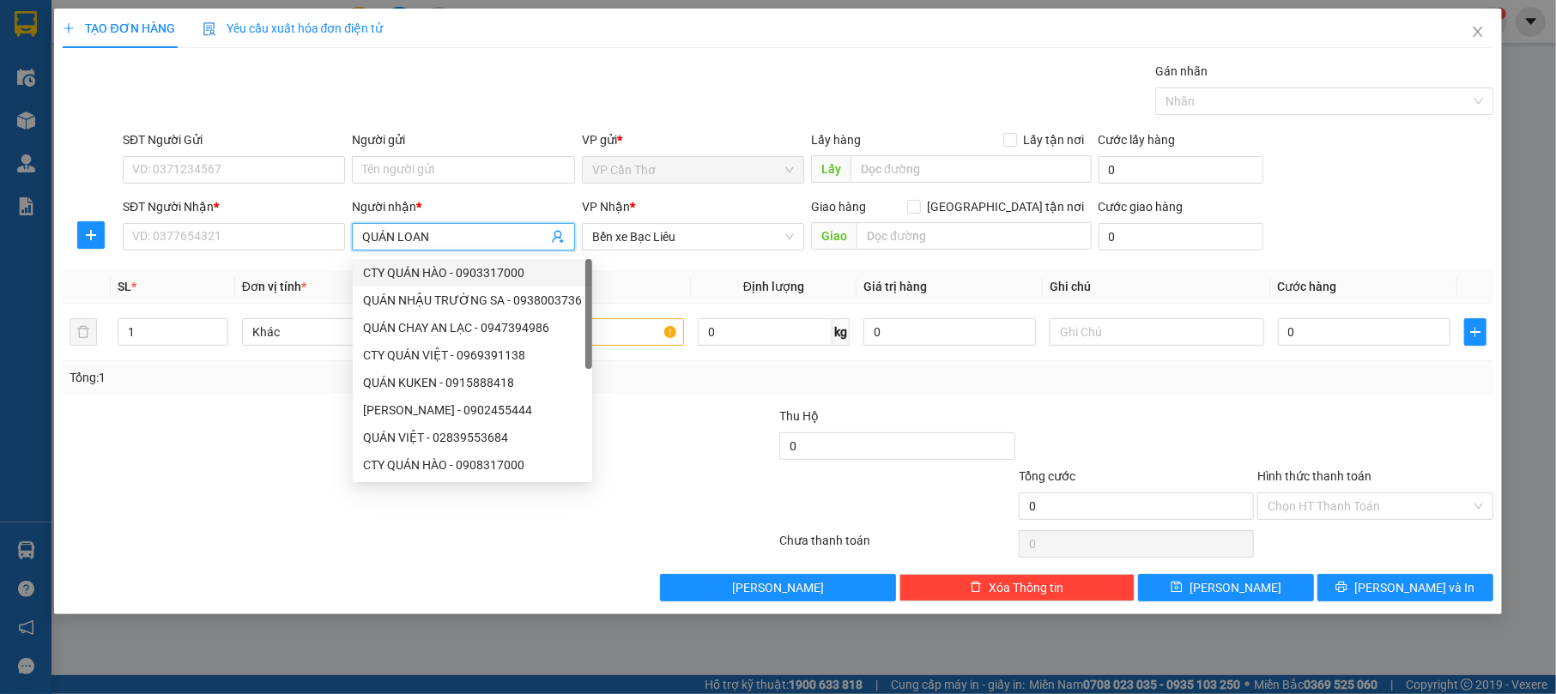
type input "QUÁN LOAN"
click at [447, 258] on div "8335457 8176426 CTY QUÁN HÀO - 0903317000 QUÁN NHẬU TRƯỜNG SA - 0938003736 QUÁN…" at bounding box center [472, 369] width 239 height 227
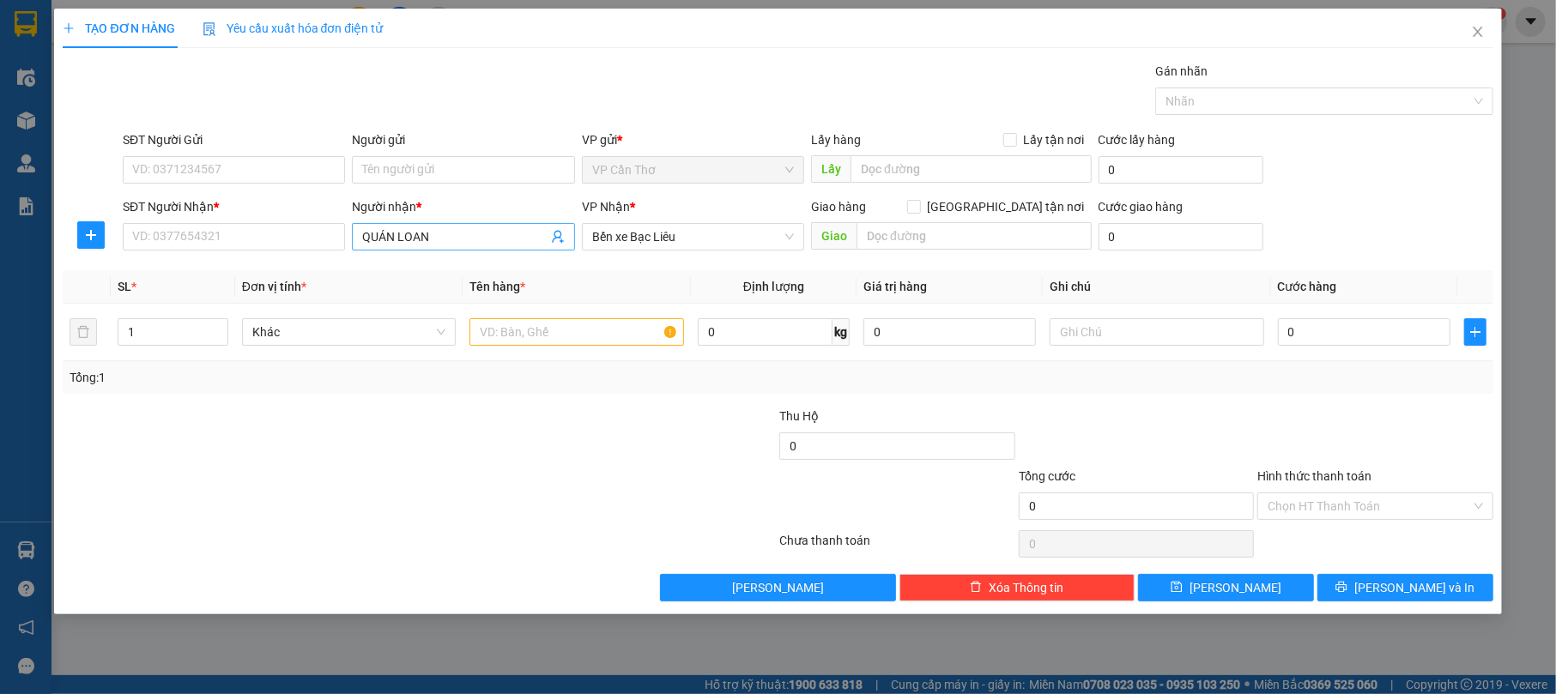
click at [453, 232] on input "QUÁN LOAN" at bounding box center [454, 236] width 185 height 19
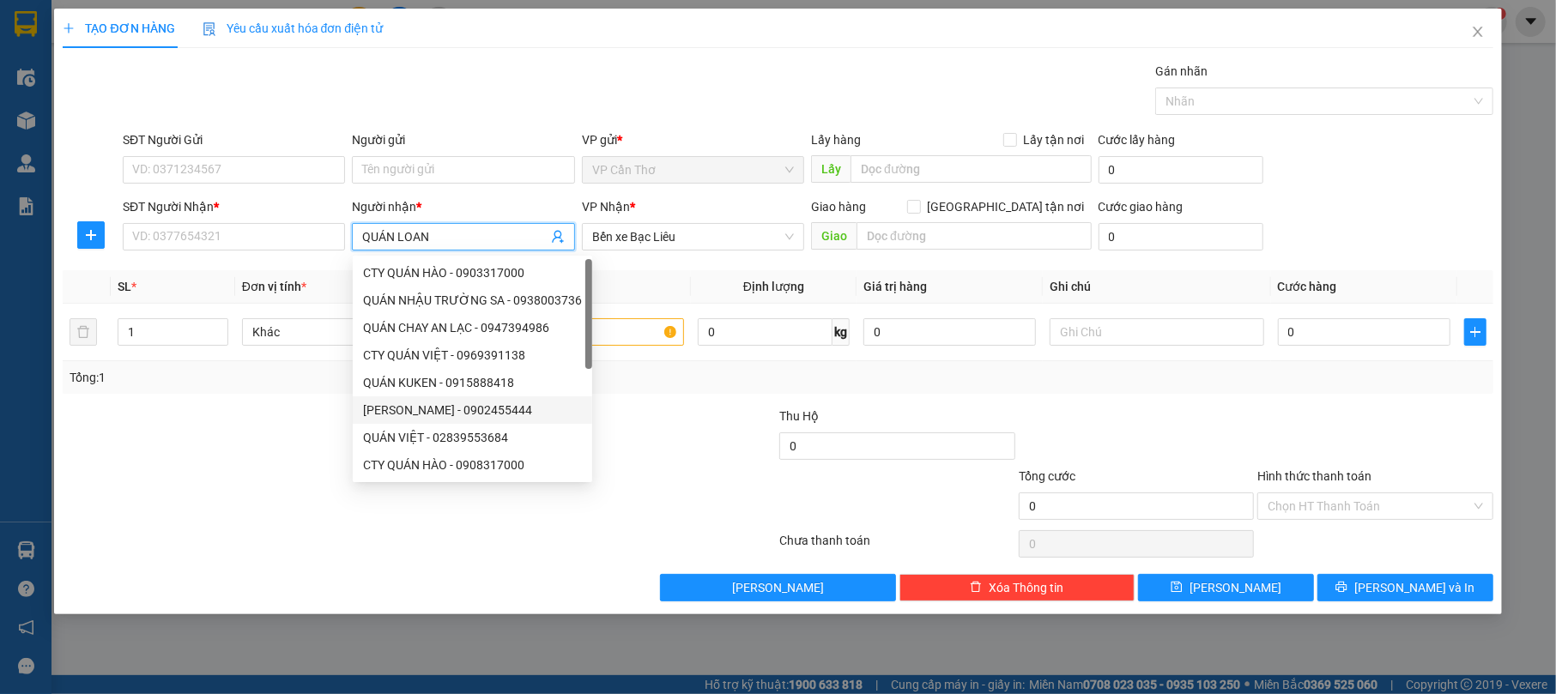
click at [517, 523] on div at bounding box center [300, 497] width 478 height 60
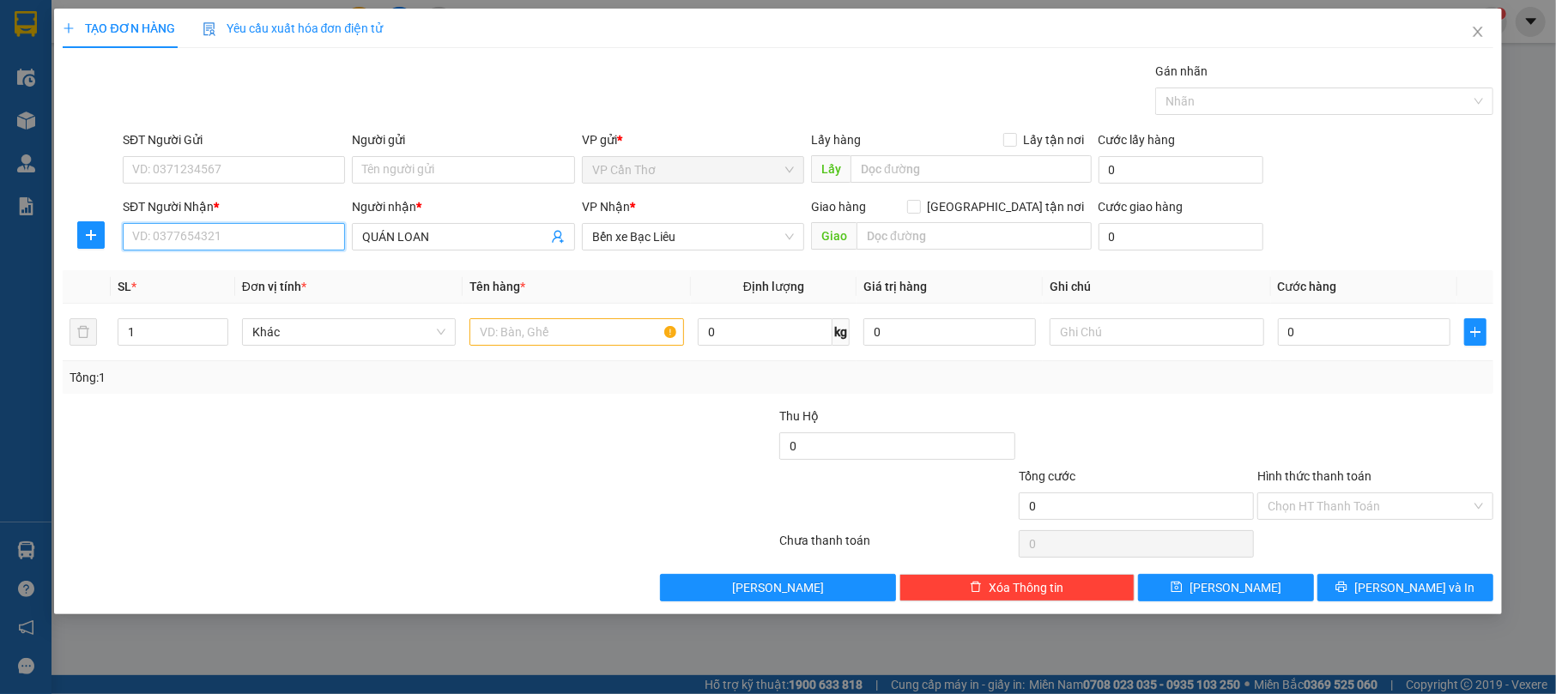
click at [321, 232] on input "SĐT Người Nhận *" at bounding box center [234, 236] width 222 height 27
click at [319, 228] on input "SĐT Người Nhận *" at bounding box center [234, 236] width 222 height 27
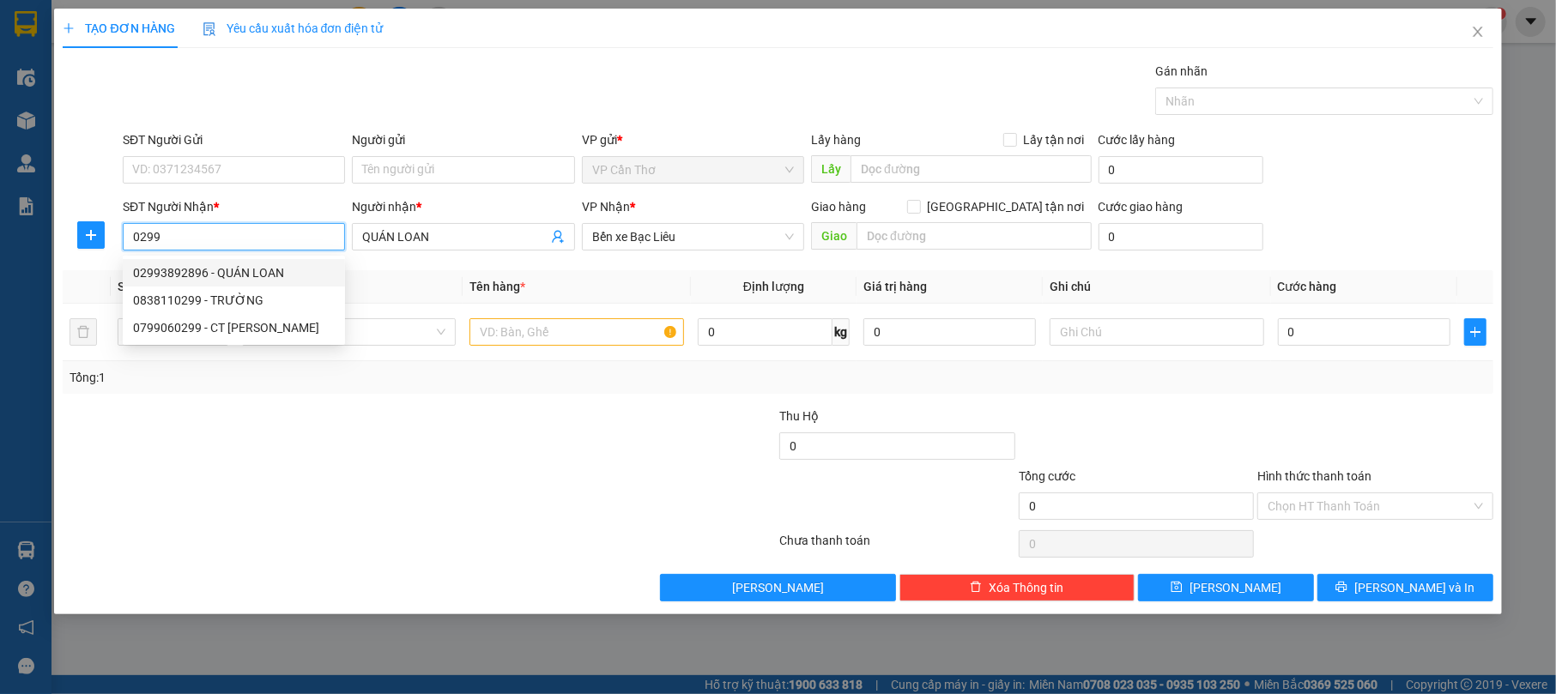
click at [312, 264] on div "02993892896 - QUÁN LOAN" at bounding box center [234, 273] width 202 height 19
type input "02993892896"
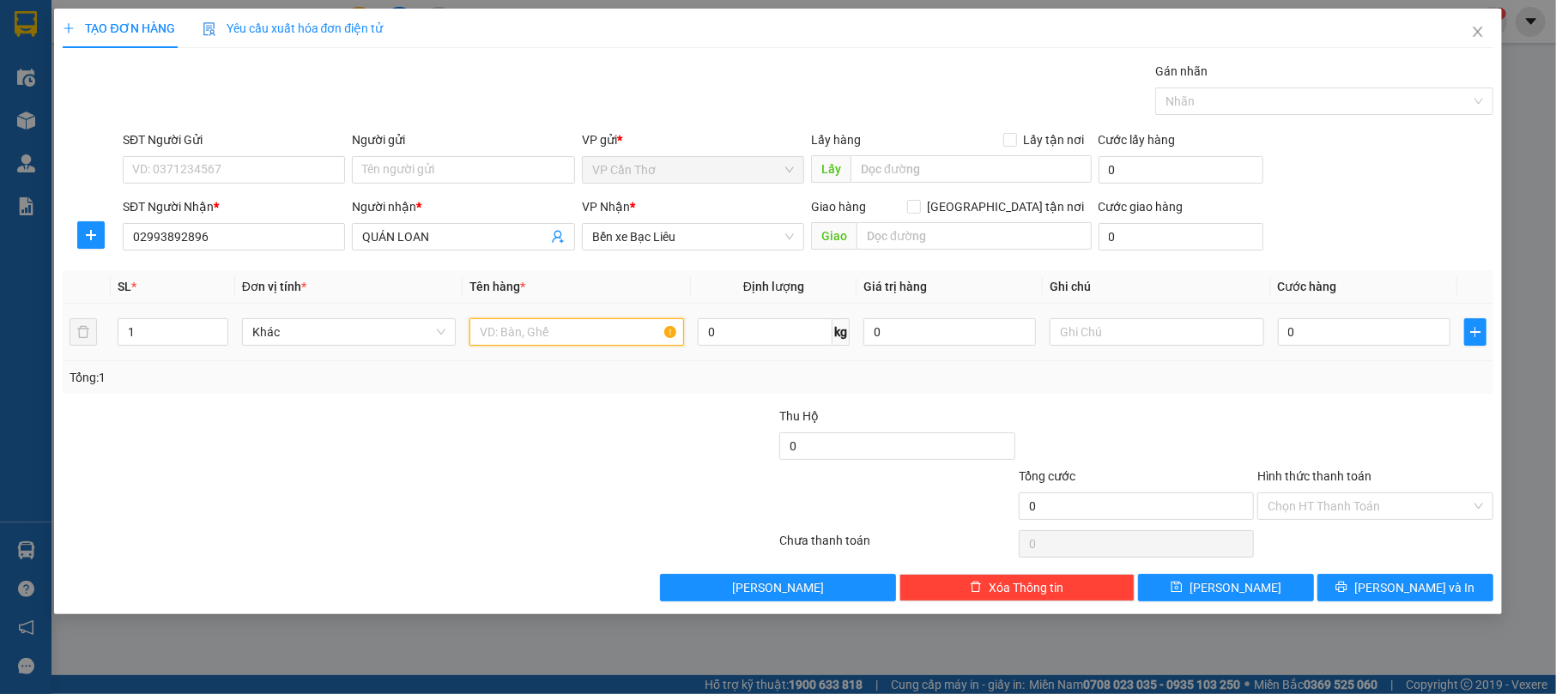
click at [505, 330] on input "text" at bounding box center [577, 331] width 215 height 27
type input "01 BAO KHÔNG KIỂM"
click at [1337, 342] on input "0" at bounding box center [1364, 331] width 173 height 27
type input "5"
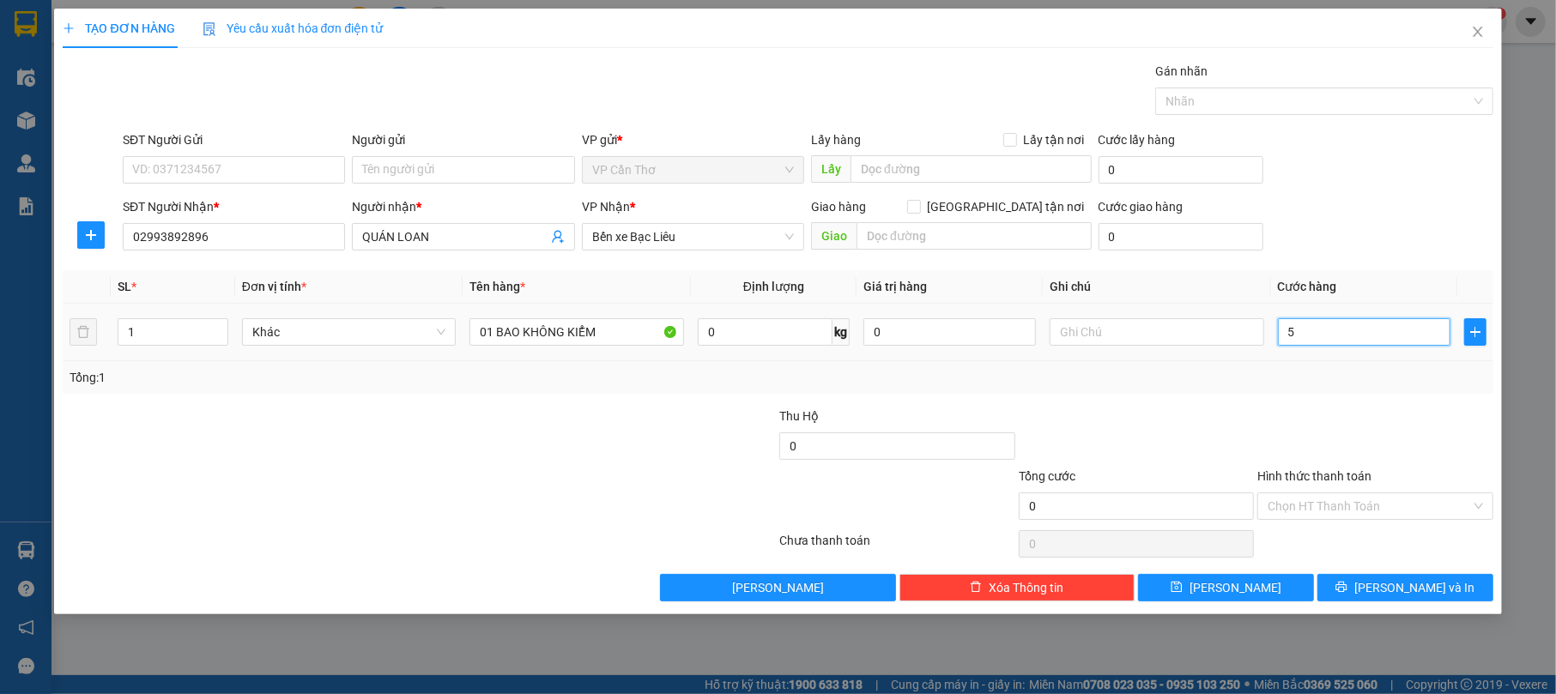
type input "5"
type input "50"
type input "500"
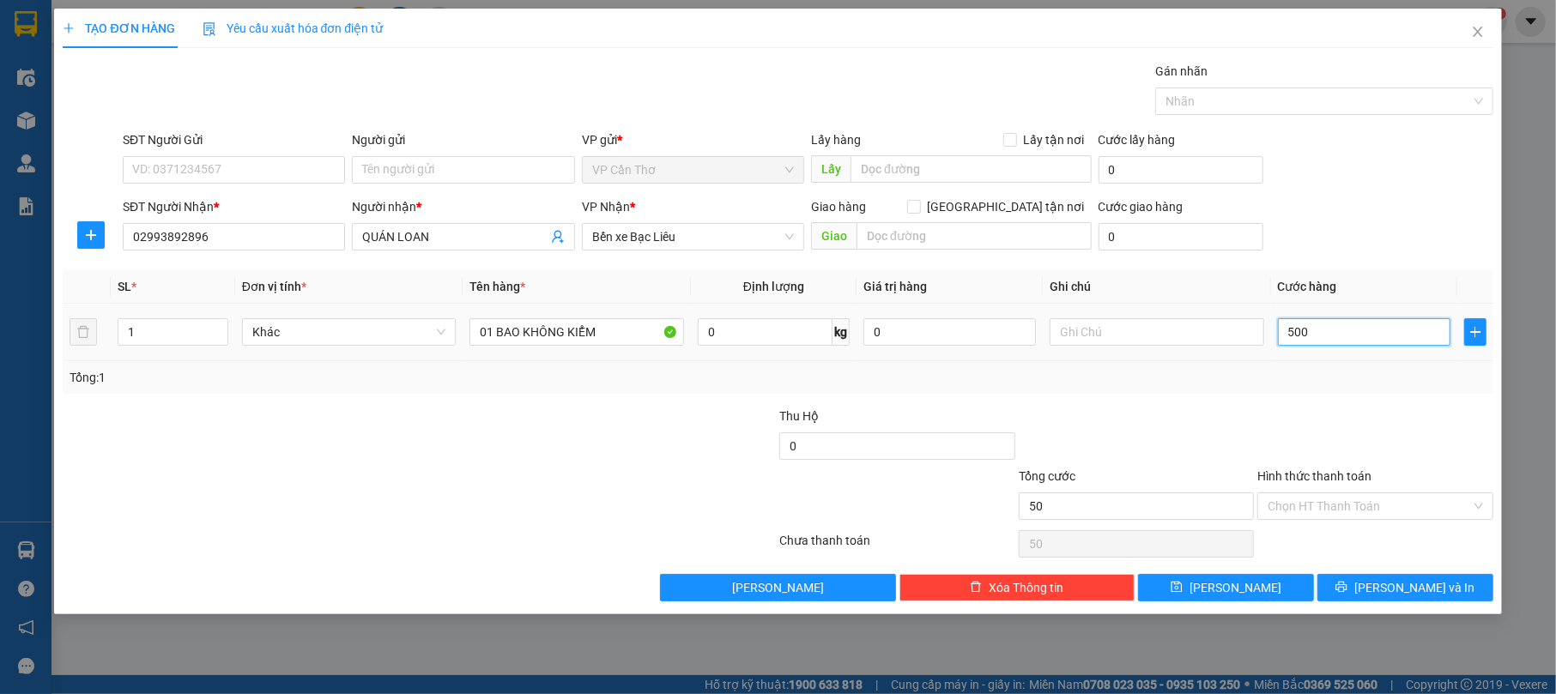
type input "500"
type input "5.000"
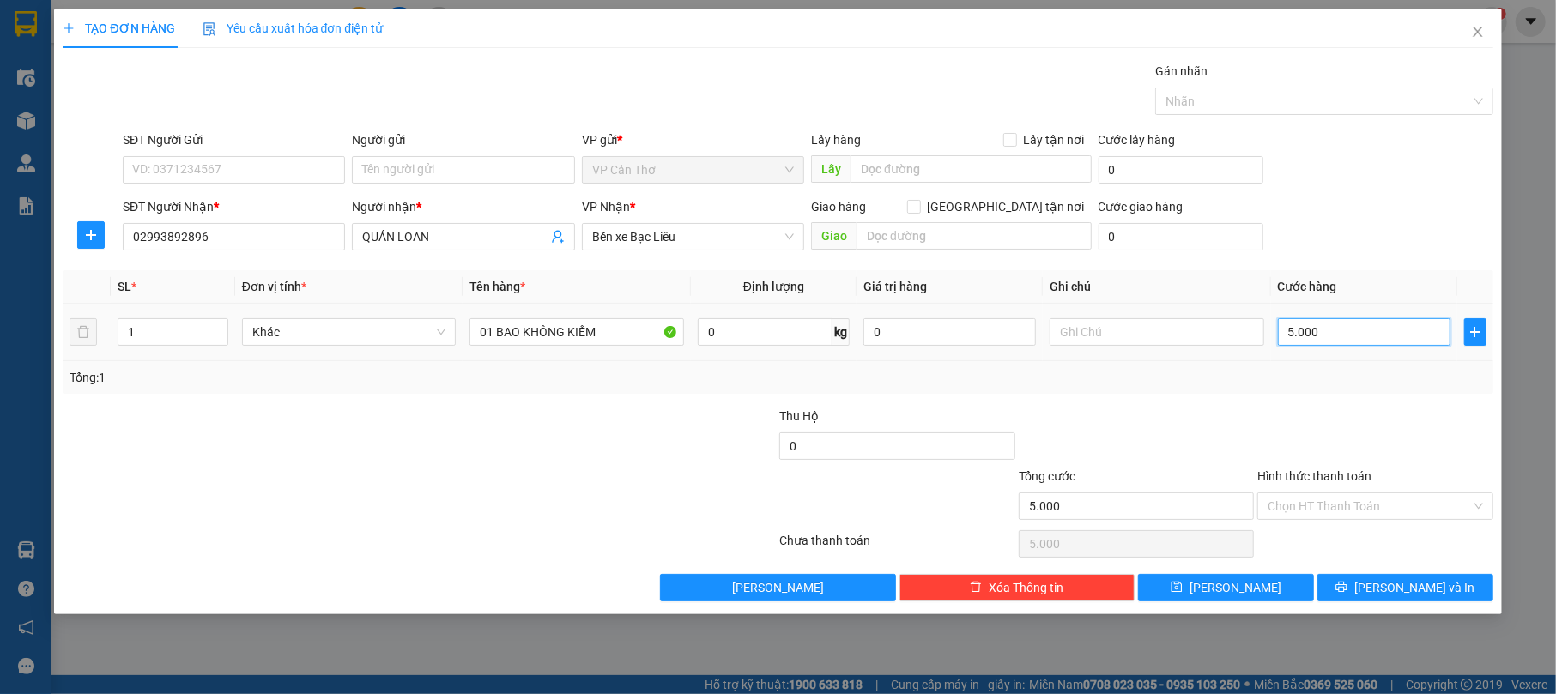
type input "50.000"
click at [1381, 516] on input "Hình thức thanh toán" at bounding box center [1369, 507] width 203 height 26
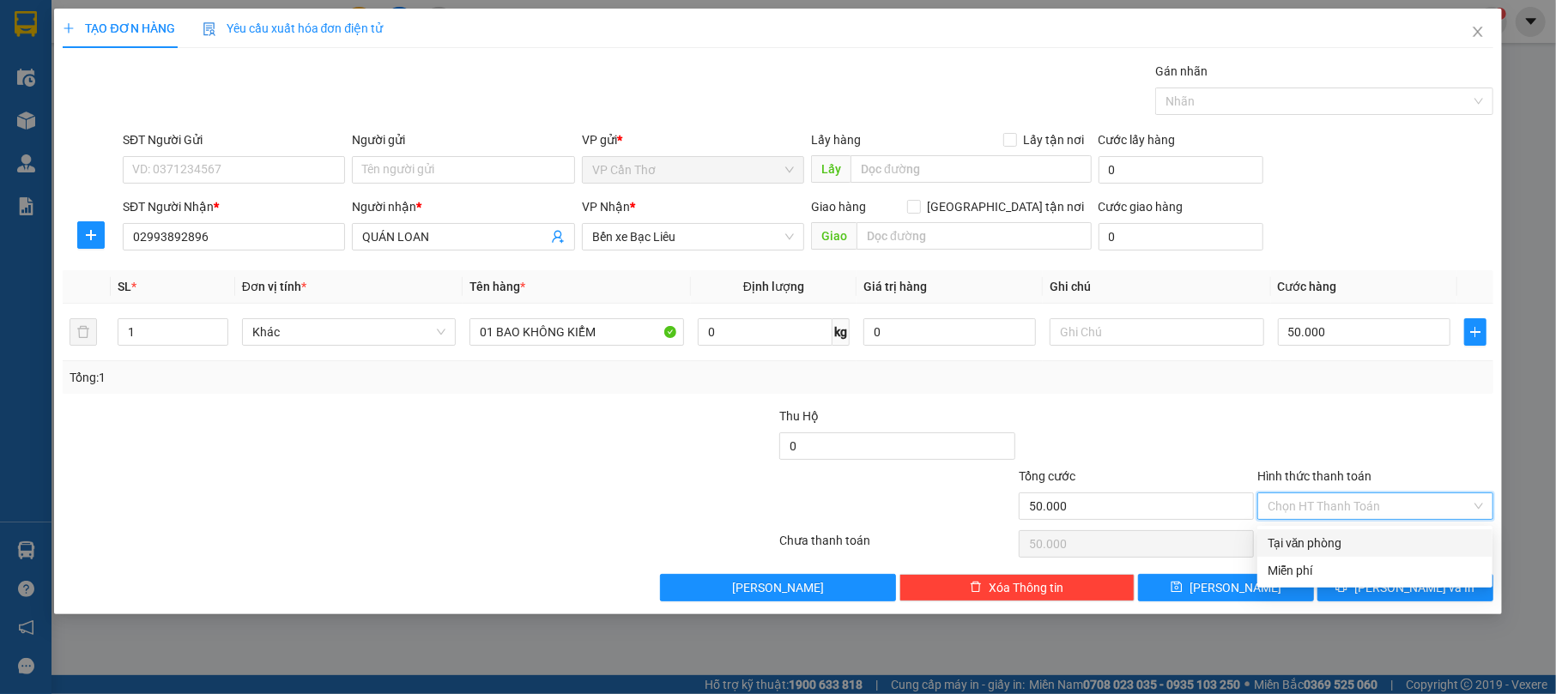
click at [1385, 541] on div "Tại văn phòng" at bounding box center [1375, 543] width 215 height 19
type input "0"
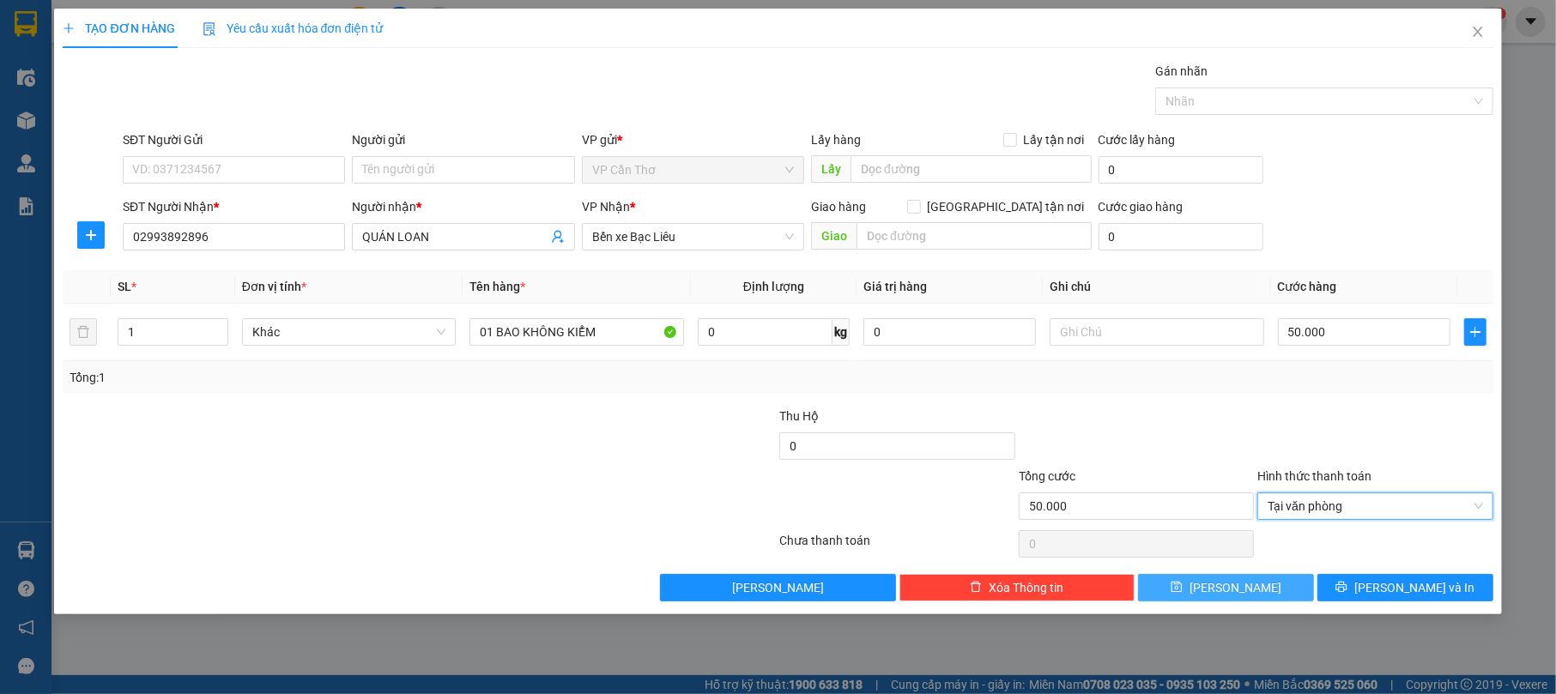
click at [1281, 587] on button "[PERSON_NAME]" at bounding box center [1226, 587] width 176 height 27
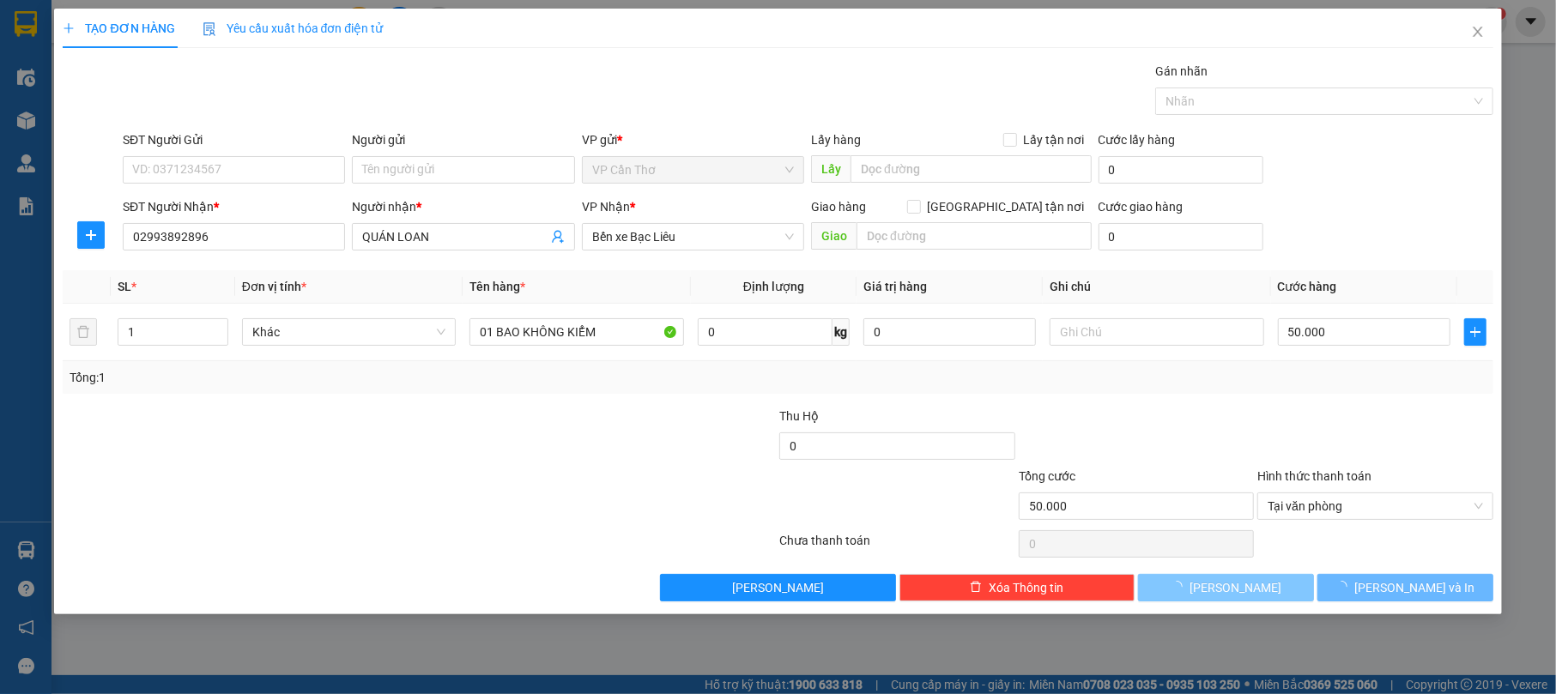
type input "0"
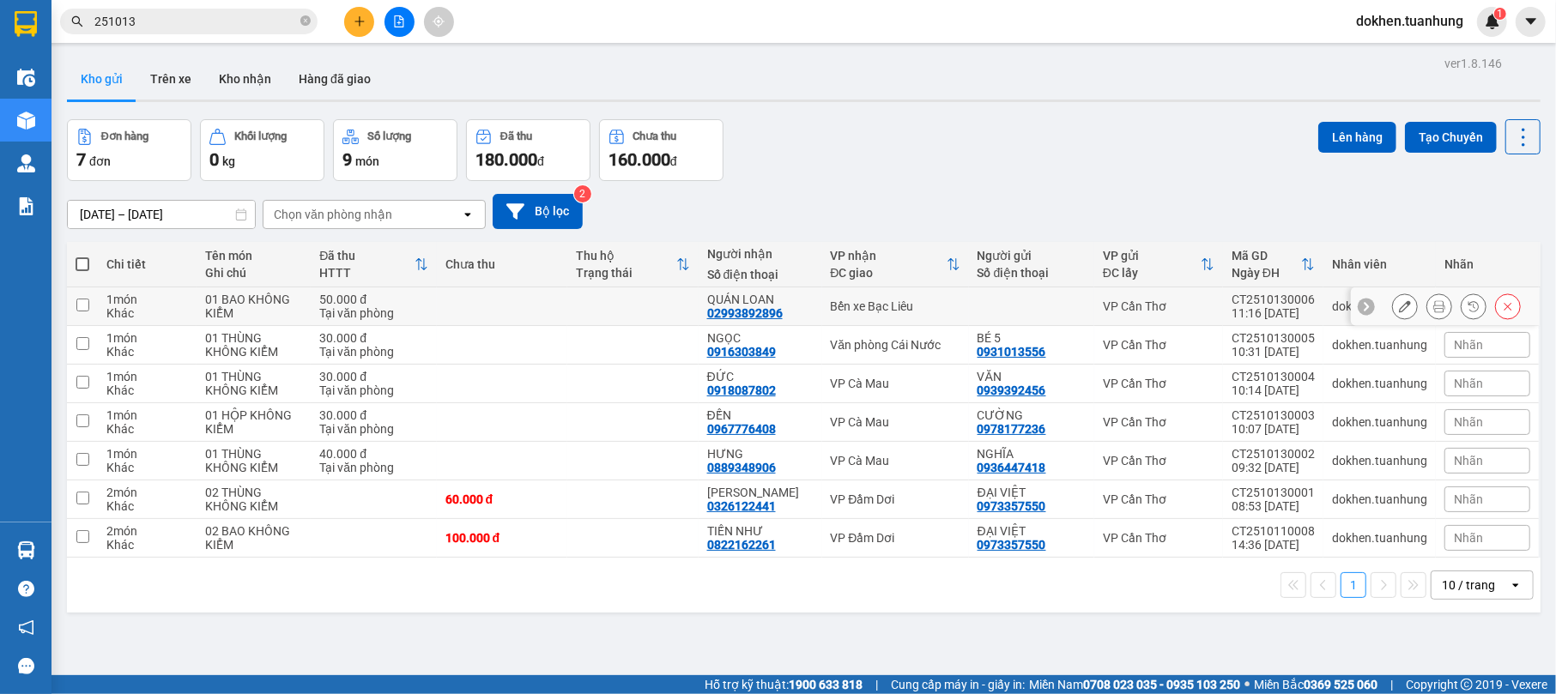
click at [647, 299] on td at bounding box center [632, 307] width 130 height 39
checkbox input "true"
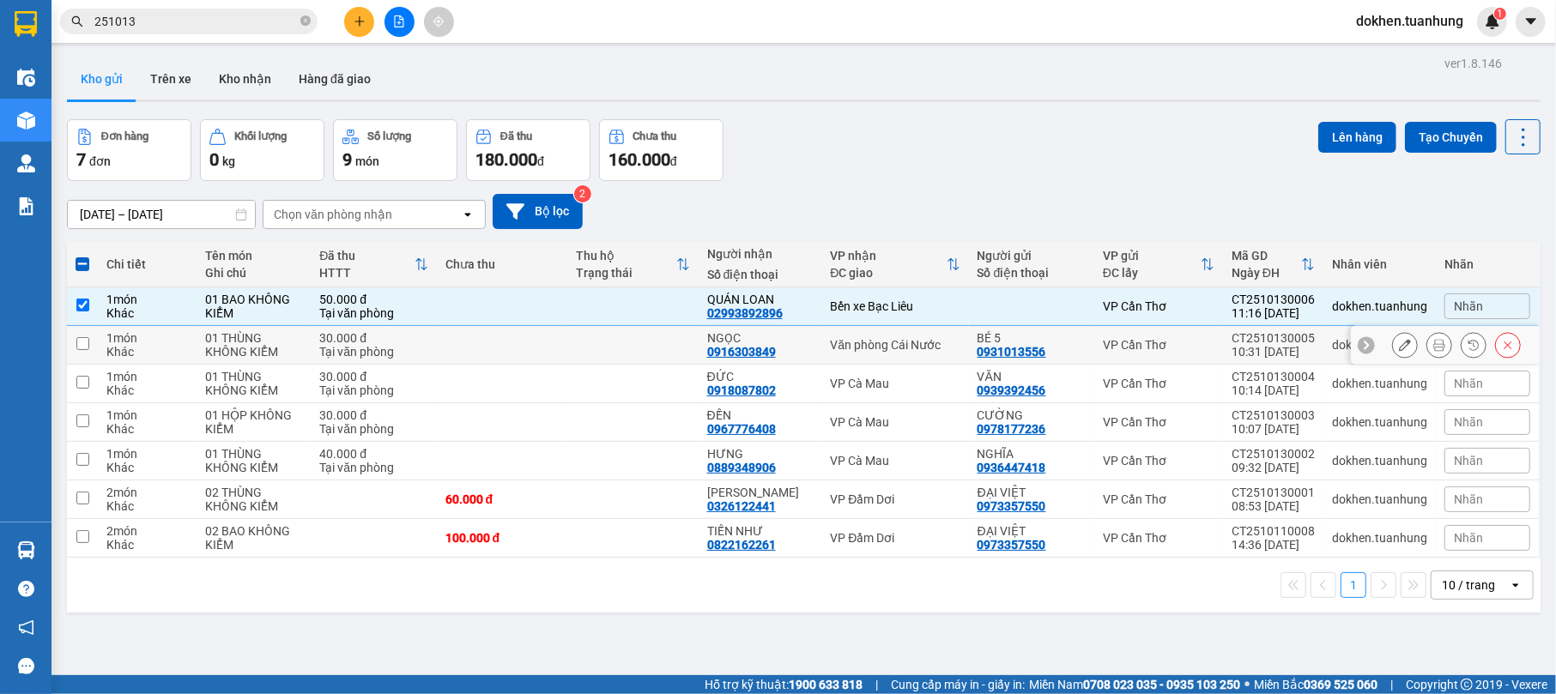
click at [969, 341] on td "BÉ 5 0931013556" at bounding box center [1031, 345] width 125 height 39
checkbox input "true"
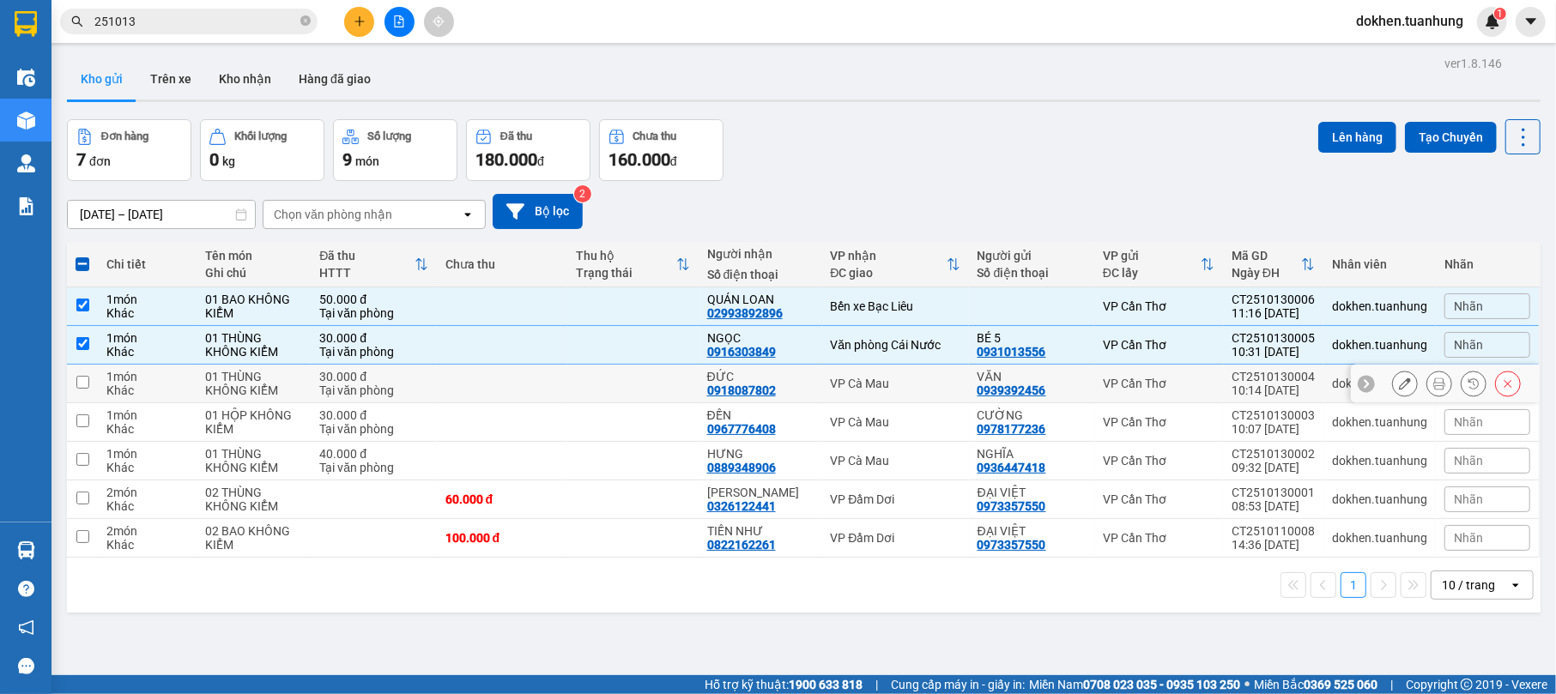
click at [948, 381] on div "VP Cà Mau" at bounding box center [896, 384] width 130 height 14
checkbox input "true"
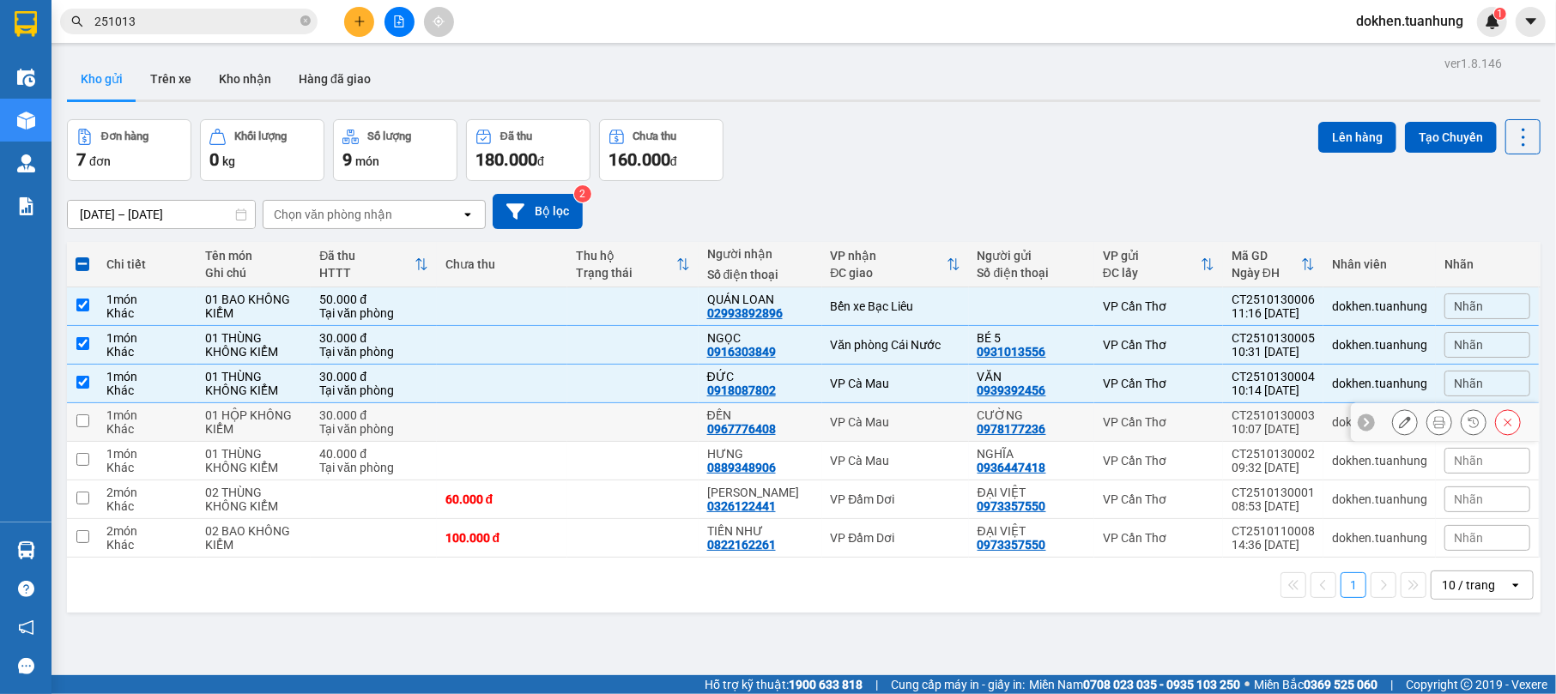
click at [978, 421] on div "CƯỜNG" at bounding box center [1032, 416] width 108 height 14
checkbox input "true"
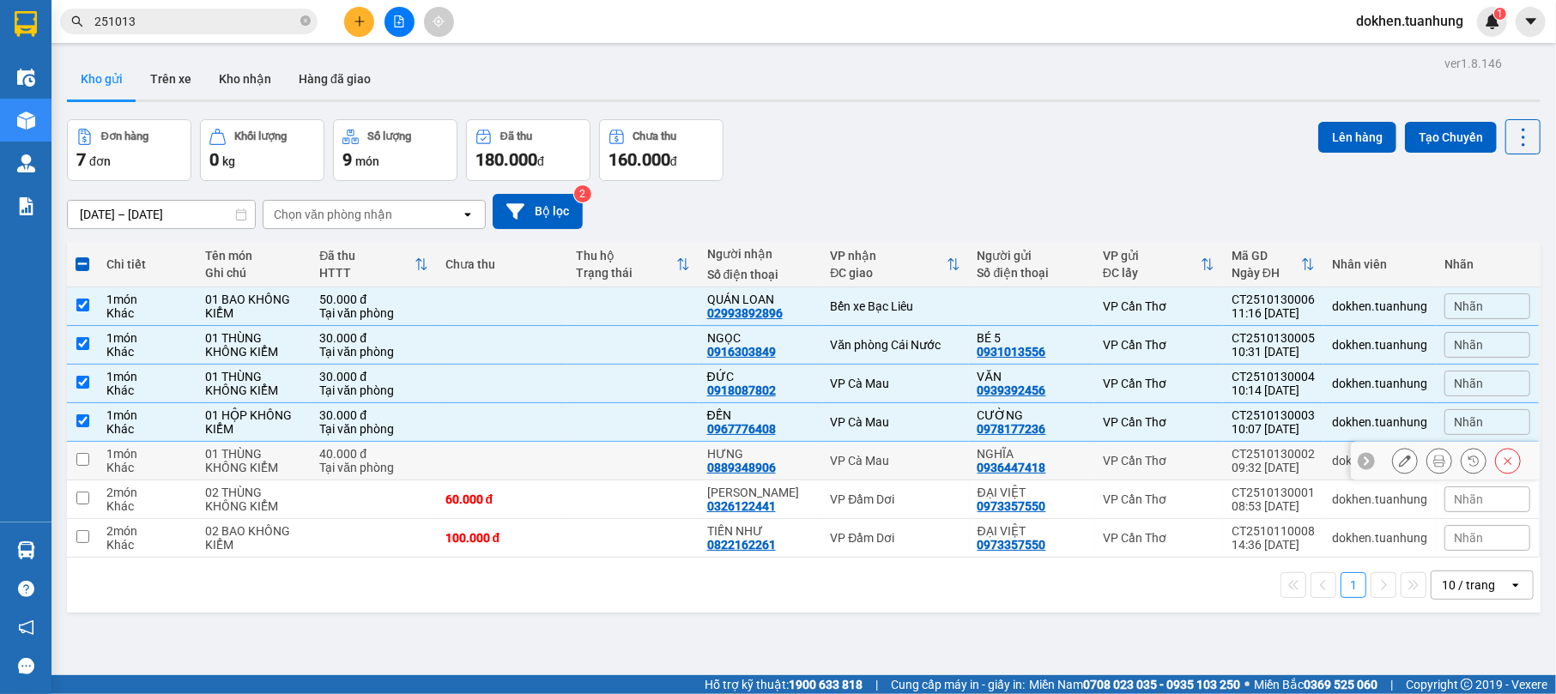
click at [978, 467] on div "0936447418" at bounding box center [1012, 468] width 69 height 14
click at [969, 462] on td "NGHĨA 0936447418" at bounding box center [1031, 461] width 125 height 39
checkbox input "true"
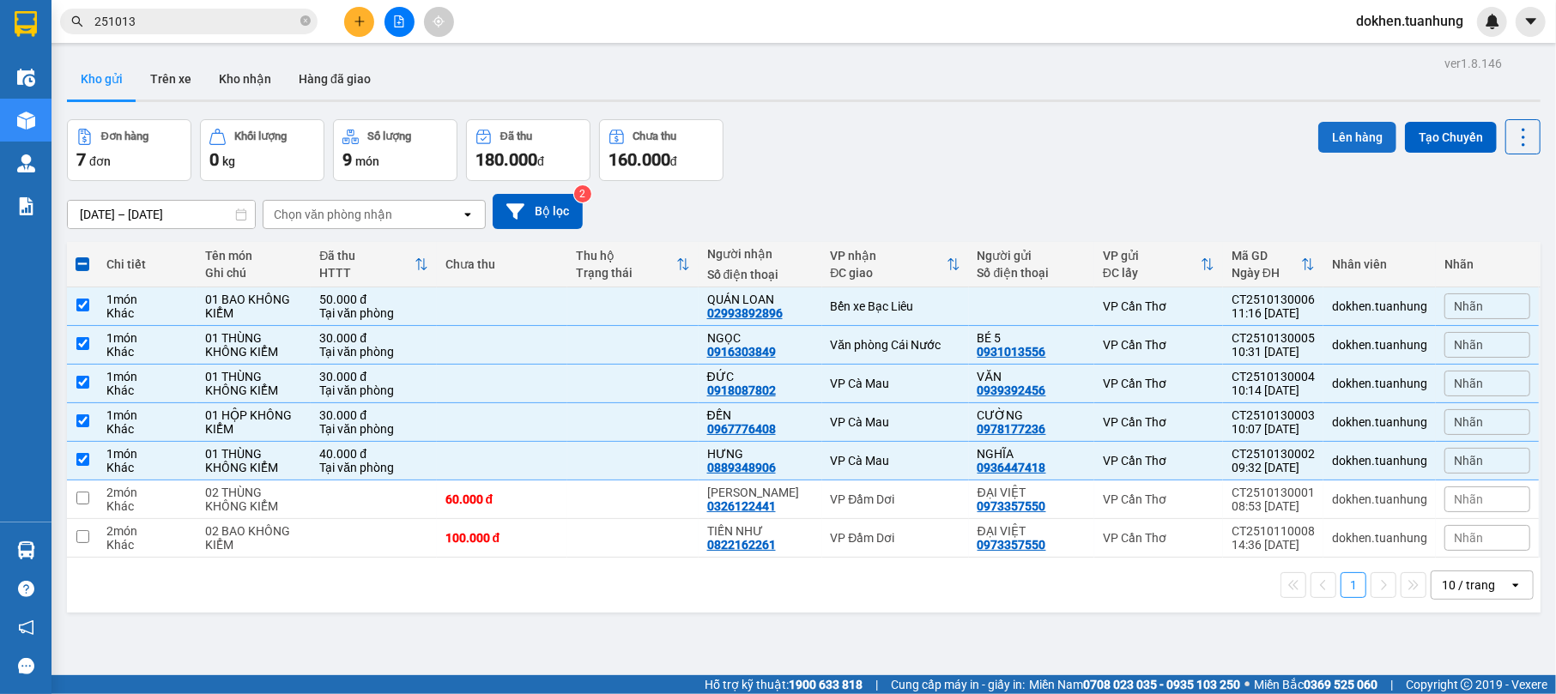
click at [1353, 127] on button "Lên hàng" at bounding box center [1357, 137] width 78 height 31
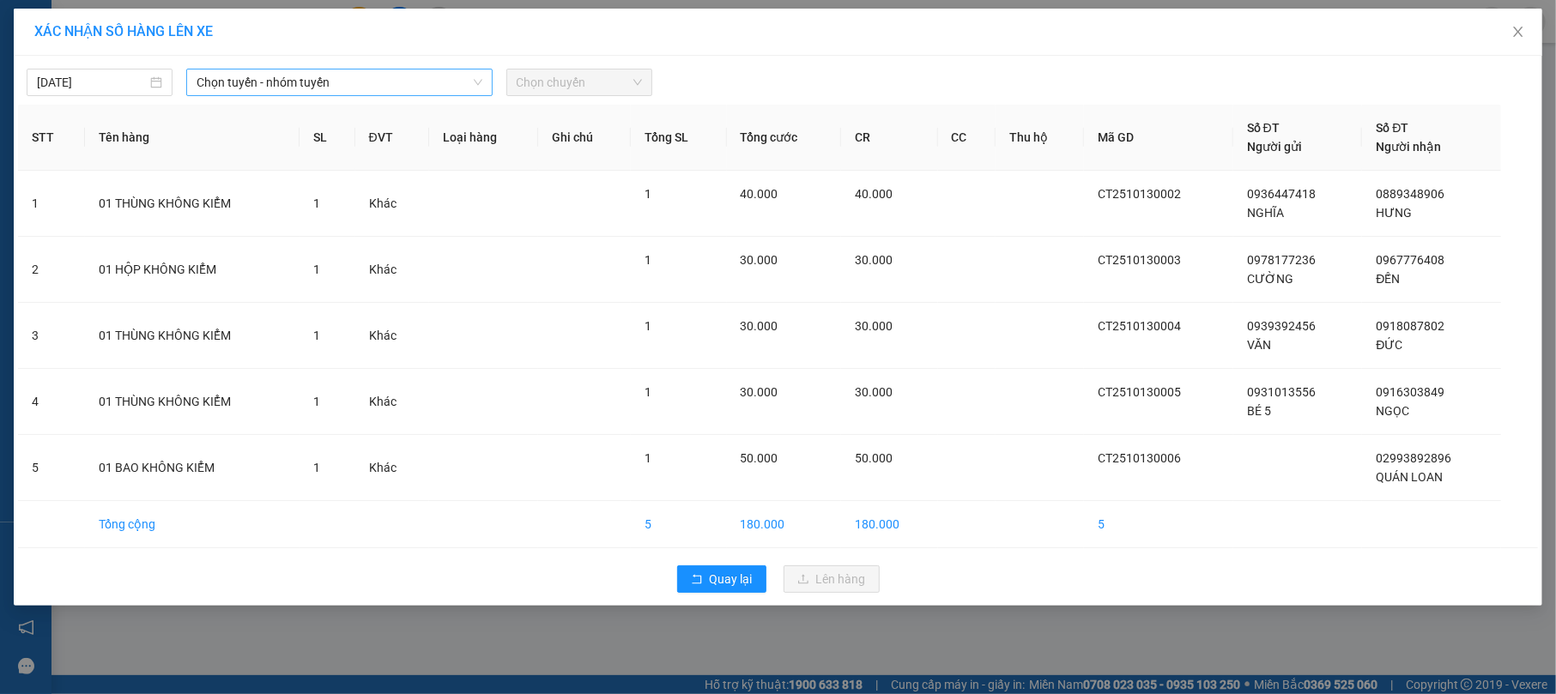
click at [482, 70] on div "Chọn tuyến - nhóm tuyến" at bounding box center [339, 82] width 306 height 27
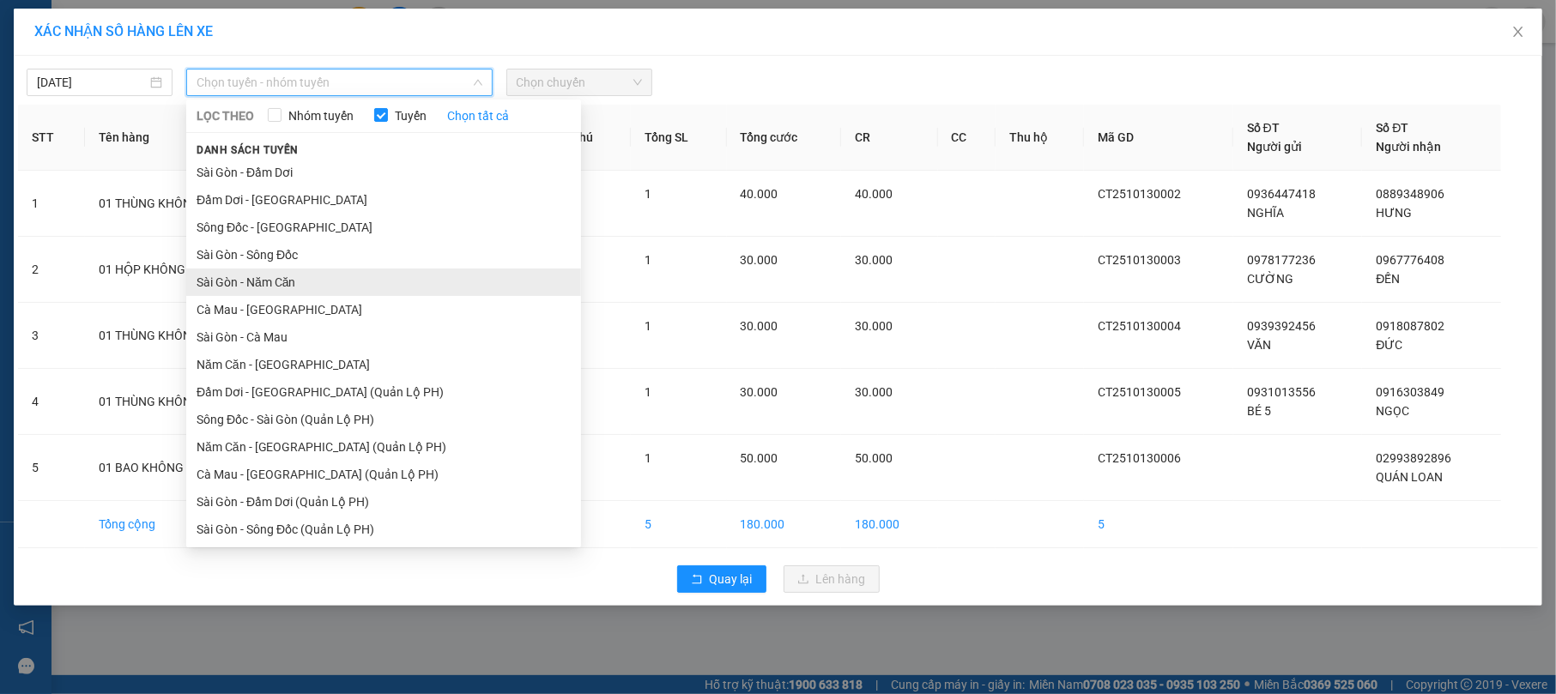
click at [414, 286] on li "Sài Gòn - Năm Căn" at bounding box center [383, 282] width 395 height 27
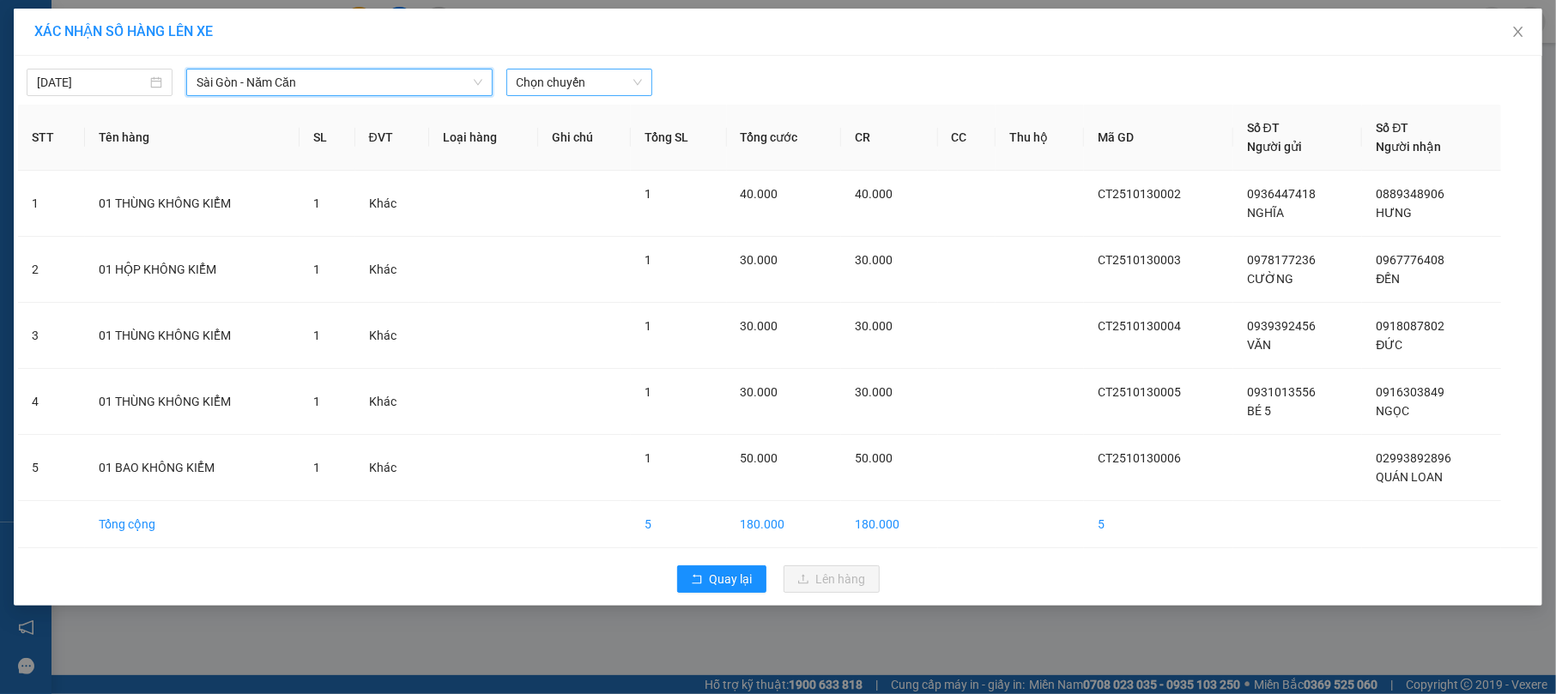
click at [639, 79] on span "Chọn chuyến" at bounding box center [579, 83] width 125 height 26
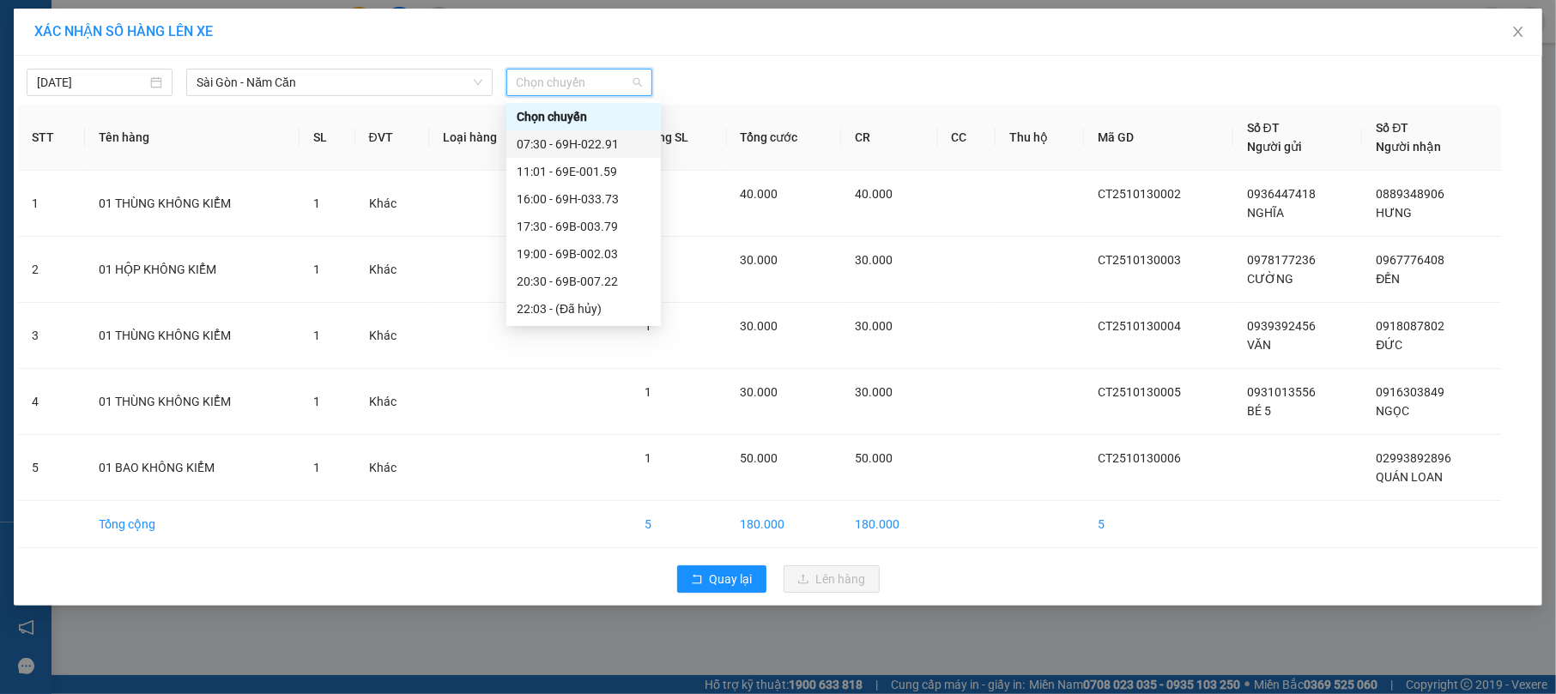
click at [633, 145] on div "07:30 - 69H-022.91" at bounding box center [584, 144] width 134 height 19
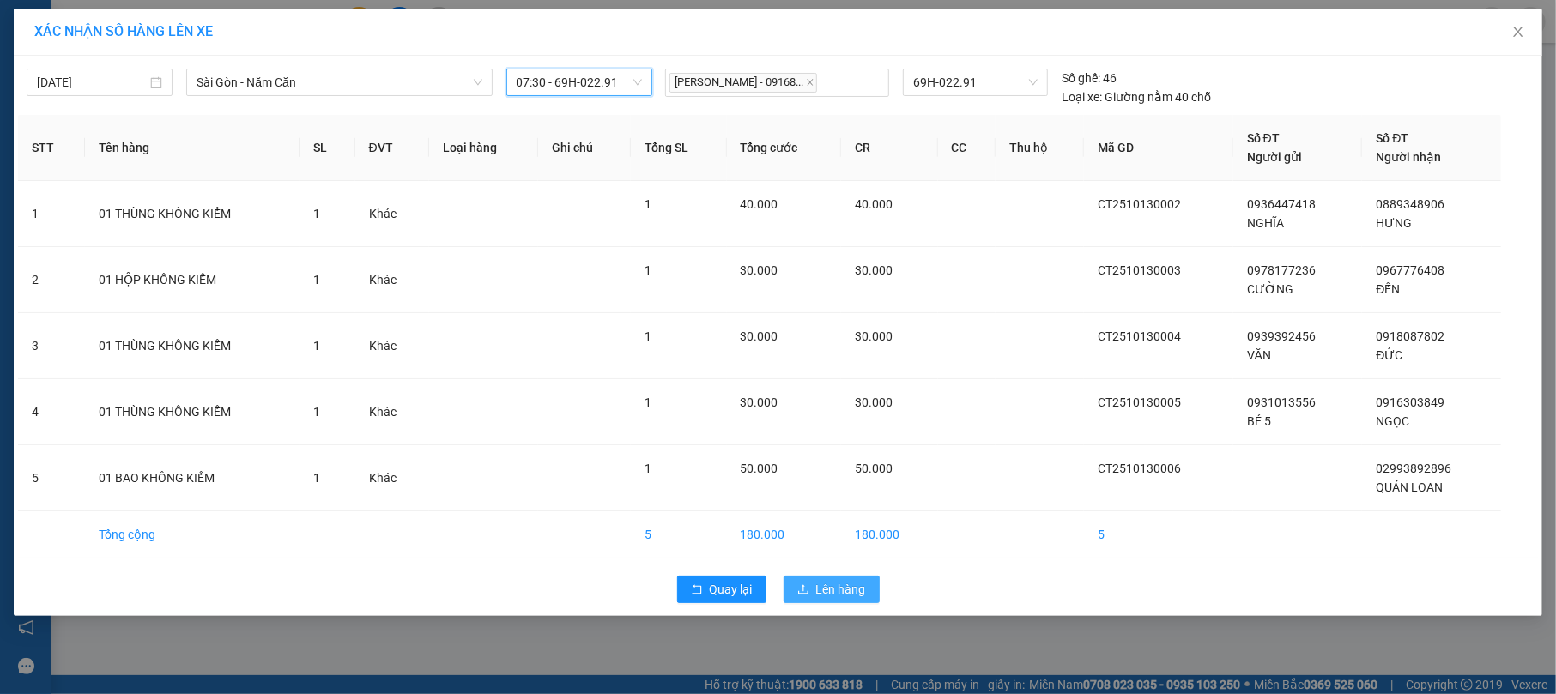
click at [853, 587] on span "Lên hàng" at bounding box center [841, 589] width 50 height 19
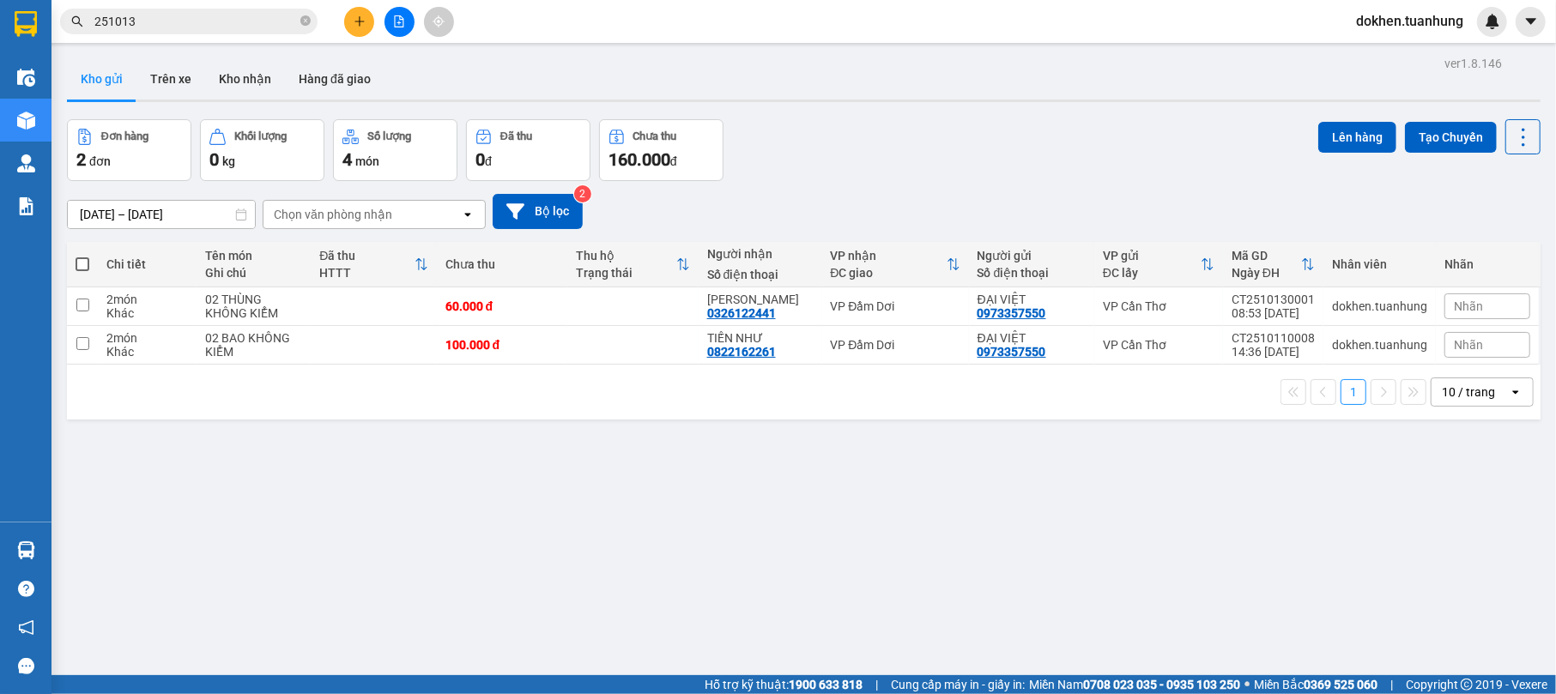
click at [554, 537] on div "ver 1.8.146 Kho gửi Trên xe Kho nhận Hàng đã giao Đơn hàng 2 đơn Khối lượng 0 k…" at bounding box center [804, 399] width 1488 height 694
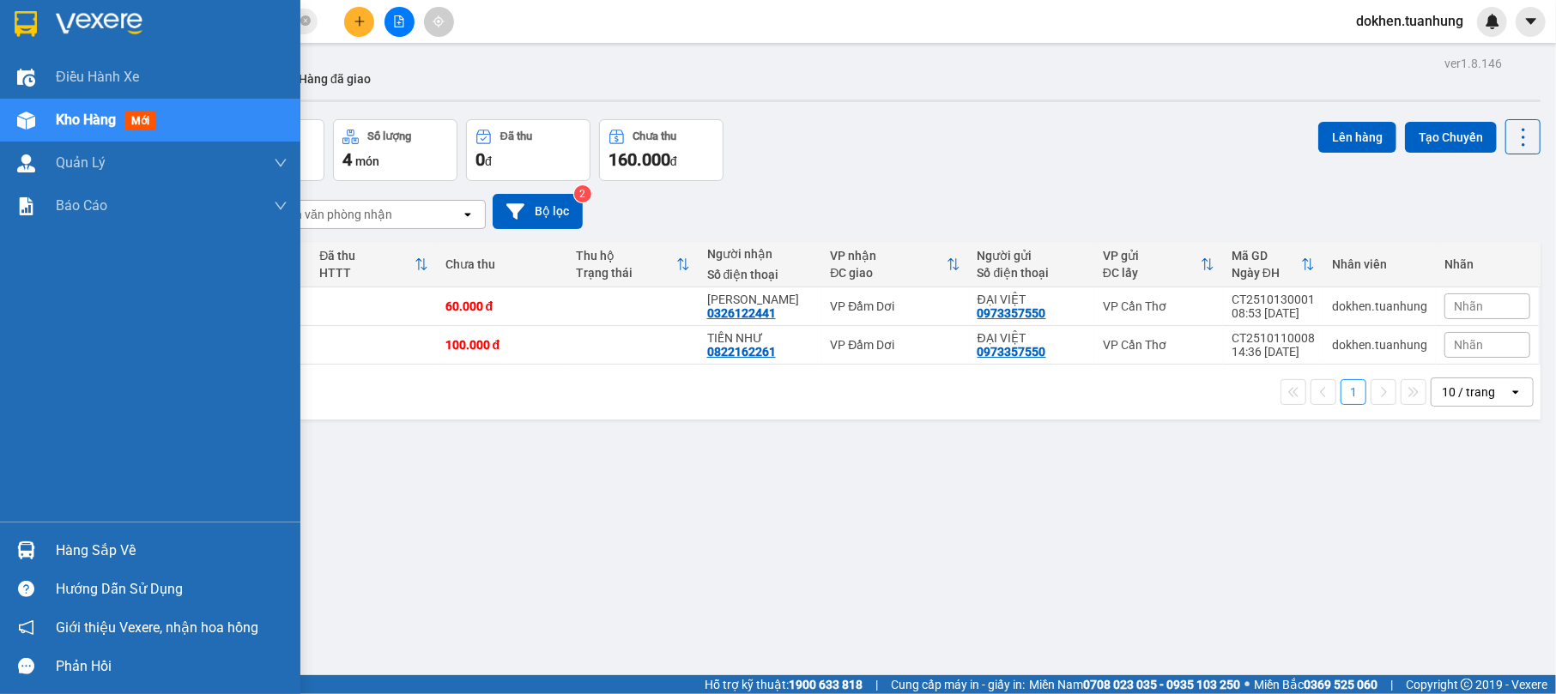
click at [86, 554] on div "Hàng sắp về" at bounding box center [172, 551] width 232 height 26
